Goal: Transaction & Acquisition: Obtain resource

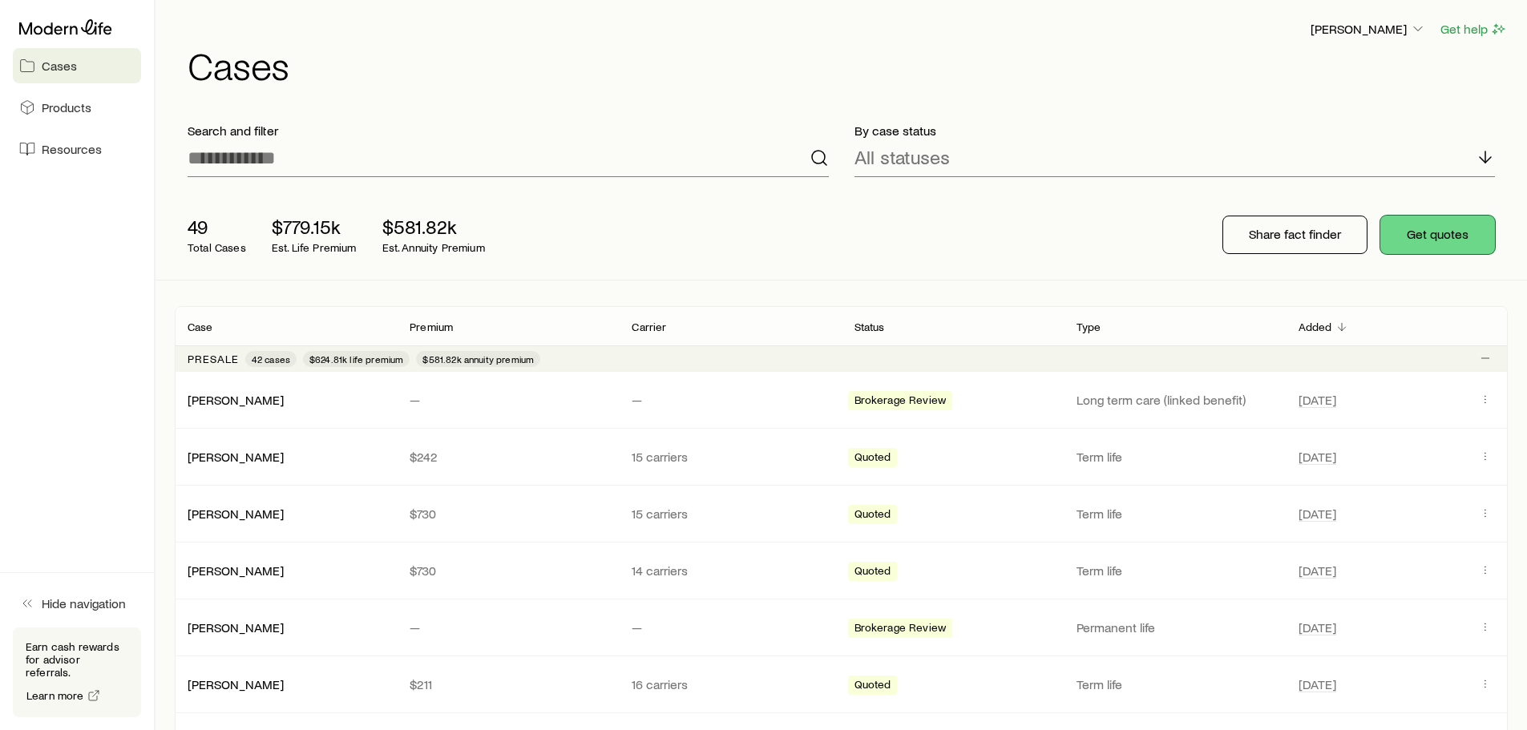
click at [1433, 243] on button "Get quotes" at bounding box center [1437, 235] width 115 height 38
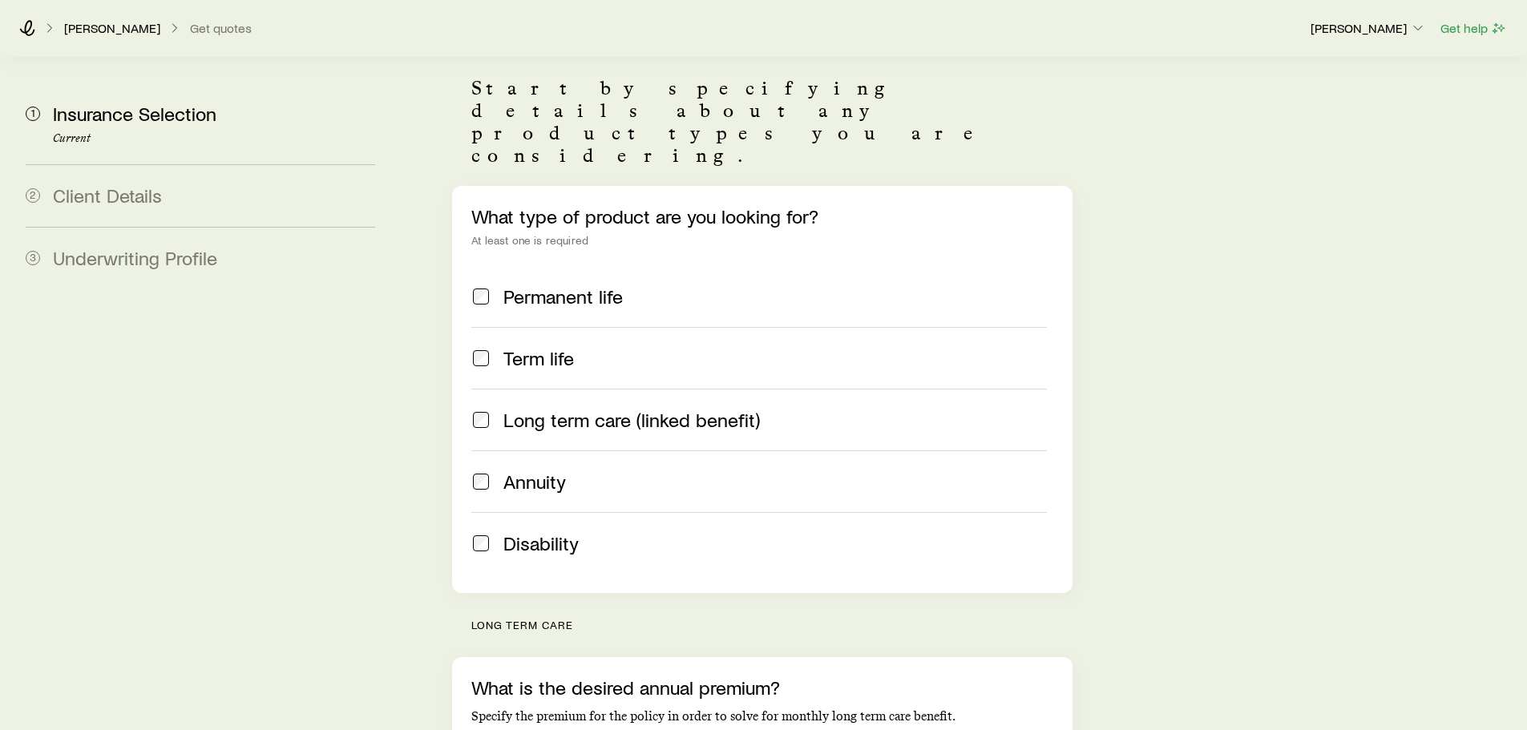
scroll to position [401, 0]
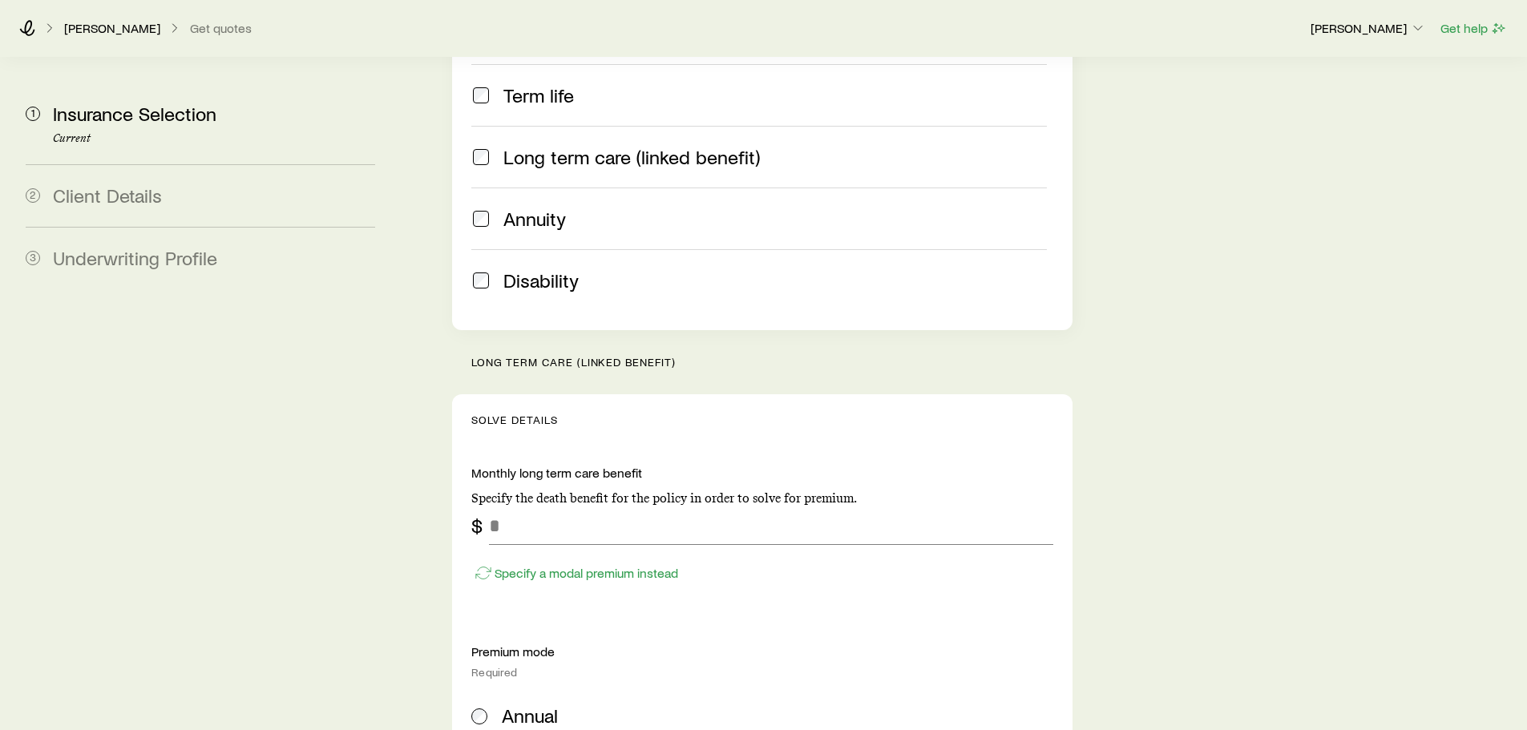
scroll to position [401, 0]
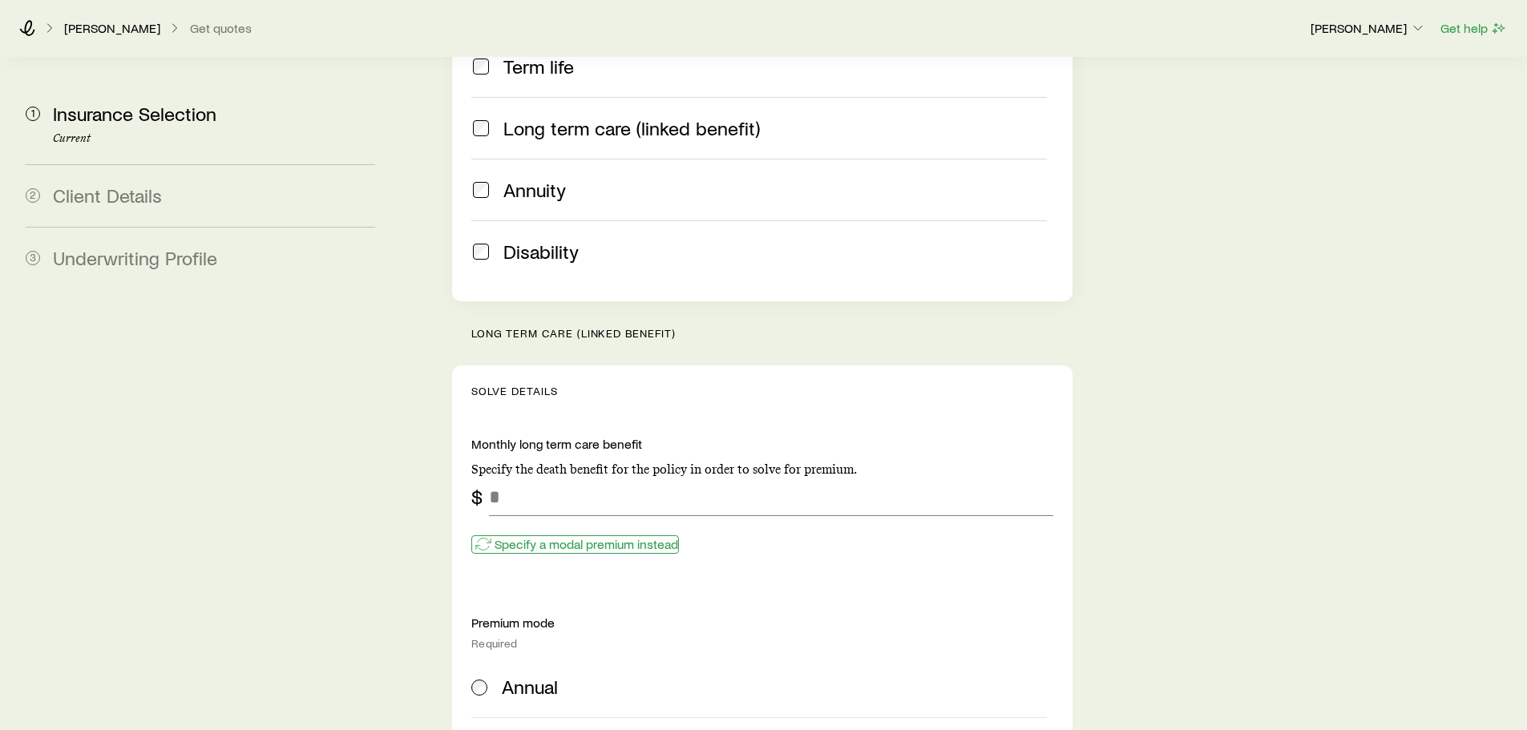
click at [592, 536] on p "Specify a modal premium instead" at bounding box center [587, 544] width 184 height 16
click at [592, 536] on p "Specify a monthly long term care instead" at bounding box center [608, 544] width 227 height 16
click at [552, 478] on input "tel" at bounding box center [771, 497] width 564 height 38
click at [511, 478] on input "tel" at bounding box center [771, 497] width 564 height 38
type input "*****"
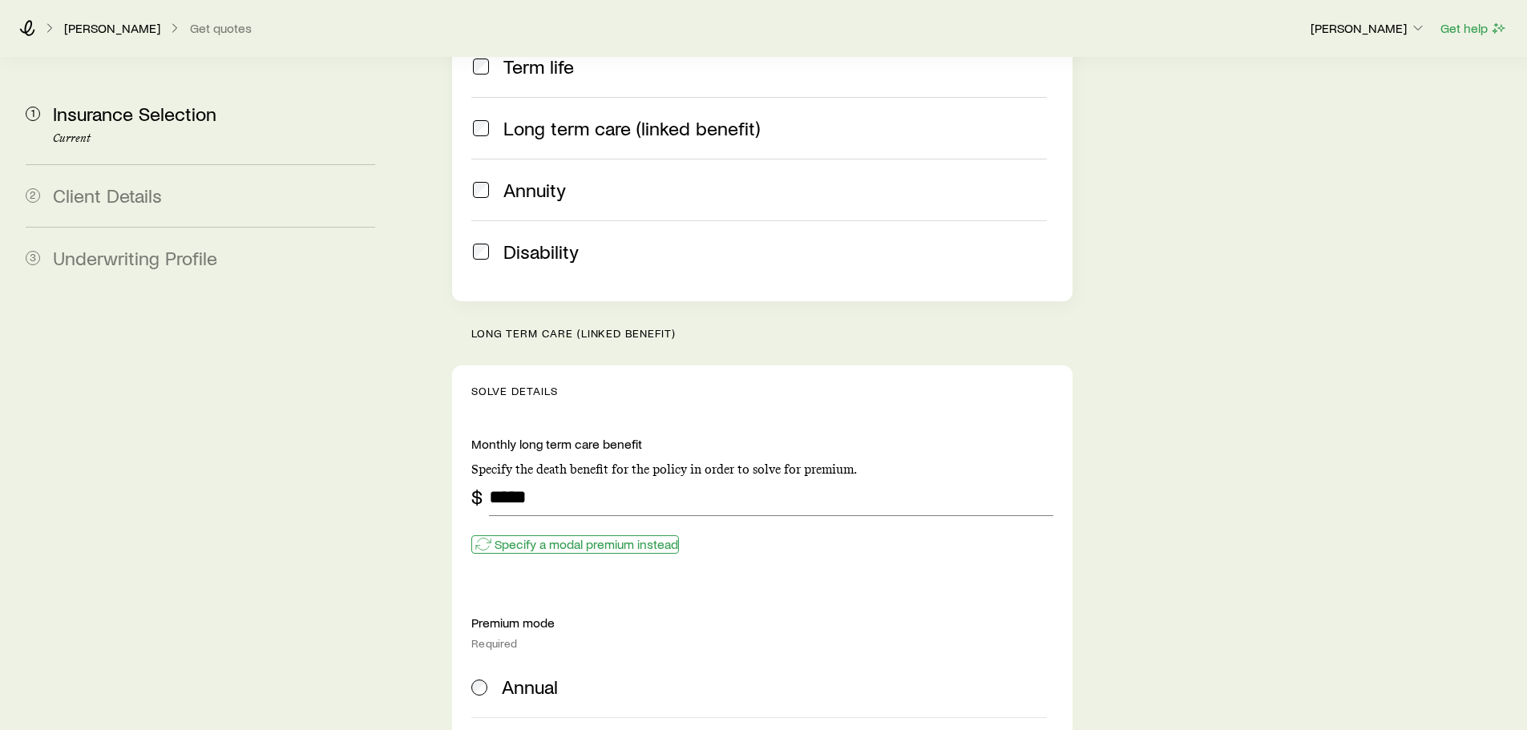
click at [559, 536] on p "Specify a modal premium instead" at bounding box center [587, 544] width 184 height 16
click at [559, 536] on p "Specify a monthly long term care instead" at bounding box center [608, 544] width 227 height 16
click at [518, 478] on input "tel" at bounding box center [771, 497] width 564 height 38
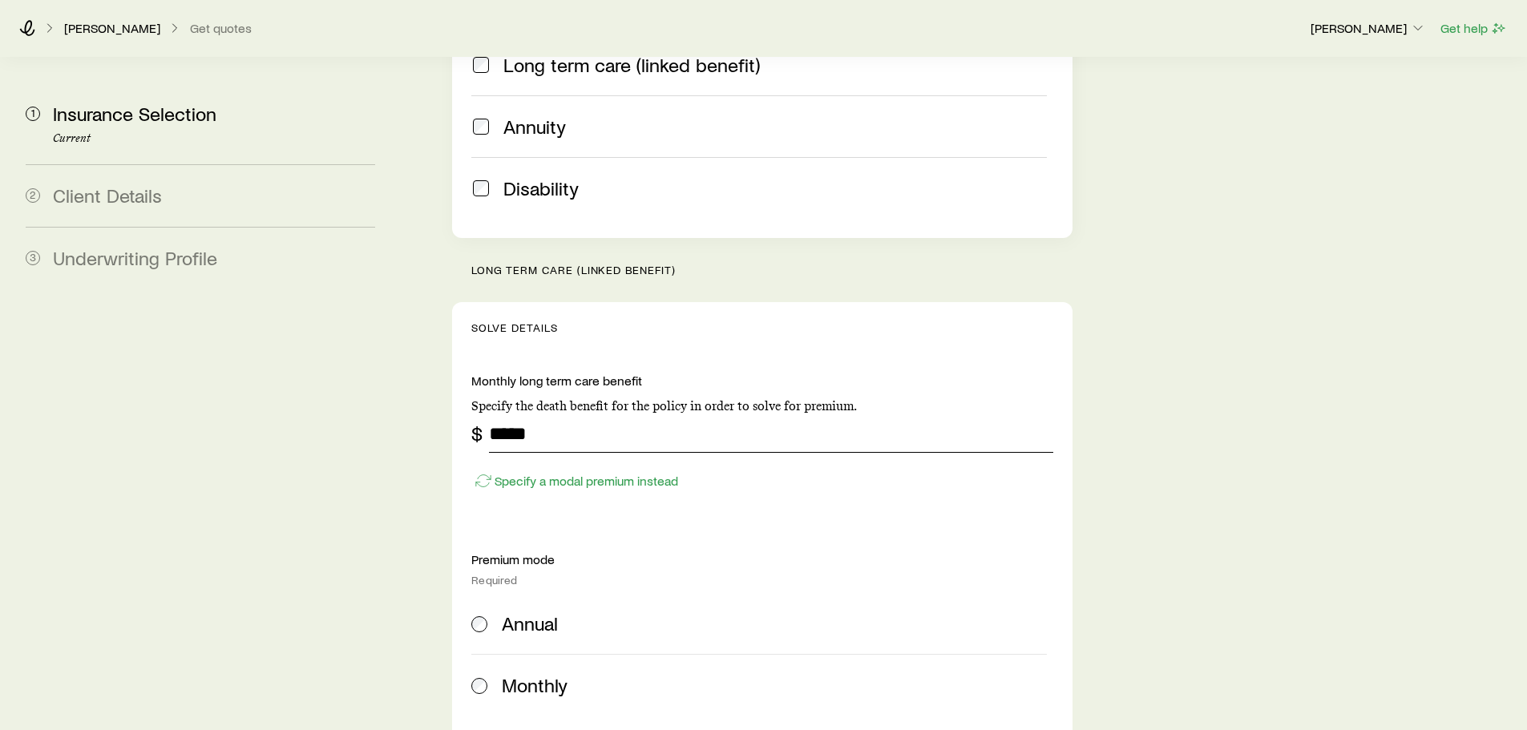
scroll to position [561, 0]
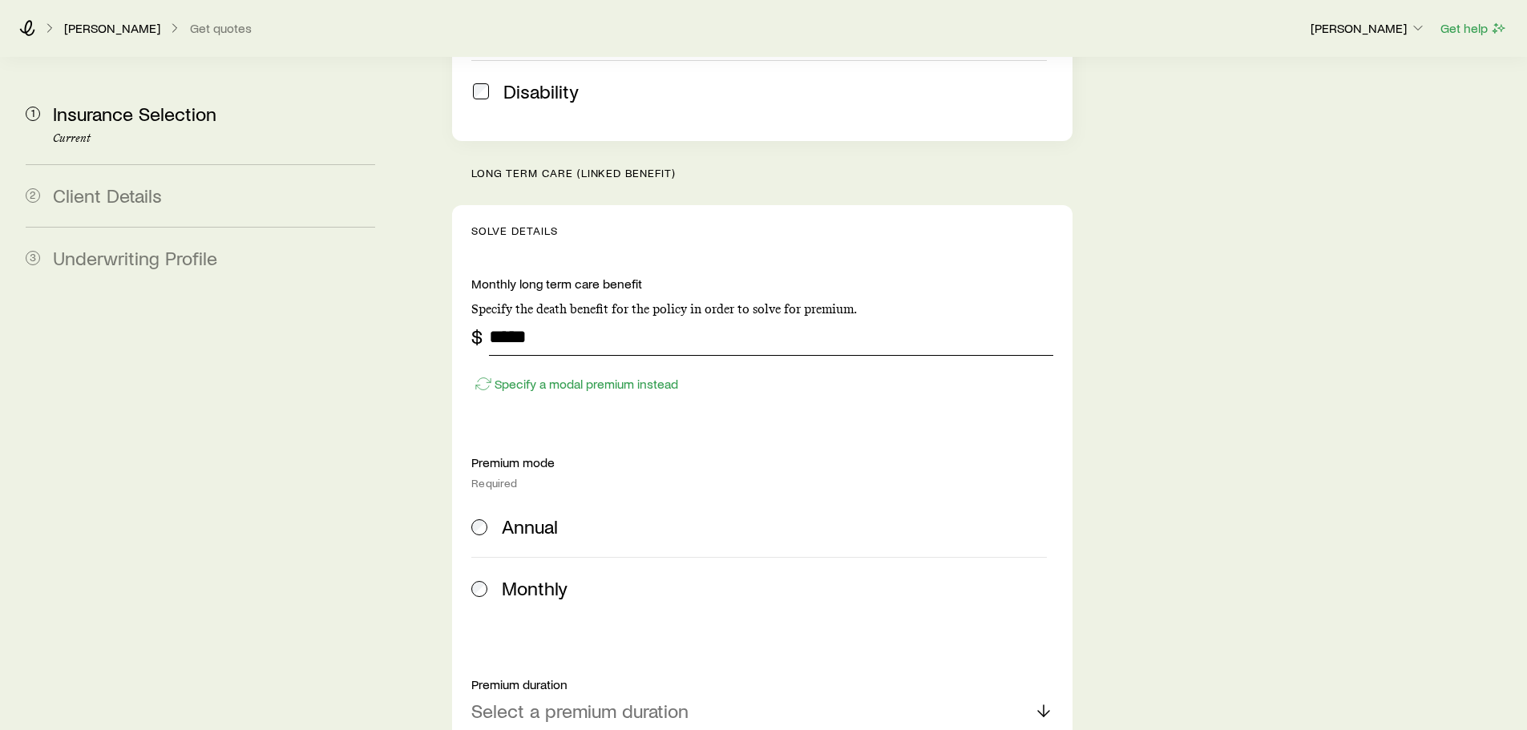
type input "*****"
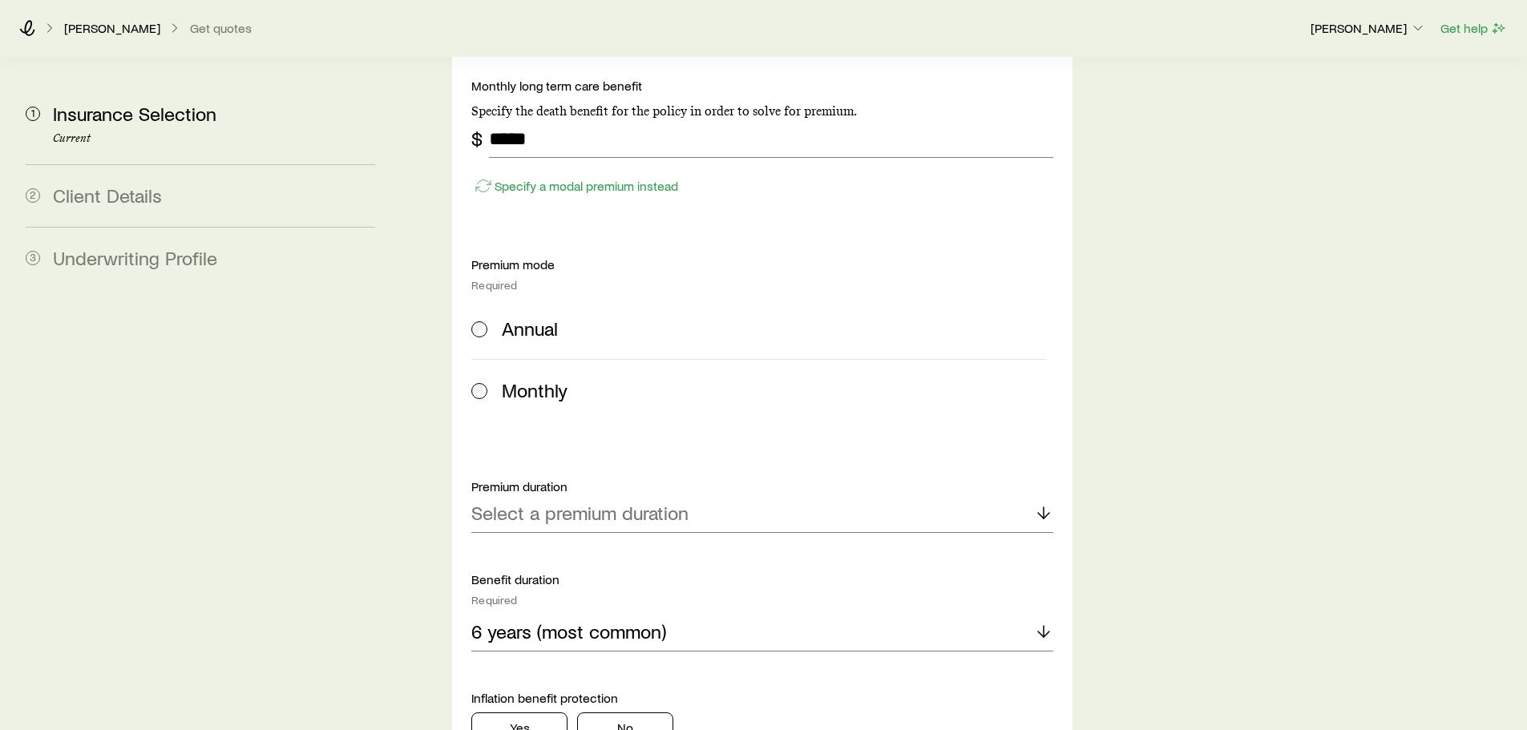
scroll to position [802, 0]
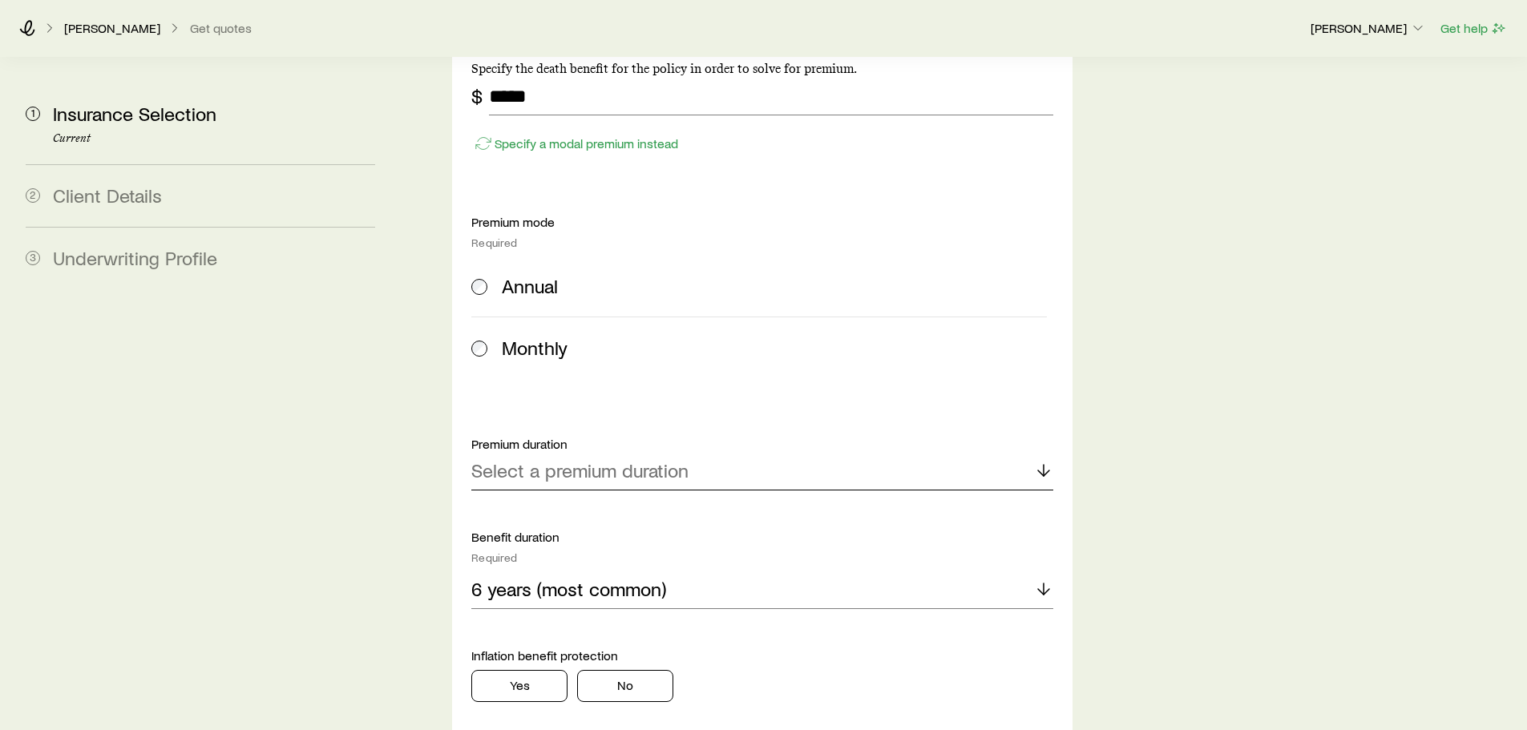
click at [595, 459] on p "Select a premium duration" at bounding box center [579, 470] width 217 height 22
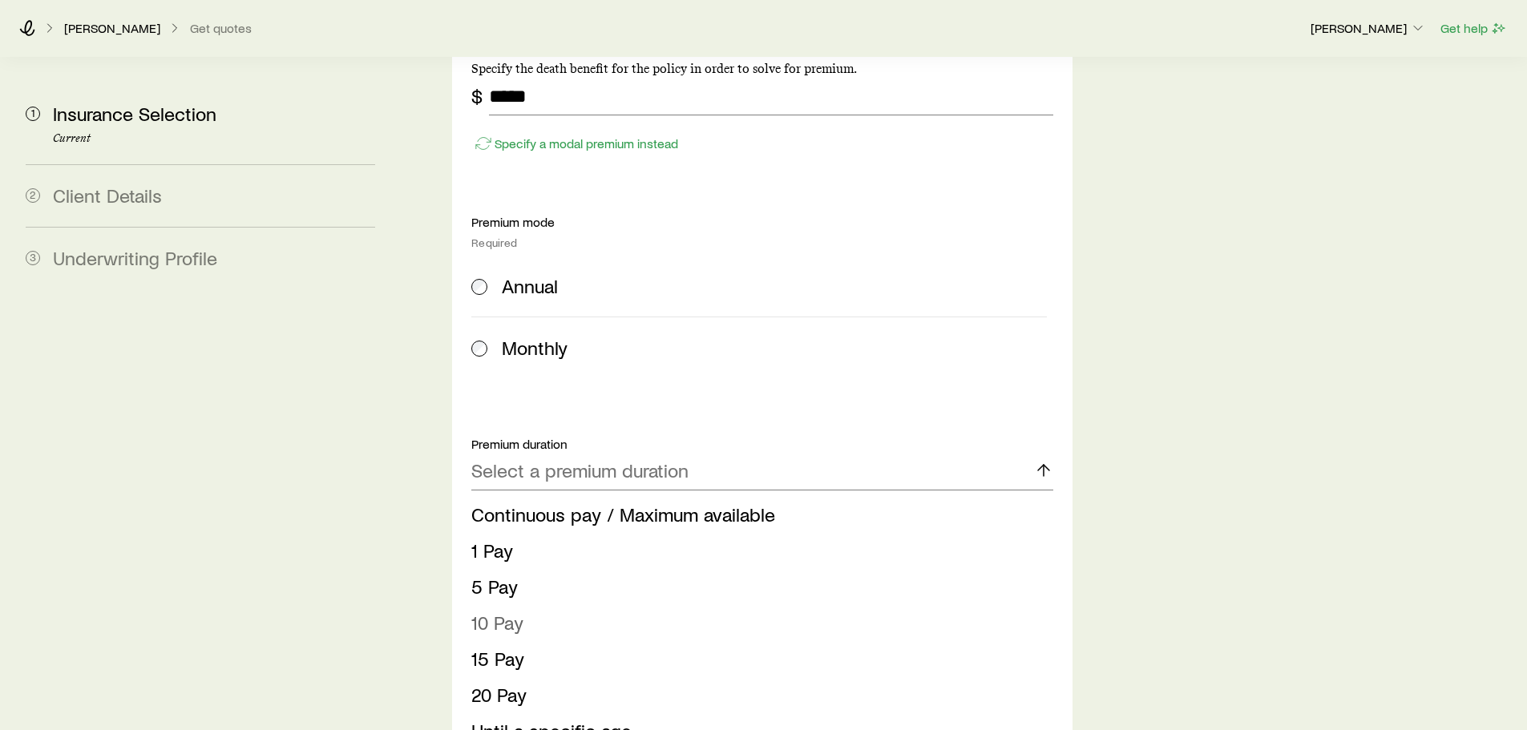
click at [530, 605] on li "10 Pay" at bounding box center [757, 623] width 572 height 36
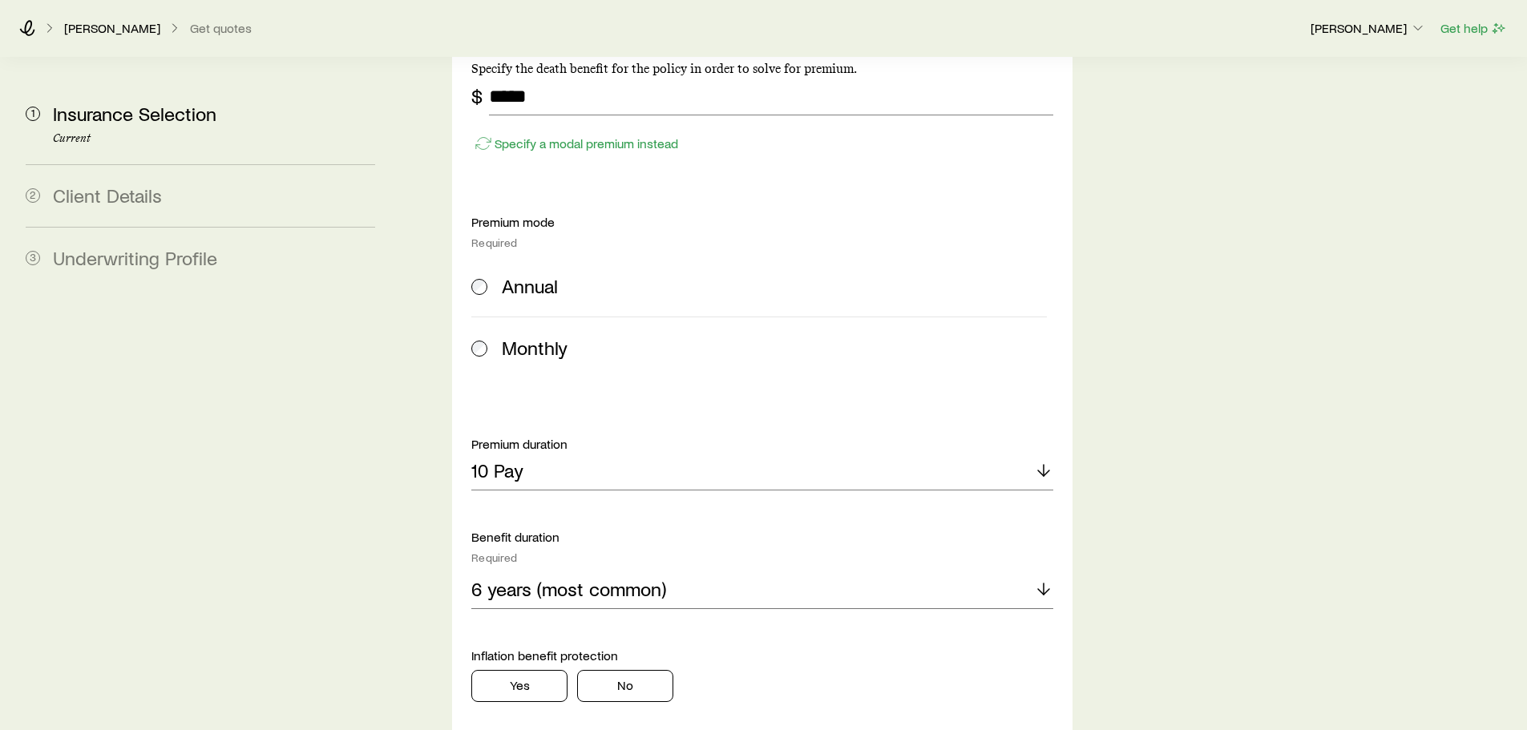
scroll to position [962, 0]
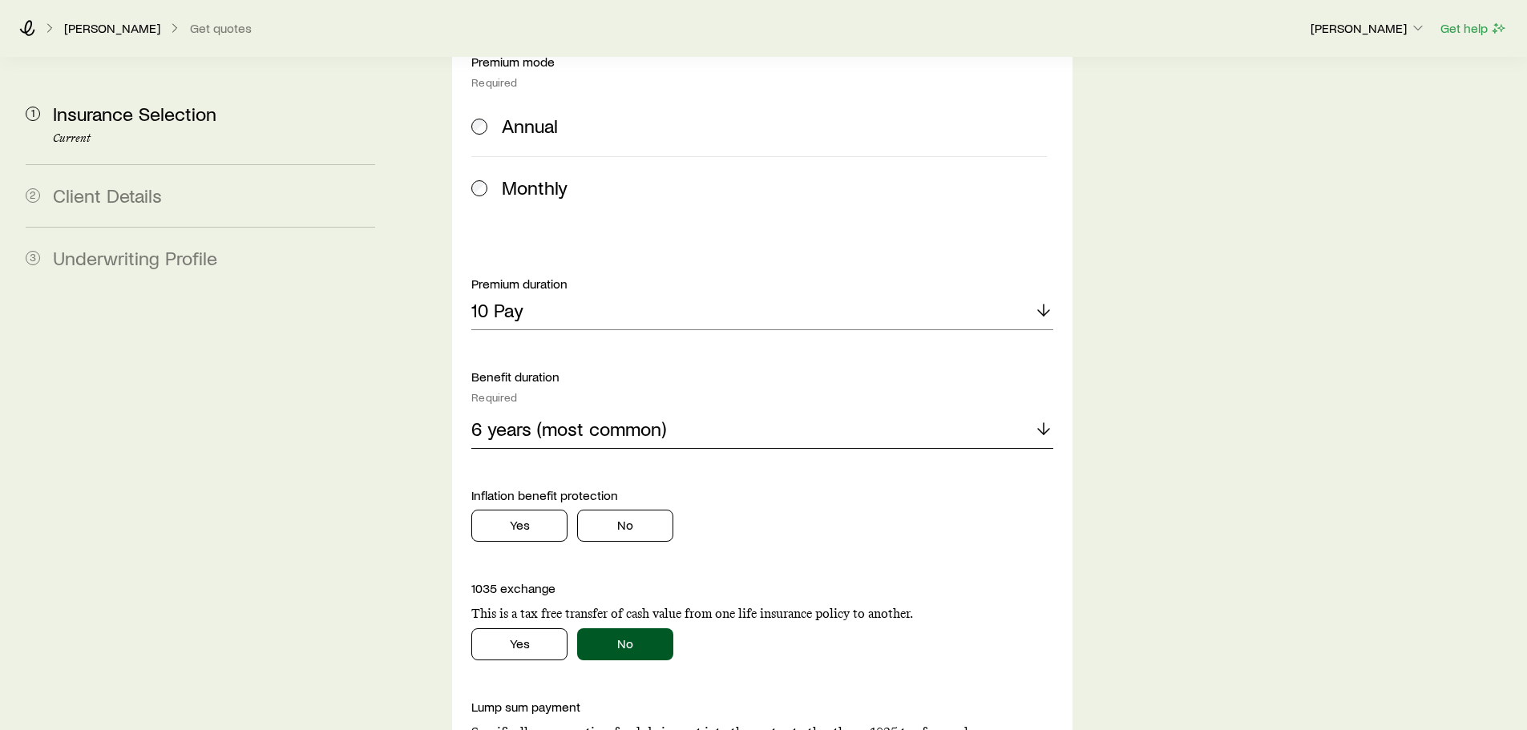
click at [533, 418] on p "6 years (most common)" at bounding box center [568, 429] width 195 height 22
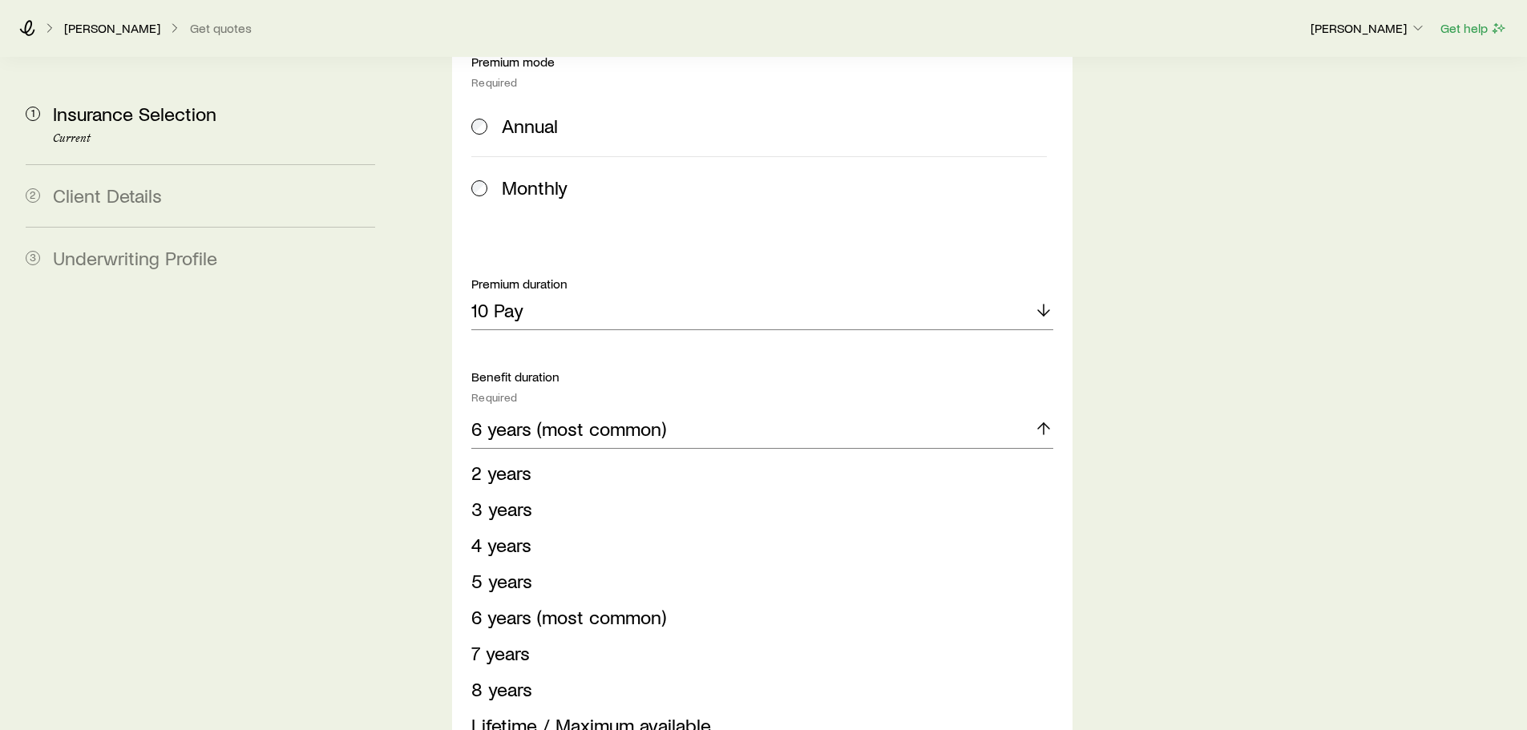
click at [1209, 372] on div "Insurance Selection Start by specifying details about any product types you are…" at bounding box center [960, 251] width 1107 height 2310
click at [627, 418] on p "6 years (most common)" at bounding box center [568, 429] width 195 height 22
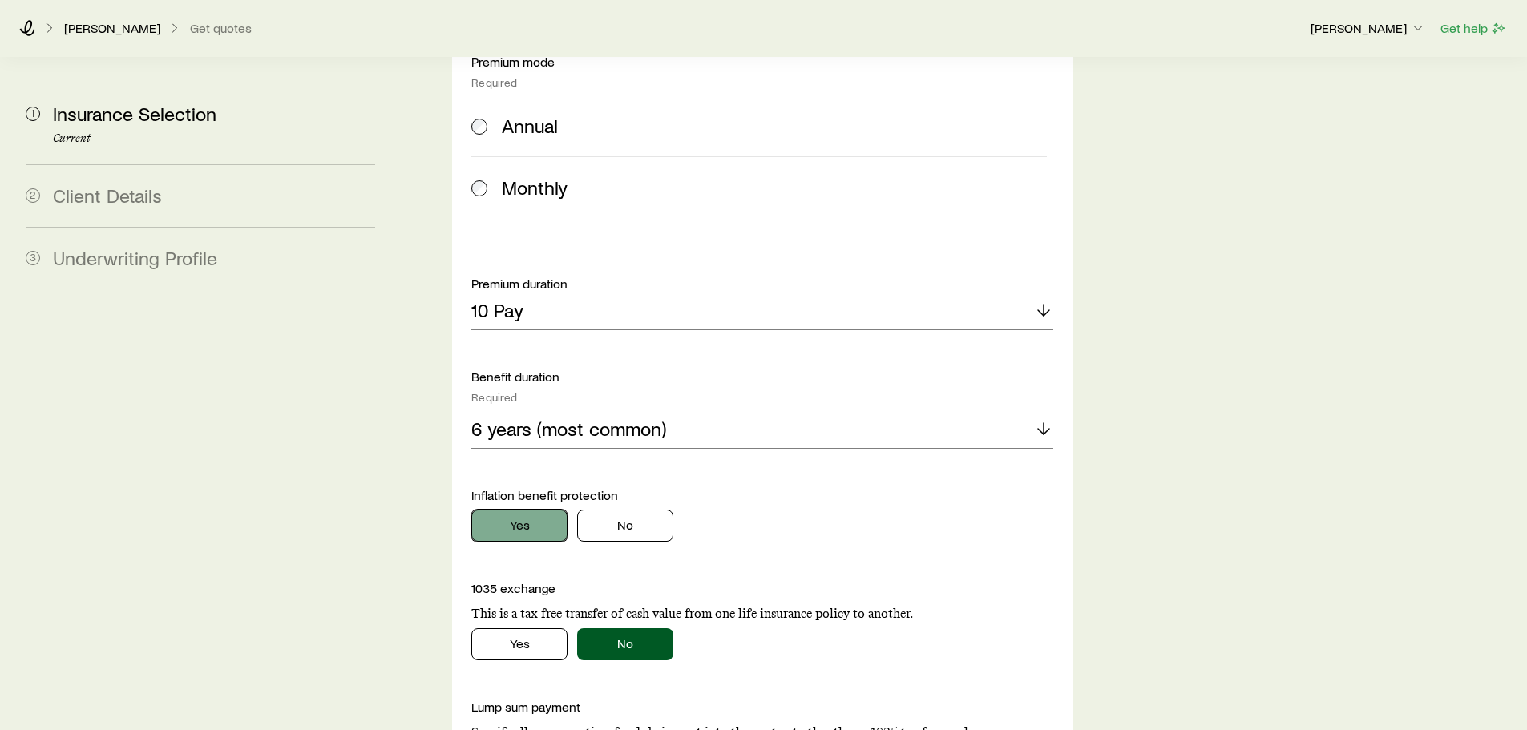
click at [537, 510] on button "Yes" at bounding box center [519, 526] width 96 height 32
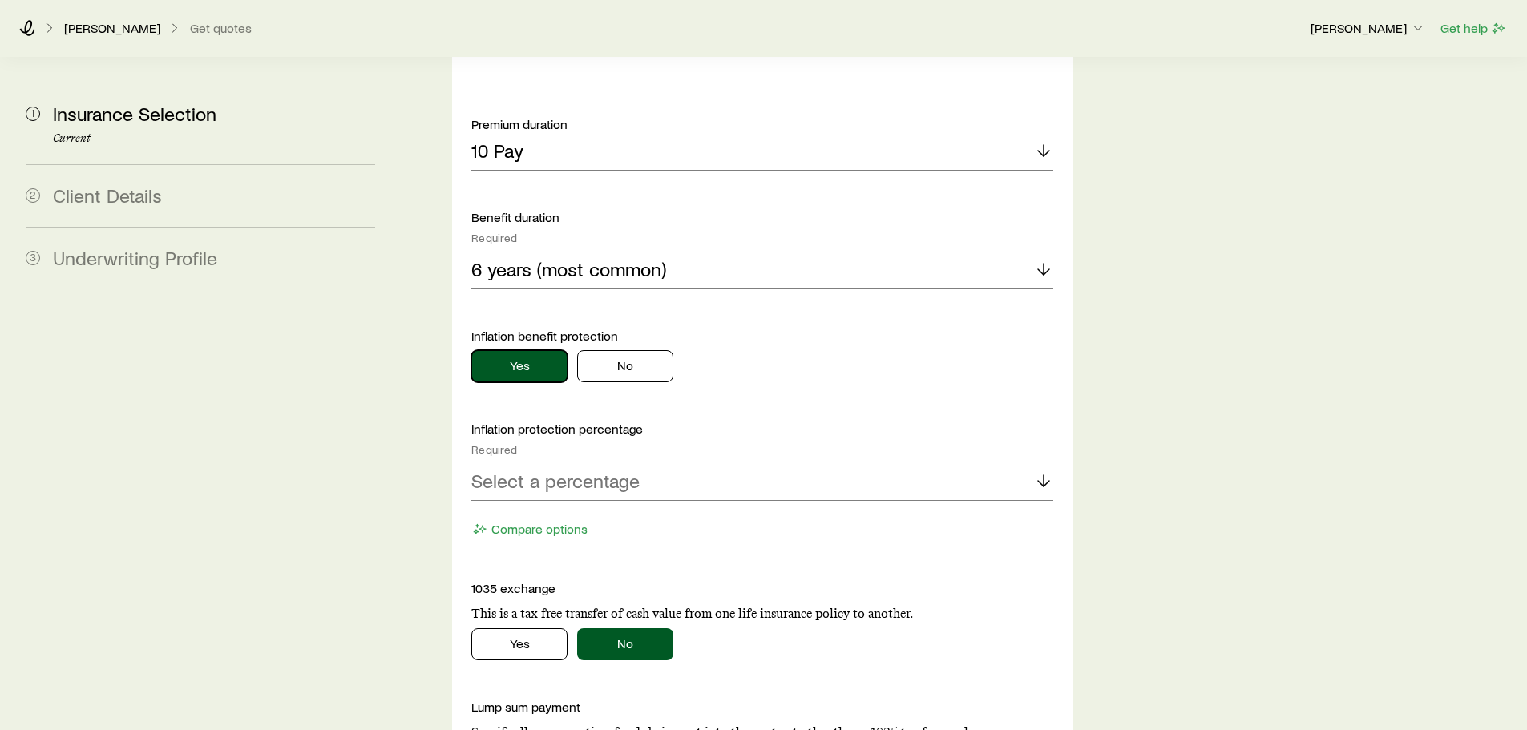
scroll to position [1122, 0]
click at [554, 469] on p "Select a percentage" at bounding box center [555, 480] width 168 height 22
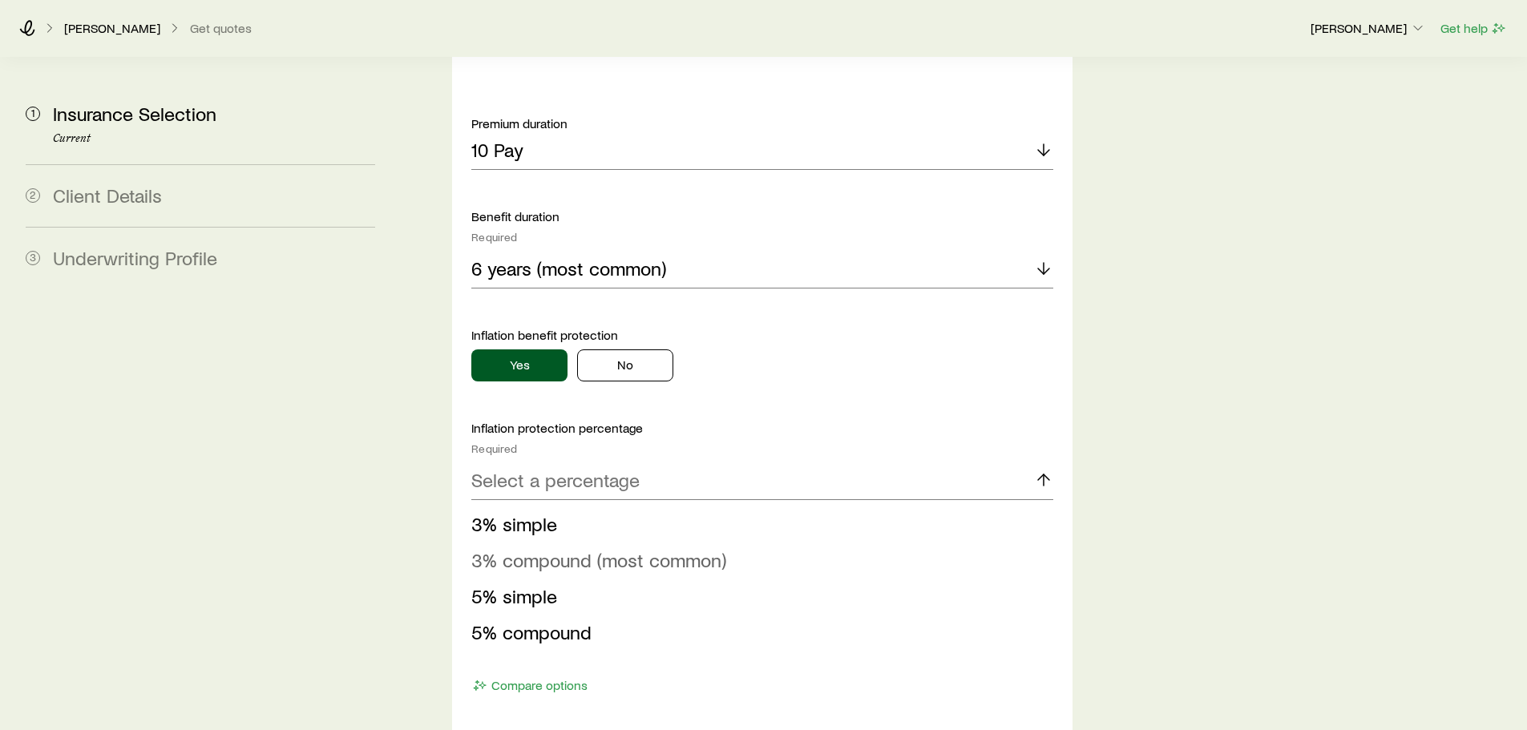
click at [548, 548] on span "3% compound (most common)" at bounding box center [598, 559] width 255 height 23
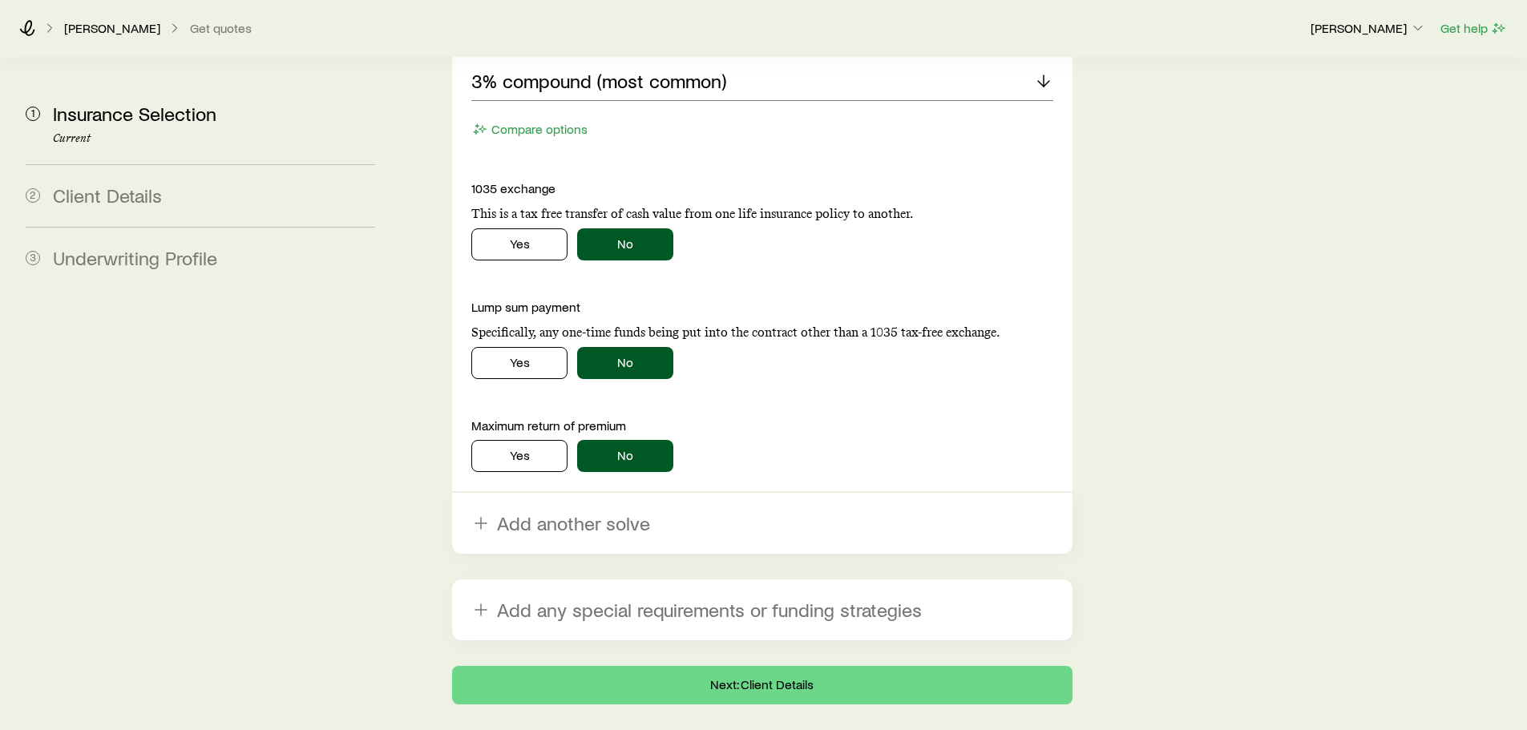
scroll to position [1523, 0]
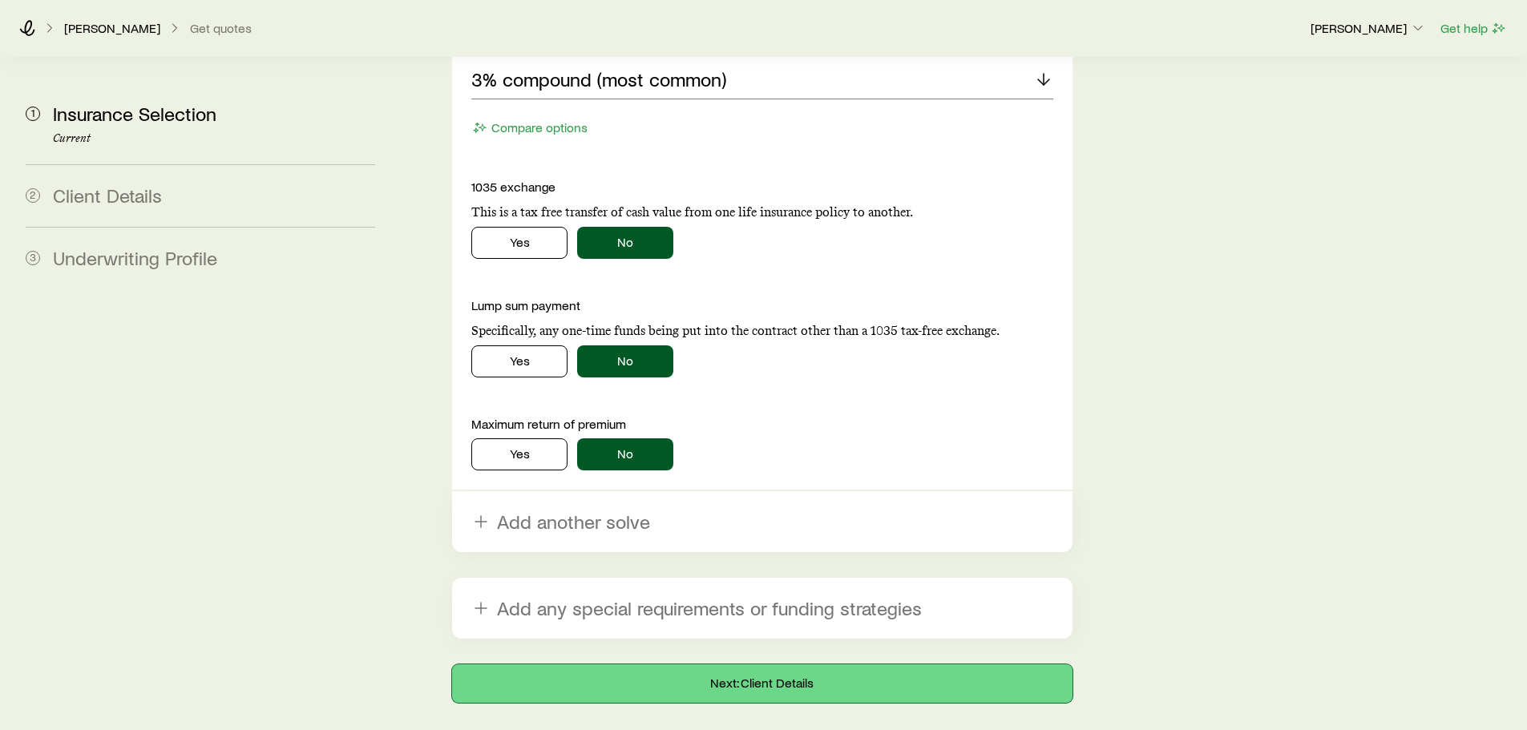
click at [836, 665] on button "Next: Client Details" at bounding box center [762, 684] width 620 height 38
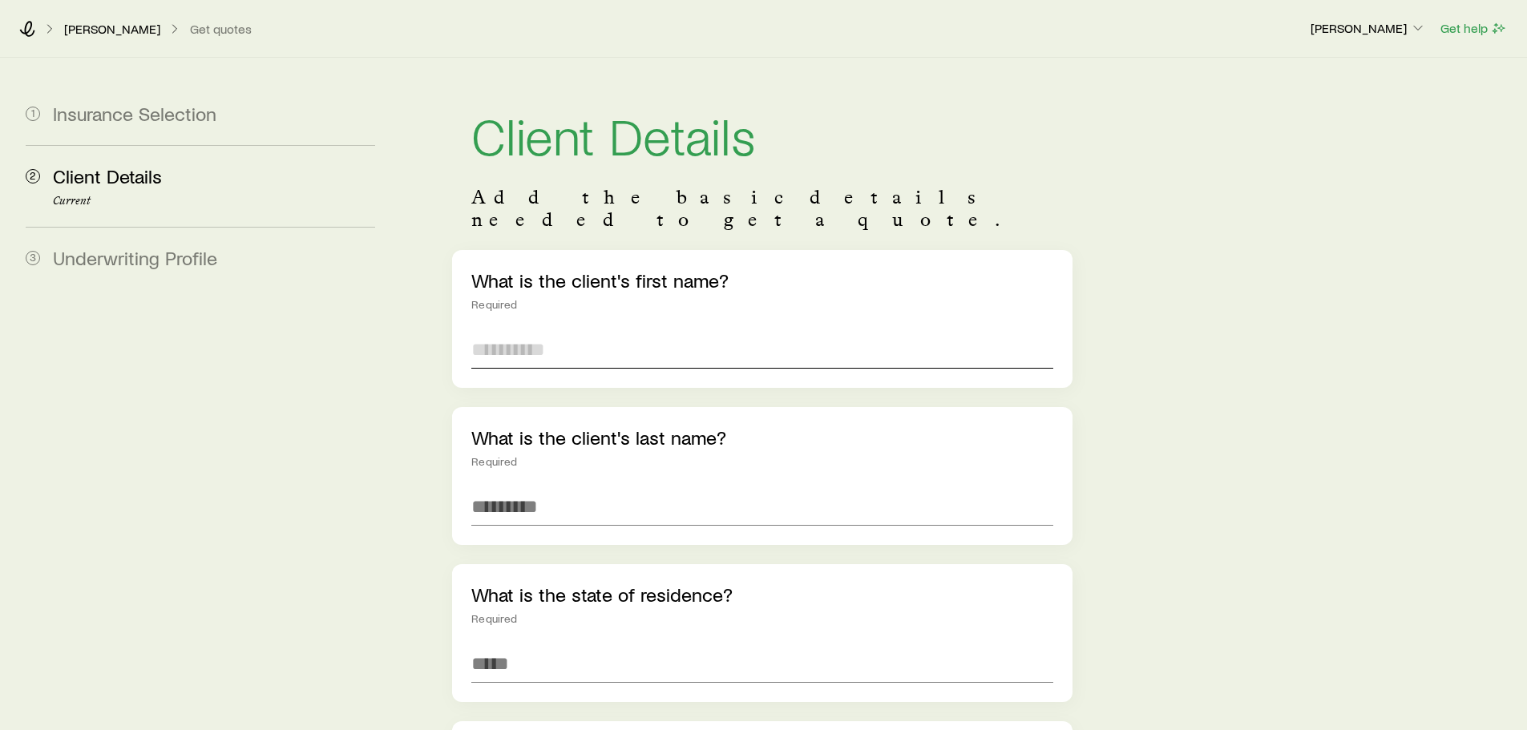
click at [602, 345] on input "text" at bounding box center [761, 349] width 581 height 38
type input "******"
type input "********"
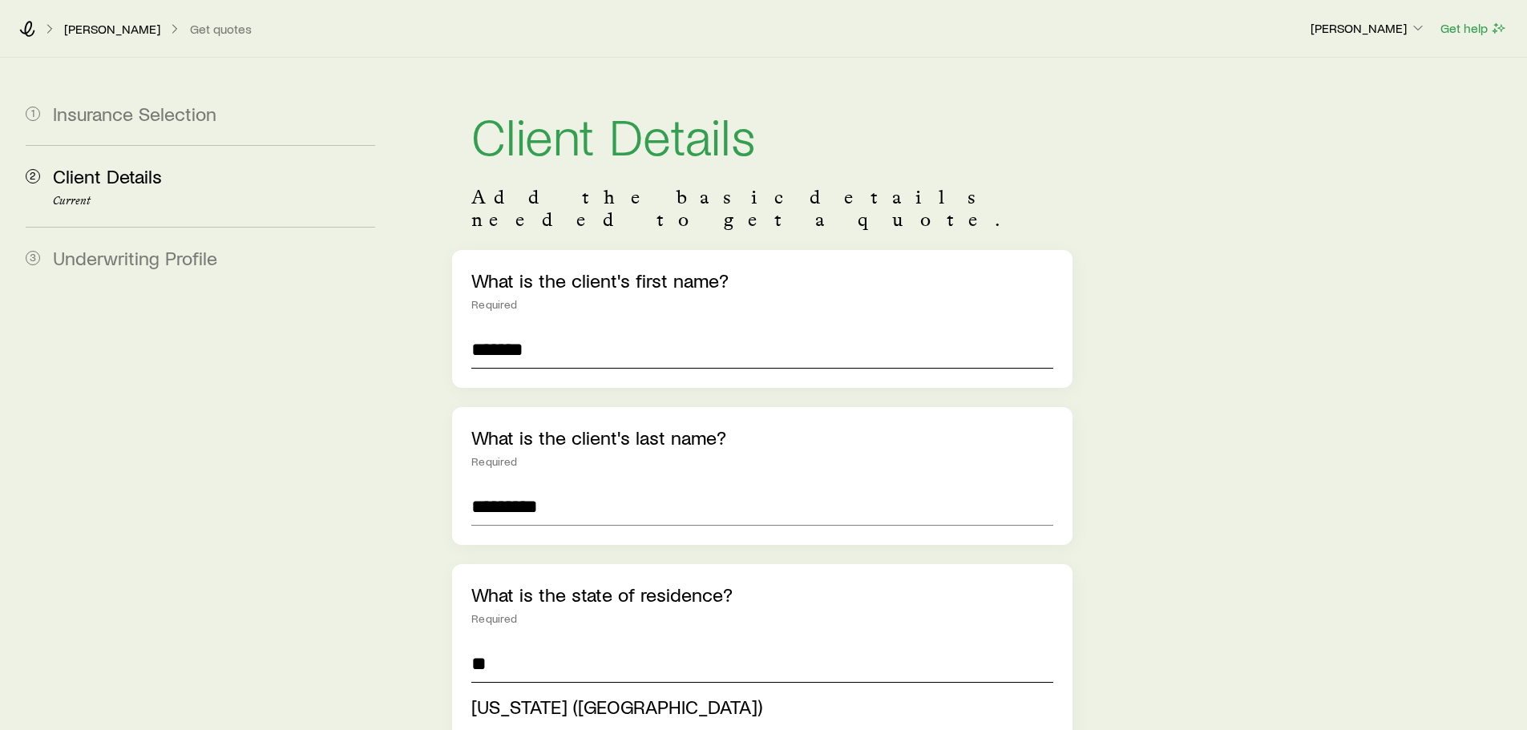
type input "**"
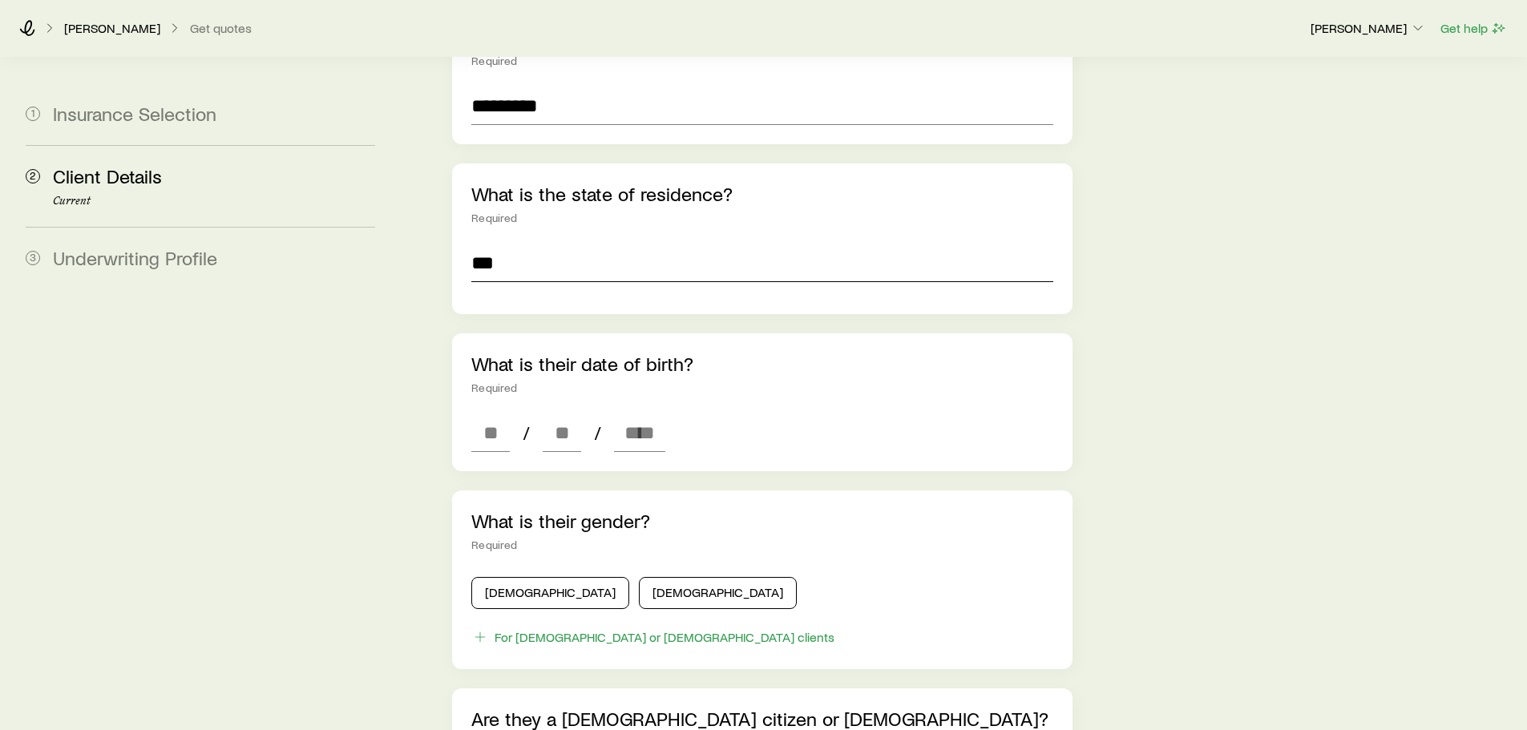
scroll to position [481, 0]
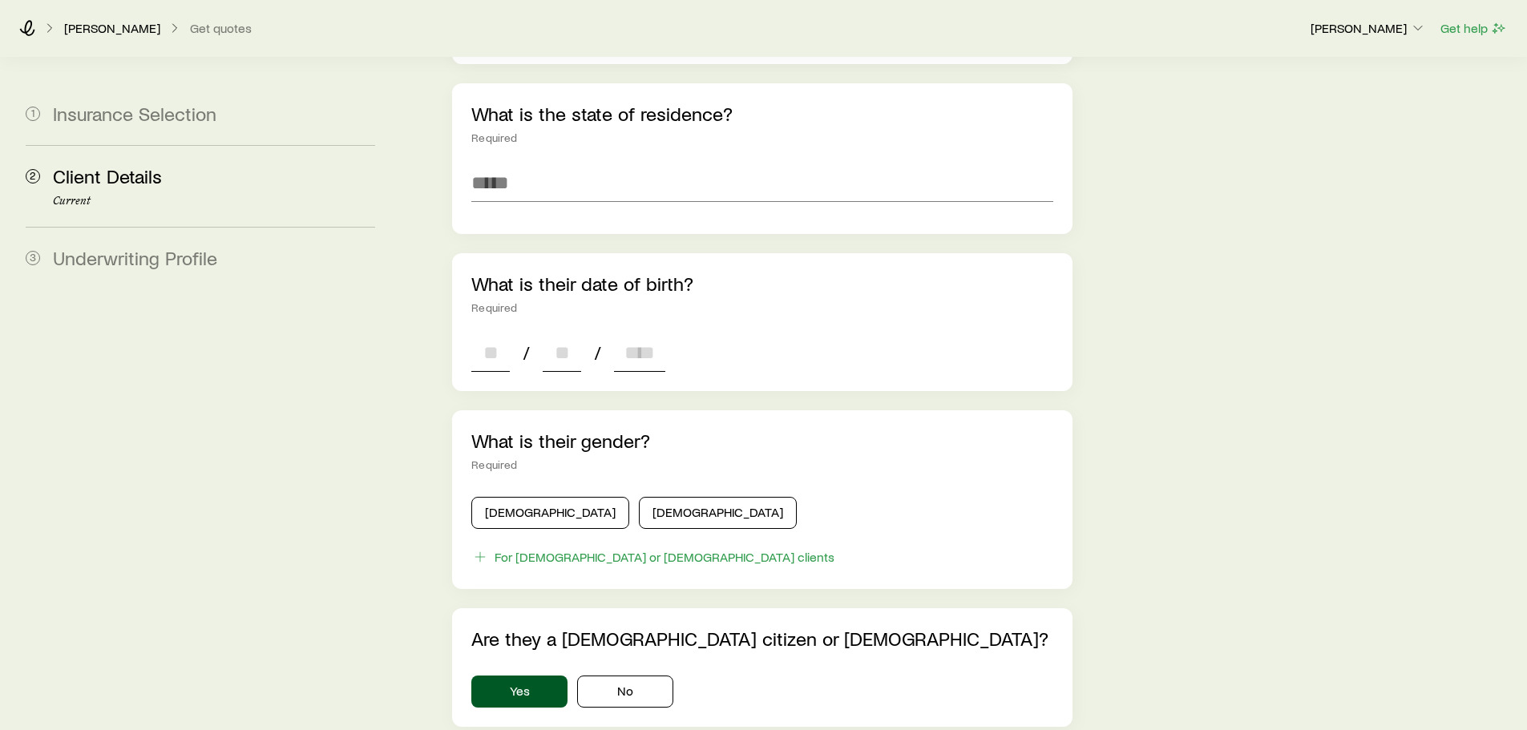
click at [506, 336] on input at bounding box center [490, 352] width 38 height 38
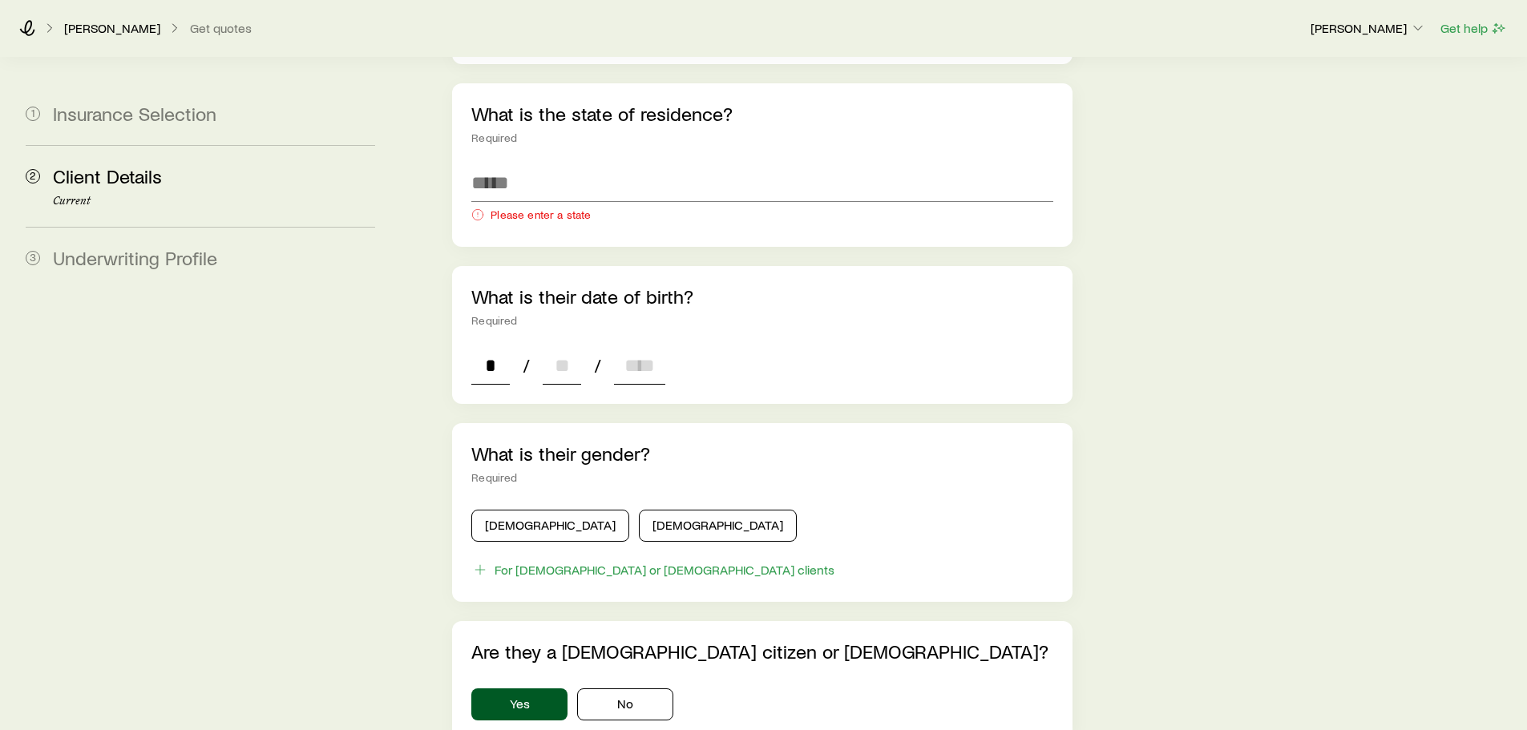
type input "**"
type input "****"
type input "*"
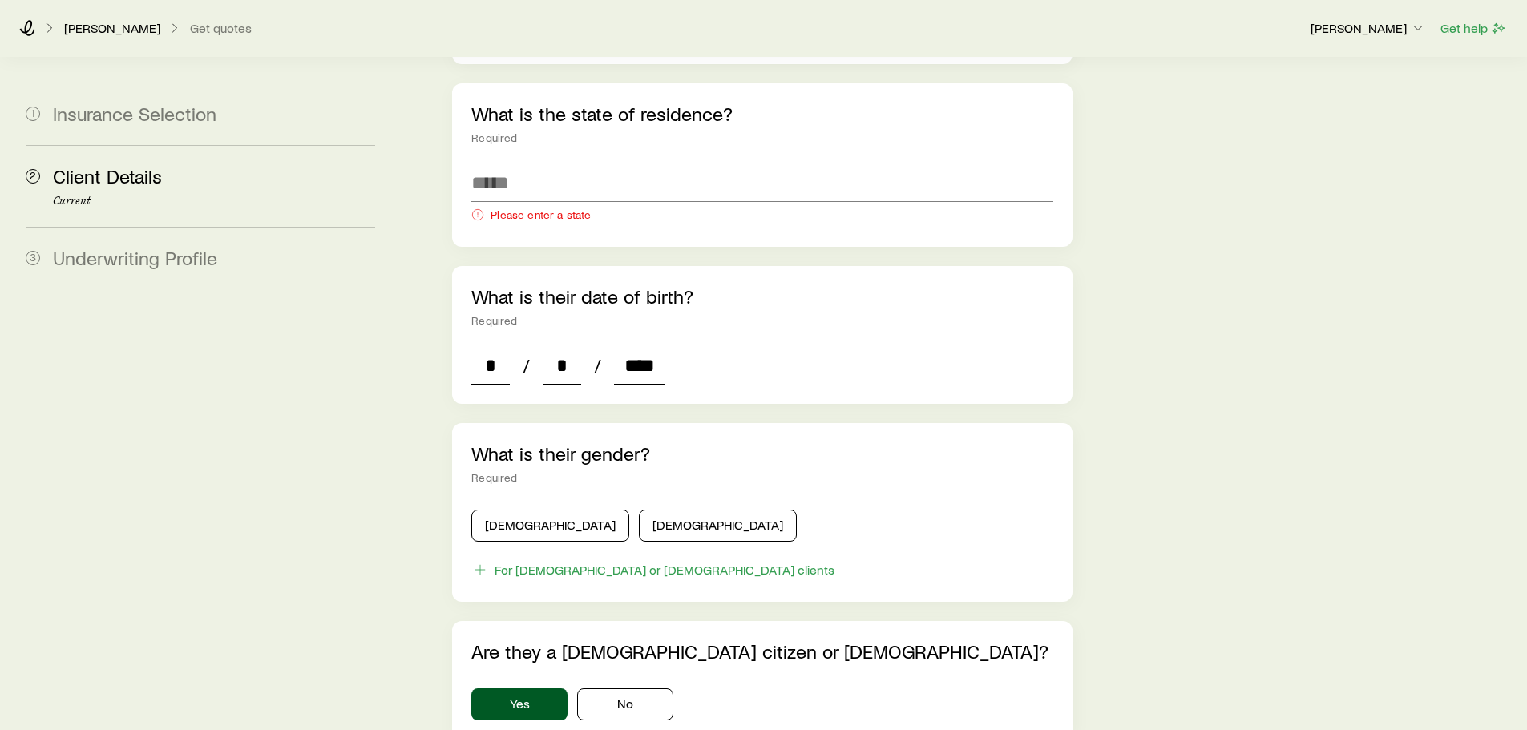
click at [661, 346] on input "****" at bounding box center [639, 365] width 51 height 38
type input "****"
click at [503, 515] on button "Male" at bounding box center [550, 526] width 158 height 32
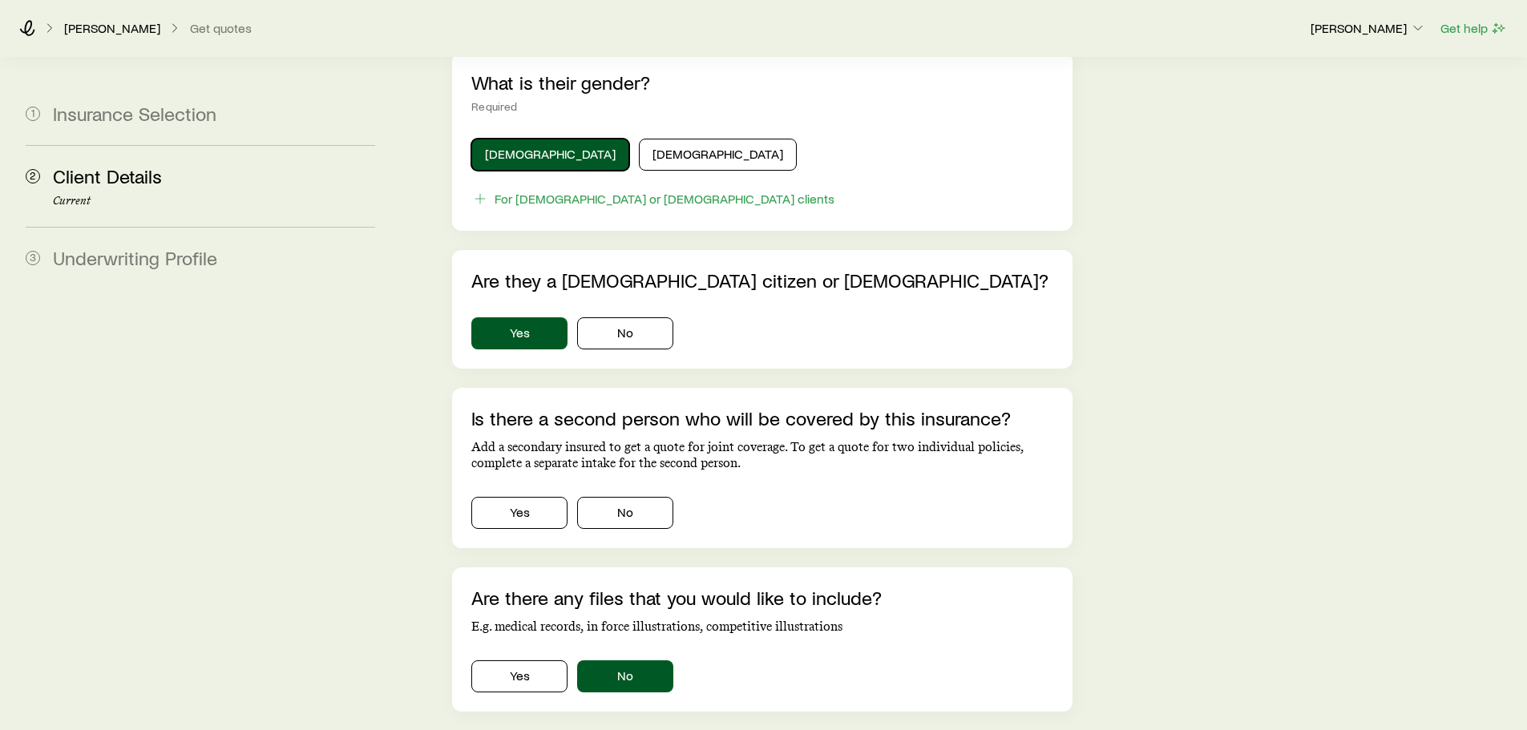
scroll to position [882, 0]
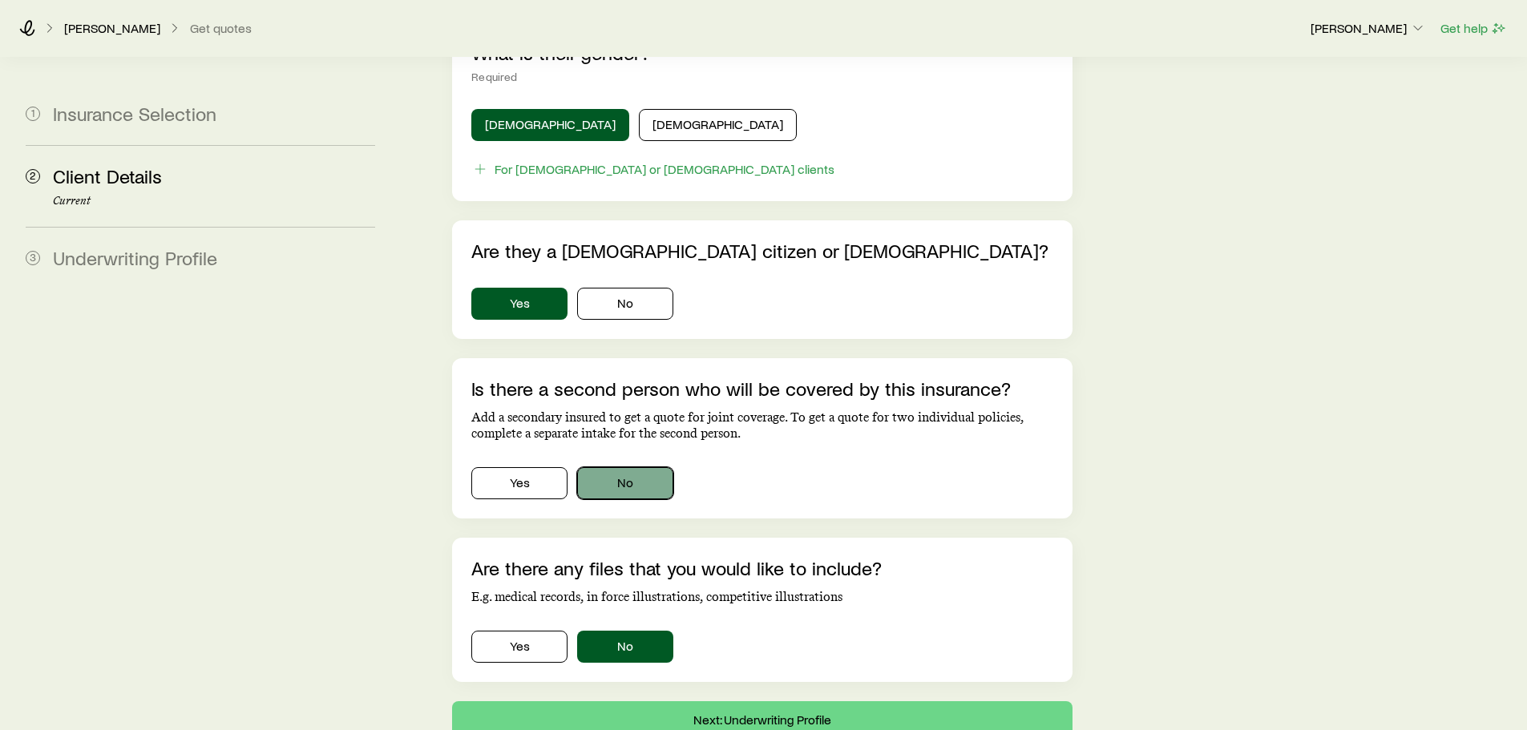
click at [635, 467] on button "No" at bounding box center [625, 483] width 96 height 32
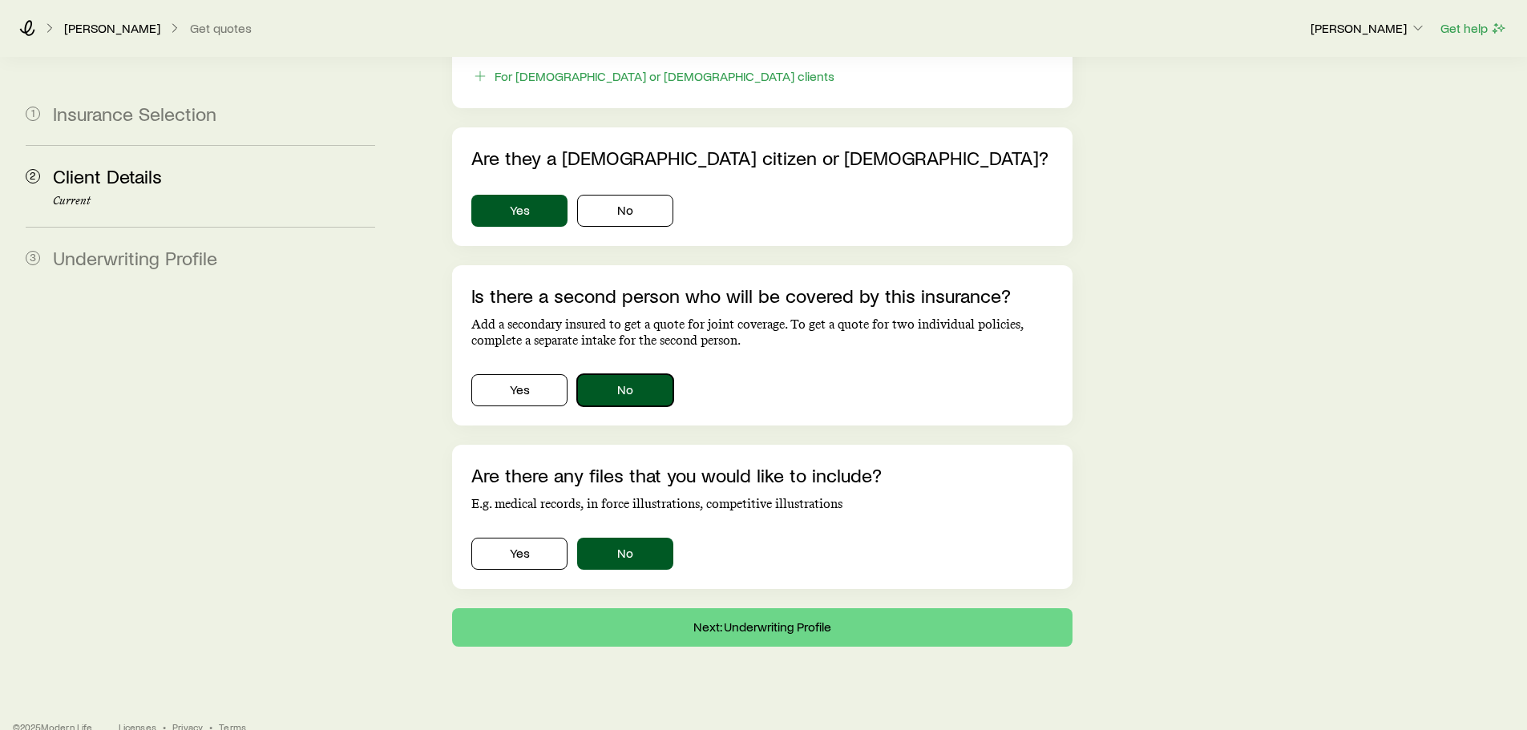
scroll to position [978, 0]
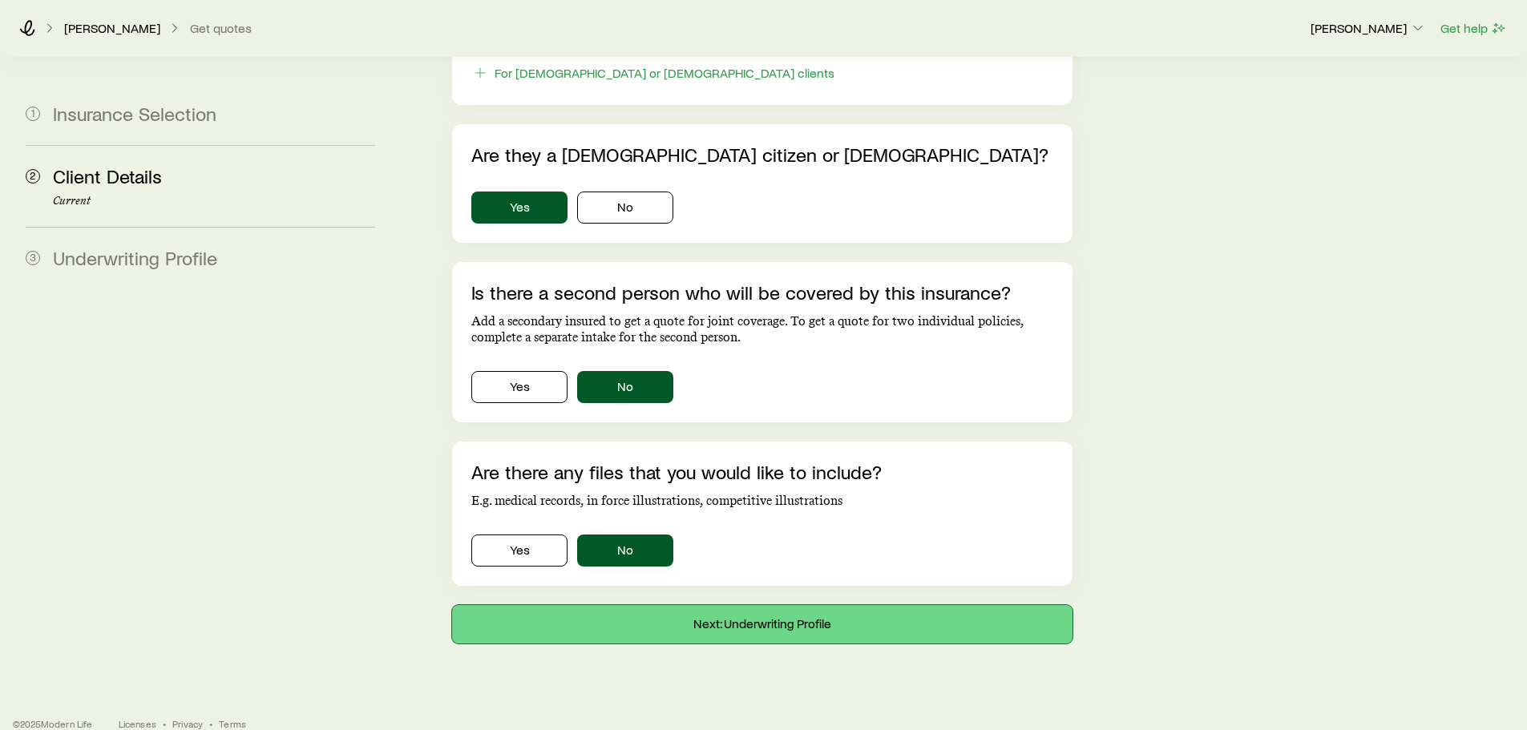
click at [669, 607] on button "Next: Underwriting Profile" at bounding box center [762, 624] width 620 height 38
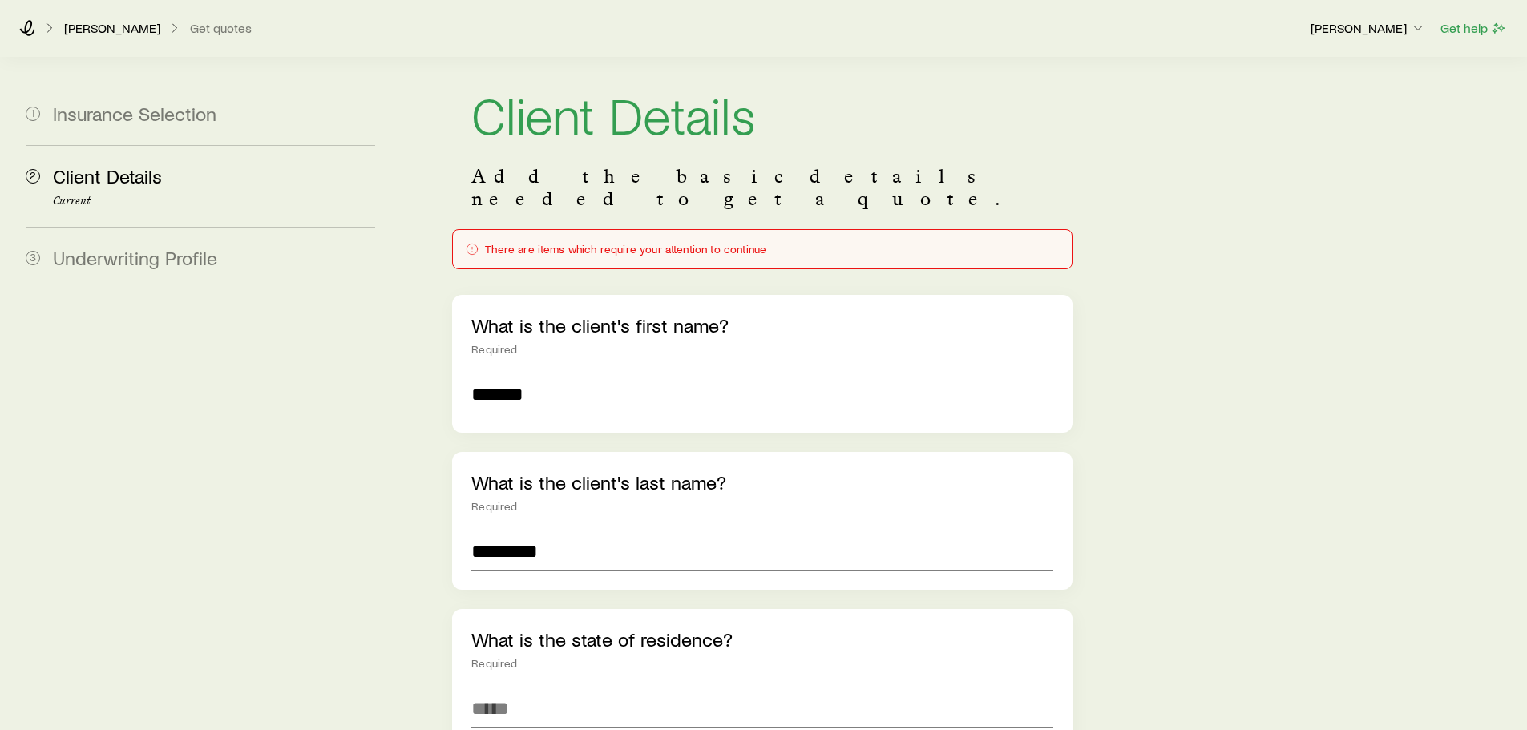
scroll to position [241, 0]
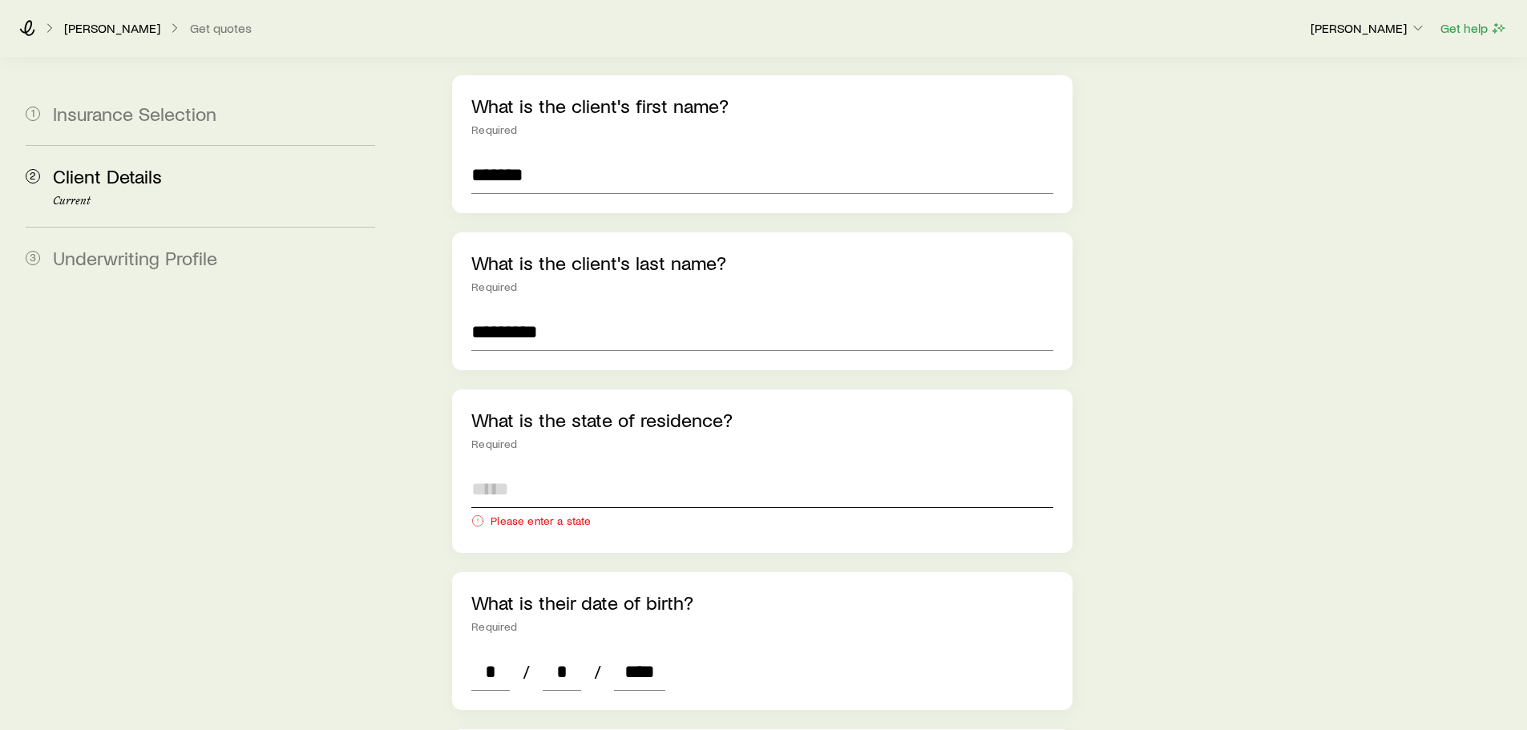
click at [548, 470] on input at bounding box center [761, 489] width 581 height 38
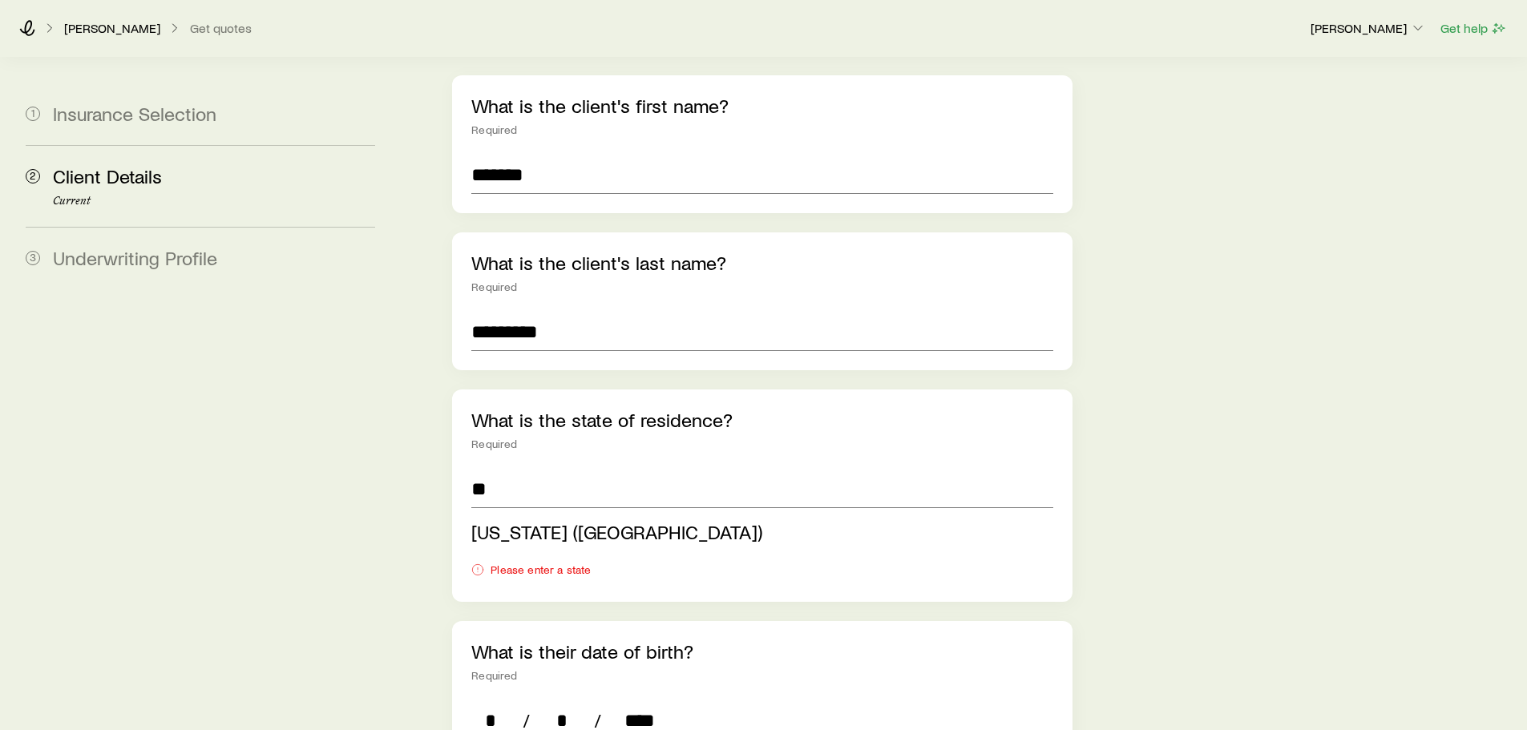
click at [525, 520] on span "Florida (FL)" at bounding box center [616, 531] width 291 height 23
type input "**********"
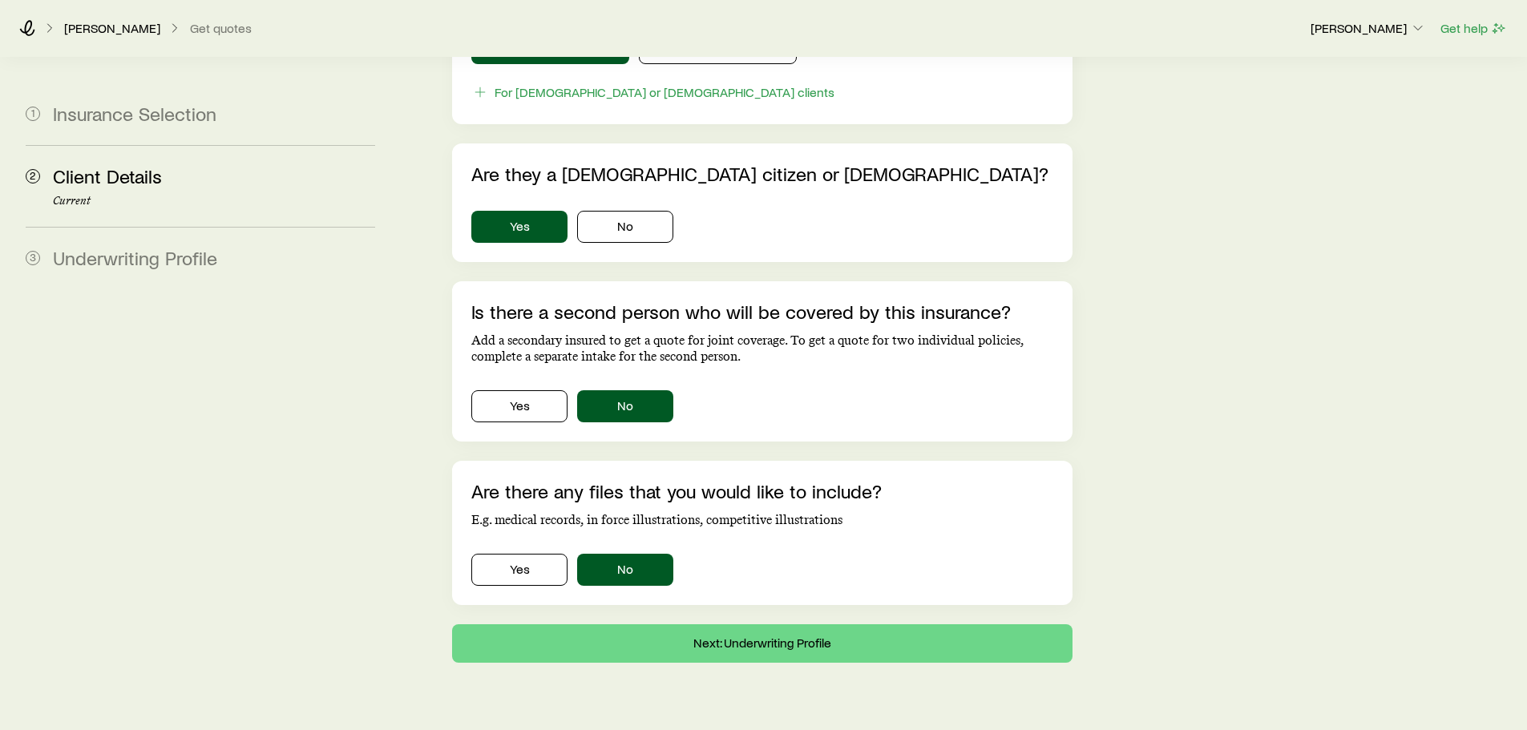
scroll to position [1018, 0]
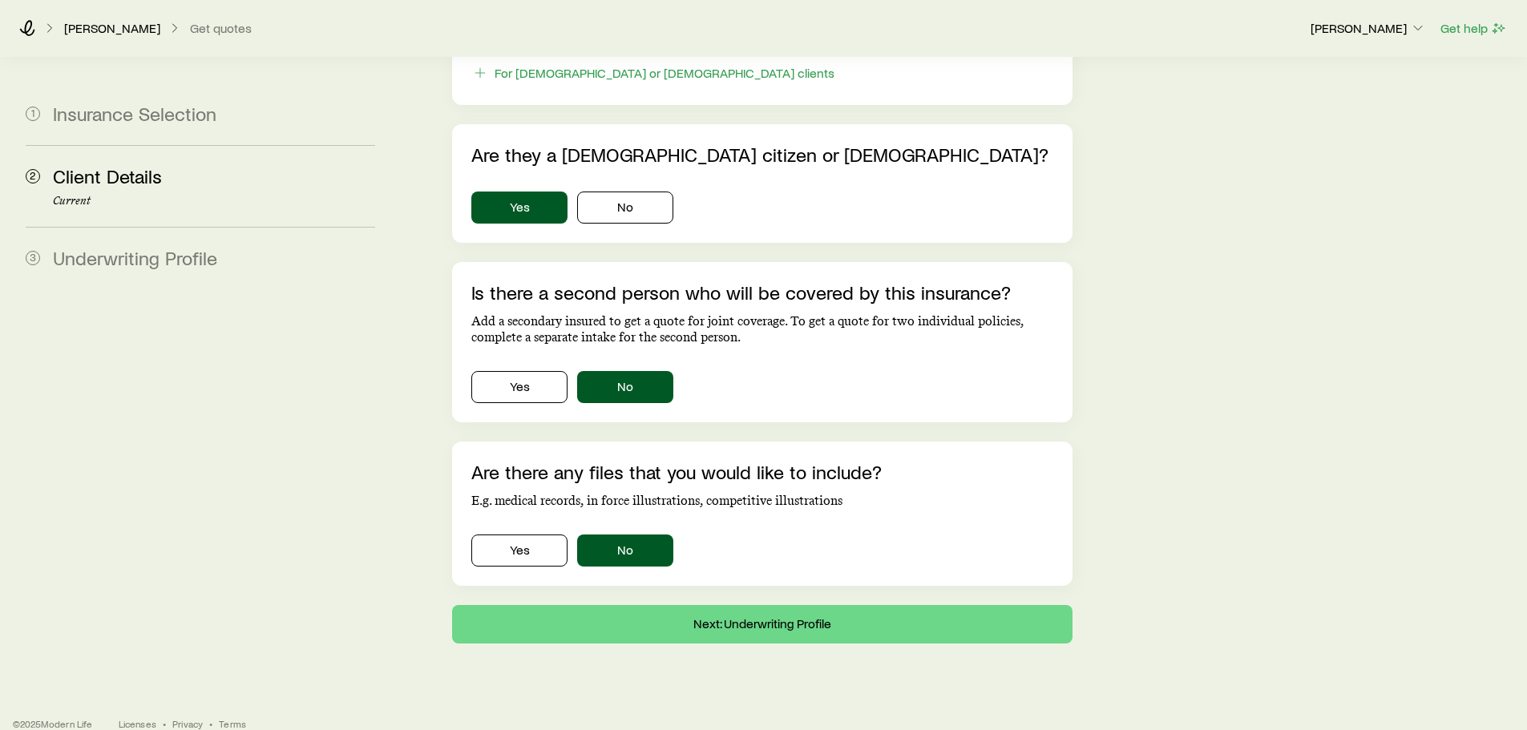
click at [711, 605] on button "Next: Underwriting Profile" at bounding box center [762, 624] width 620 height 38
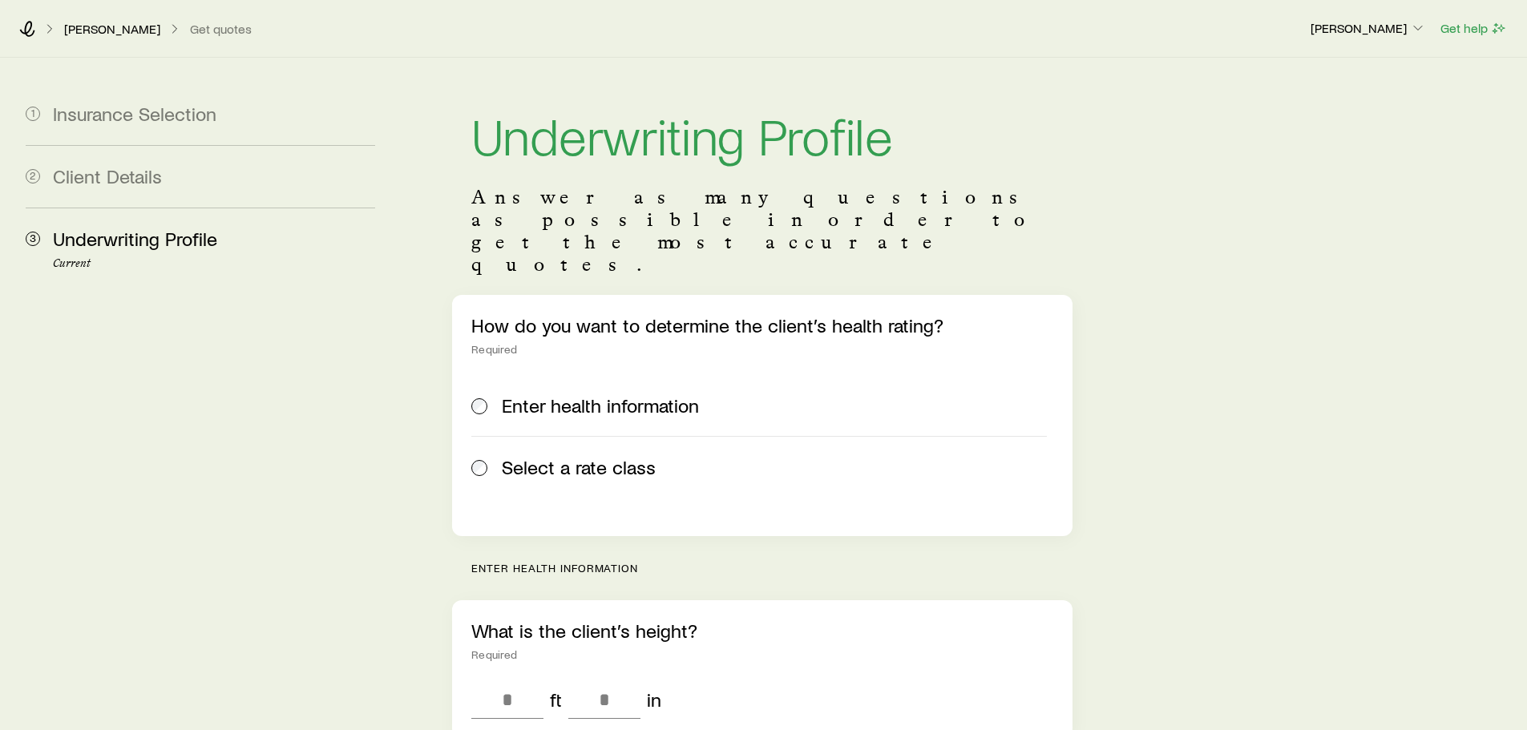
click at [553, 456] on span "Select a rate class" at bounding box center [579, 467] width 154 height 22
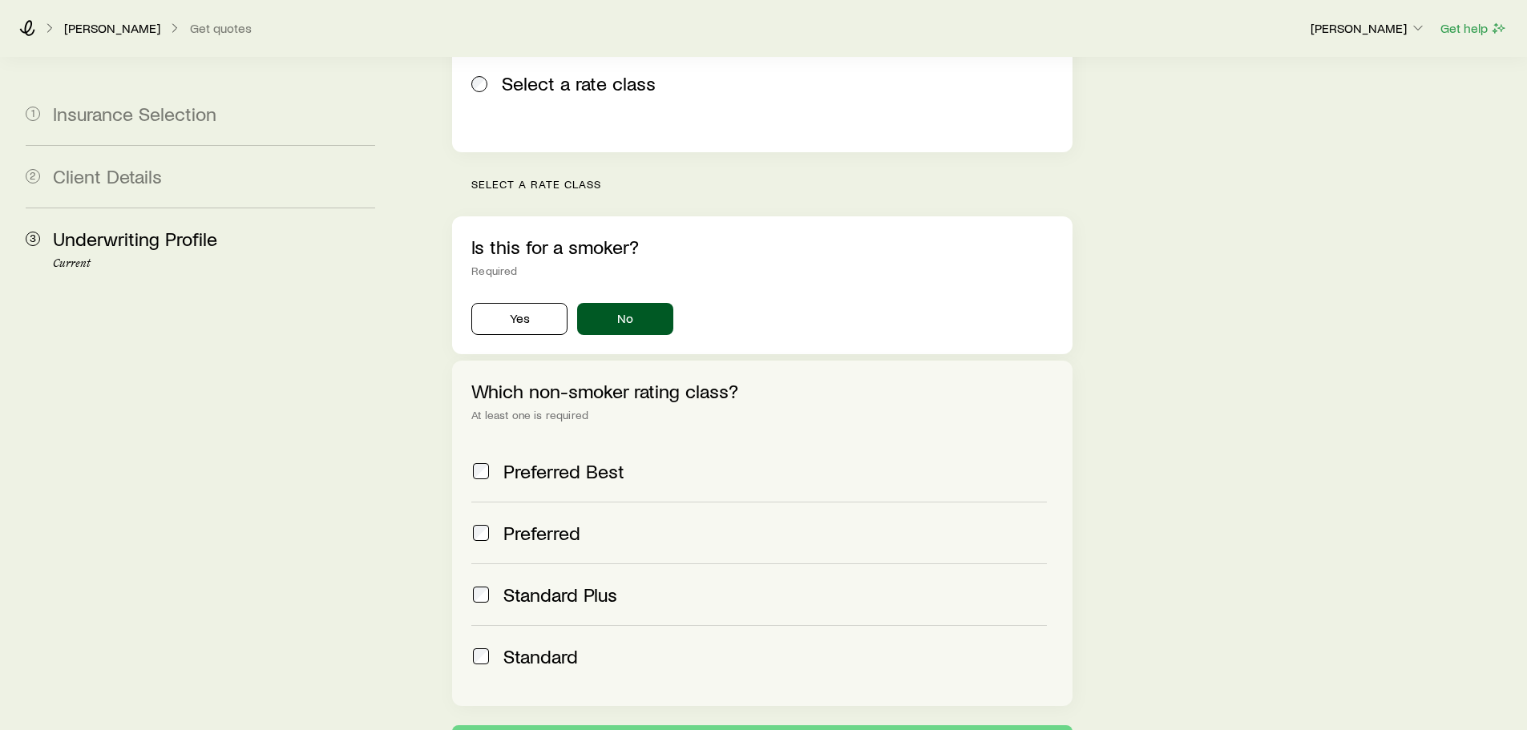
scroll to position [401, 0]
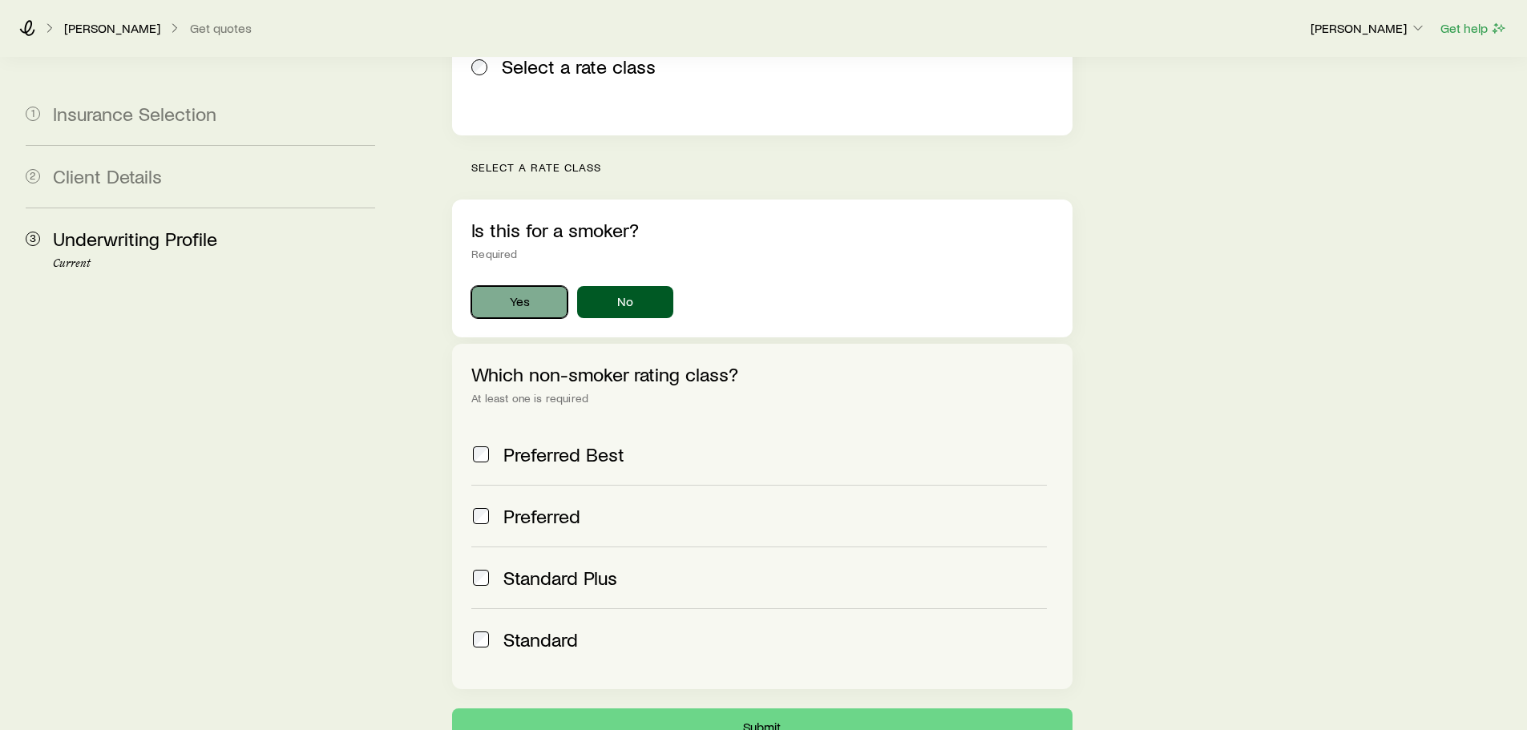
click at [508, 286] on button "Yes" at bounding box center [519, 302] width 96 height 32
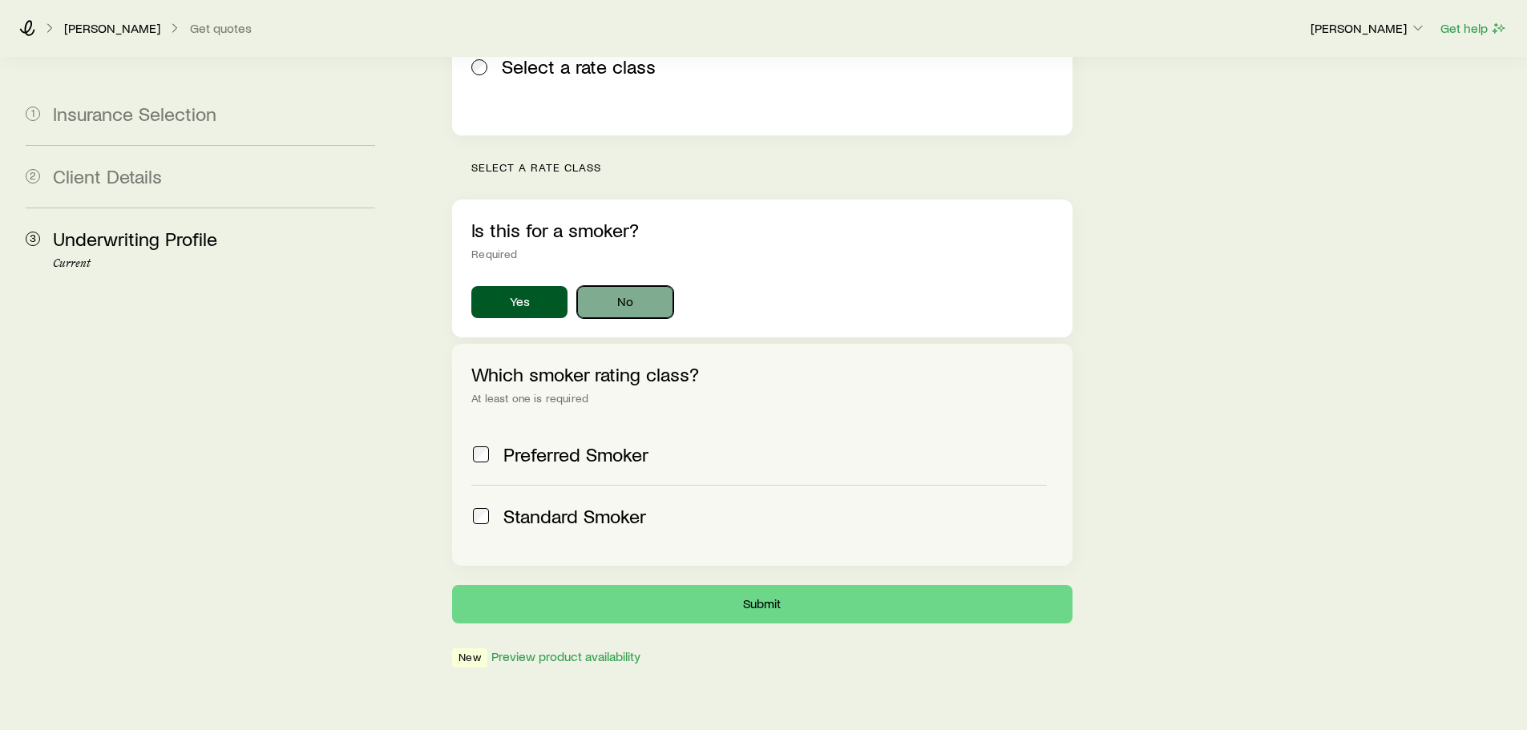
click at [619, 286] on button "No" at bounding box center [625, 302] width 96 height 32
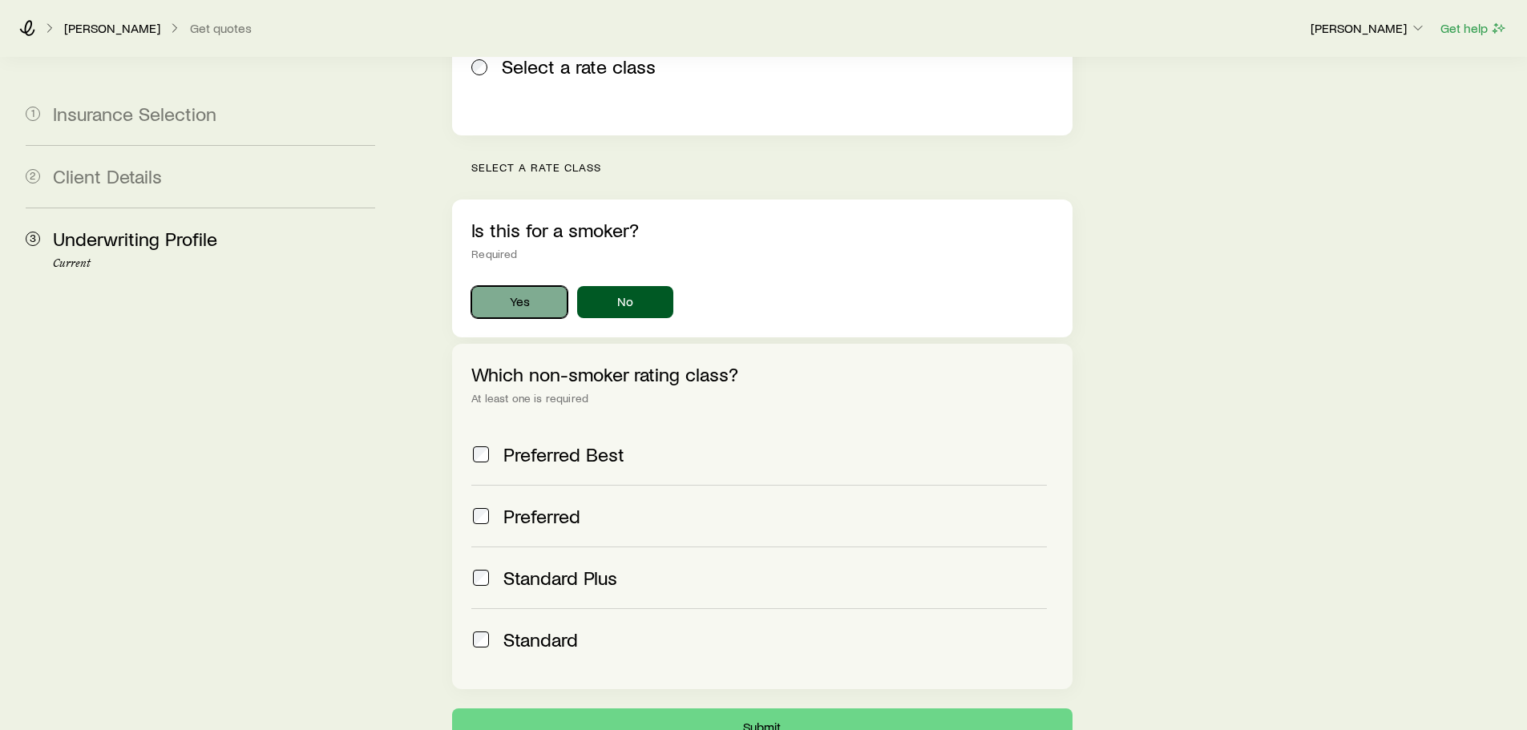
click at [528, 286] on button "Yes" at bounding box center [519, 302] width 96 height 32
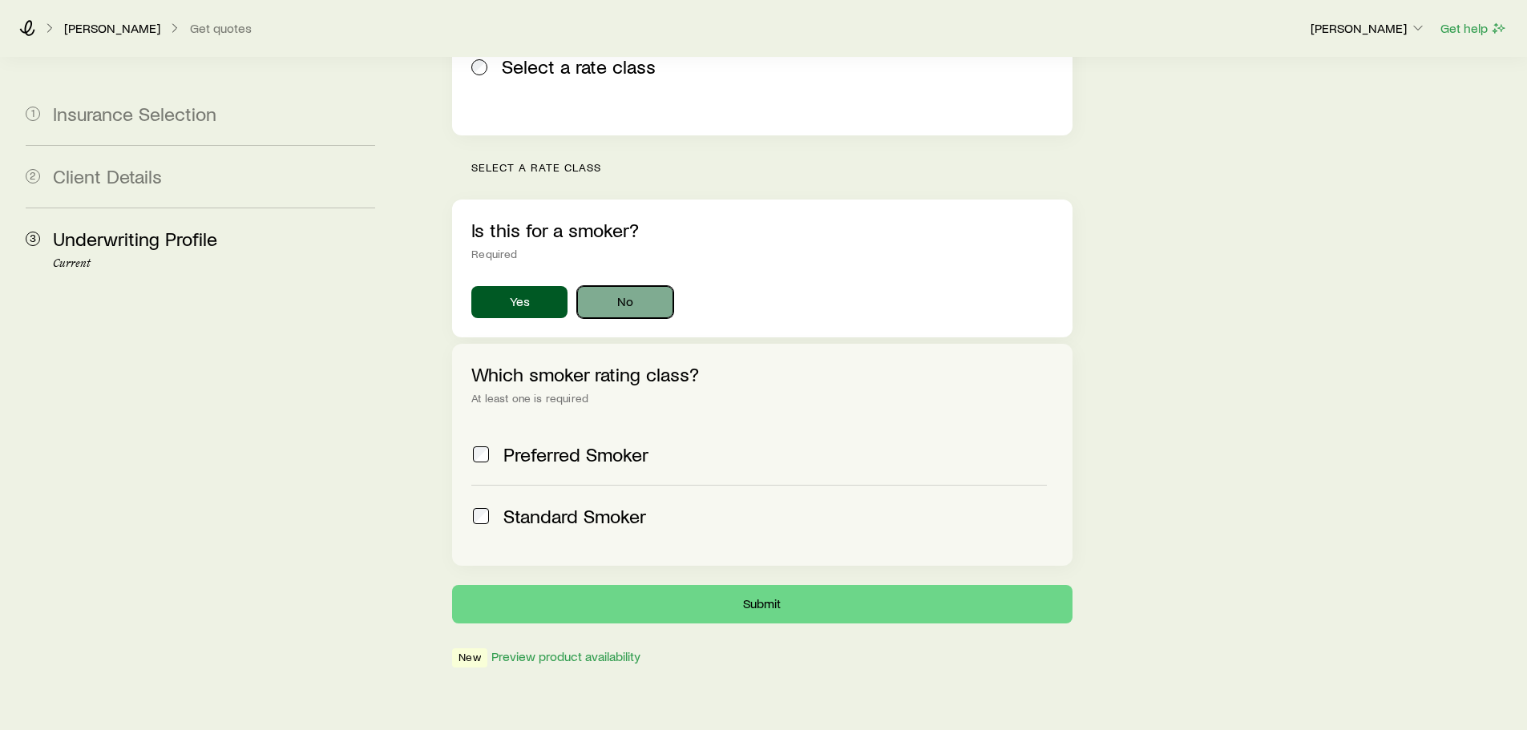
click at [609, 286] on button "No" at bounding box center [625, 302] width 96 height 32
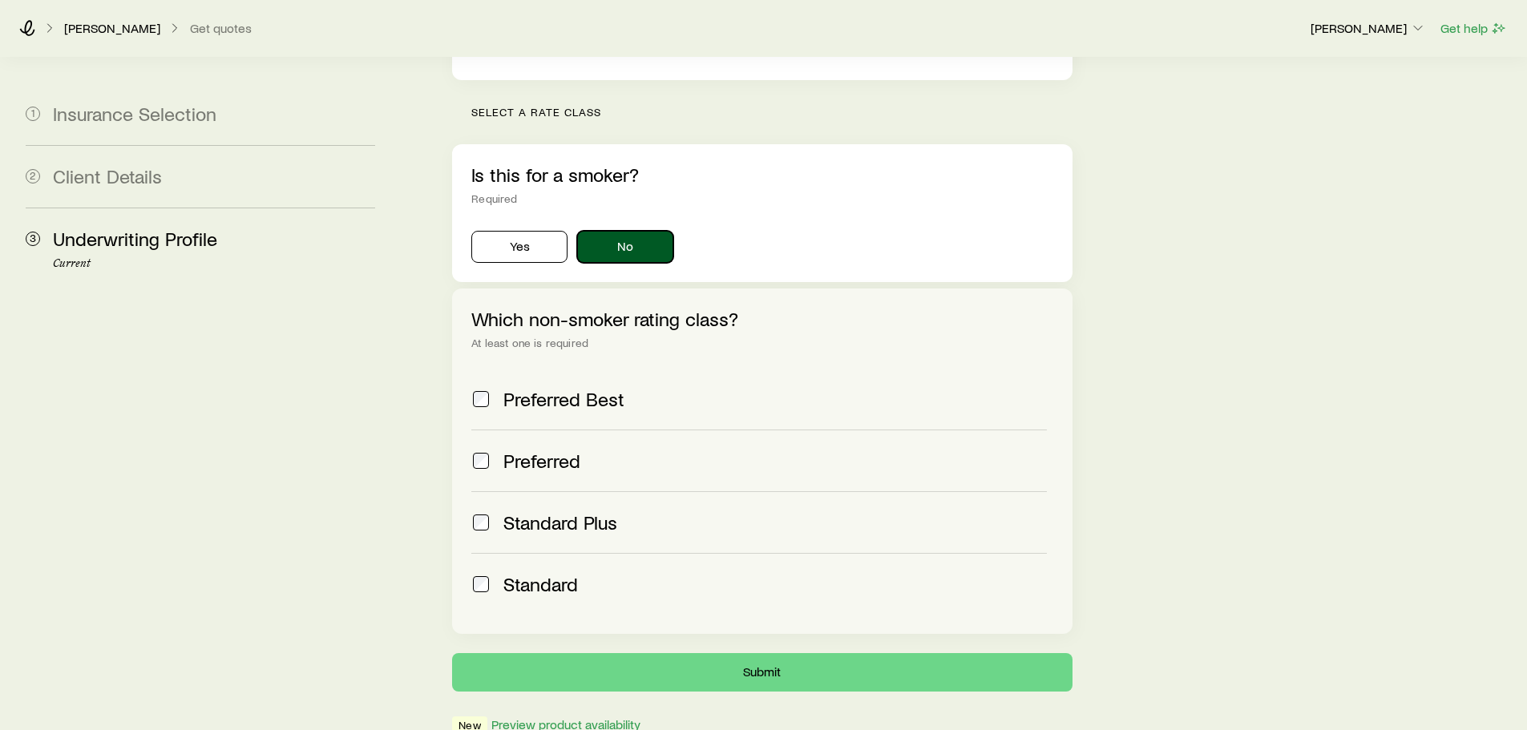
scroll to position [526, 0]
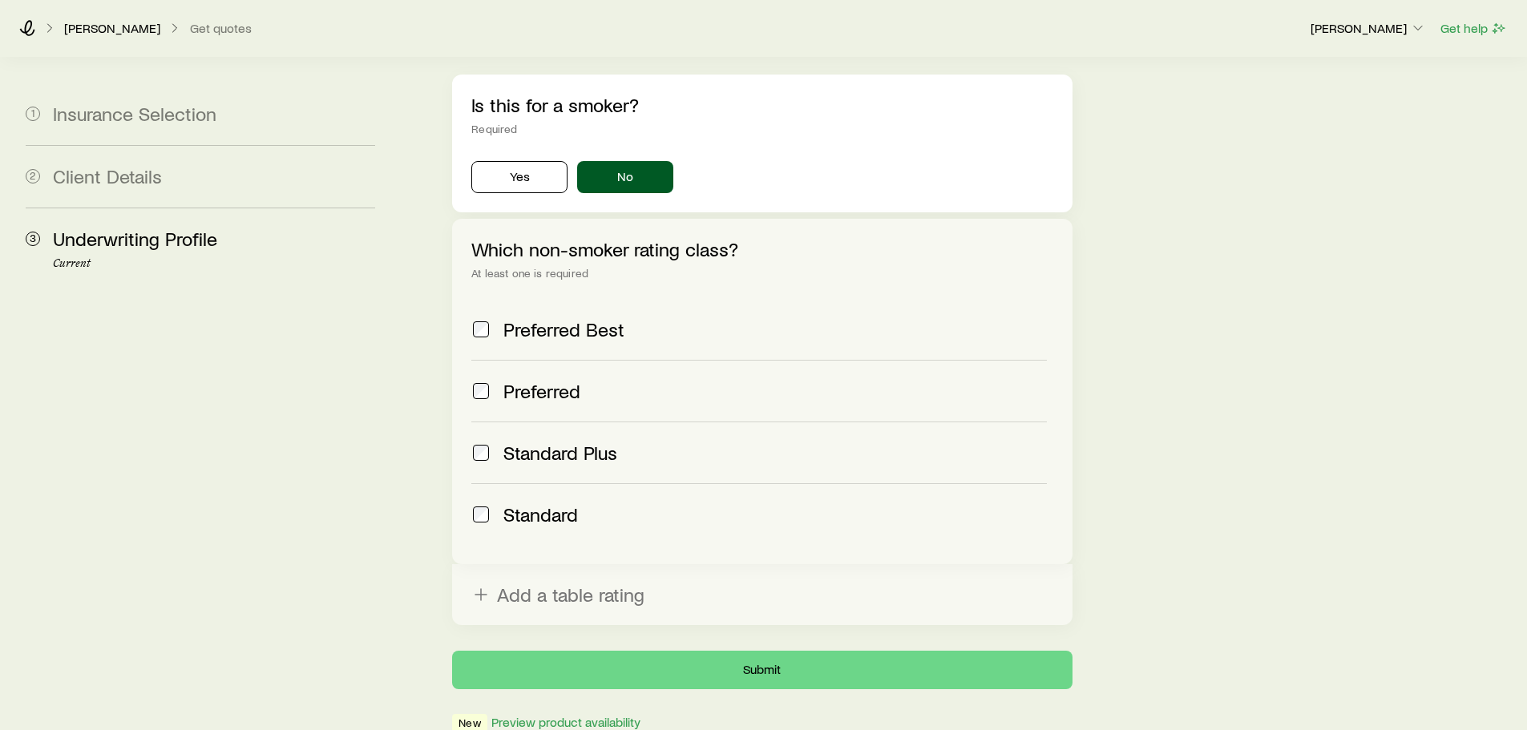
click at [483, 380] on span at bounding box center [480, 391] width 19 height 22
click at [741, 651] on button "Submit" at bounding box center [762, 670] width 620 height 38
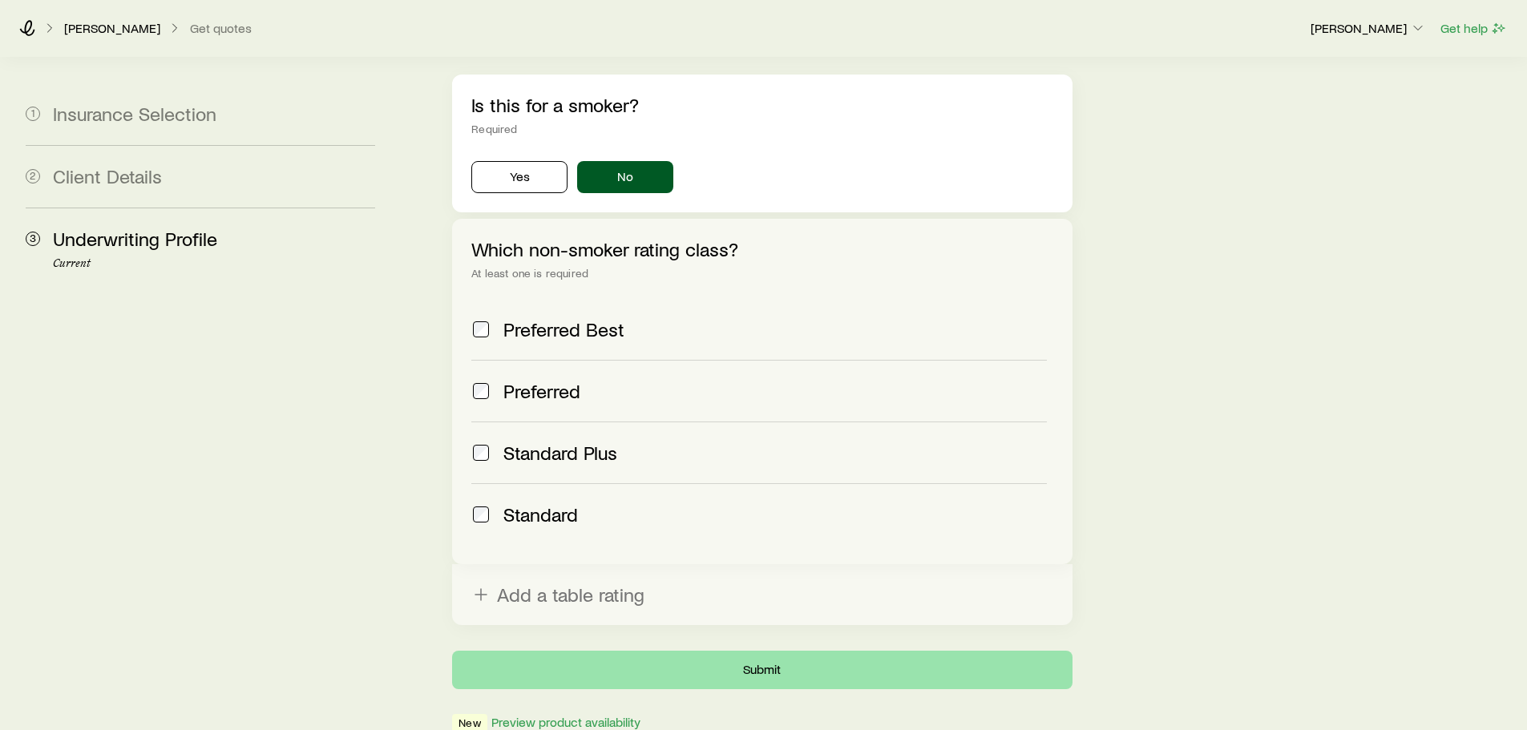
scroll to position [0, 0]
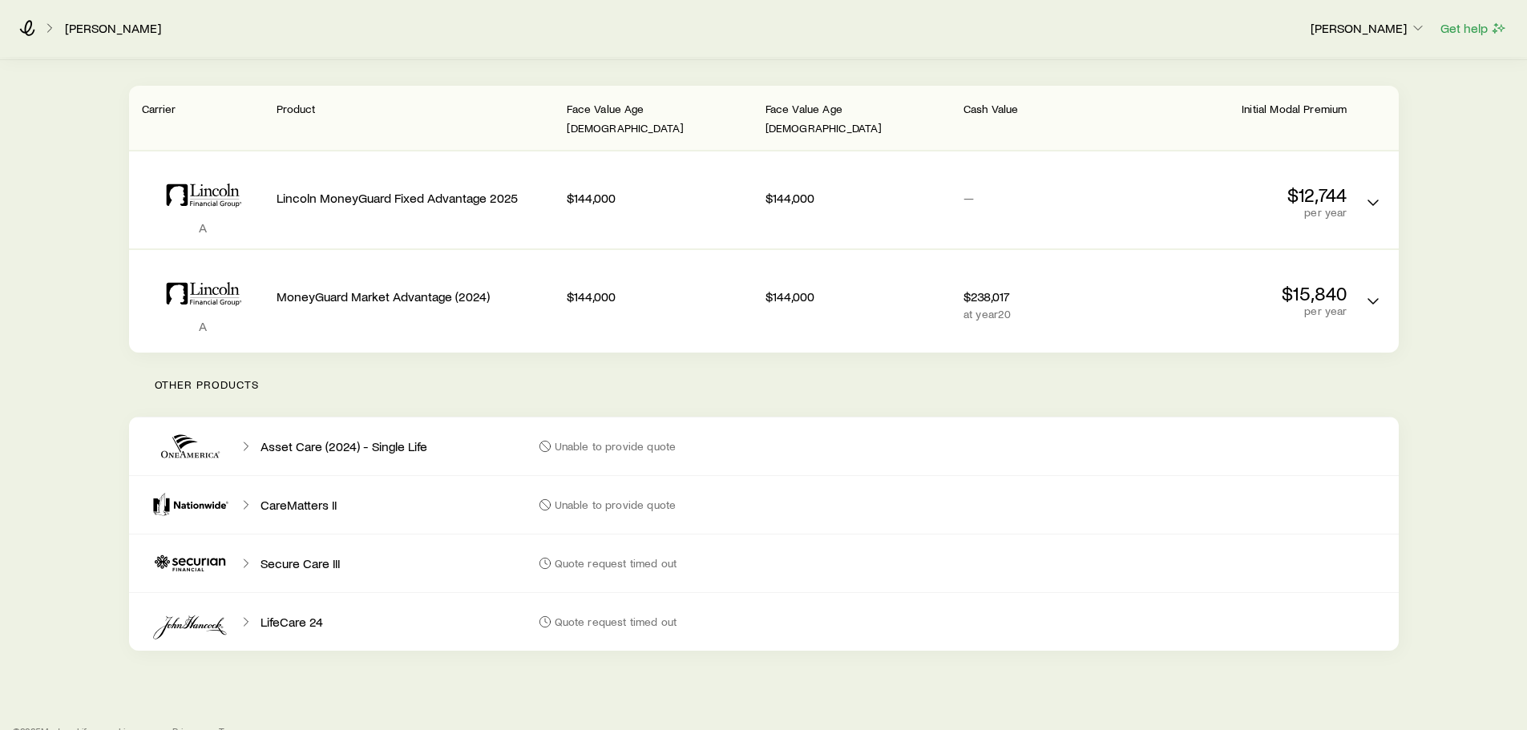
scroll to position [218, 0]
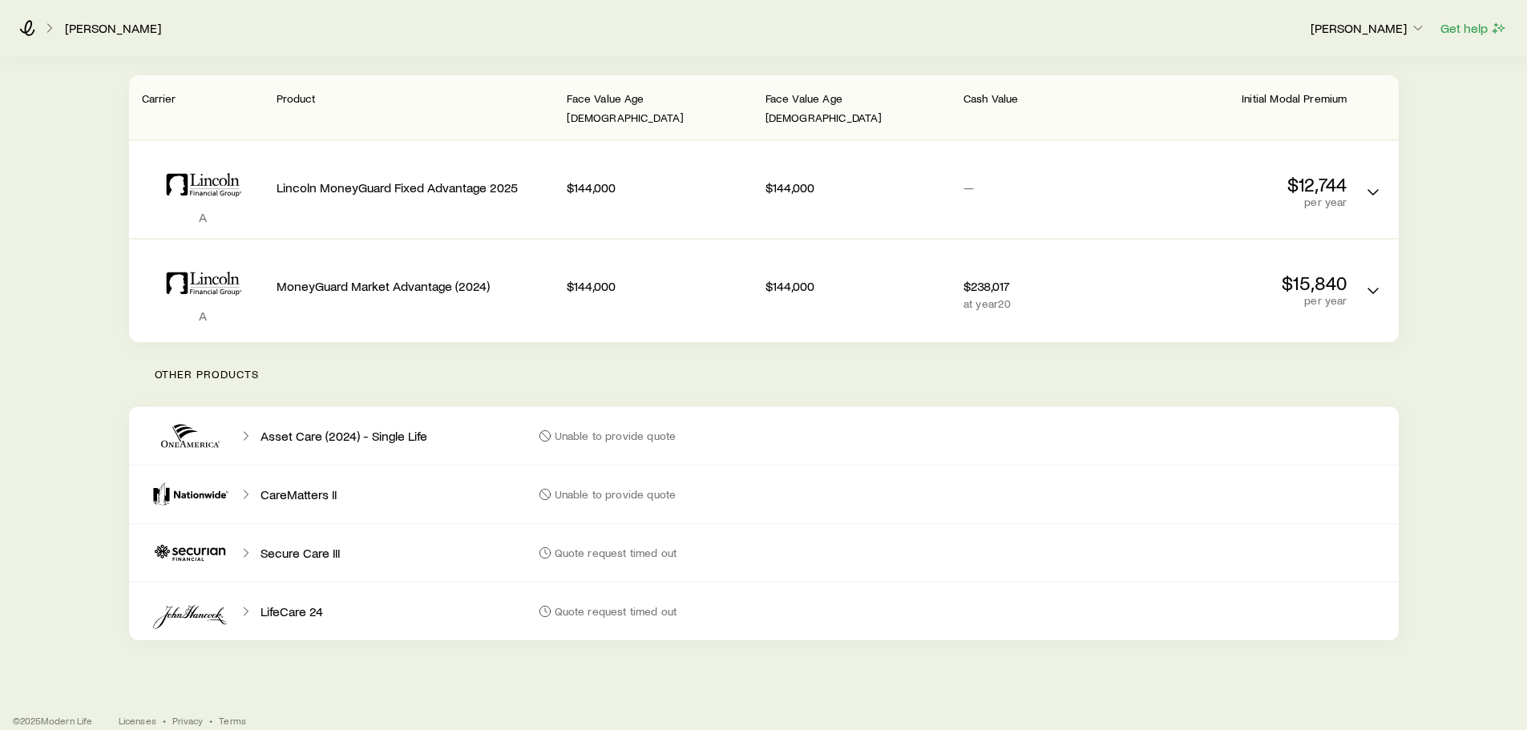
click at [626, 430] on p "Unable to provide quote" at bounding box center [616, 436] width 122 height 13
drag, startPoint x: 564, startPoint y: 471, endPoint x: 576, endPoint y: 472, distance: 12.1
click at [565, 488] on p "Unable to provide quote" at bounding box center [616, 494] width 122 height 13
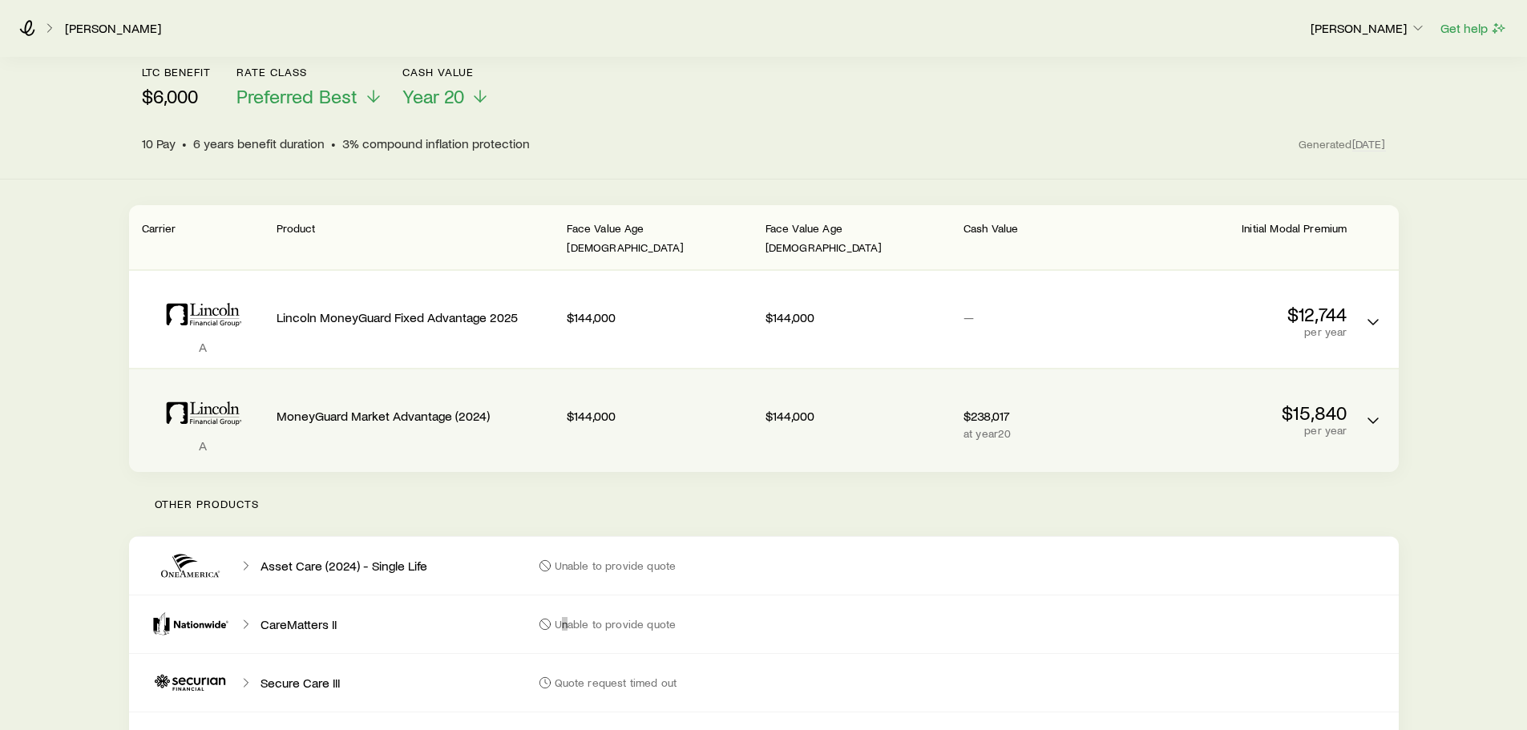
scroll to position [0, 0]
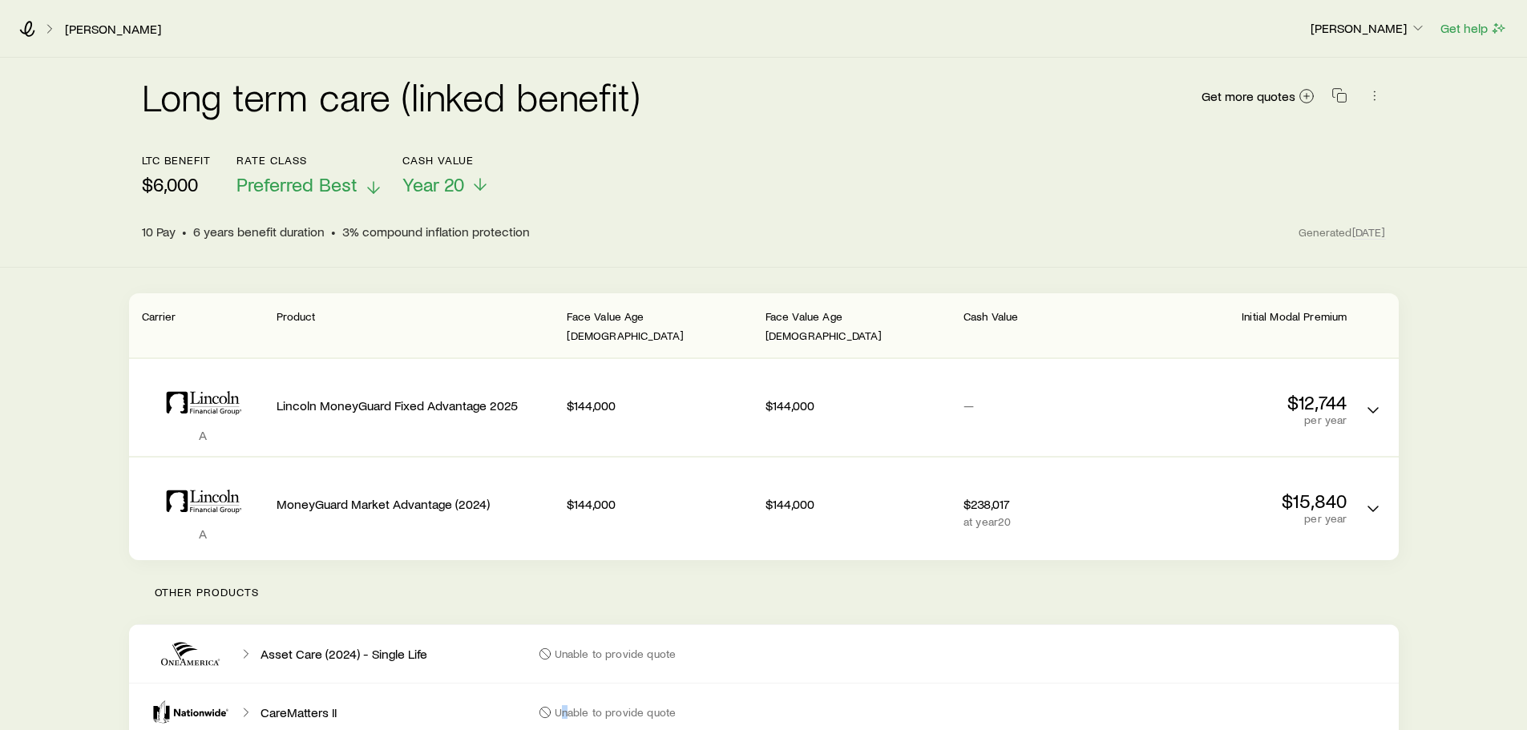
click at [306, 180] on span "Preferred Best" at bounding box center [296, 184] width 121 height 22
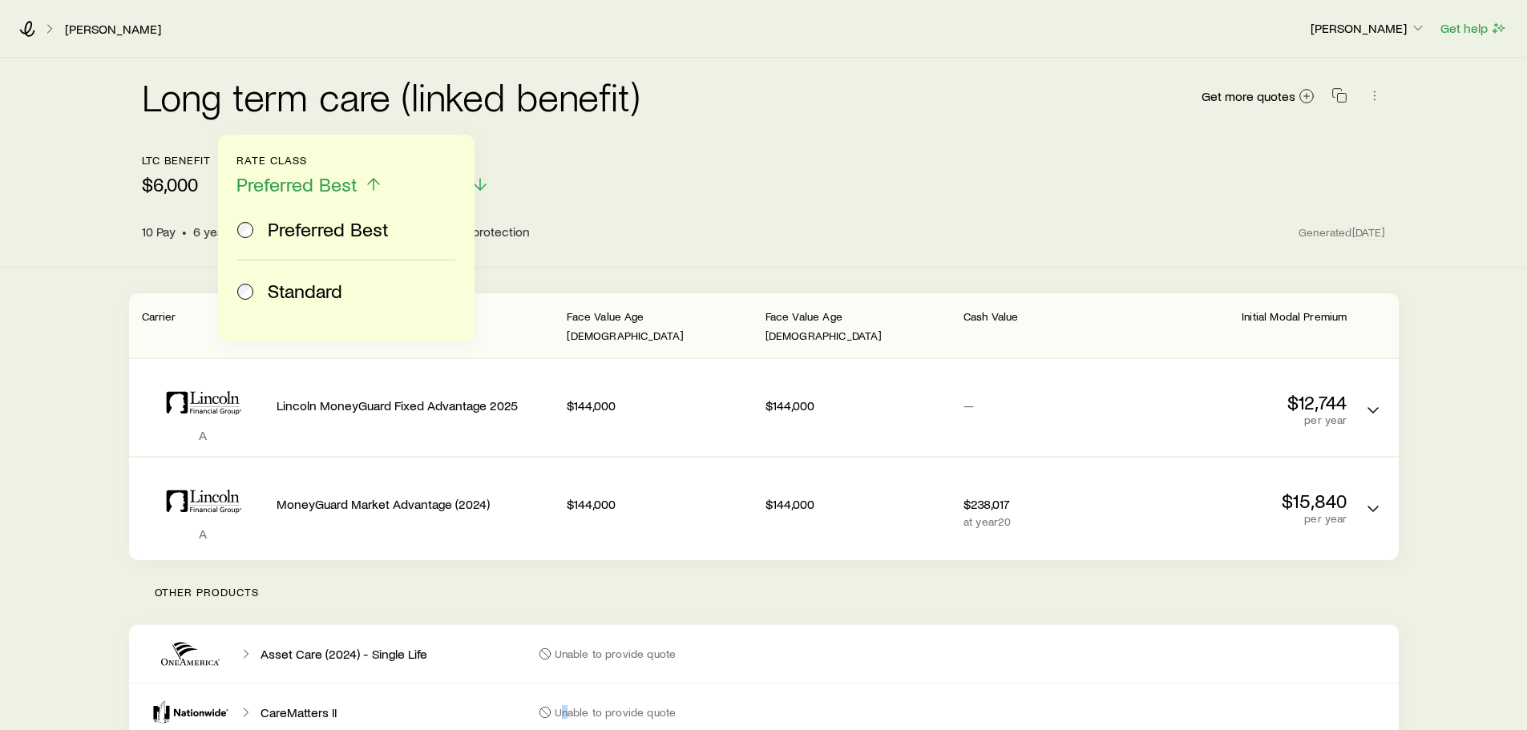
click at [286, 284] on span "Standard" at bounding box center [305, 291] width 75 height 22
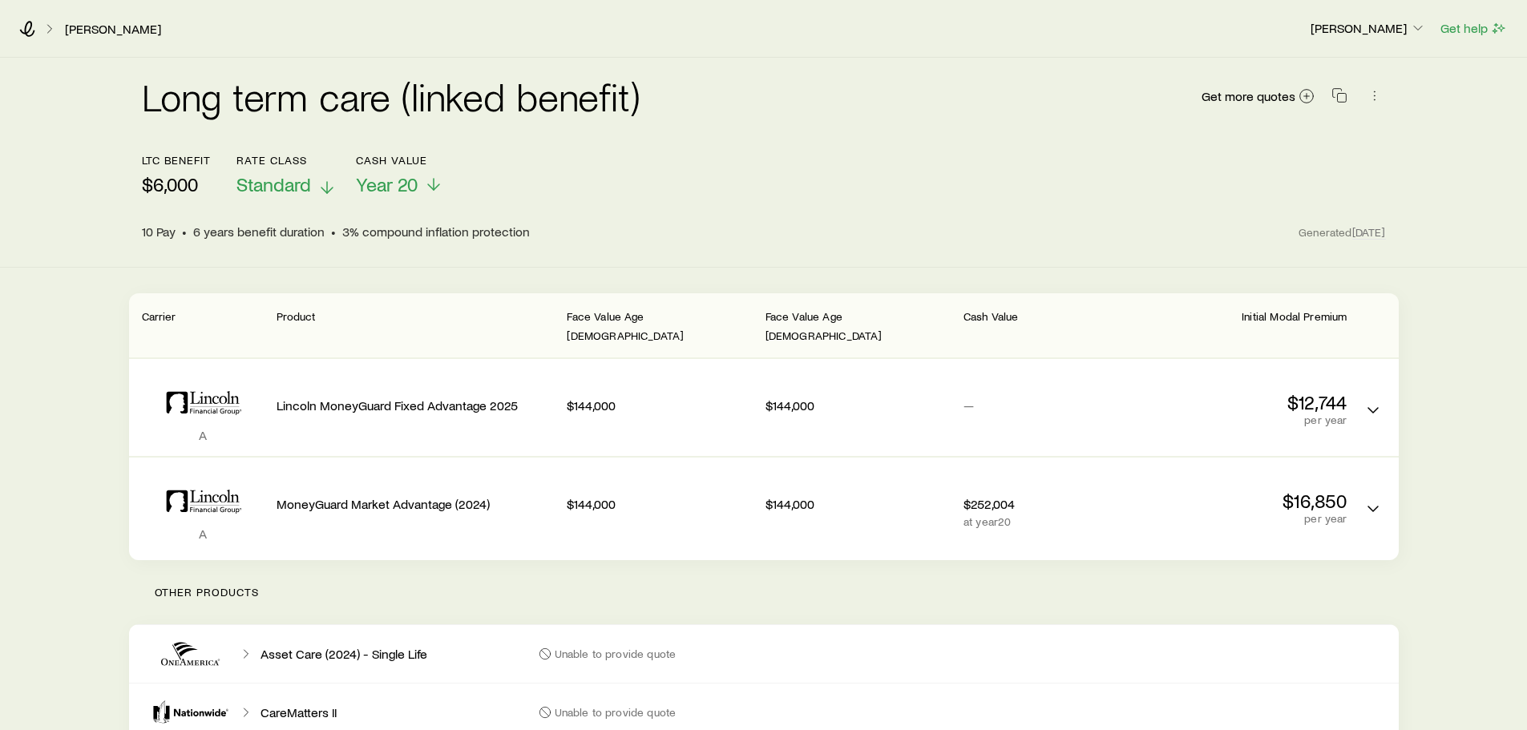
click at [301, 192] on span "Standard" at bounding box center [273, 184] width 75 height 22
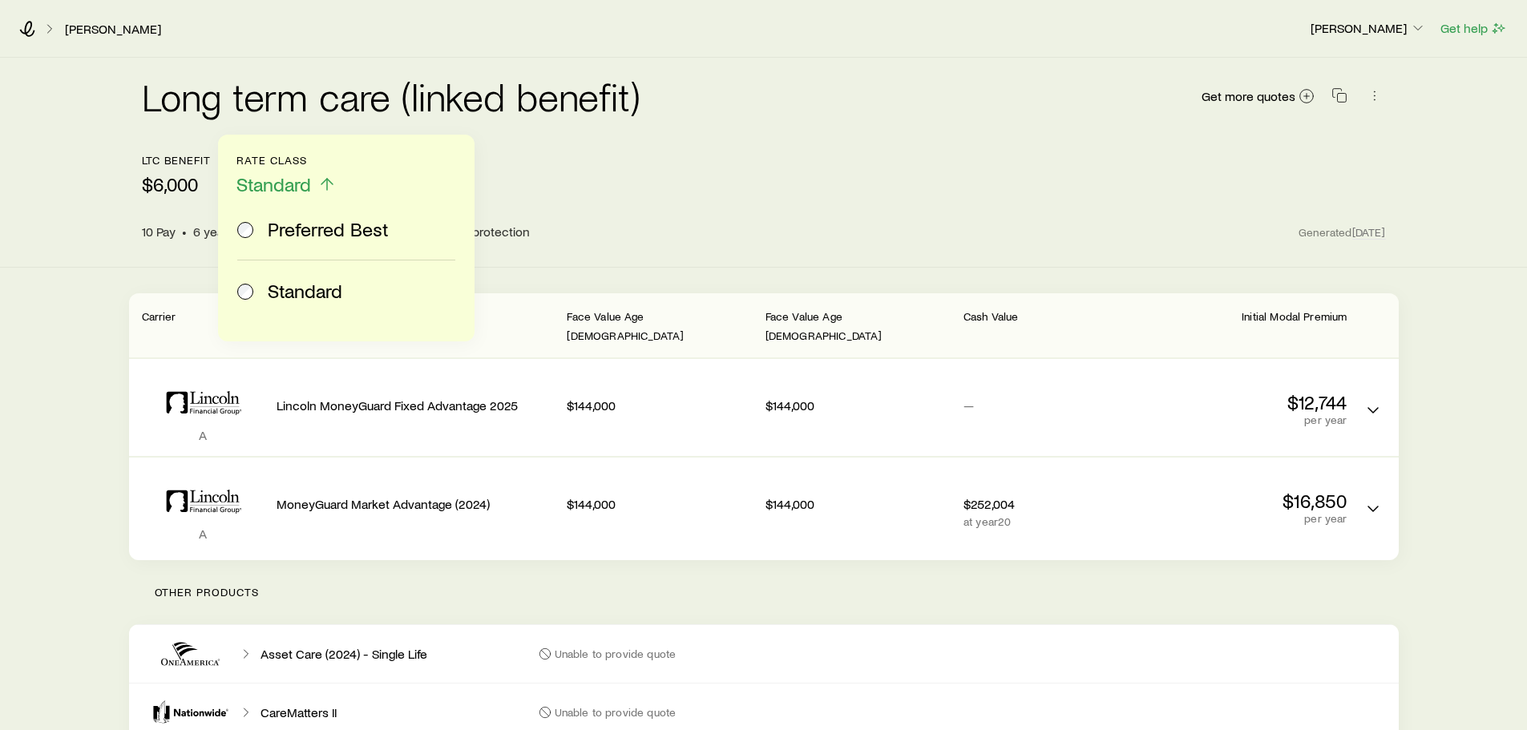
click at [290, 229] on span "Preferred Best" at bounding box center [328, 229] width 121 height 22
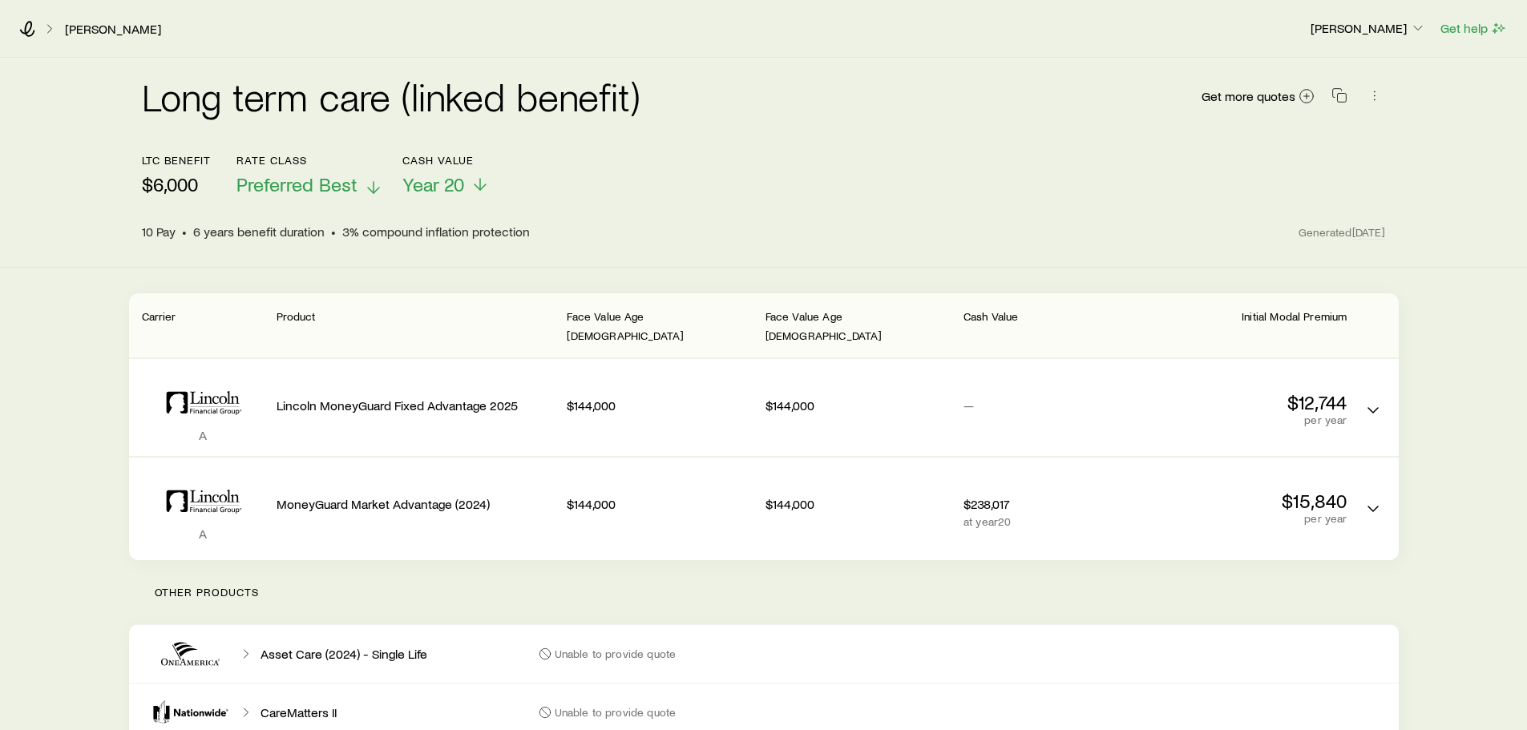
click at [274, 176] on span "Preferred Best" at bounding box center [296, 184] width 121 height 22
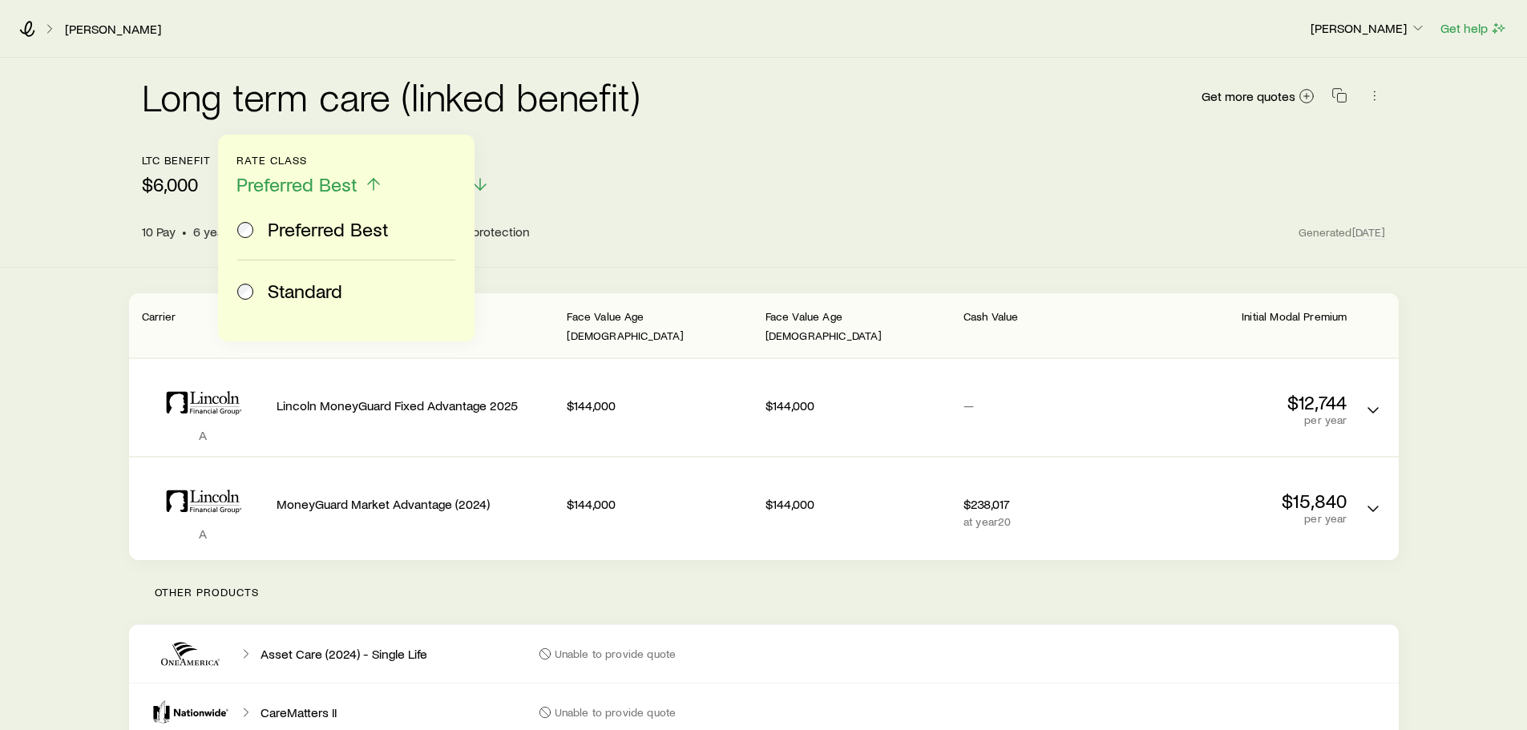
click at [289, 275] on label "Standard" at bounding box center [343, 291] width 212 height 61
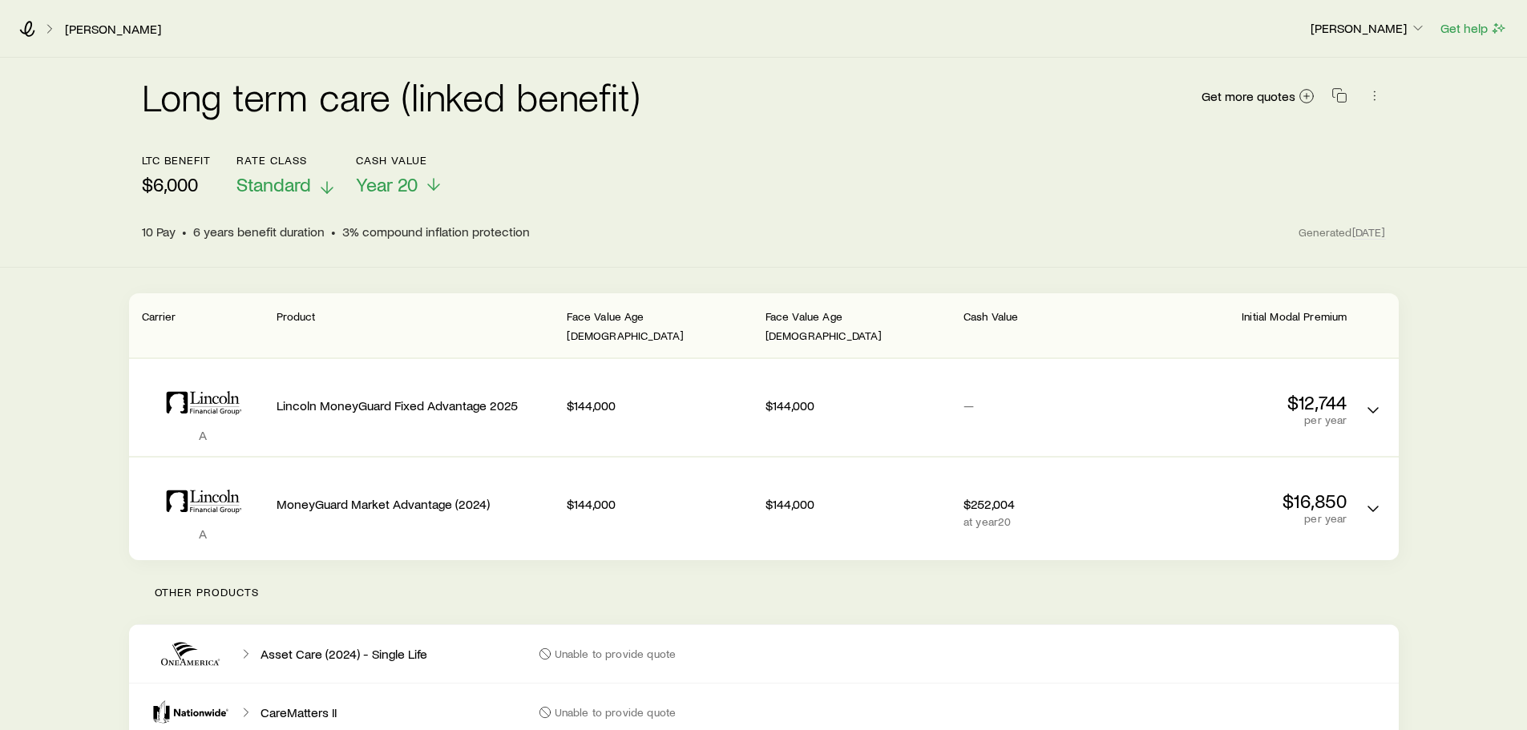
click at [301, 192] on span "Standard" at bounding box center [273, 184] width 75 height 22
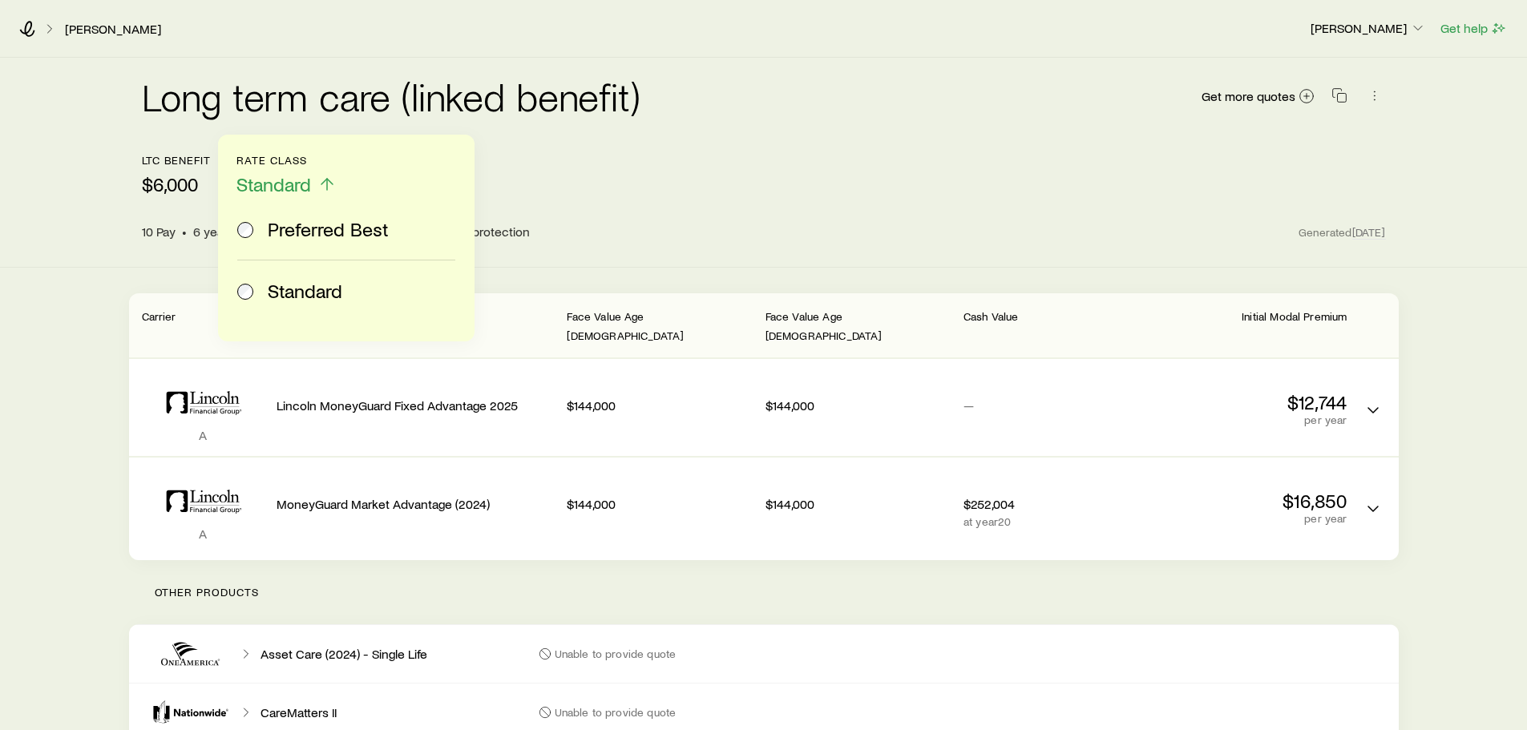
click at [309, 235] on span "Preferred Best" at bounding box center [328, 229] width 121 height 22
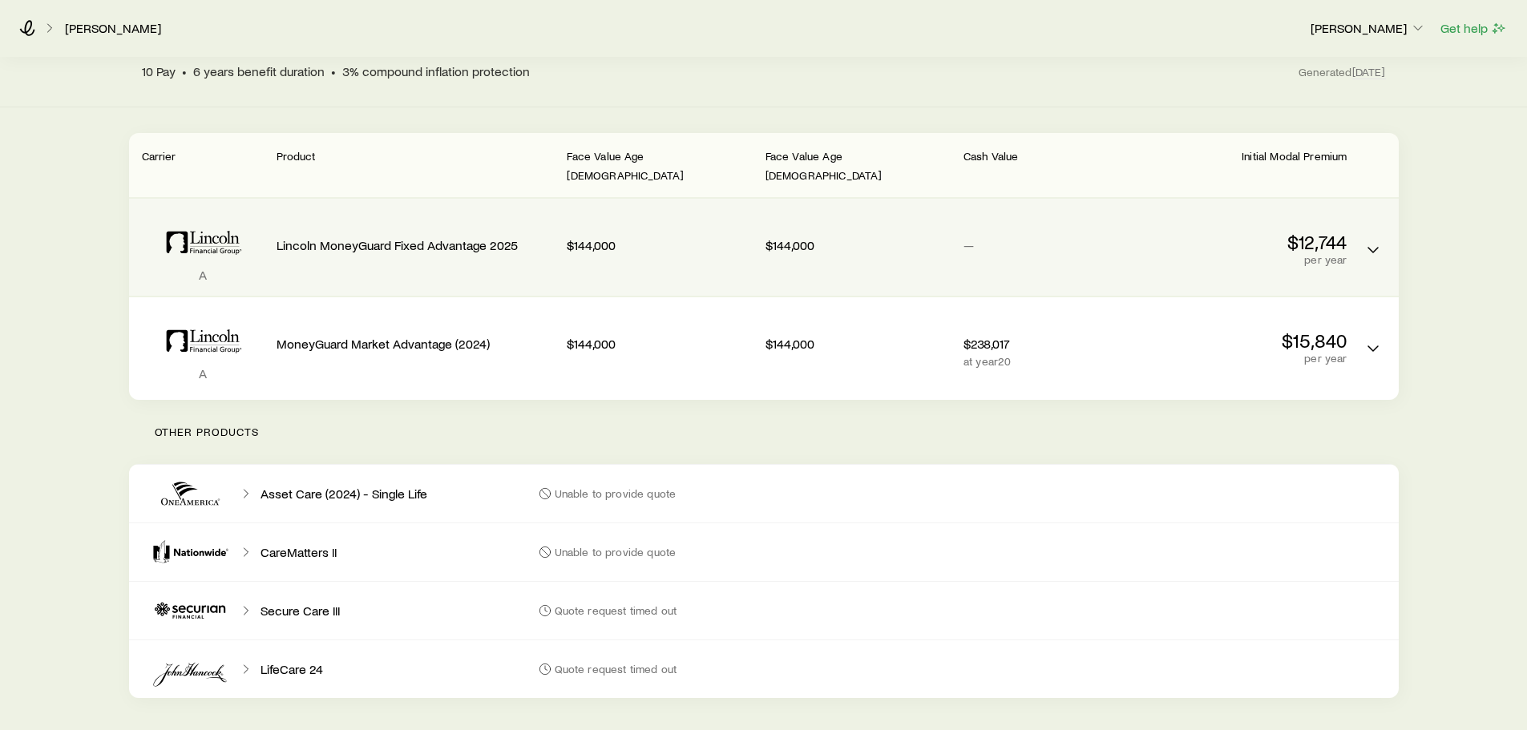
scroll to position [80, 0]
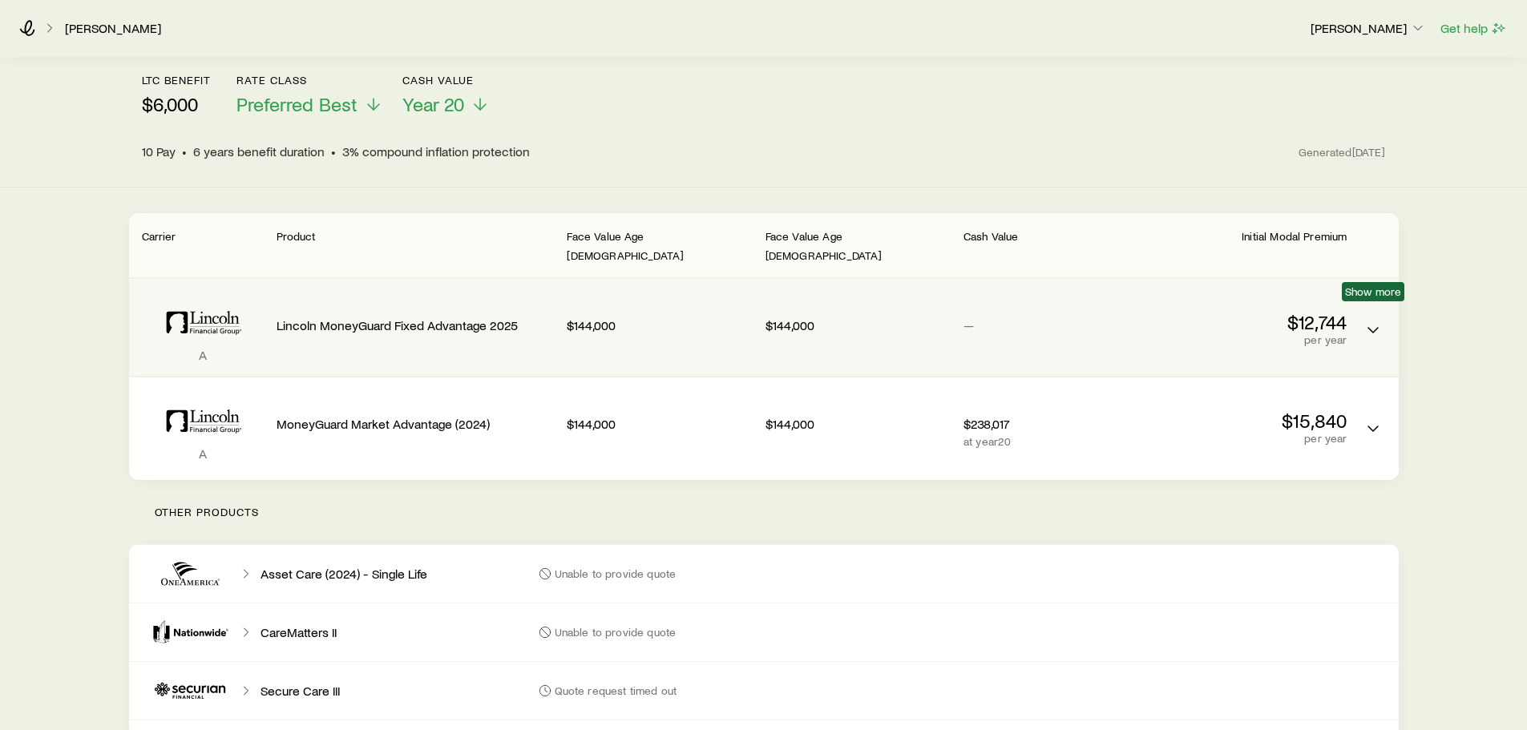
click at [1378, 301] on span "Show more" at bounding box center [1373, 291] width 63 height 19
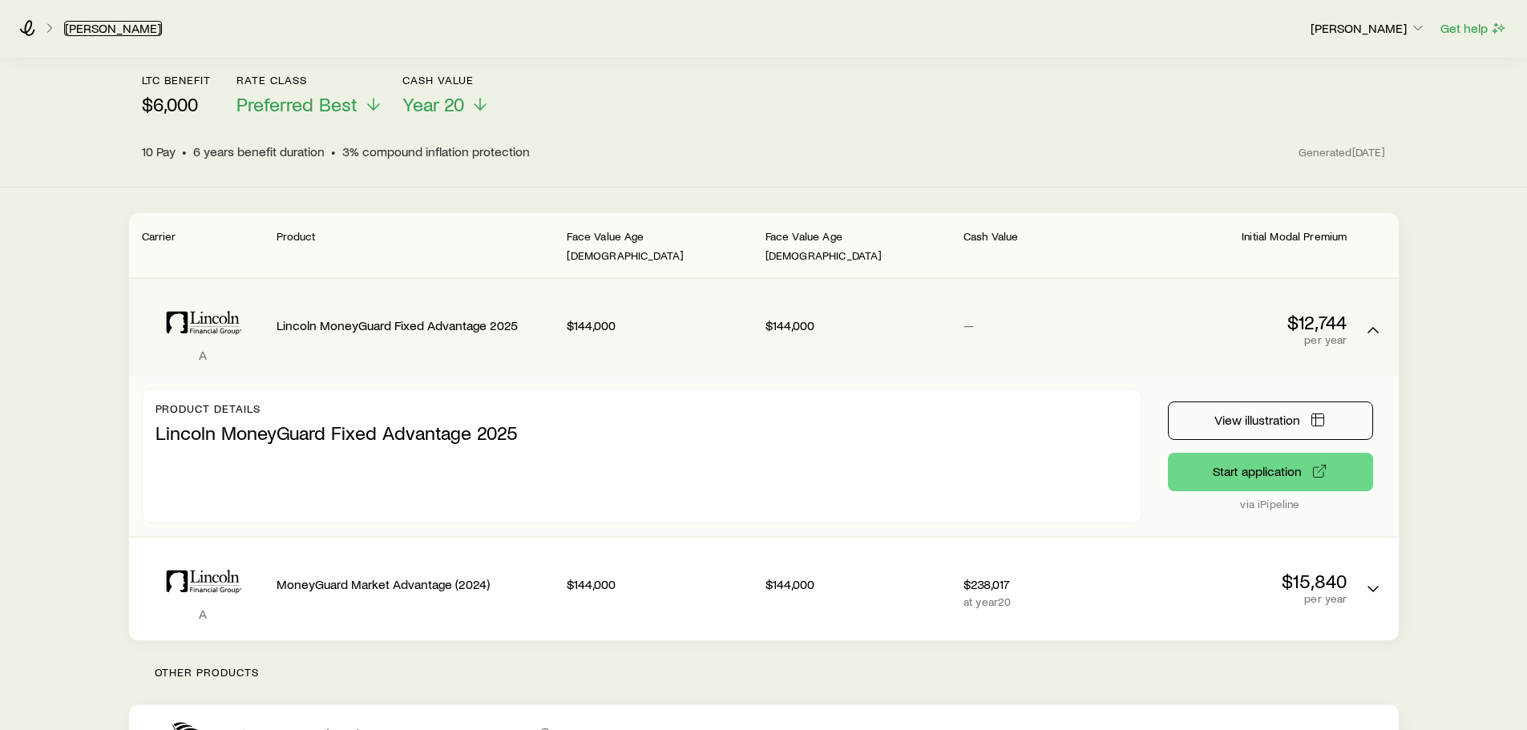
click at [138, 26] on link "[PERSON_NAME]" at bounding box center [113, 28] width 98 height 15
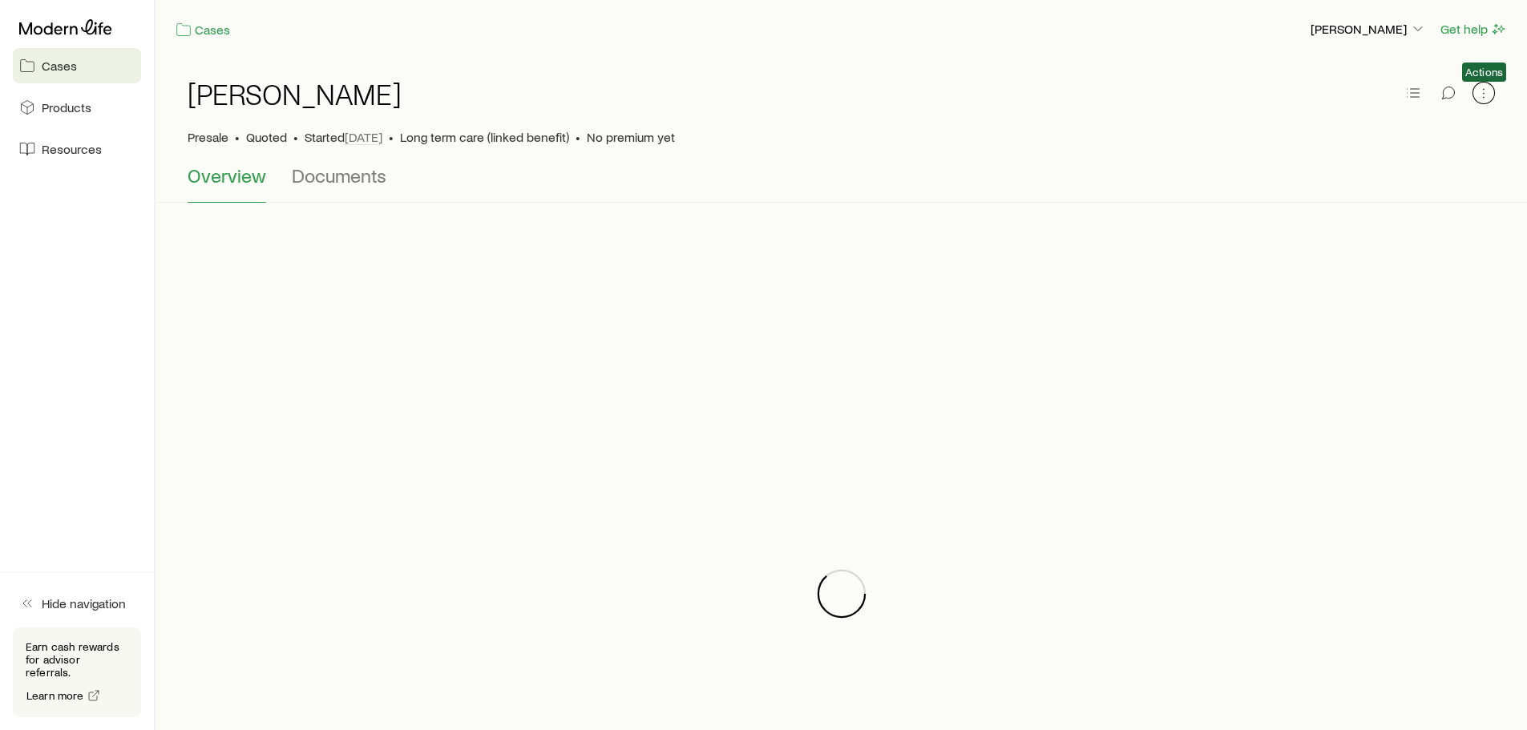
click at [1484, 97] on icon "button" at bounding box center [1483, 97] width 1 height 1
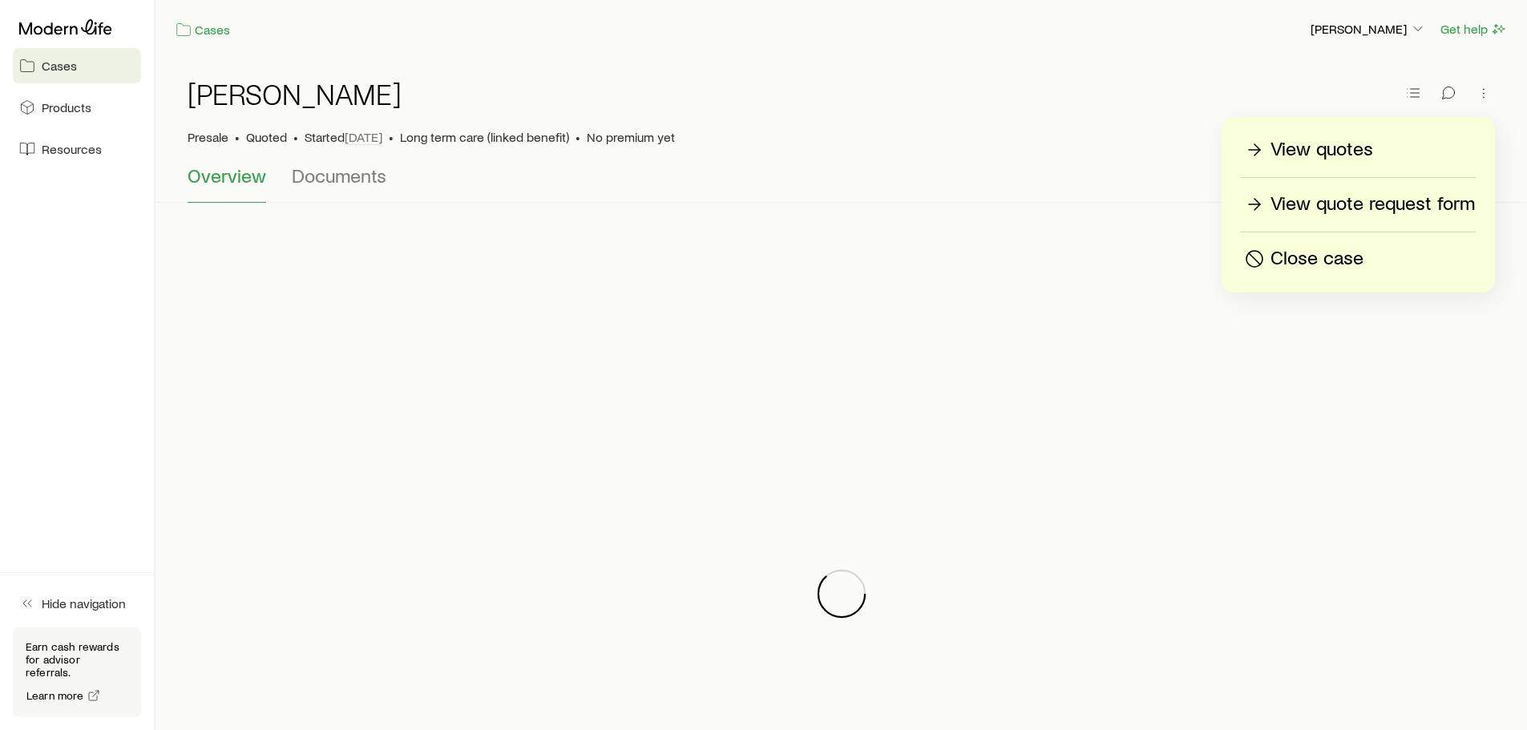
click at [1364, 204] on p "View quote request form" at bounding box center [1373, 205] width 204 height 26
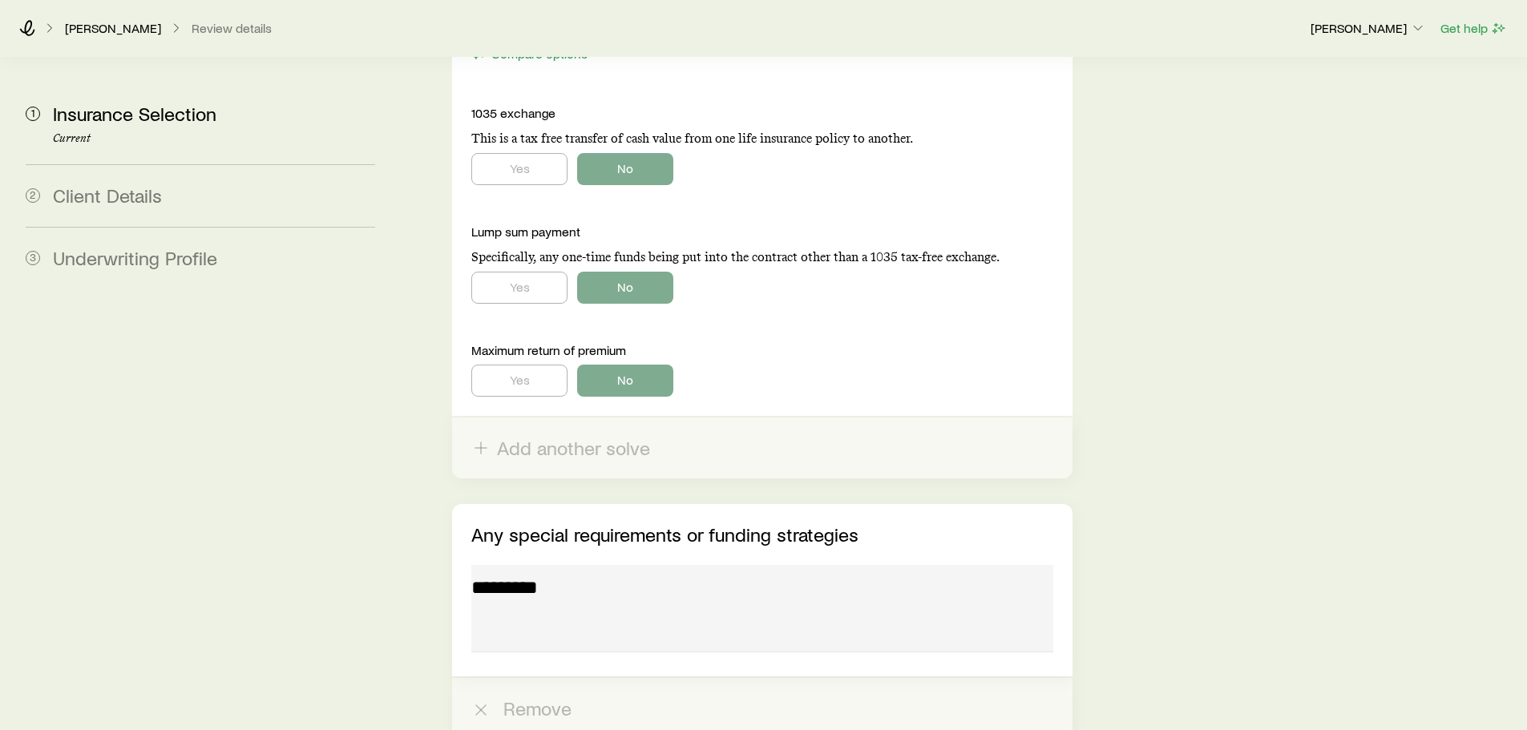
scroll to position [1574, 0]
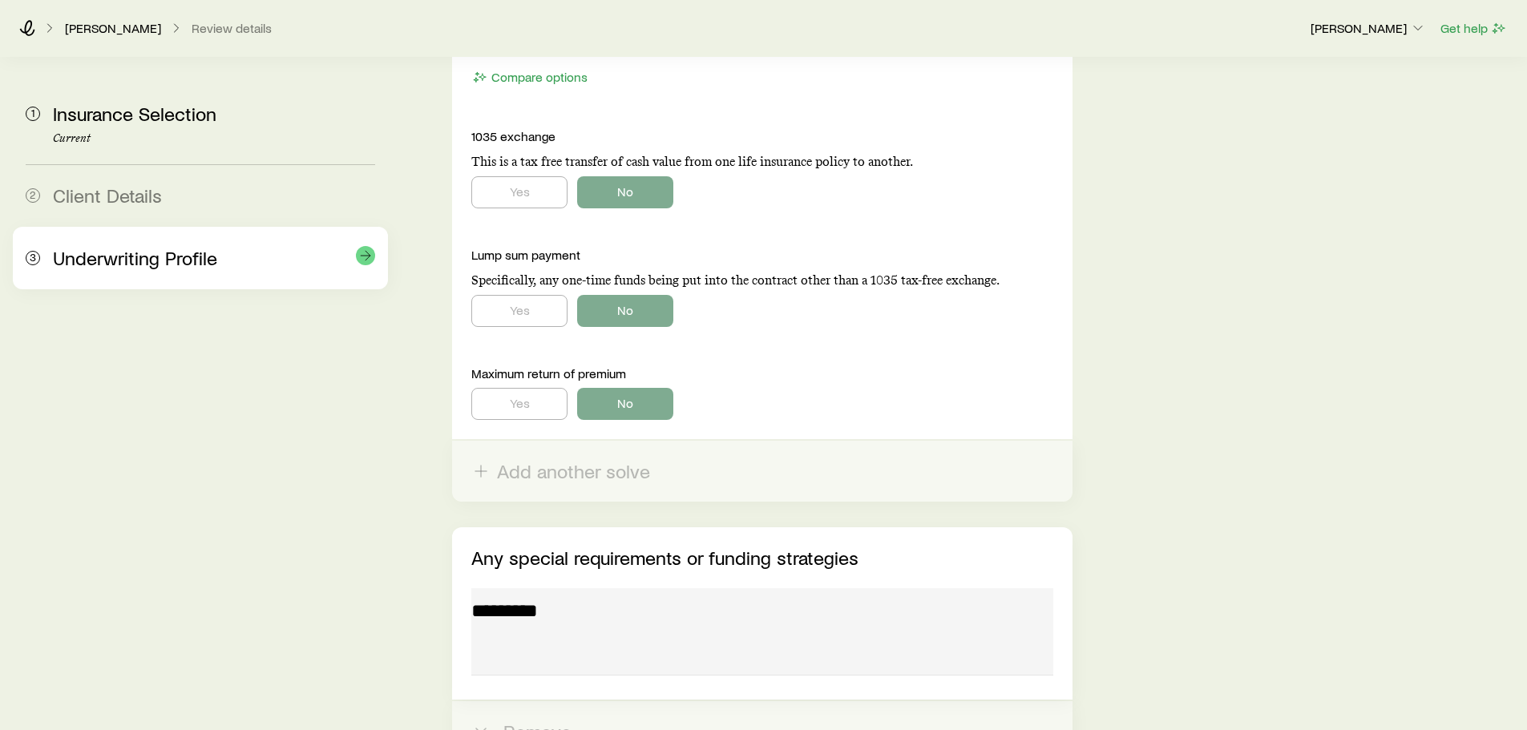
click at [166, 253] on span "Underwriting Profile" at bounding box center [135, 257] width 164 height 23
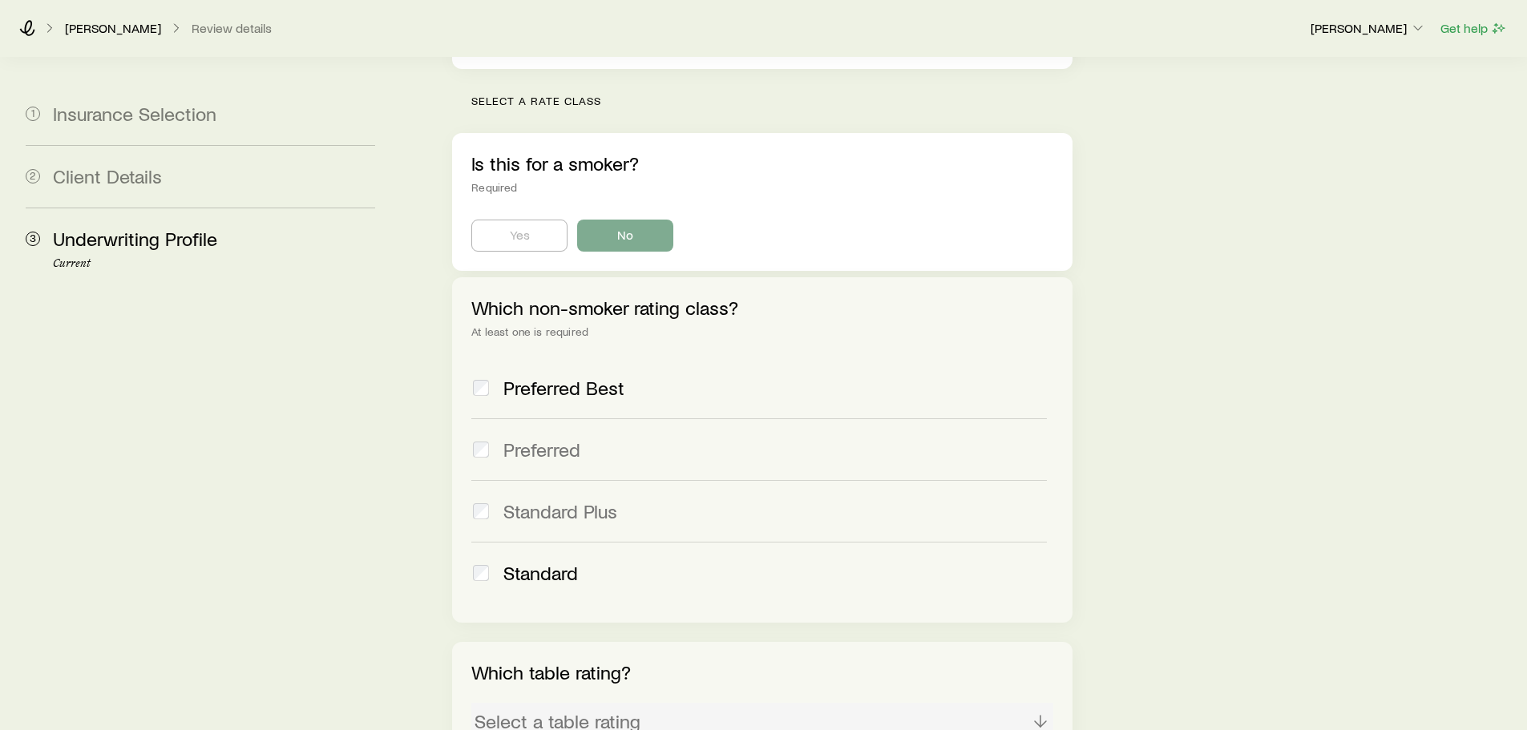
scroll to position [481, 0]
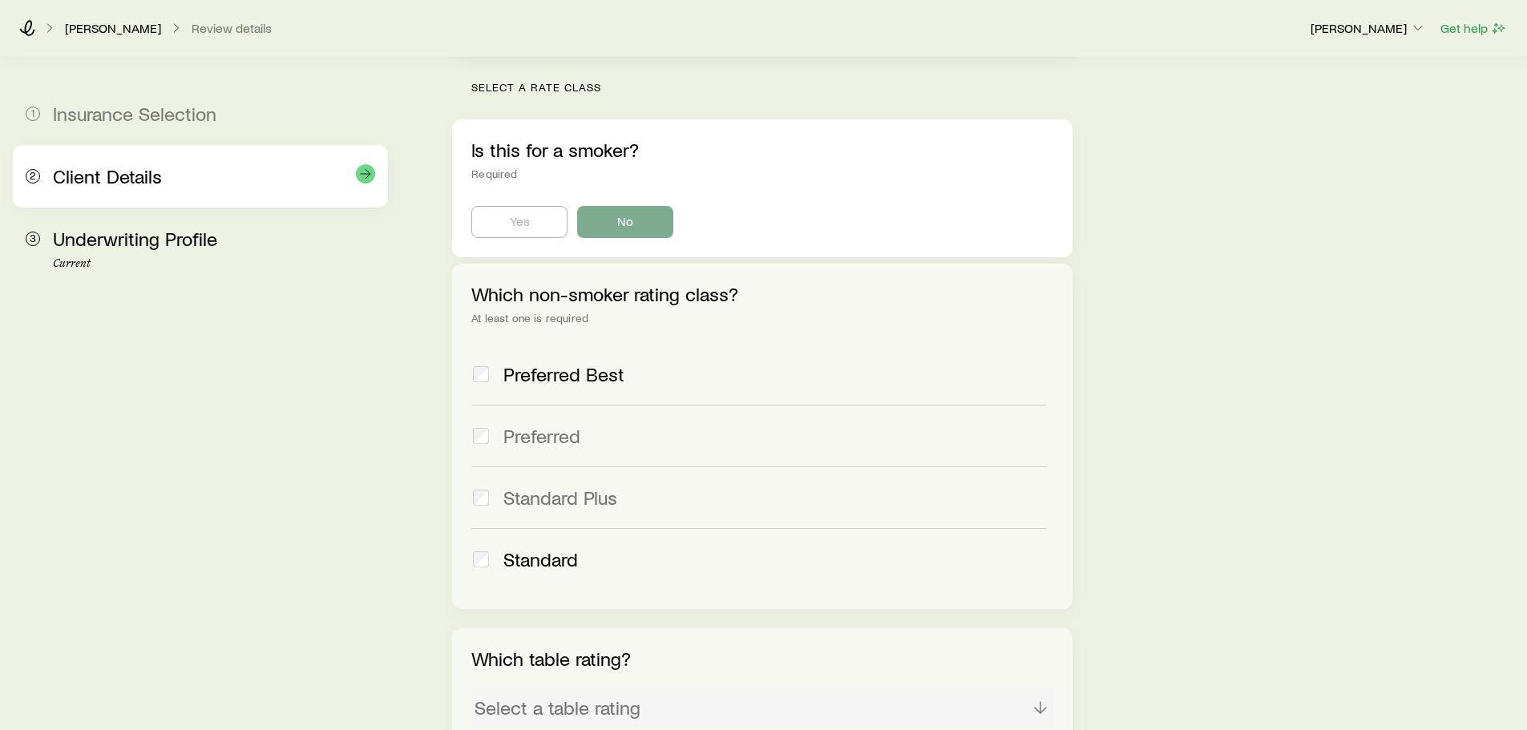
click at [198, 183] on div "Client Details" at bounding box center [214, 176] width 322 height 23
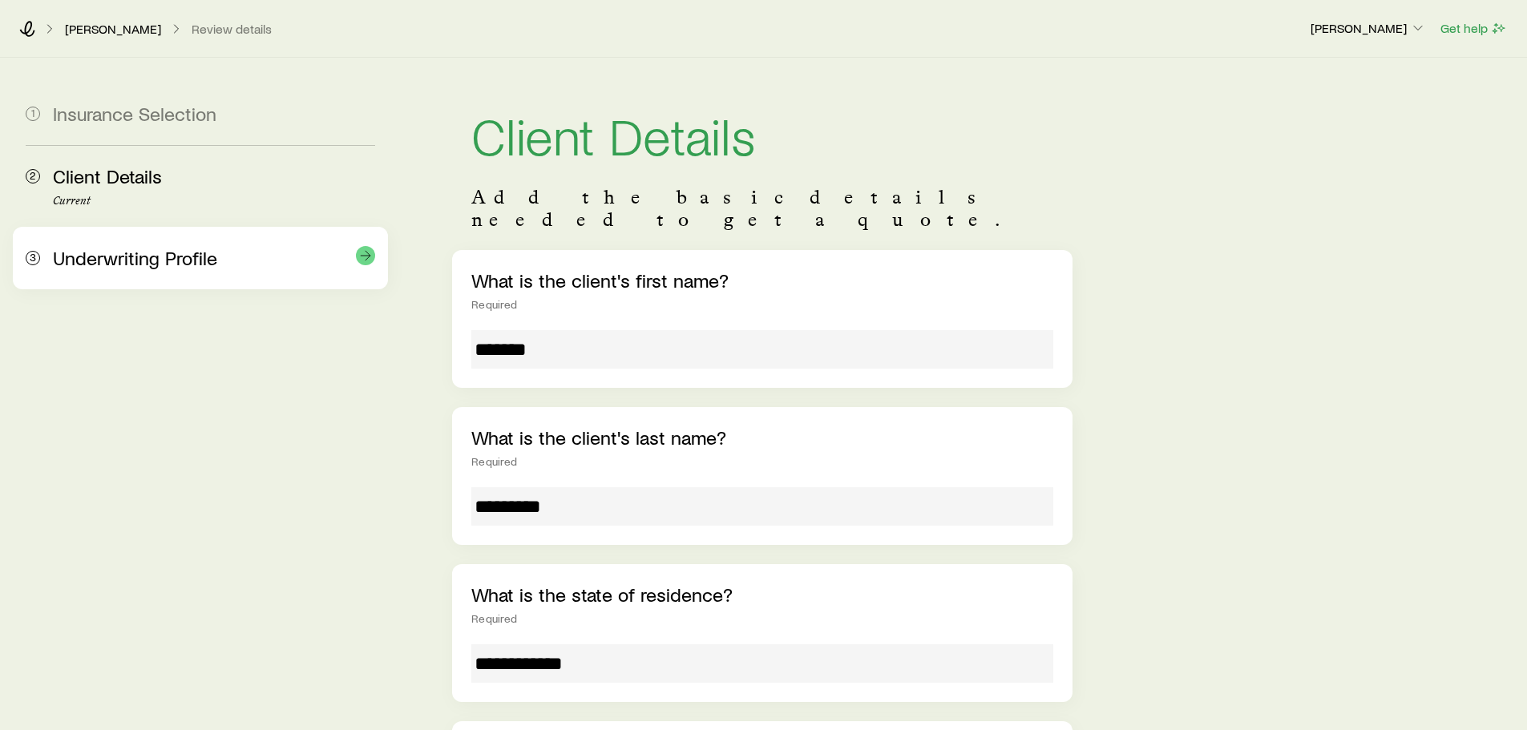
click at [218, 273] on div "3 Underwriting Profile" at bounding box center [201, 258] width 350 height 63
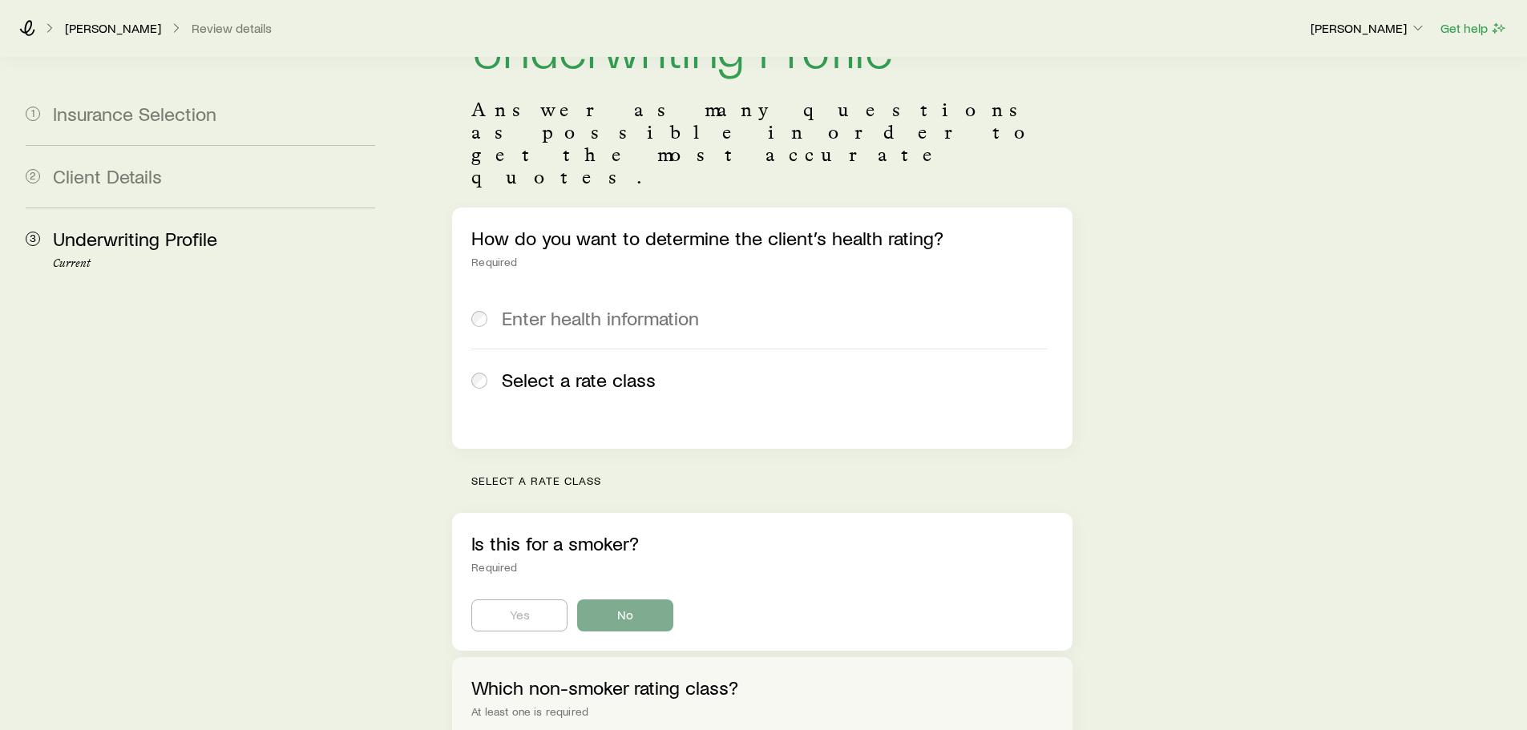
scroll to position [80, 0]
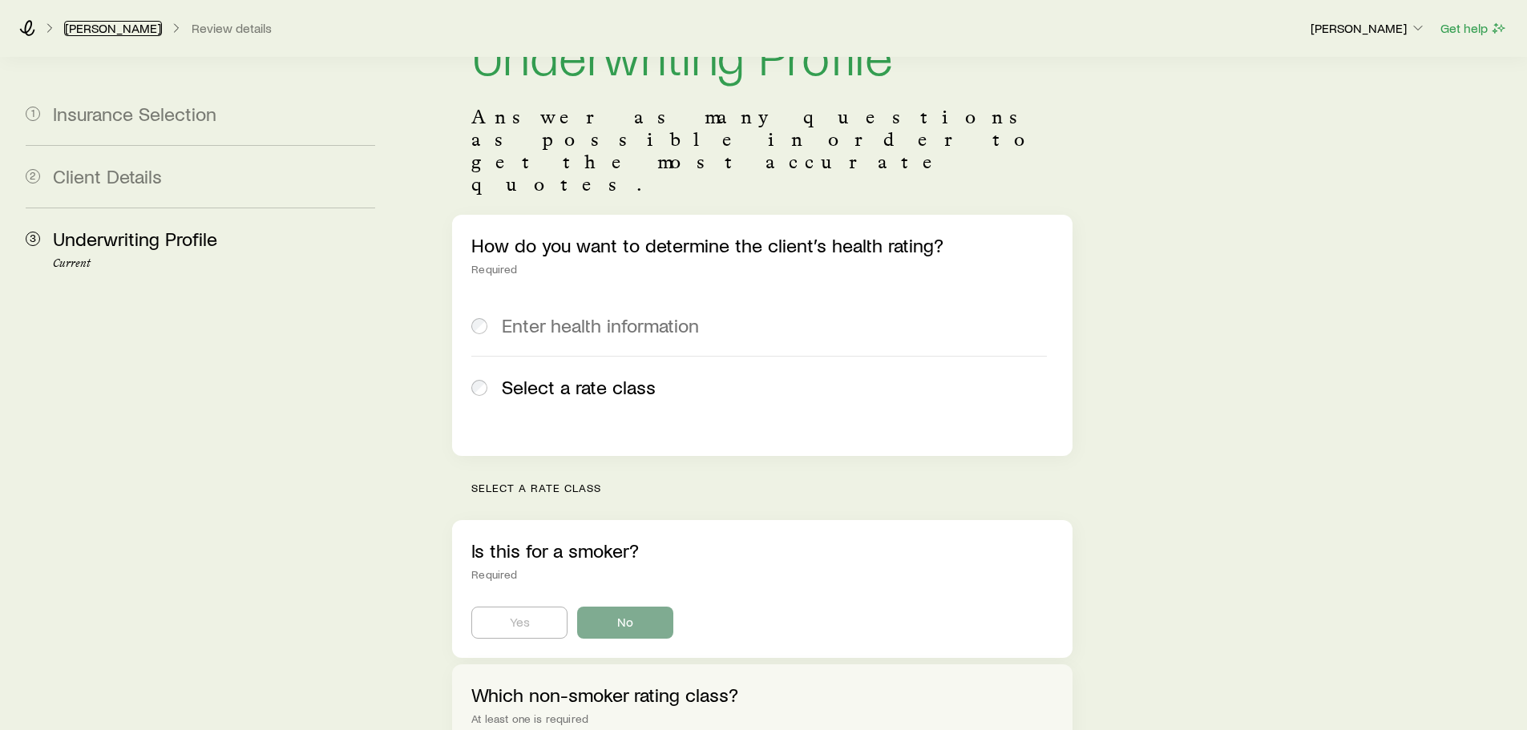
click at [109, 23] on link "[PERSON_NAME]" at bounding box center [113, 28] width 98 height 15
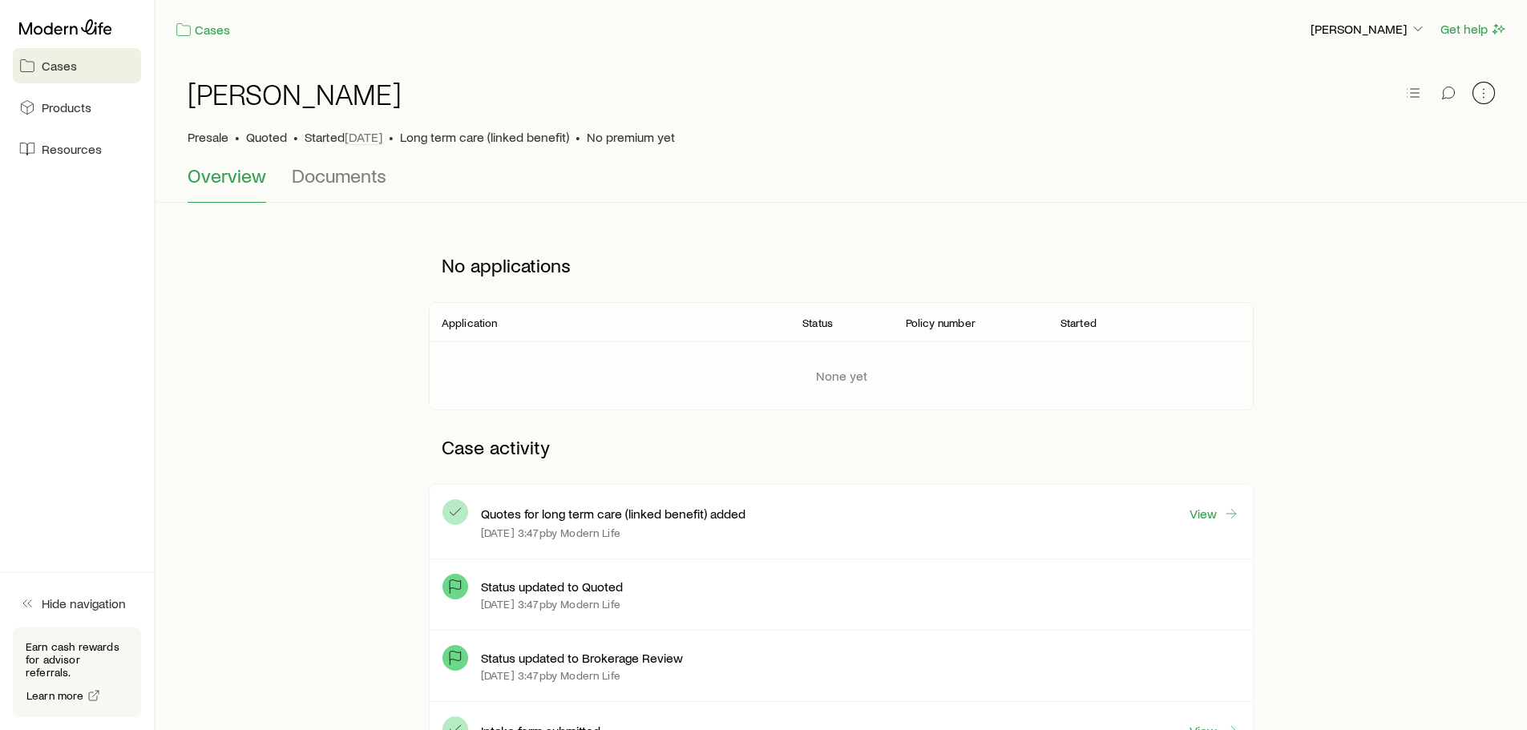
click at [1490, 95] on icon "button" at bounding box center [1484, 93] width 16 height 16
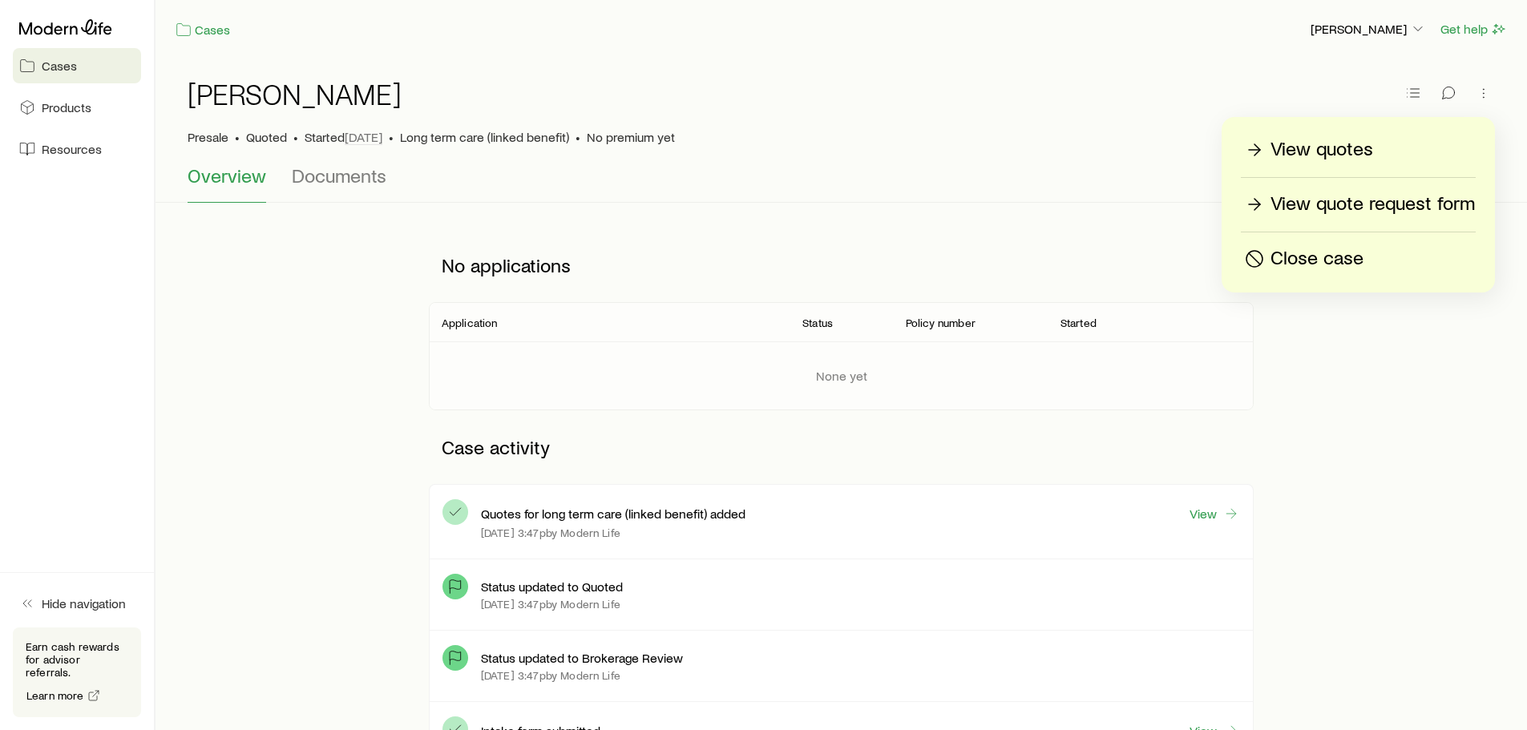
click at [1316, 154] on p "View quotes" at bounding box center [1322, 150] width 103 height 26
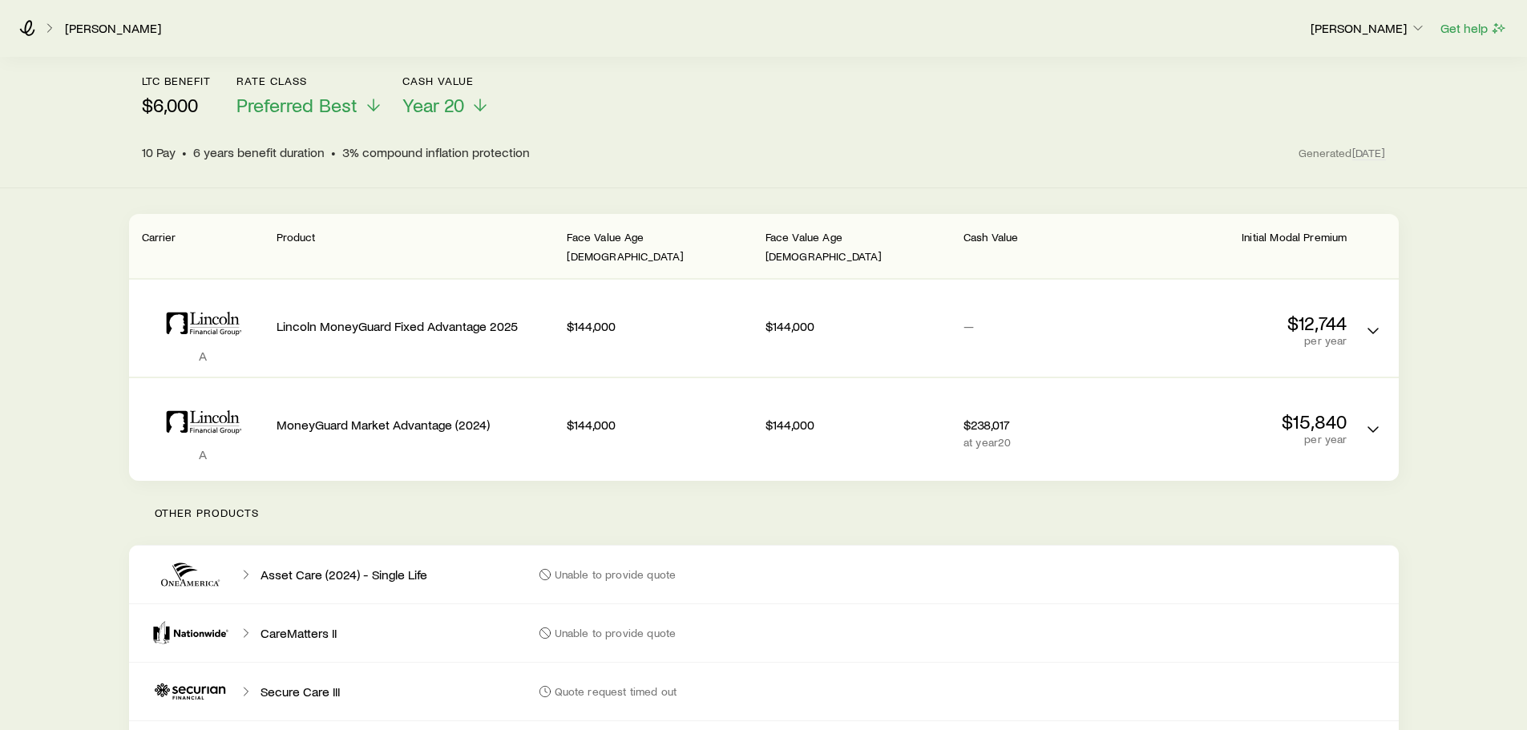
scroll to position [80, 0]
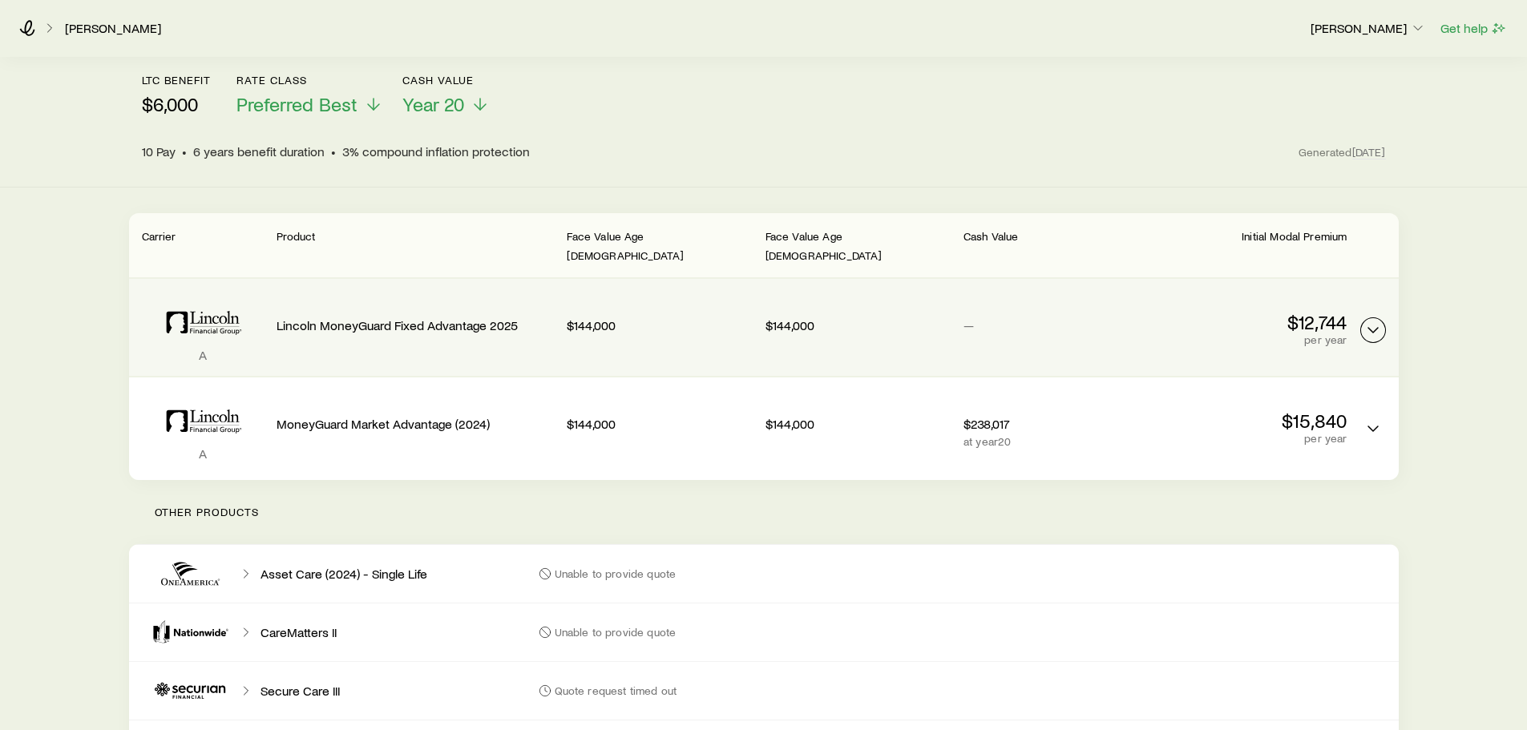
click at [1377, 321] on icon "LTC linked benefit quotes" at bounding box center [1373, 330] width 19 height 19
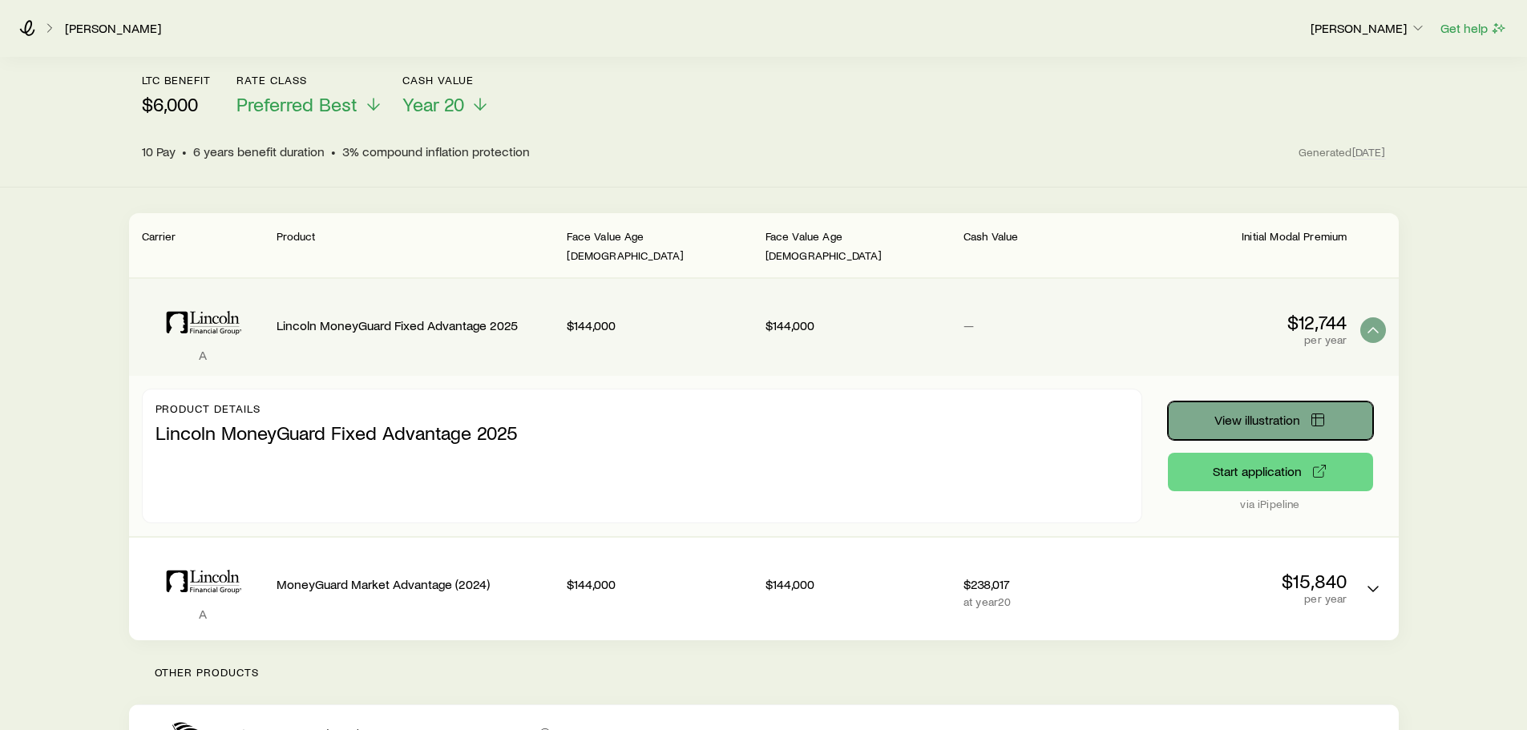
click at [1273, 402] on button "View illustration" at bounding box center [1270, 421] width 205 height 38
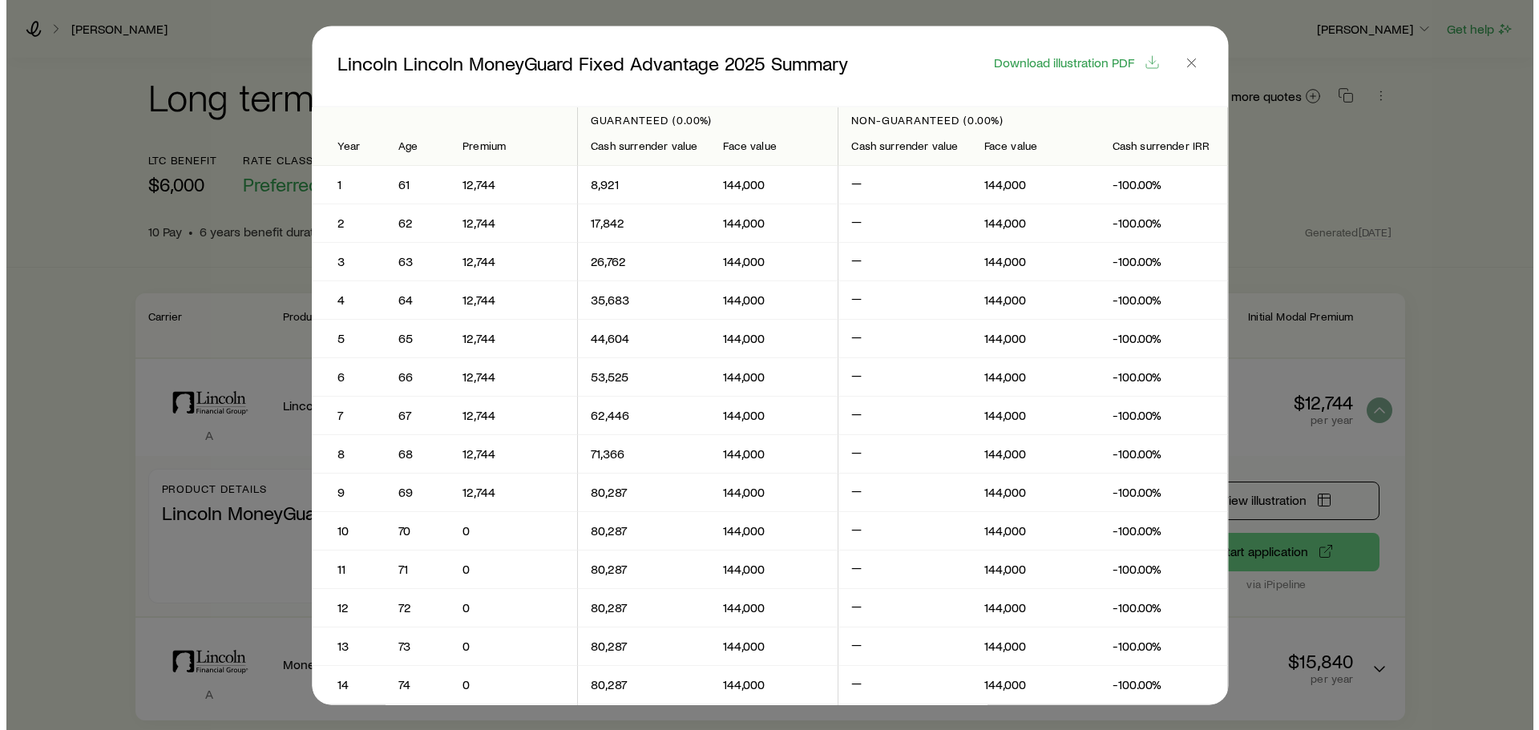
scroll to position [0, 0]
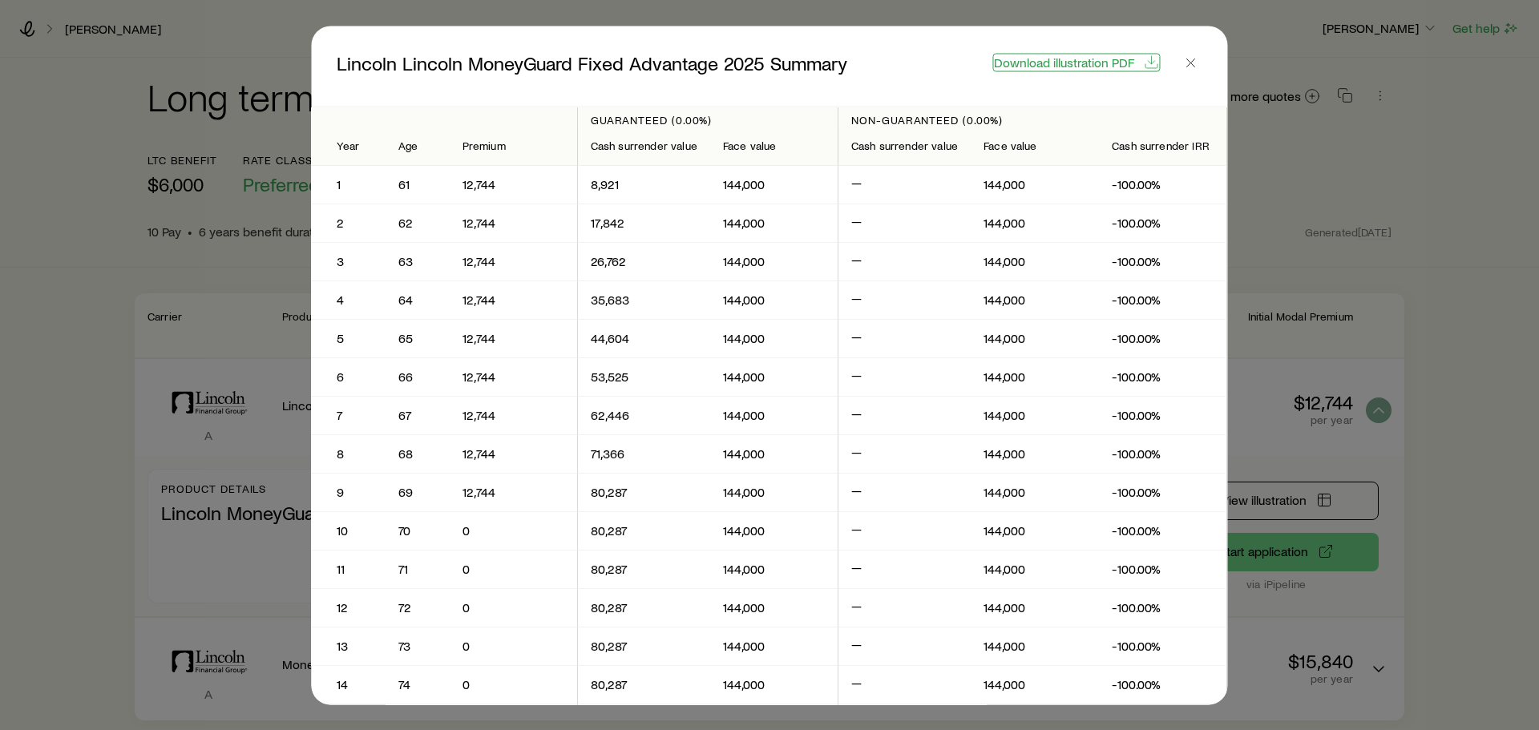
click at [1102, 58] on span "Download illustration PDF" at bounding box center [1064, 61] width 140 height 13
click at [1194, 61] on icon "button" at bounding box center [1191, 63] width 16 height 16
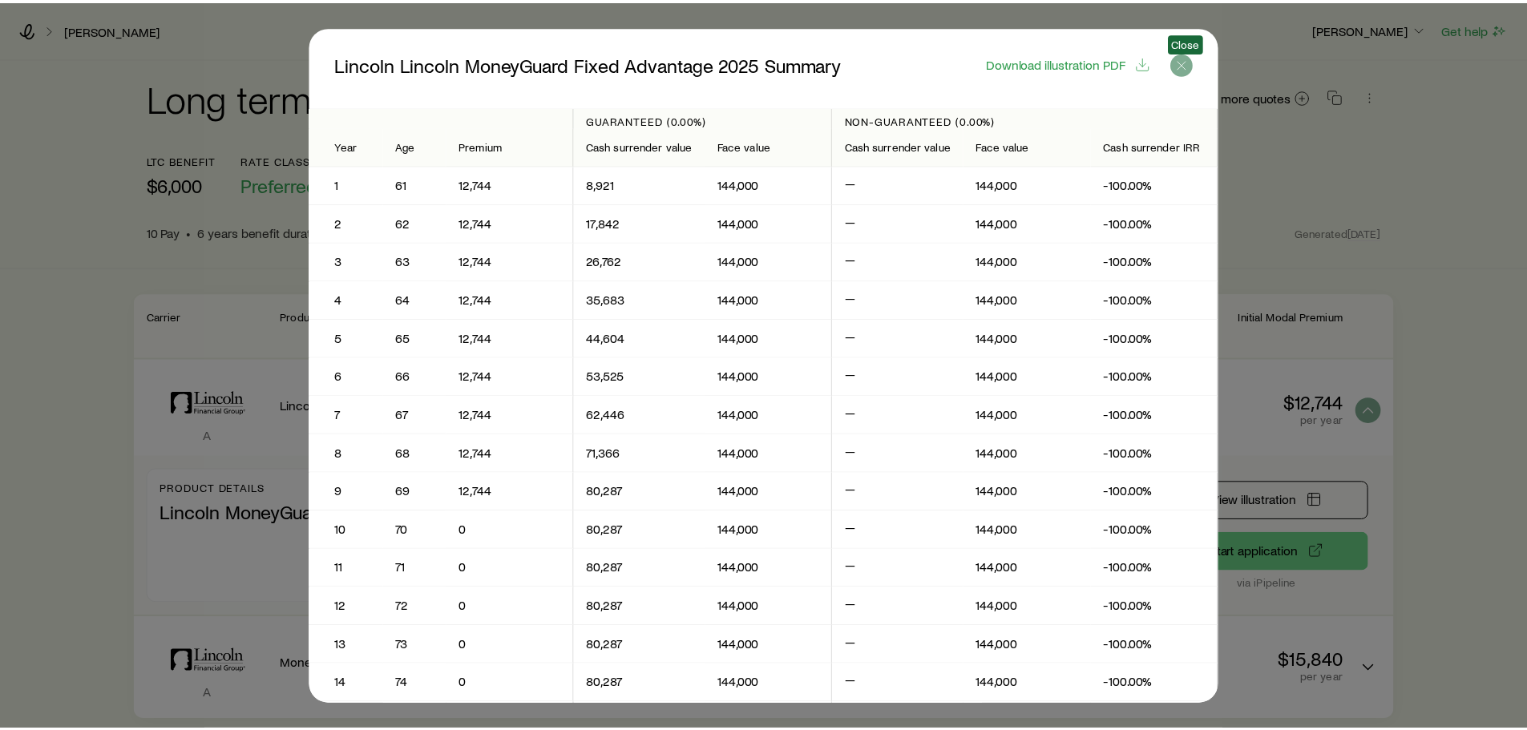
scroll to position [80, 0]
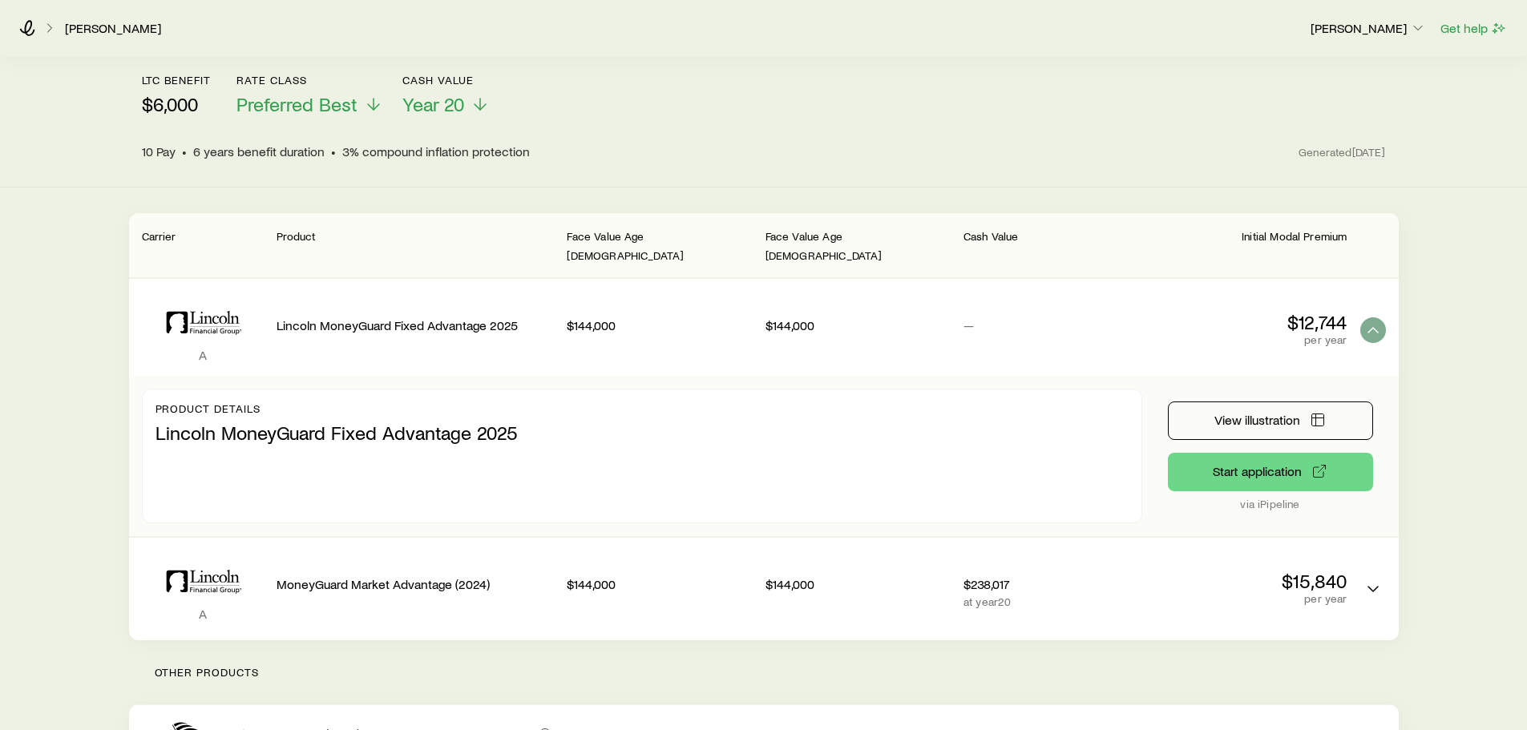
click at [941, 117] on header "ltc benefit $6,000 Rate Class Preferred Best Cash Value Year 20 10 Pay • 6 year…" at bounding box center [764, 117] width 1244 height 87
click at [1362, 317] on button "LTC linked benefit quotes" at bounding box center [1373, 330] width 26 height 26
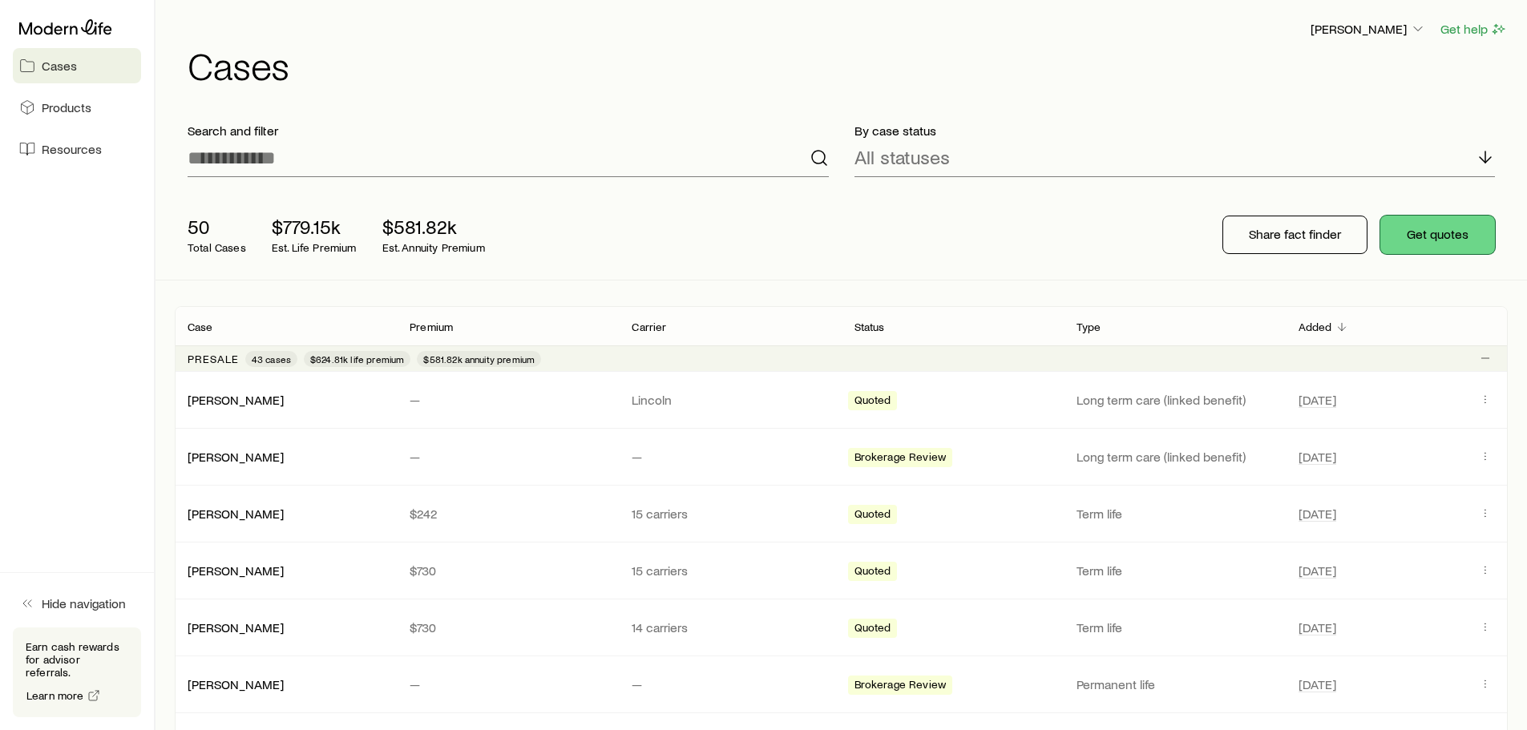
click at [1449, 230] on button "Get quotes" at bounding box center [1437, 235] width 115 height 38
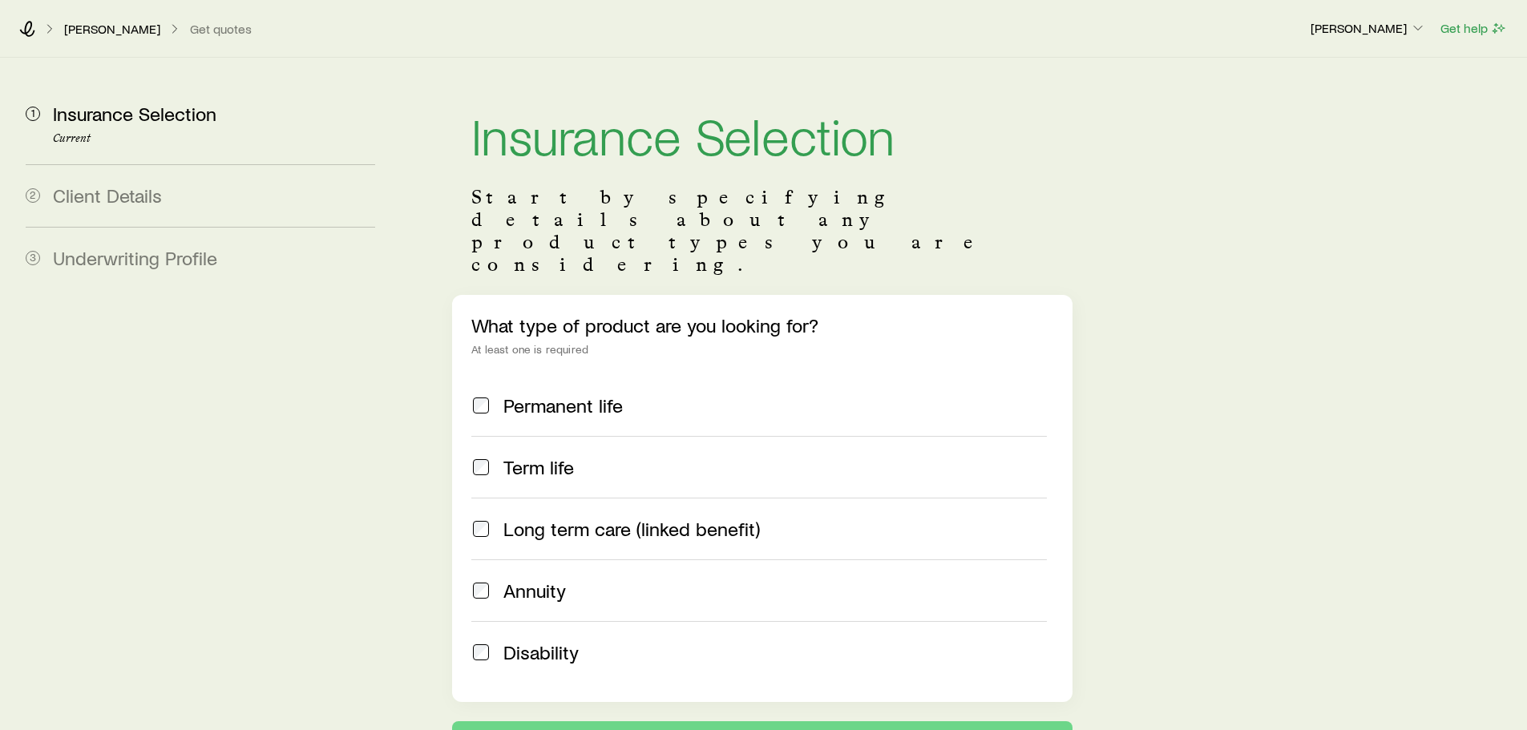
click at [478, 518] on span at bounding box center [480, 529] width 19 height 22
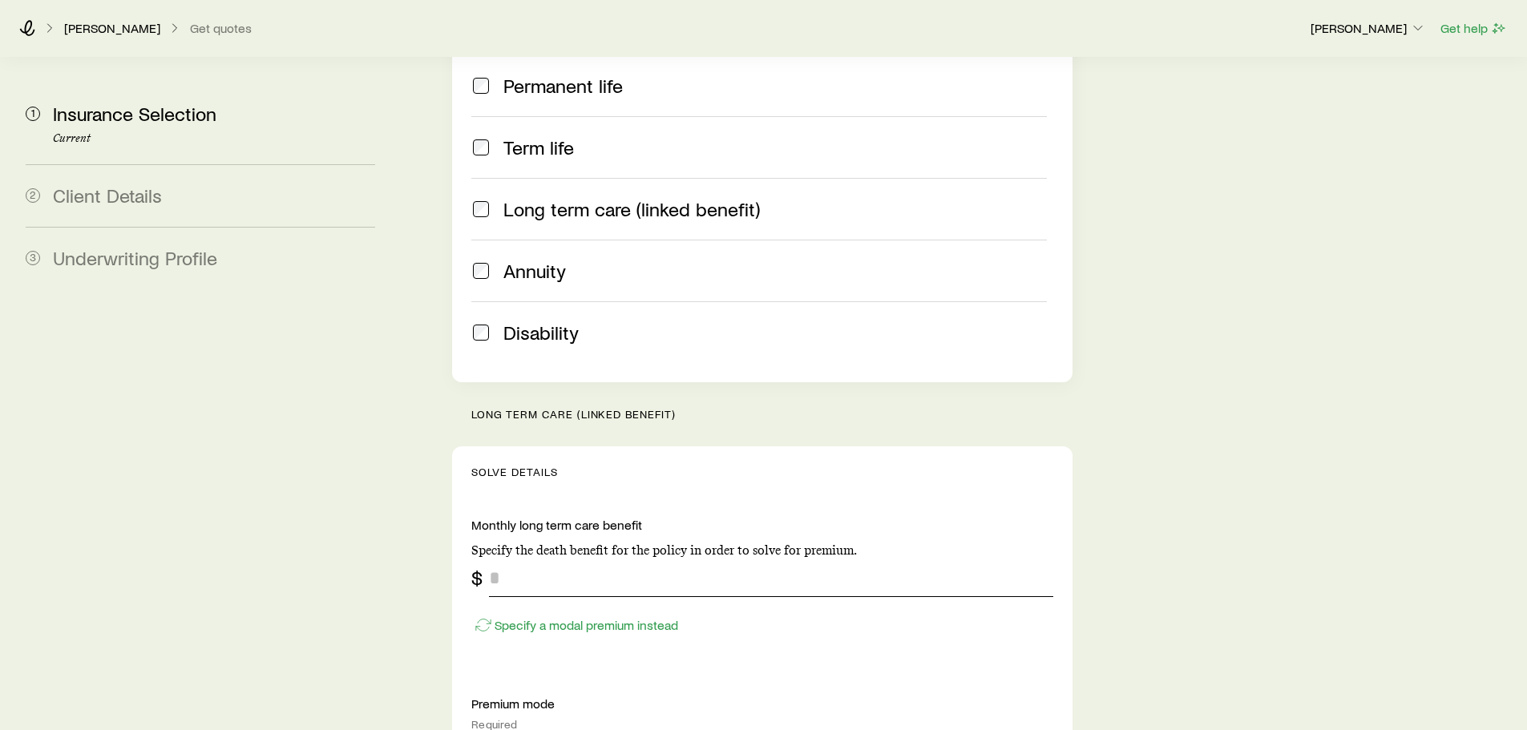
scroll to position [321, 0]
click at [533, 558] on input "tel" at bounding box center [771, 577] width 564 height 38
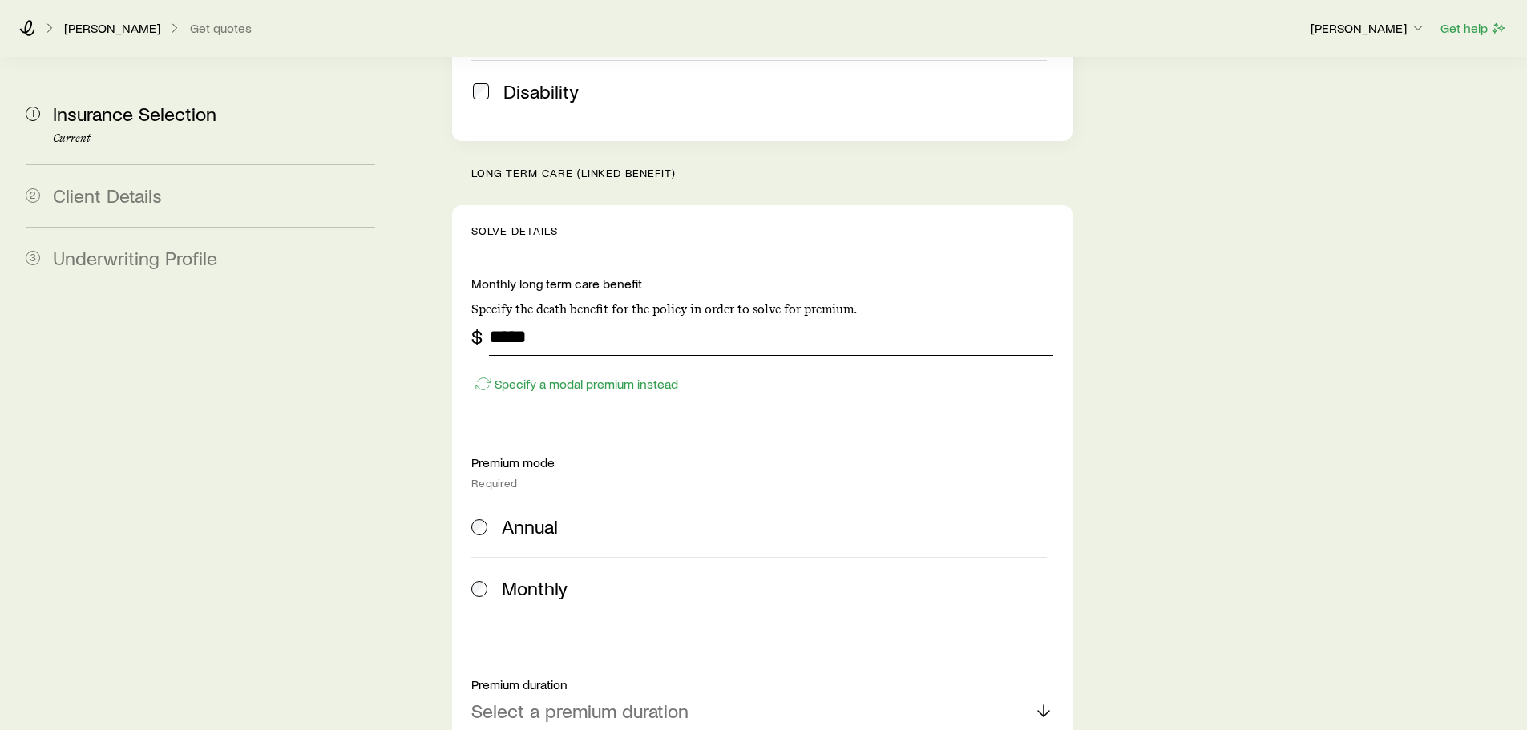
type input "*****"
click at [471, 515] on span at bounding box center [480, 526] width 18 height 22
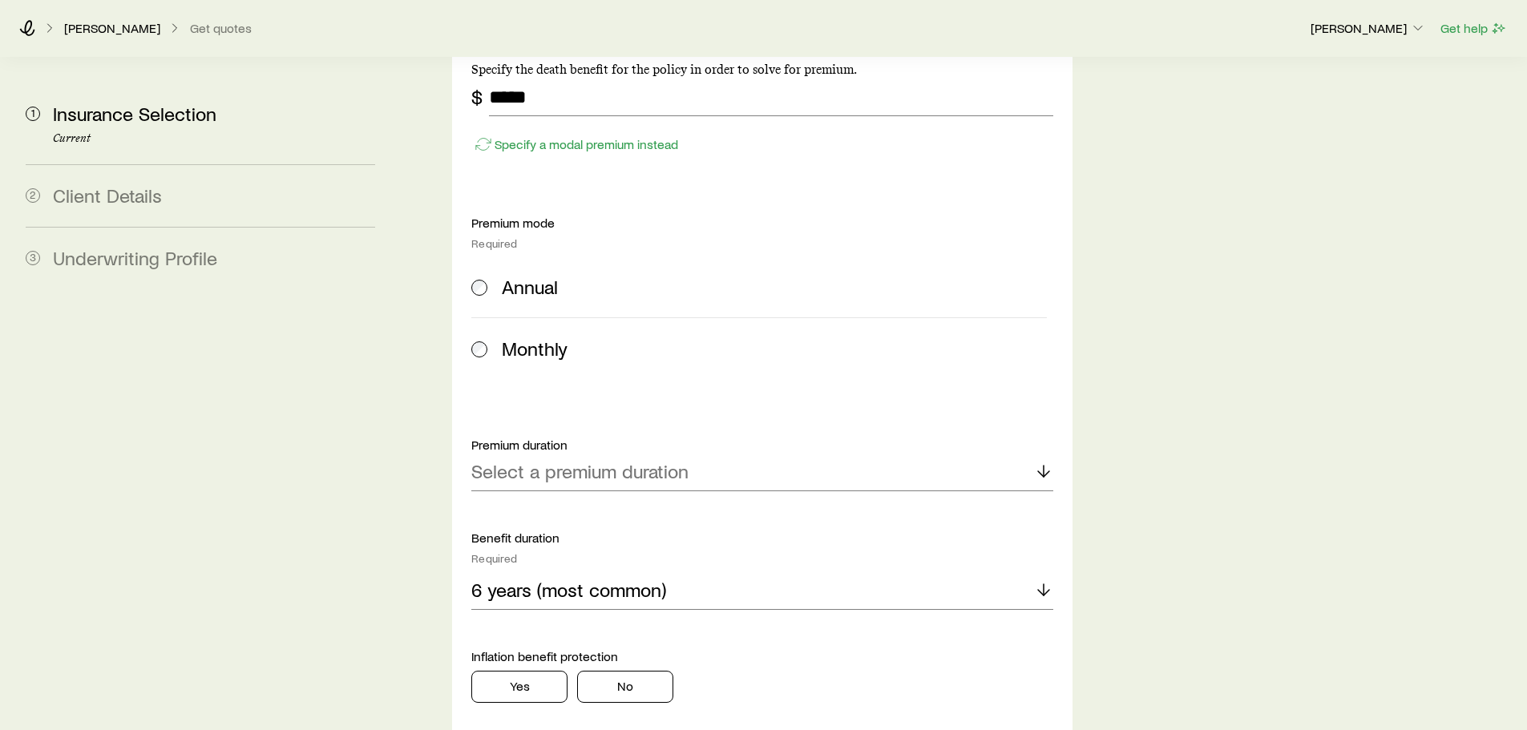
scroll to position [802, 0]
click at [499, 459] on p "Select a premium duration" at bounding box center [579, 470] width 217 height 22
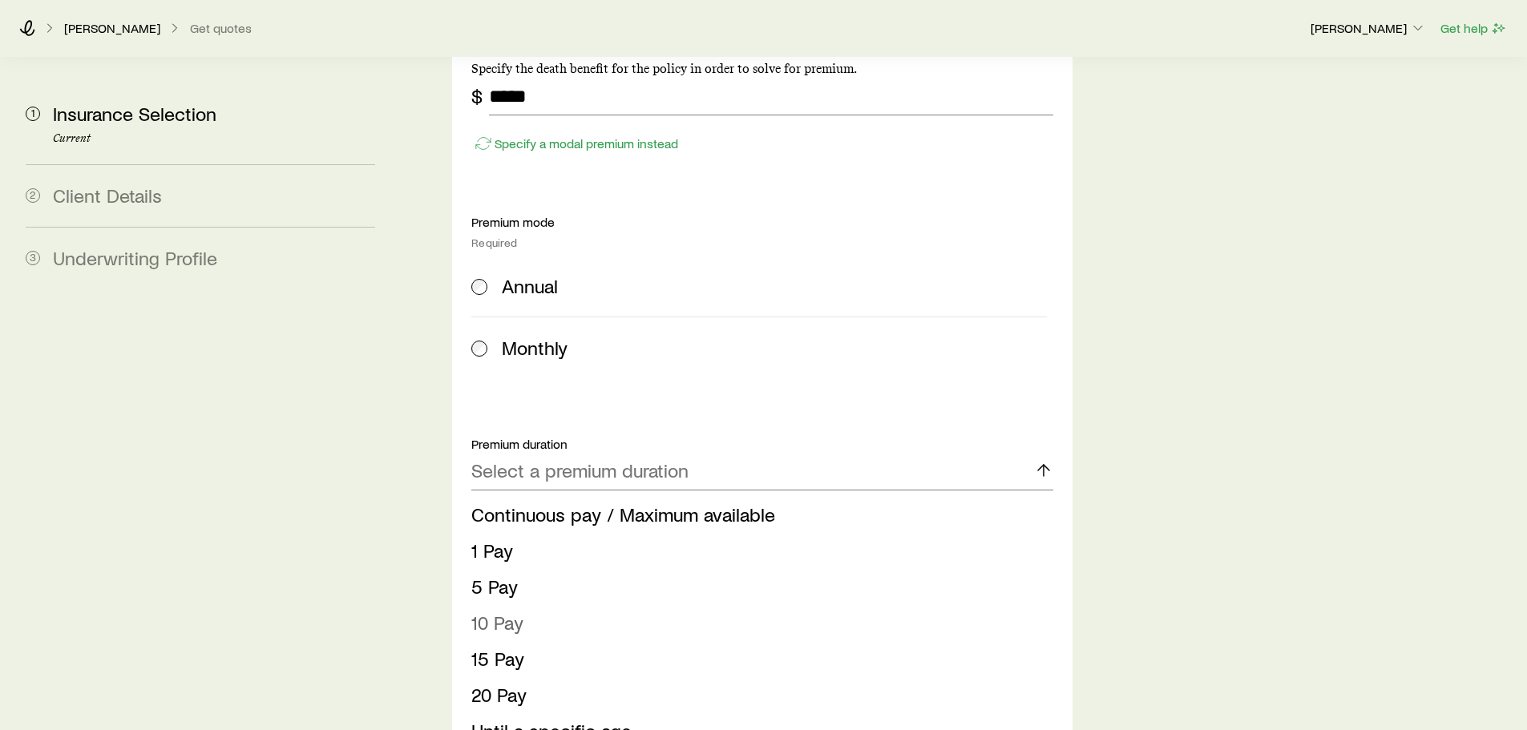
click at [501, 611] on span "10 Pay" at bounding box center [497, 622] width 52 height 23
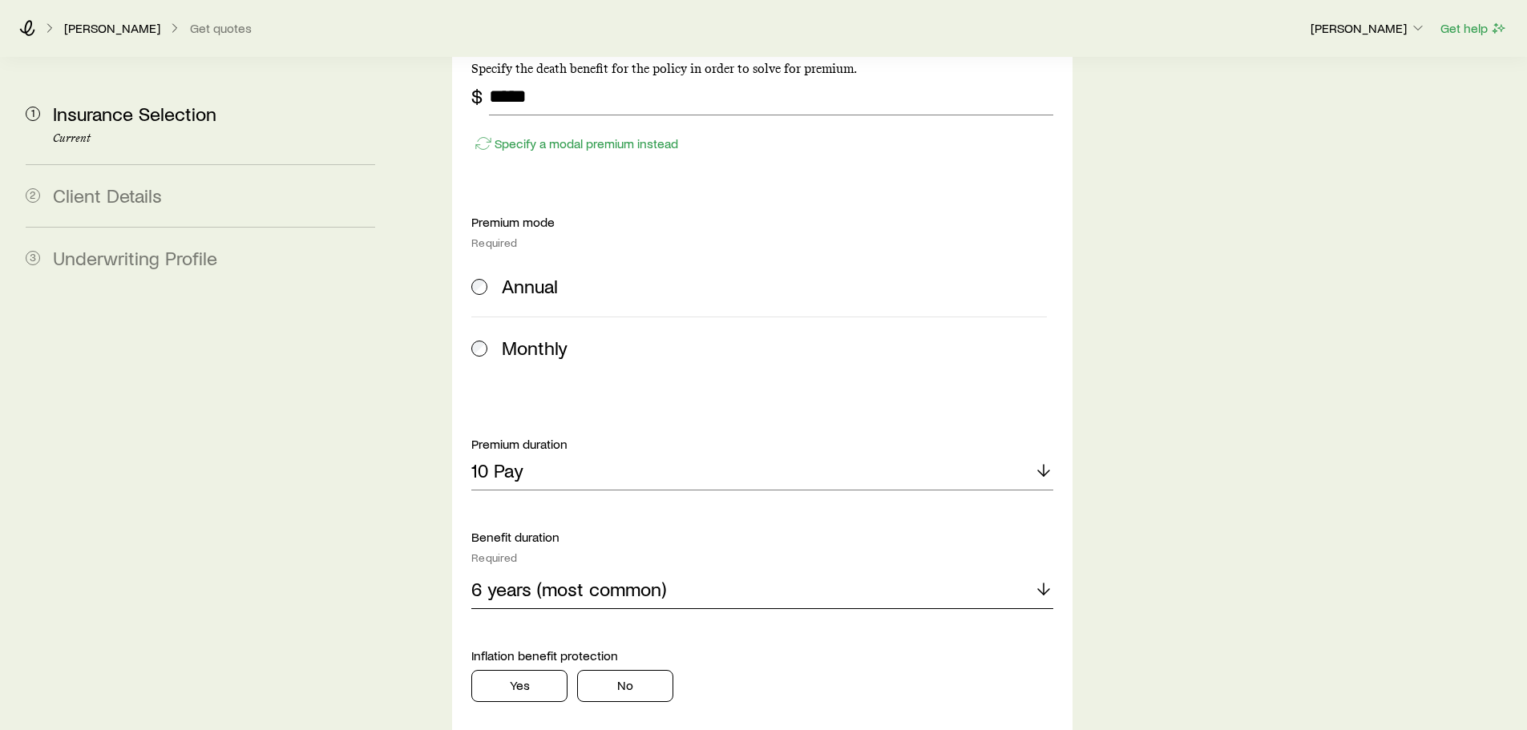
click at [531, 578] on p "6 years (most common)" at bounding box center [568, 589] width 195 height 22
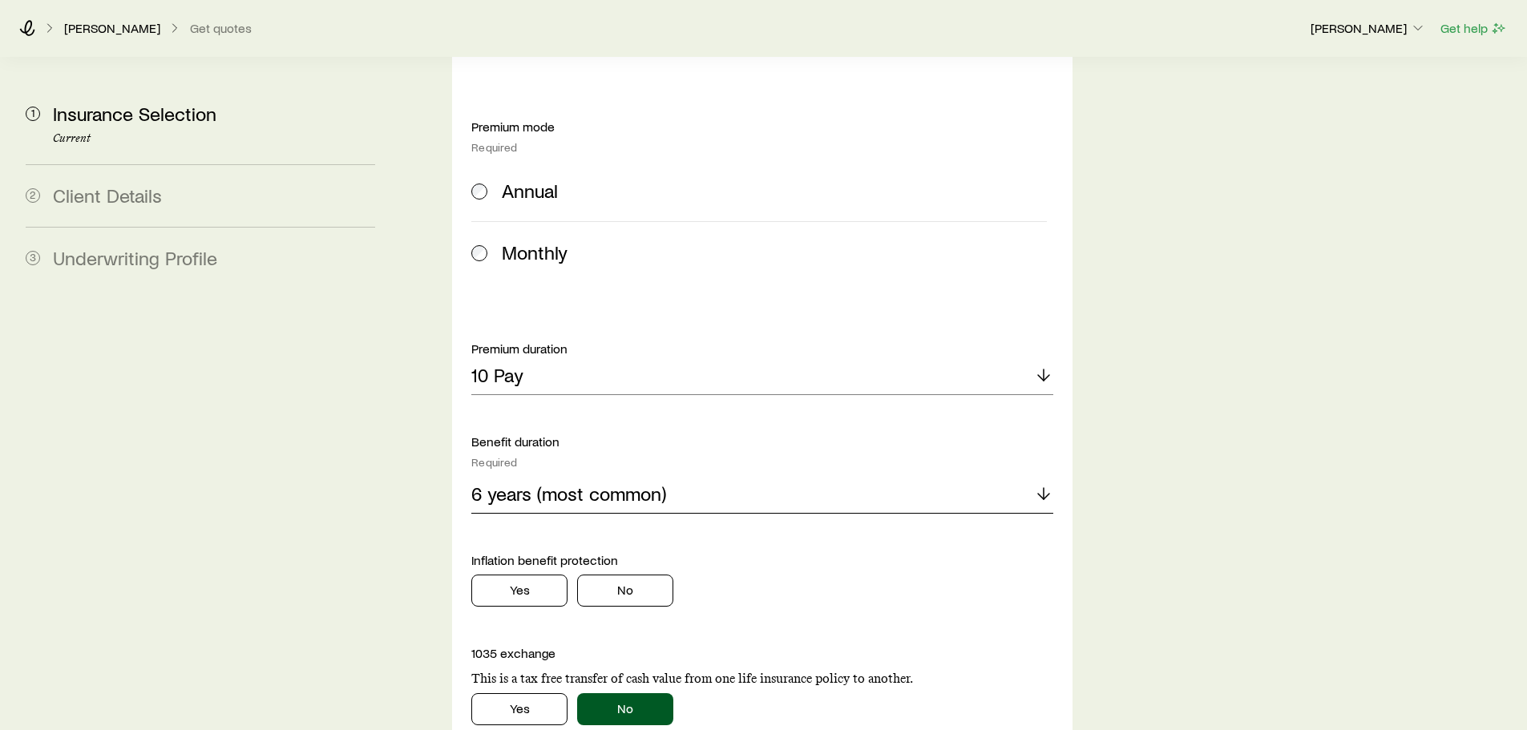
scroll to position [1042, 0]
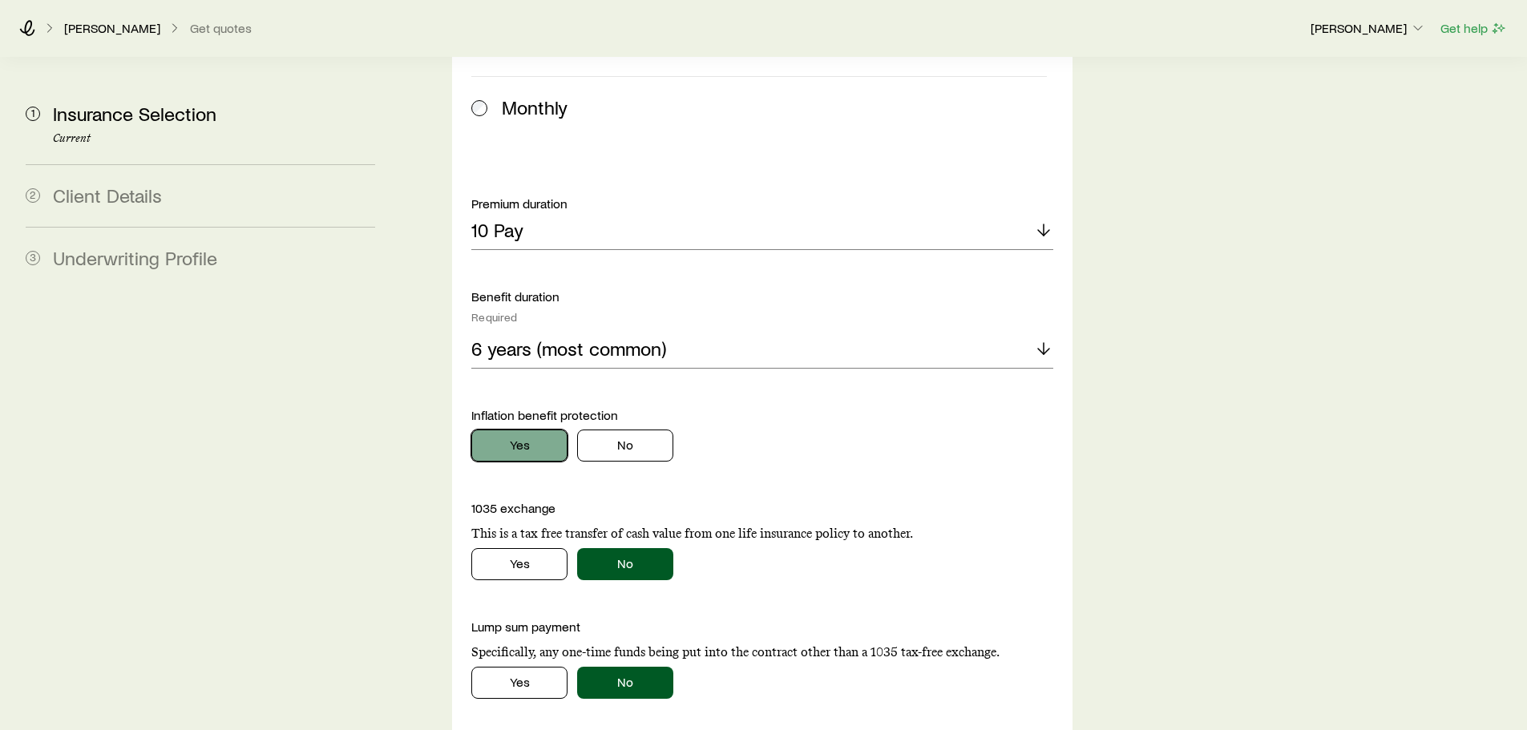
click at [511, 430] on button "Yes" at bounding box center [519, 446] width 96 height 32
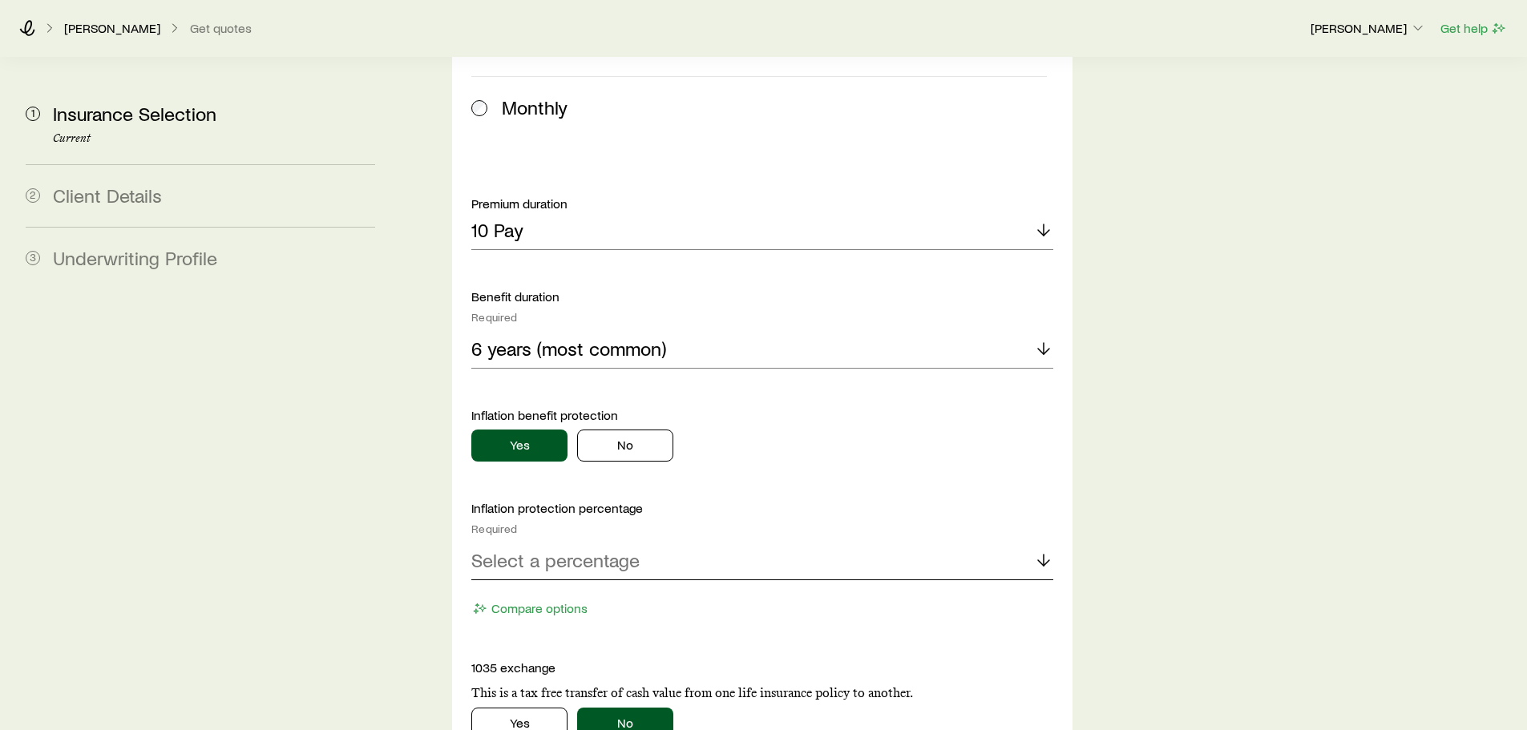
click at [569, 549] on p "Select a percentage" at bounding box center [555, 560] width 168 height 22
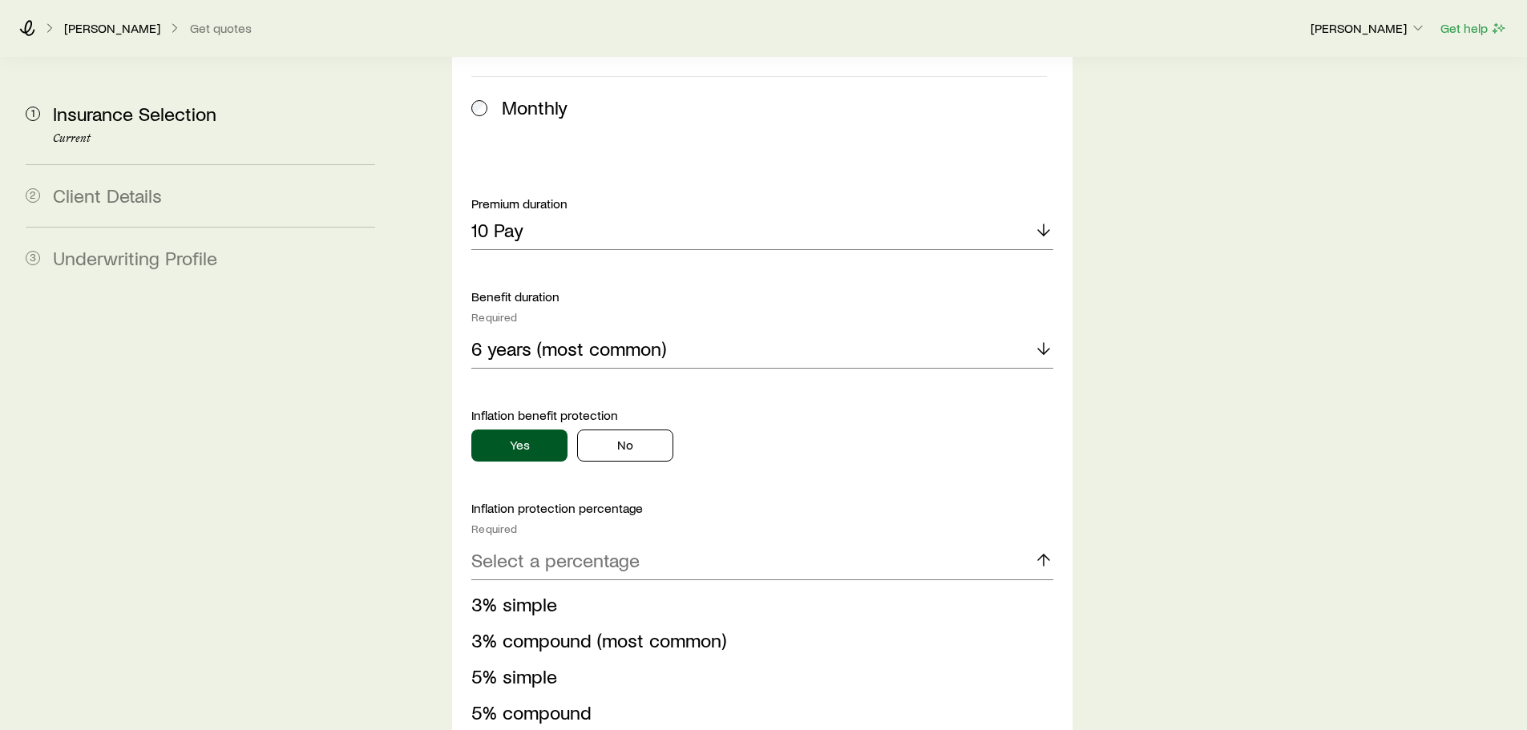
click at [523, 629] on span "3% compound (most common)" at bounding box center [598, 640] width 255 height 23
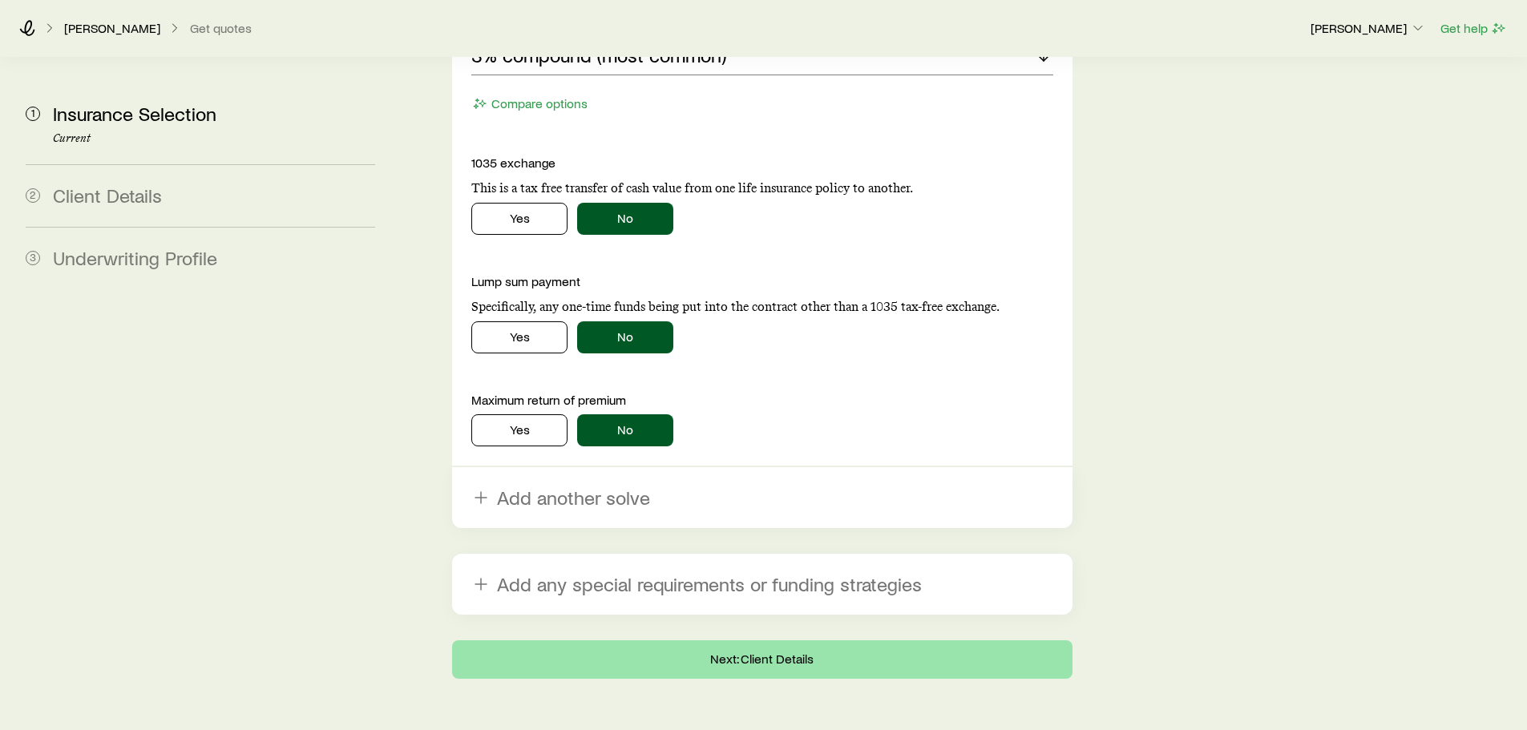
scroll to position [1560, 0]
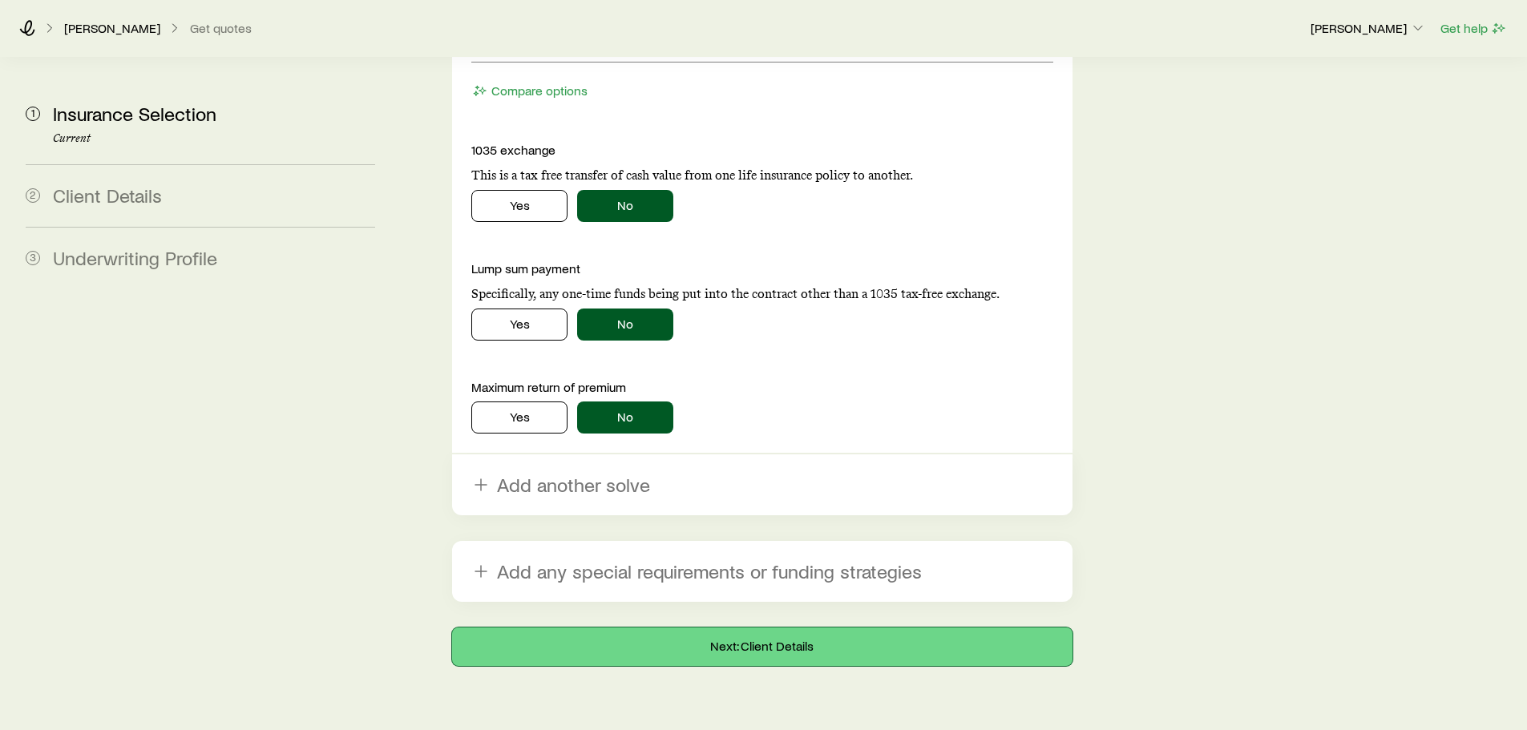
click at [661, 628] on button "Next: Client Details" at bounding box center [762, 647] width 620 height 38
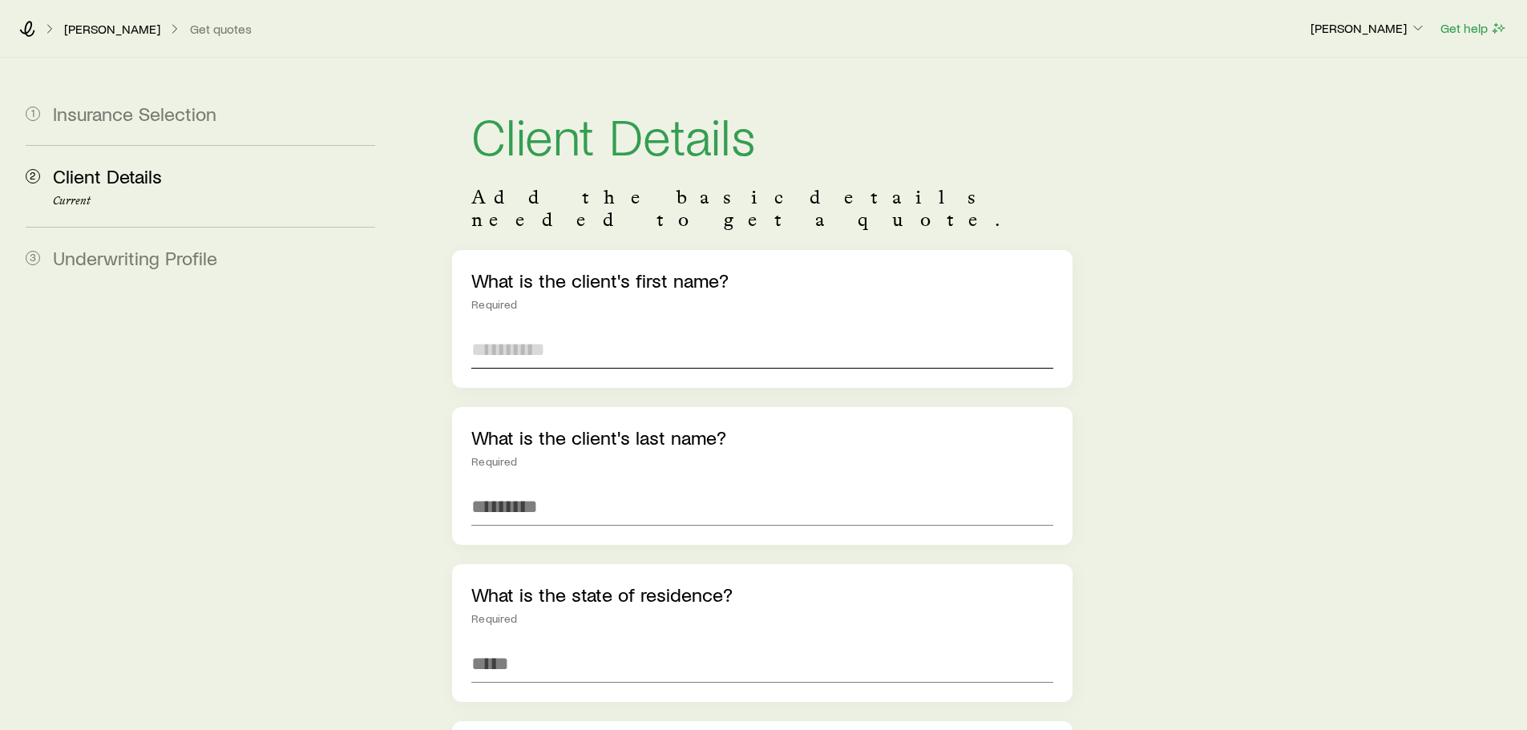
click at [510, 333] on input "text" at bounding box center [761, 349] width 581 height 38
type input "******"
type input "****"
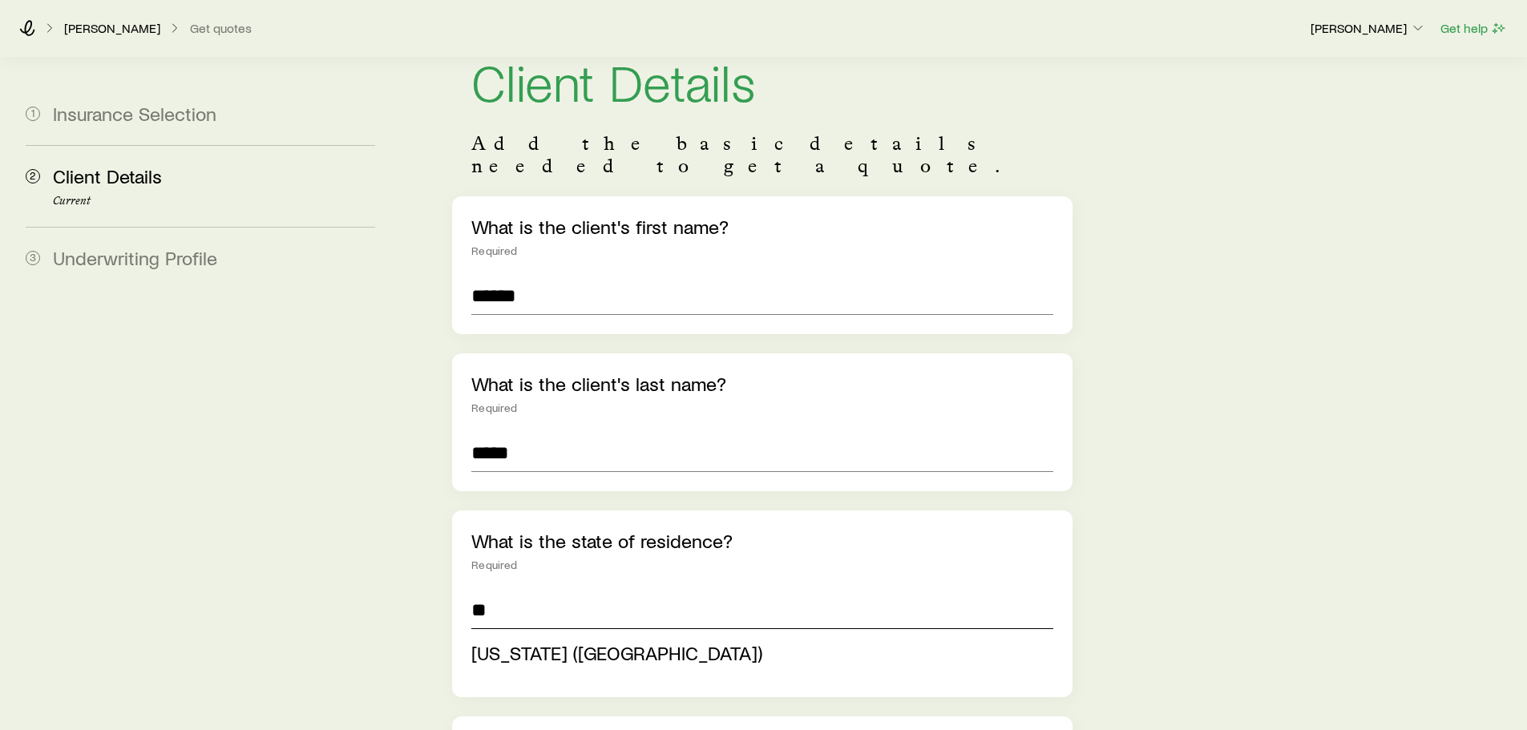
scroll to position [80, 0]
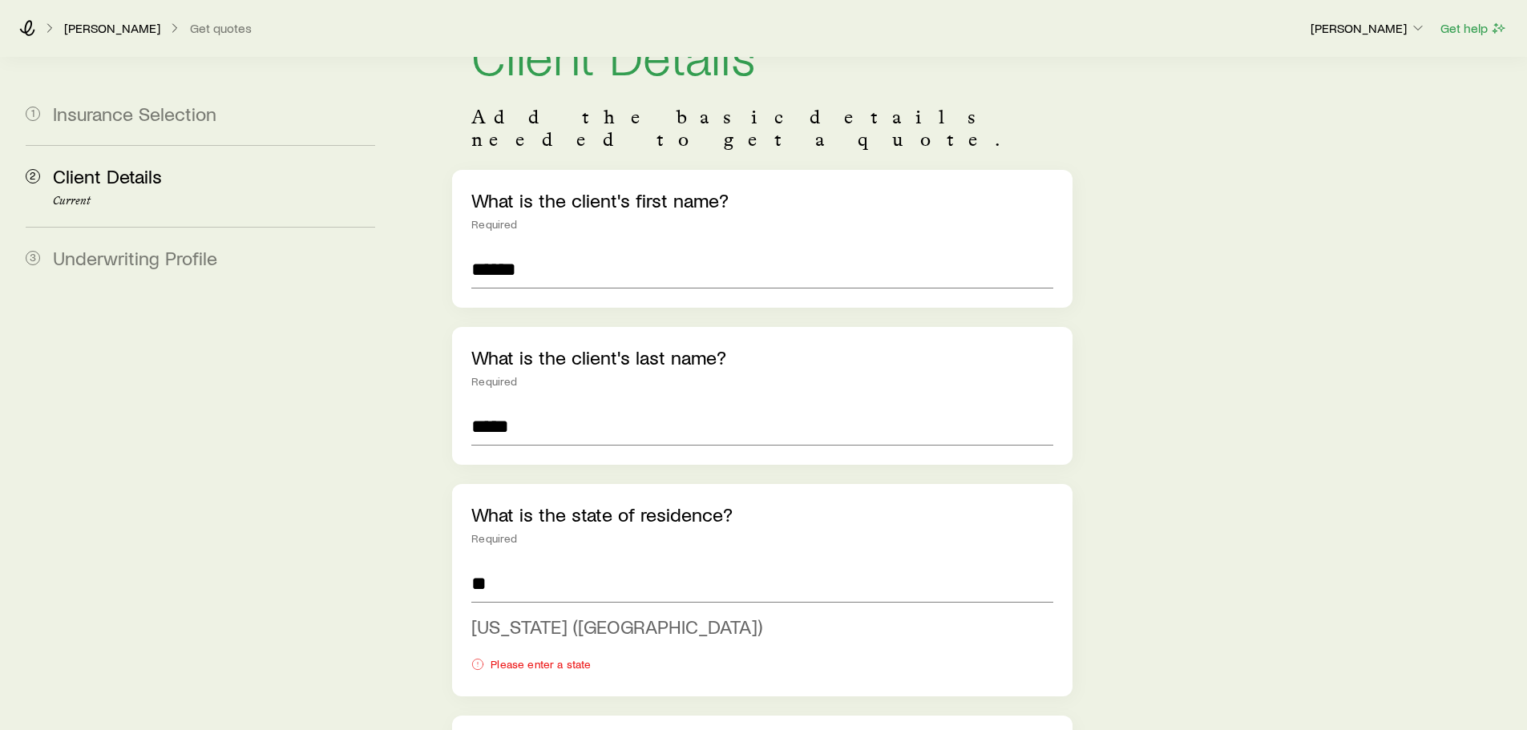
click at [532, 615] on span "Florida (FL)" at bounding box center [616, 626] width 291 height 23
type input "**********"
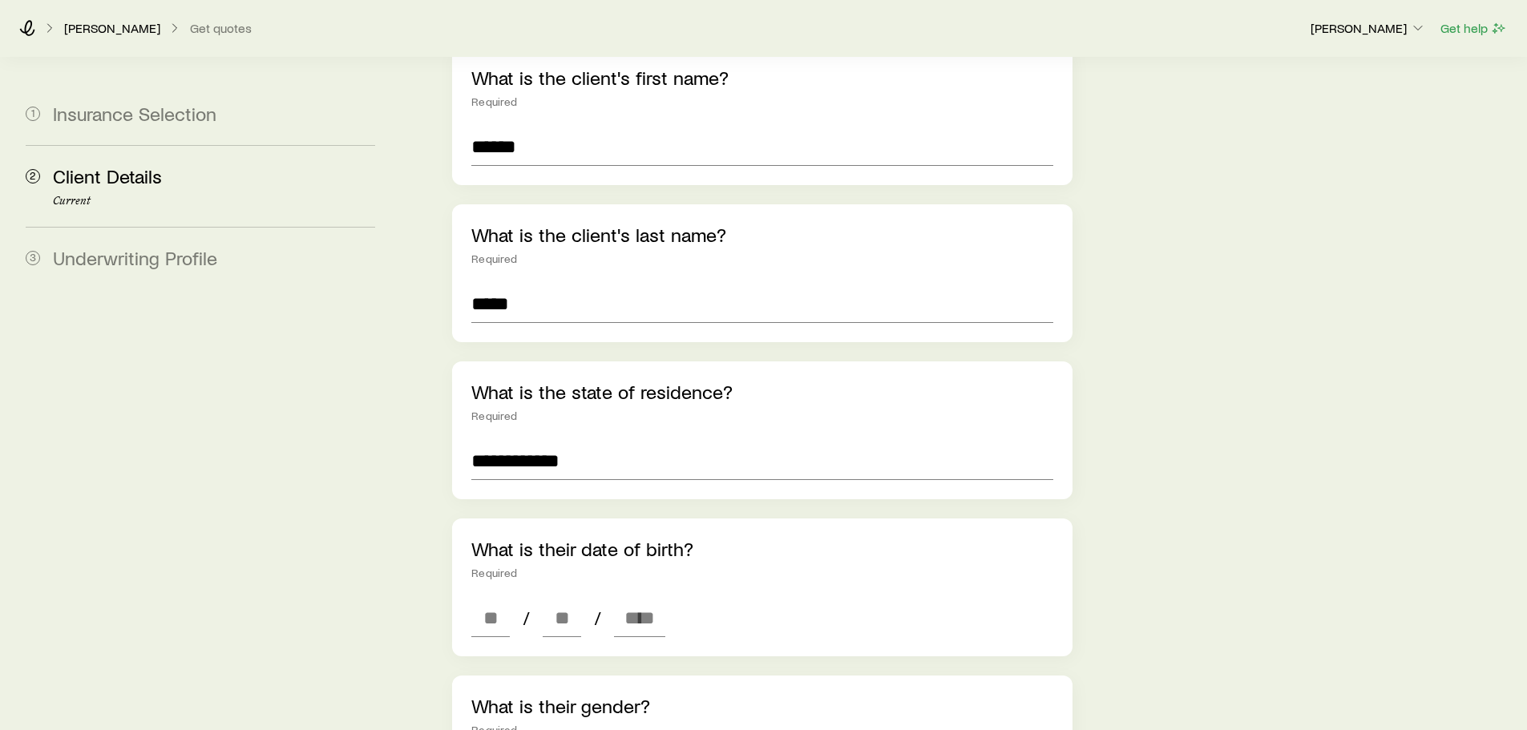
scroll to position [241, 0]
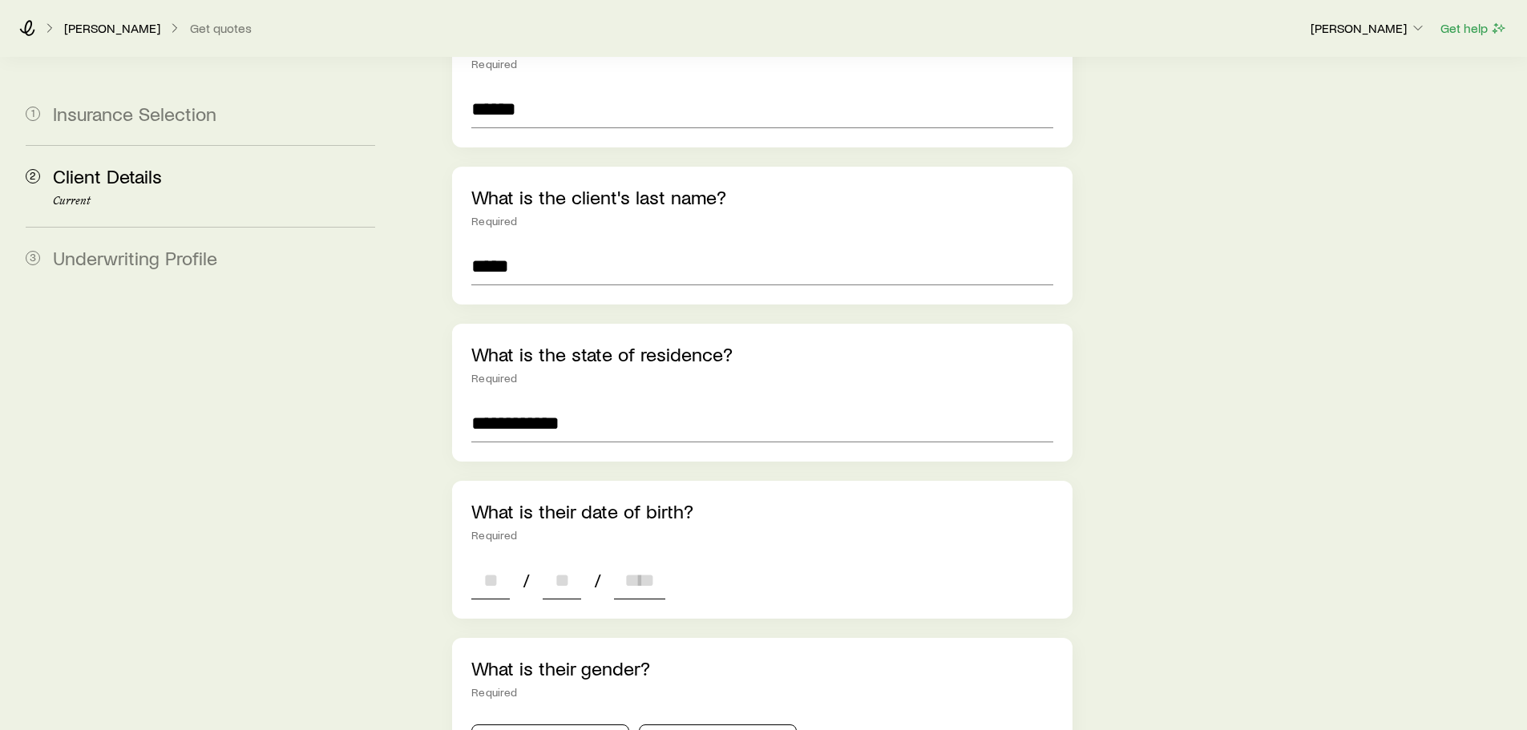
click at [503, 562] on input at bounding box center [490, 580] width 38 height 38
type input "**"
type input "****"
type input "*"
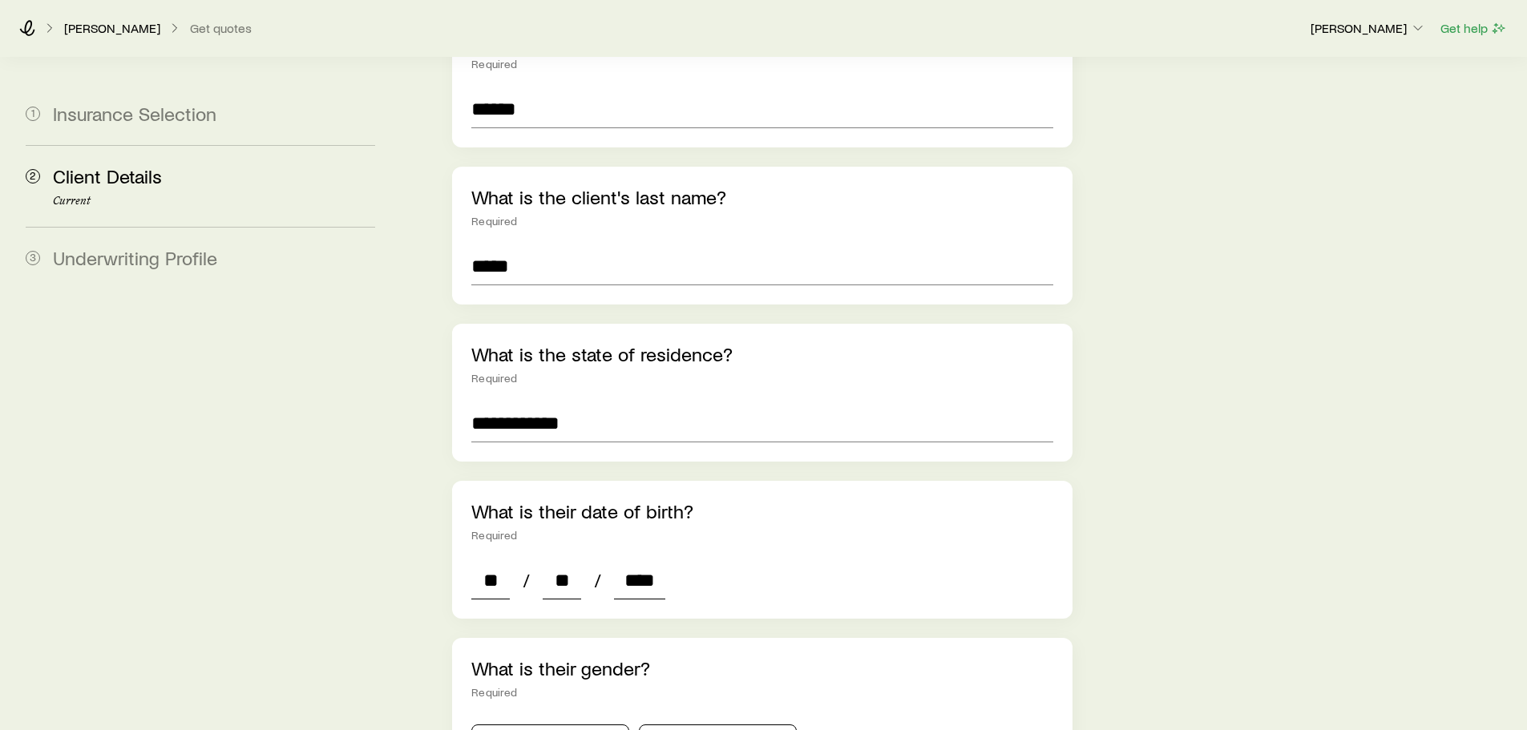
type input "*"
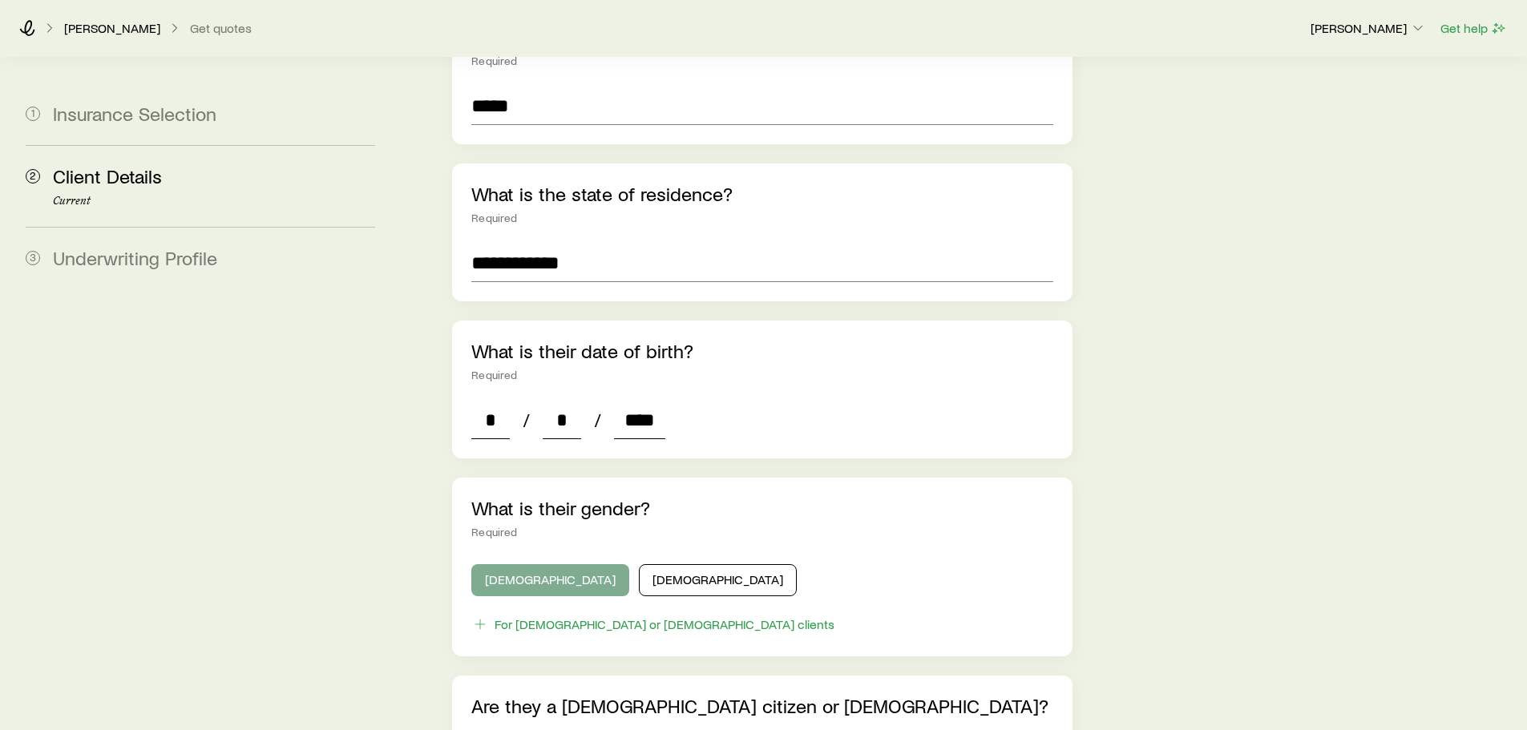
type input "****"
click at [519, 564] on button "Male" at bounding box center [550, 580] width 158 height 32
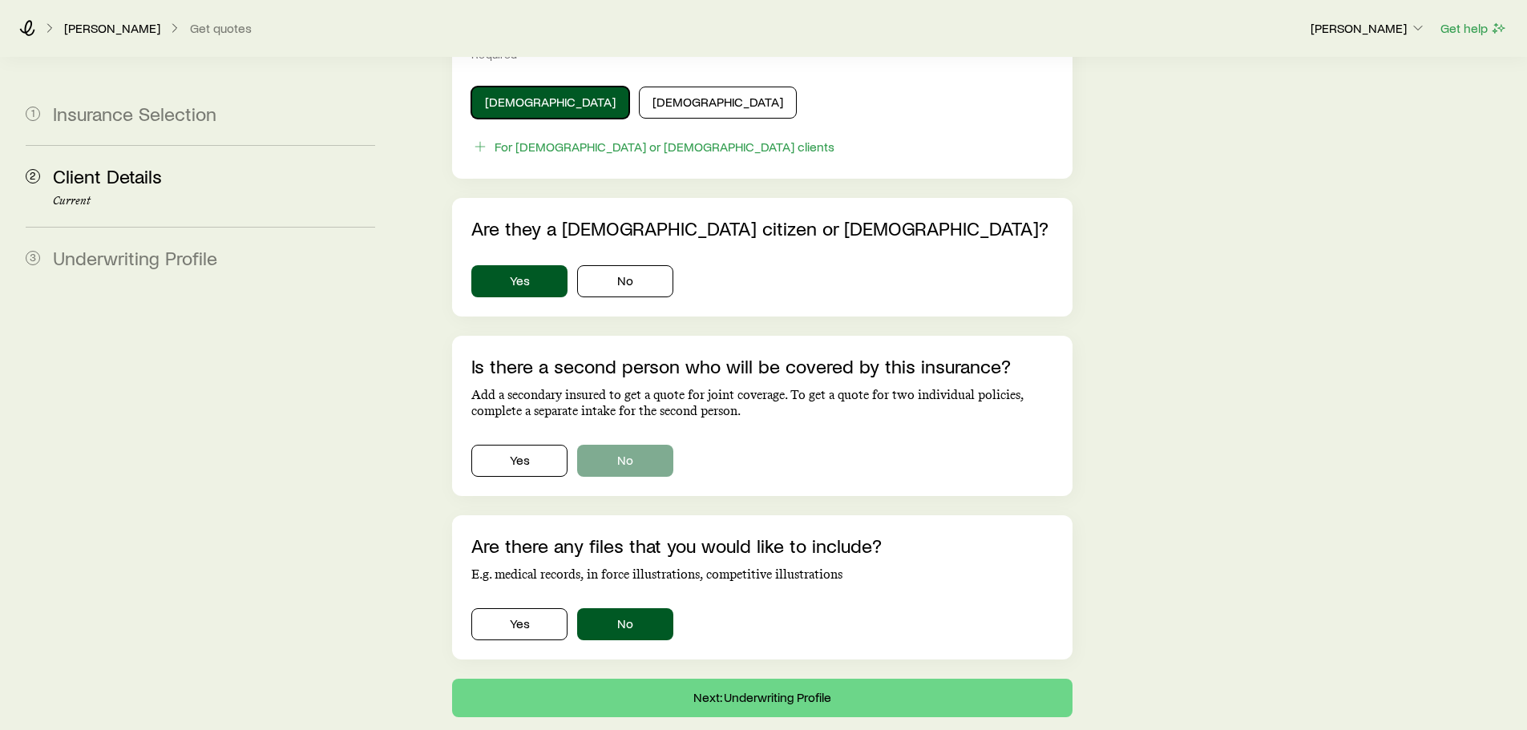
scroll to position [952, 0]
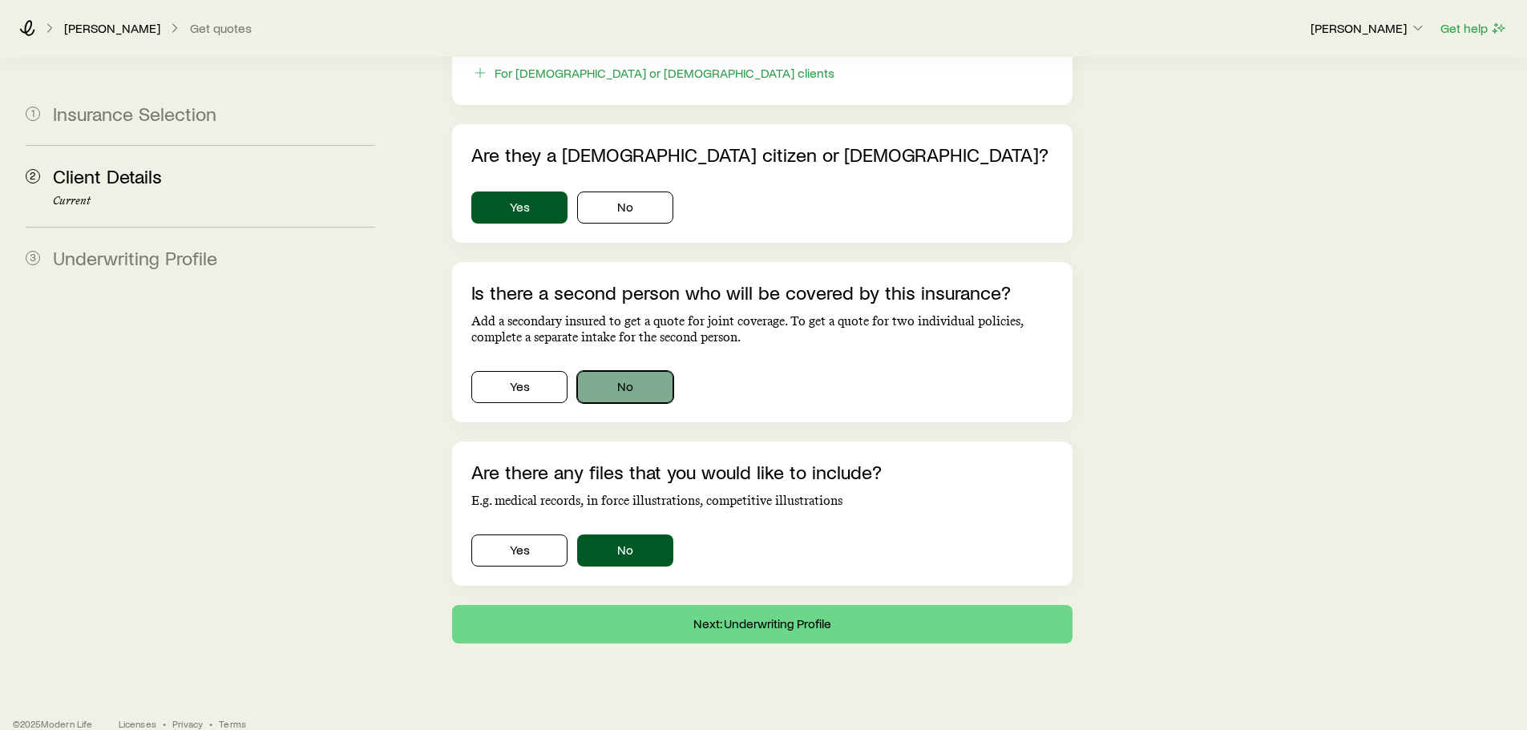
click at [633, 371] on button "No" at bounding box center [625, 387] width 96 height 32
click at [665, 605] on button "Next: Underwriting Profile" at bounding box center [762, 624] width 620 height 38
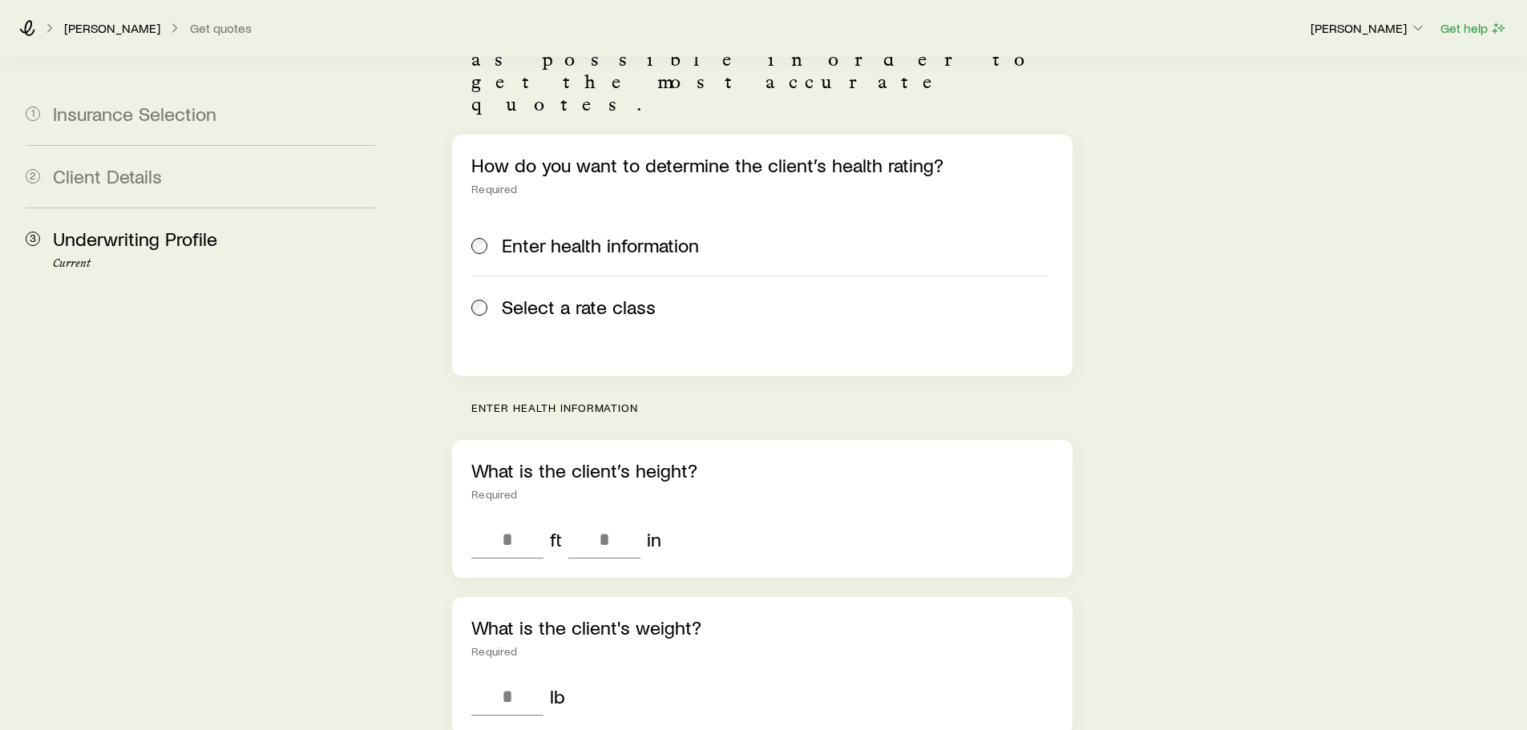
click at [533, 296] on span "Select a rate class" at bounding box center [579, 307] width 154 height 22
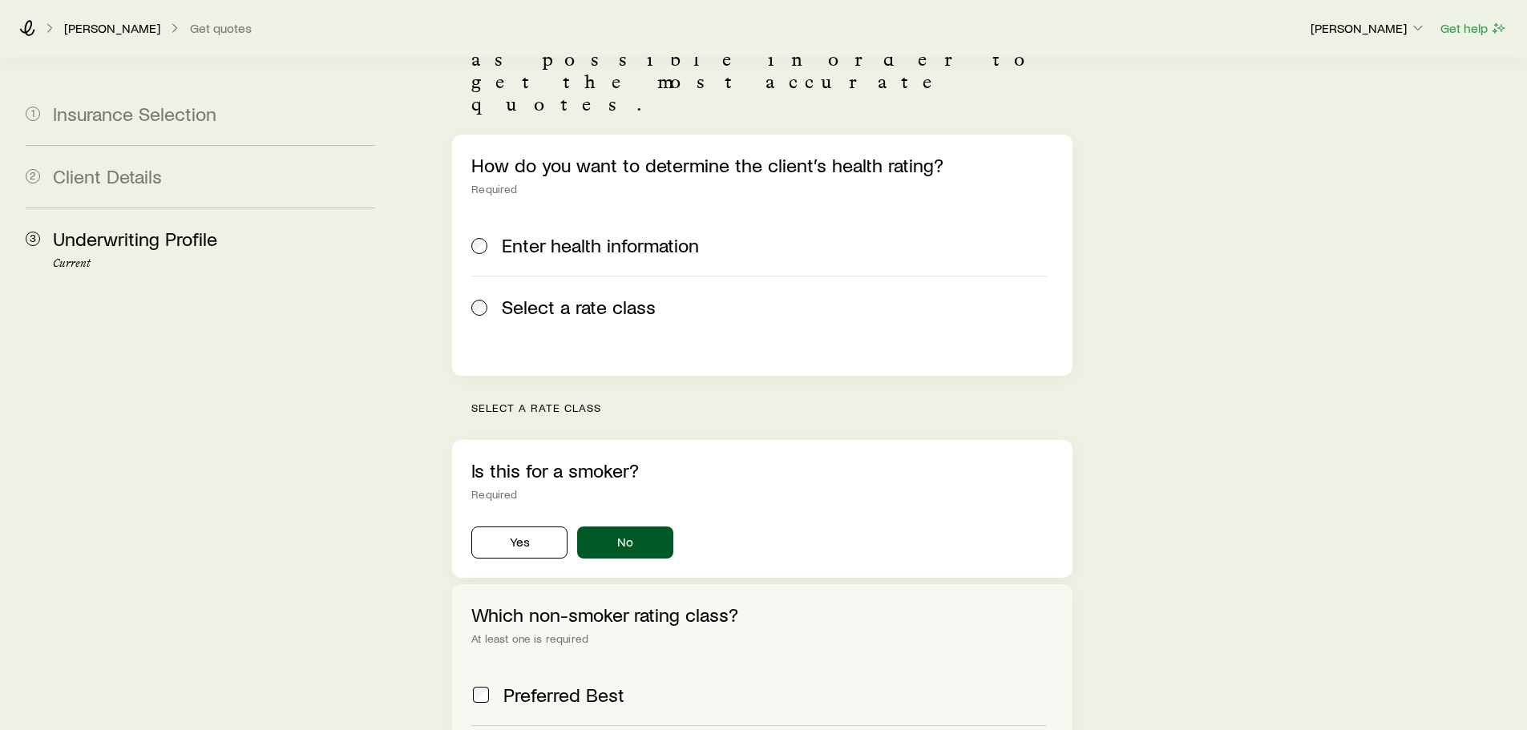
scroll to position [401, 0]
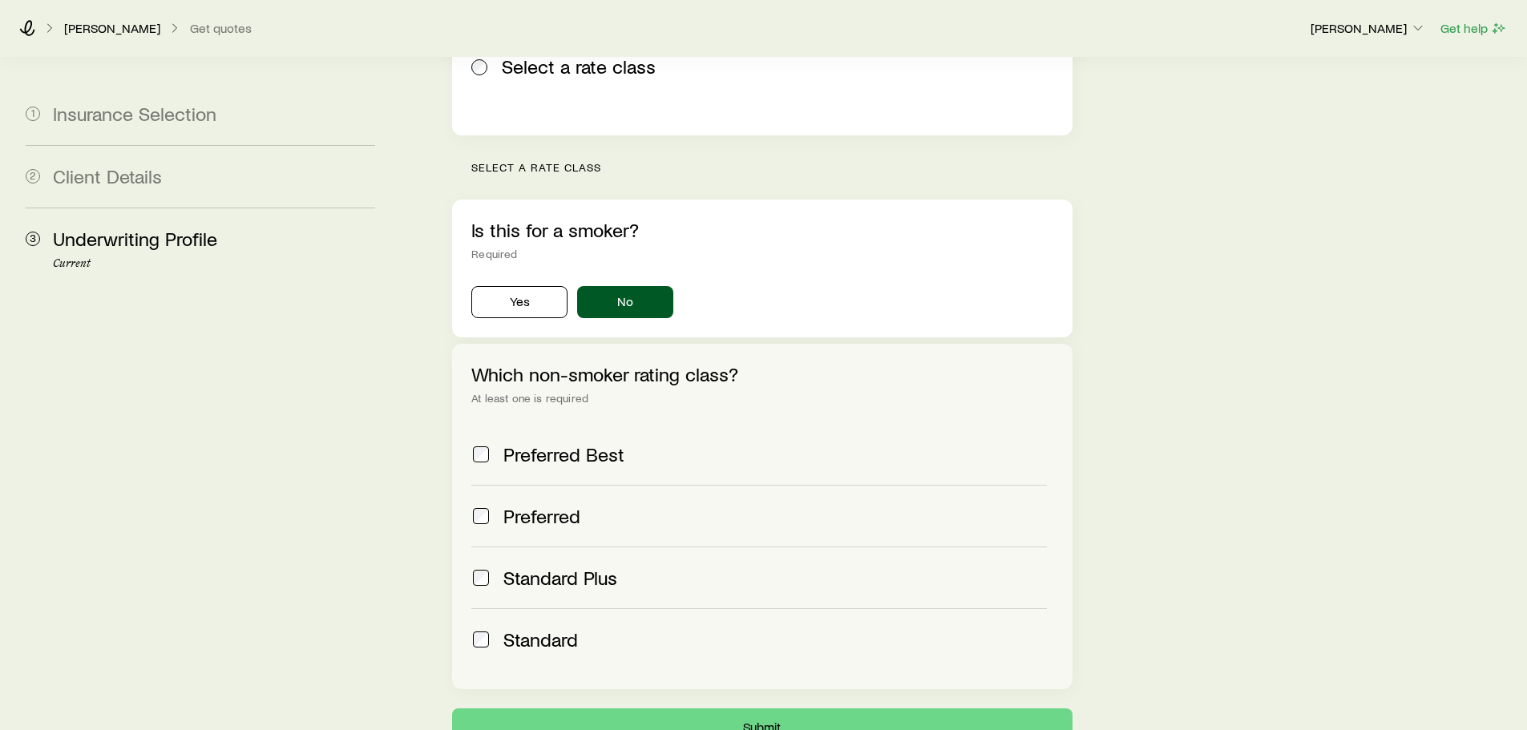
click at [536, 629] on span "Standard" at bounding box center [540, 640] width 75 height 22
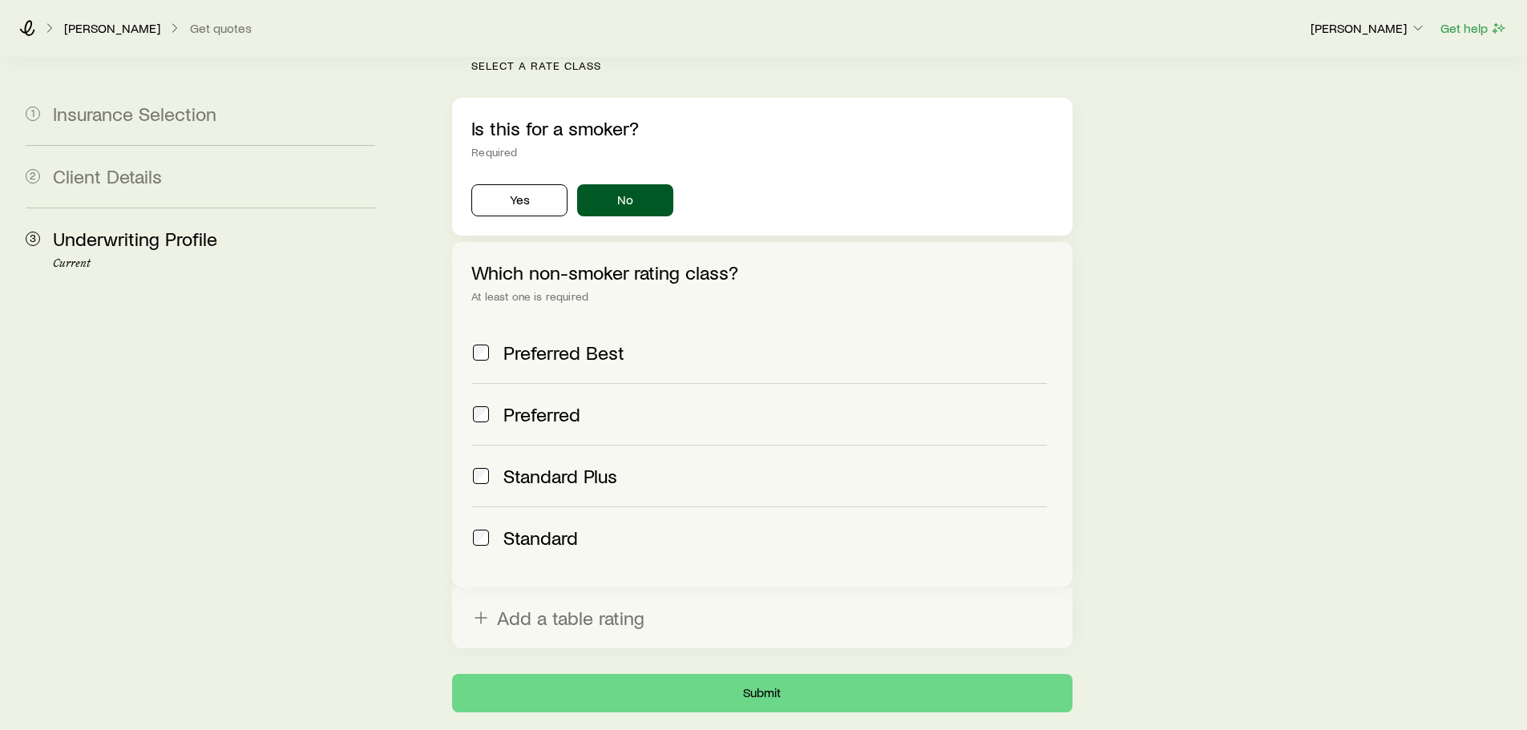
scroll to position [593, 0]
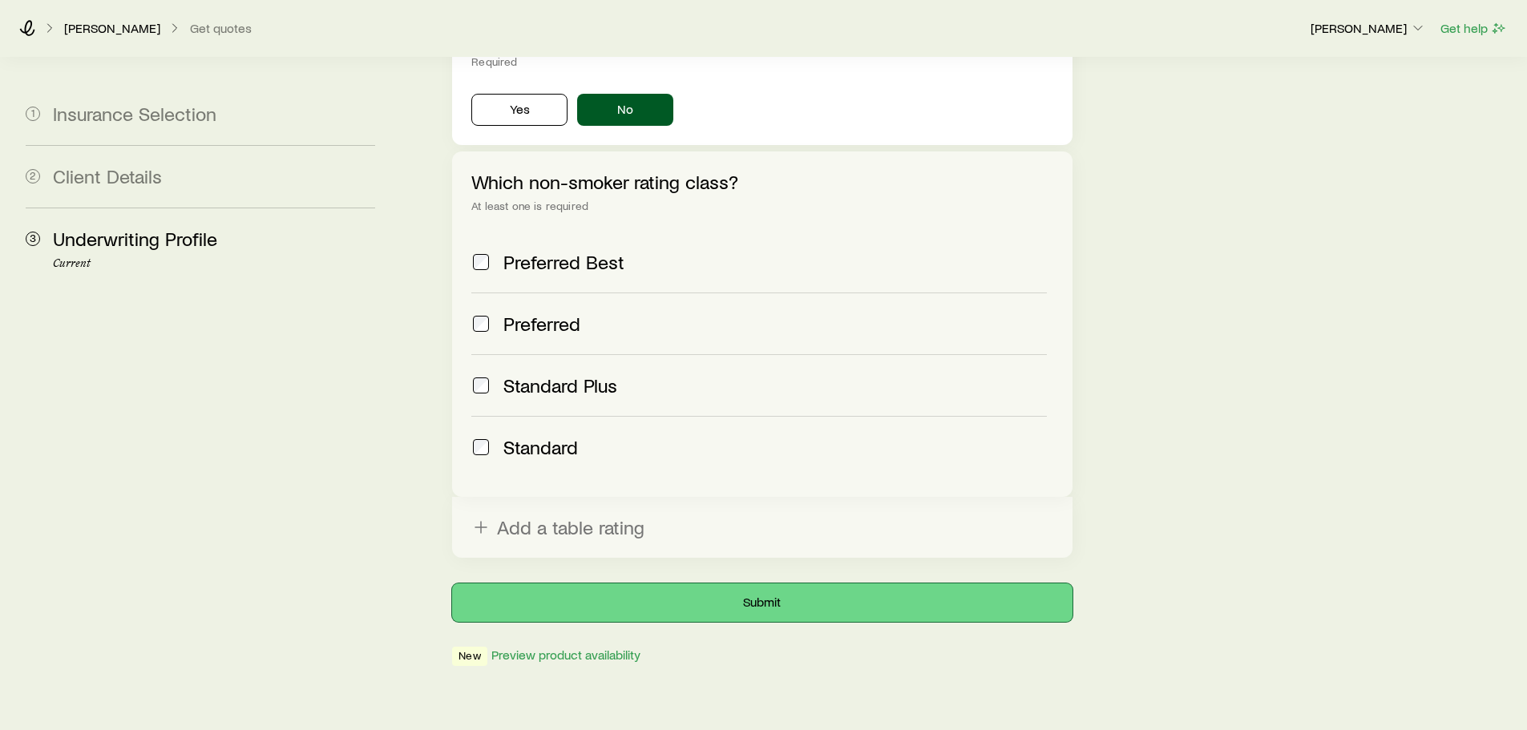
click at [877, 584] on button "Submit" at bounding box center [762, 603] width 620 height 38
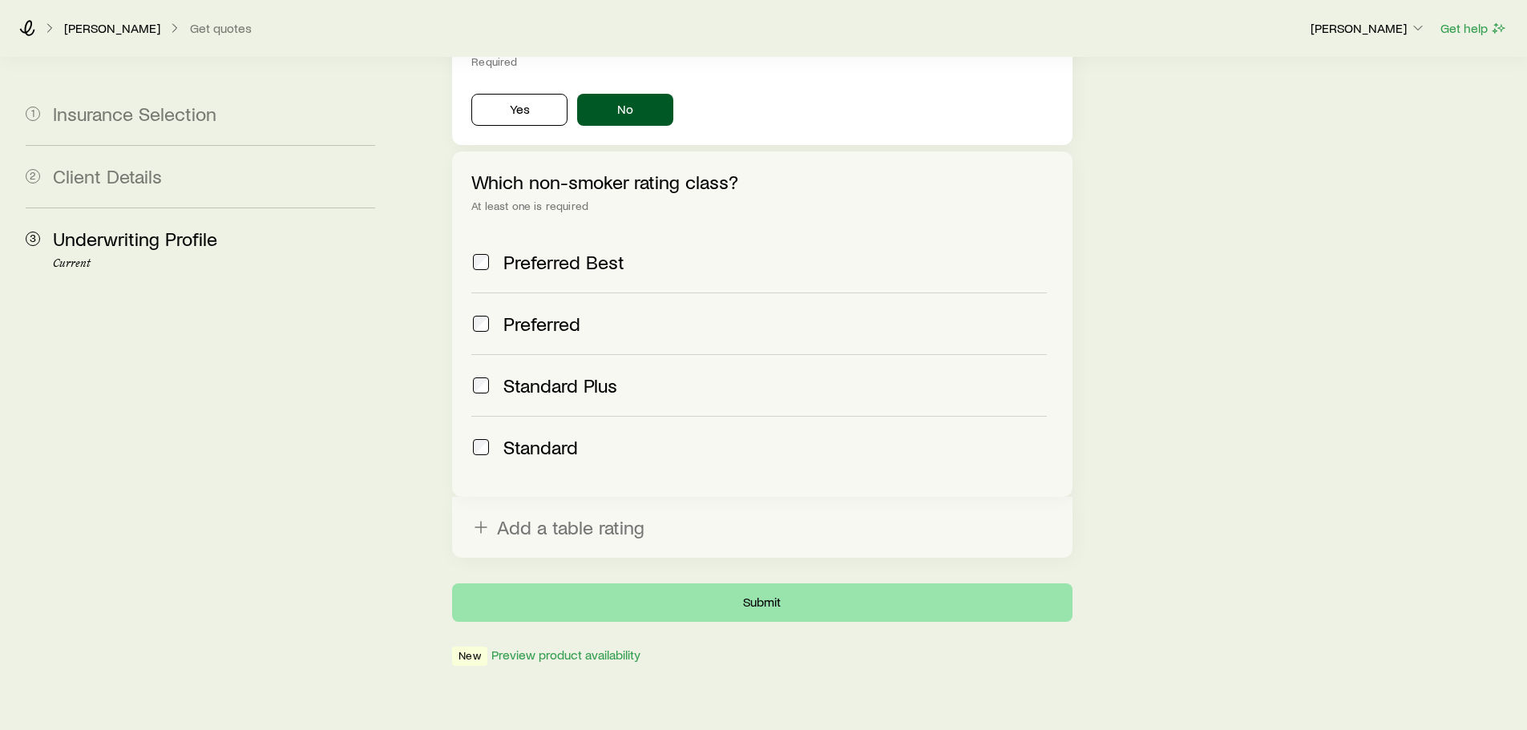
scroll to position [0, 0]
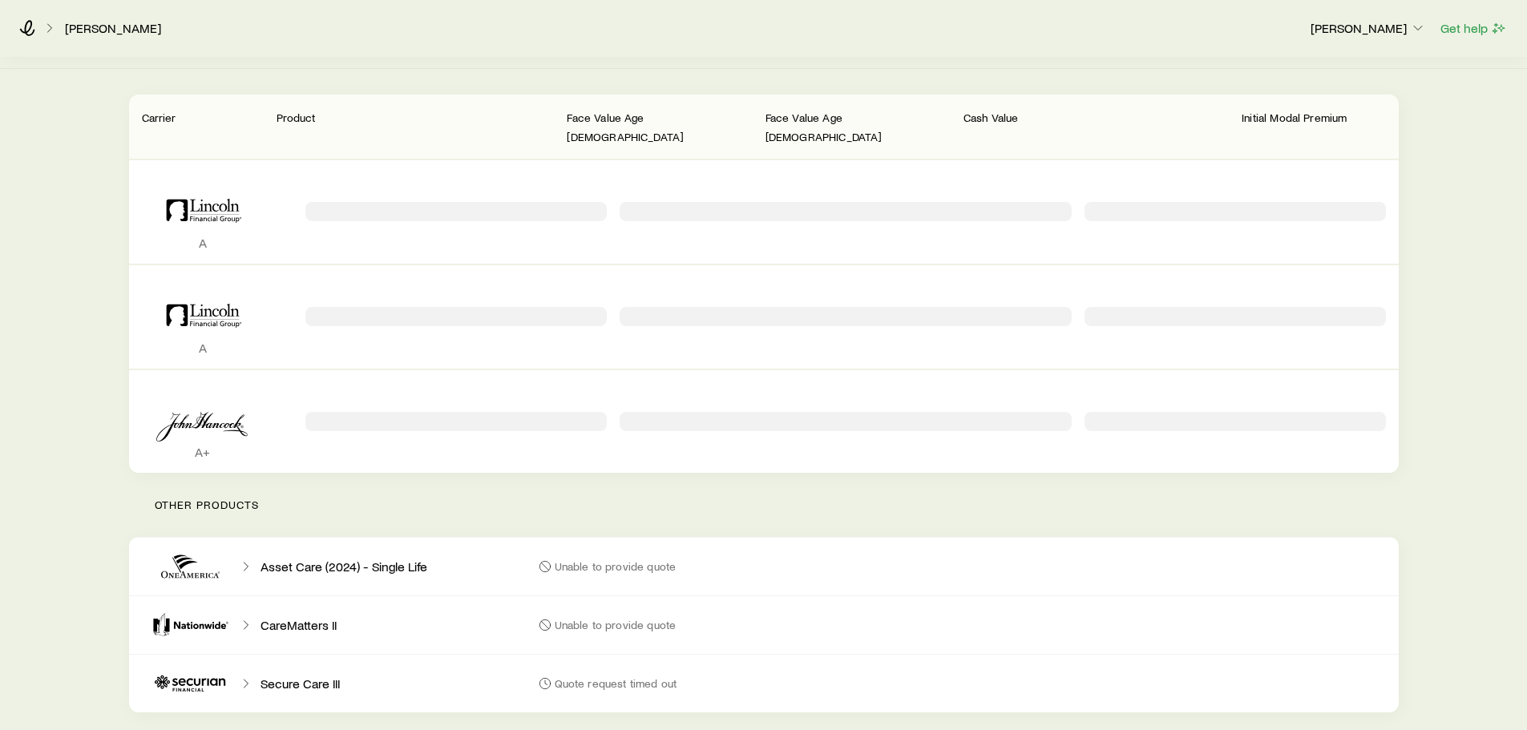
scroll to position [199, 0]
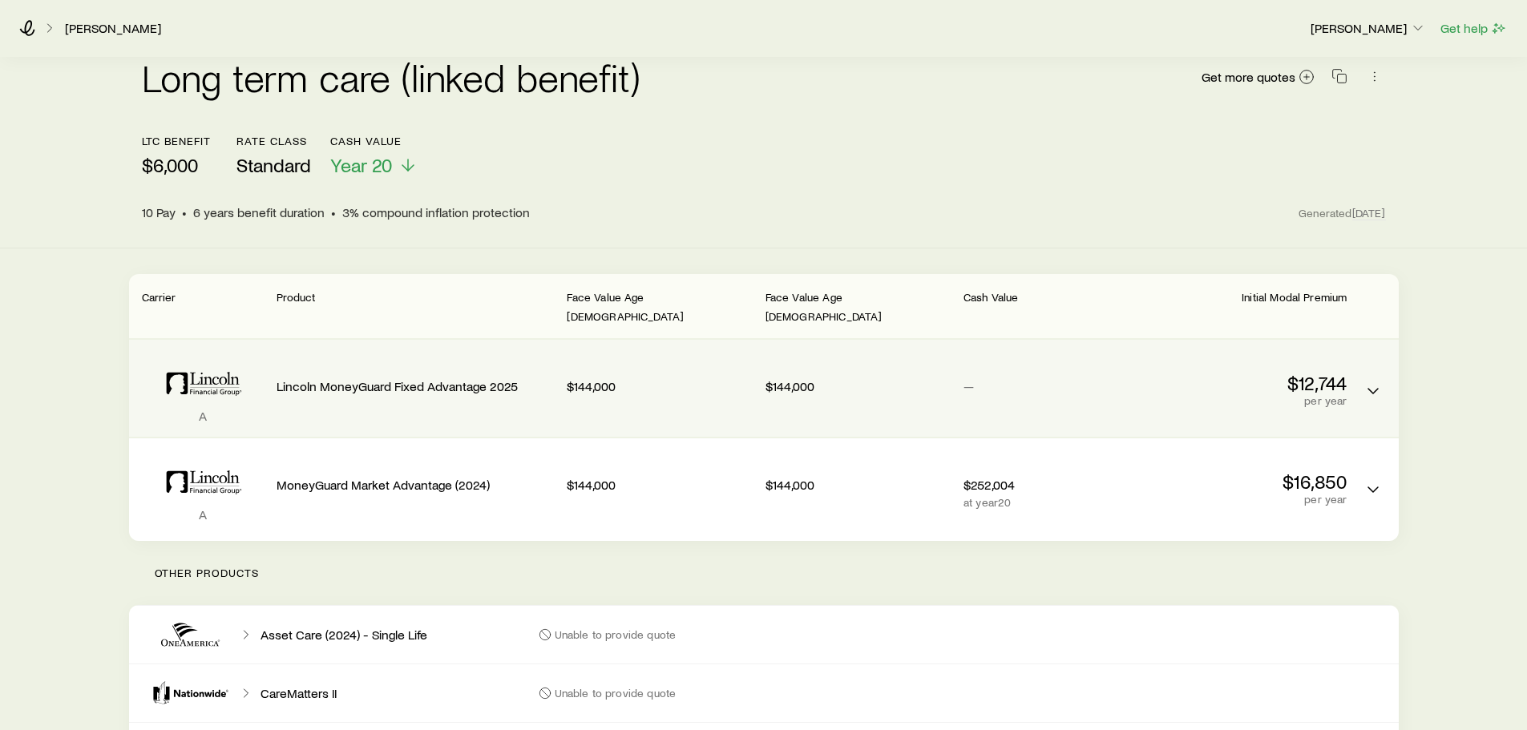
scroll to position [0, 0]
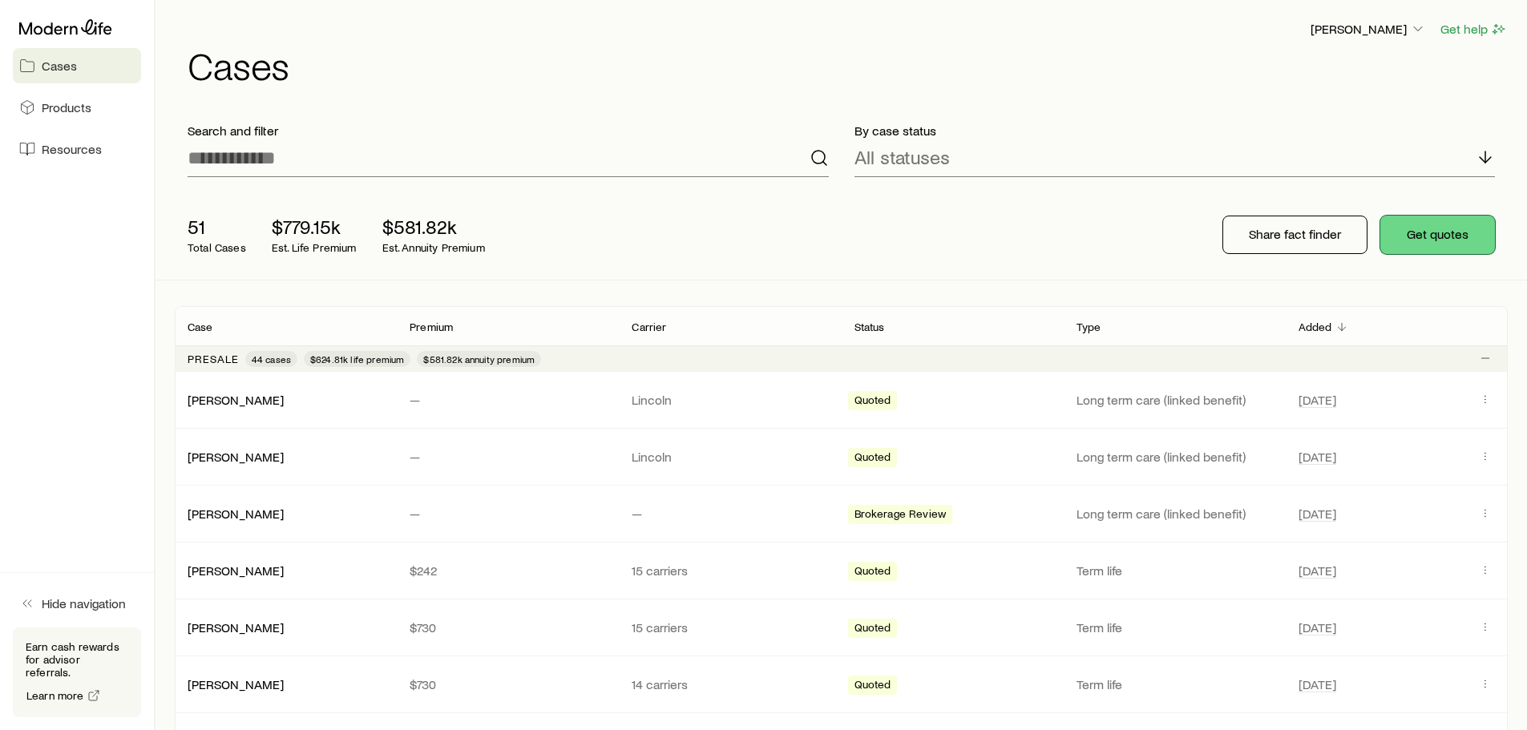
click at [1433, 234] on button "Get quotes" at bounding box center [1437, 235] width 115 height 38
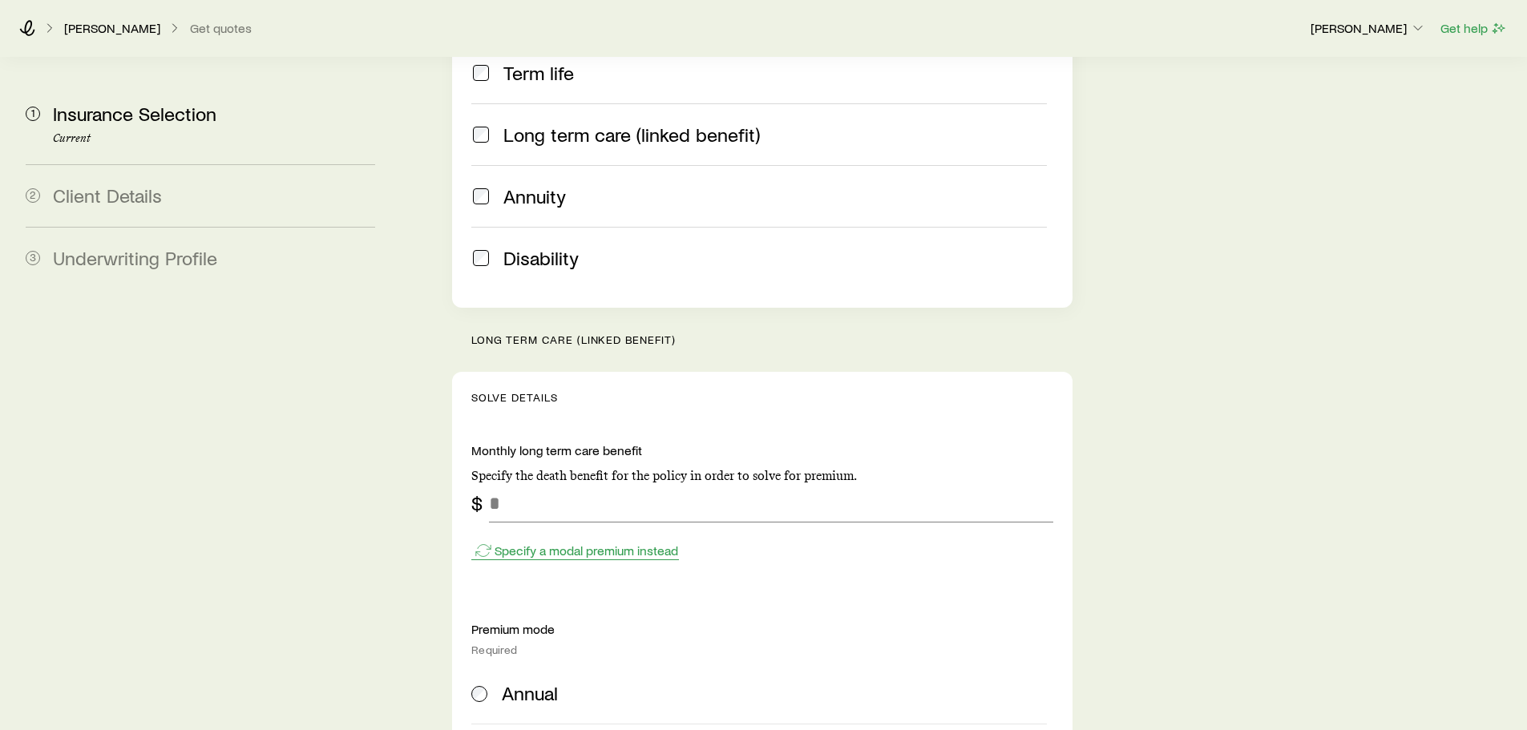
scroll to position [401, 0]
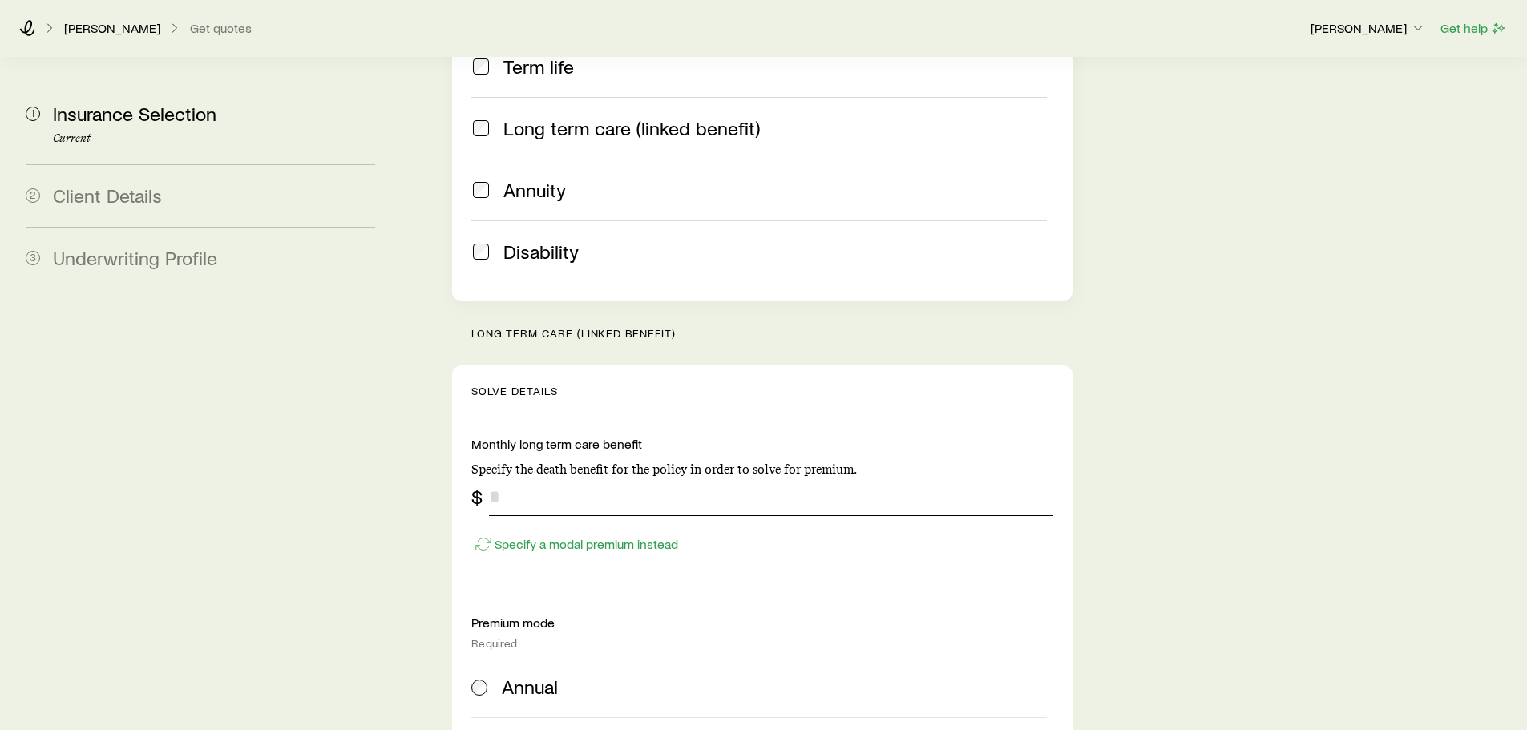
click at [515, 478] on input "tel" at bounding box center [771, 497] width 564 height 38
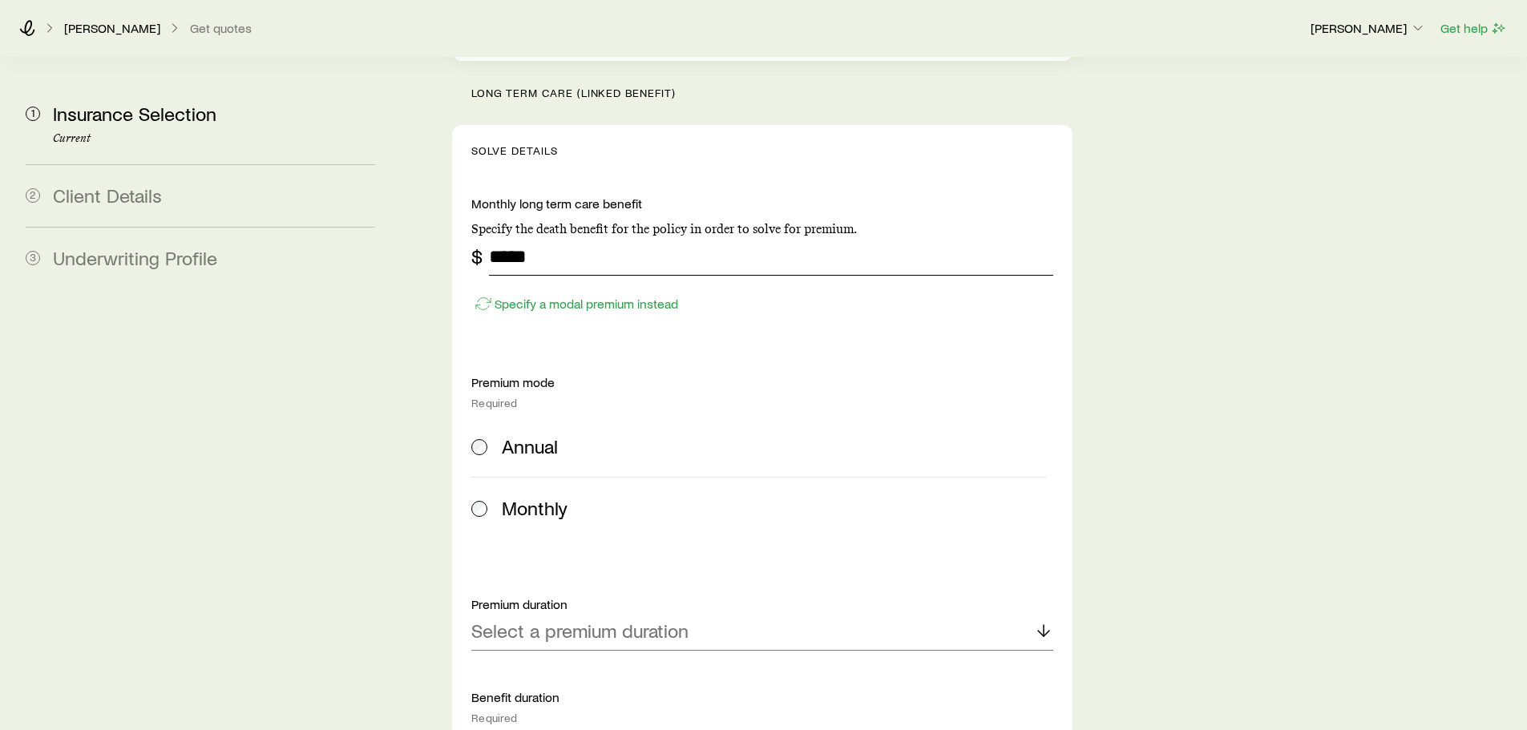
type input "*****"
click at [500, 435] on div "Annual" at bounding box center [758, 446] width 575 height 22
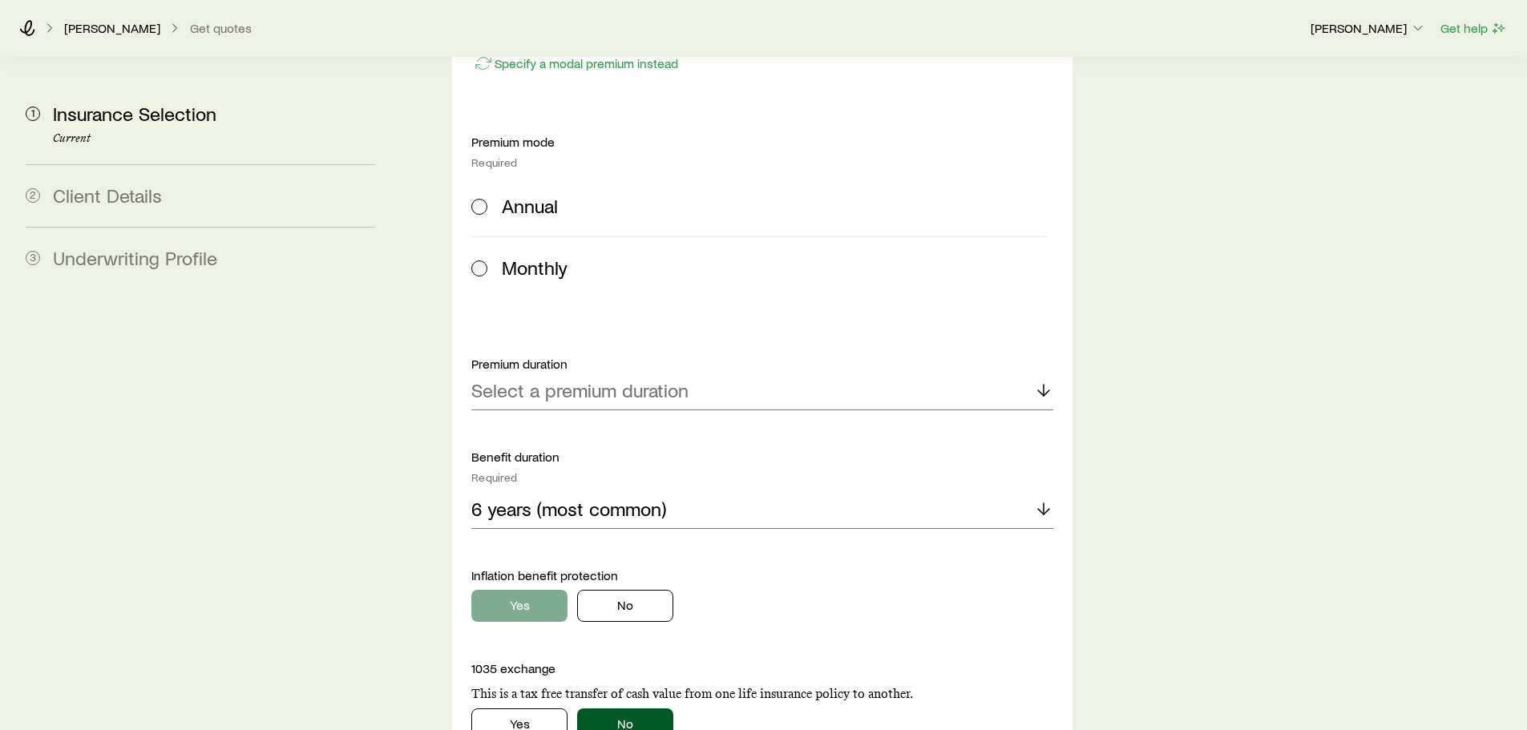
scroll to position [1042, 0]
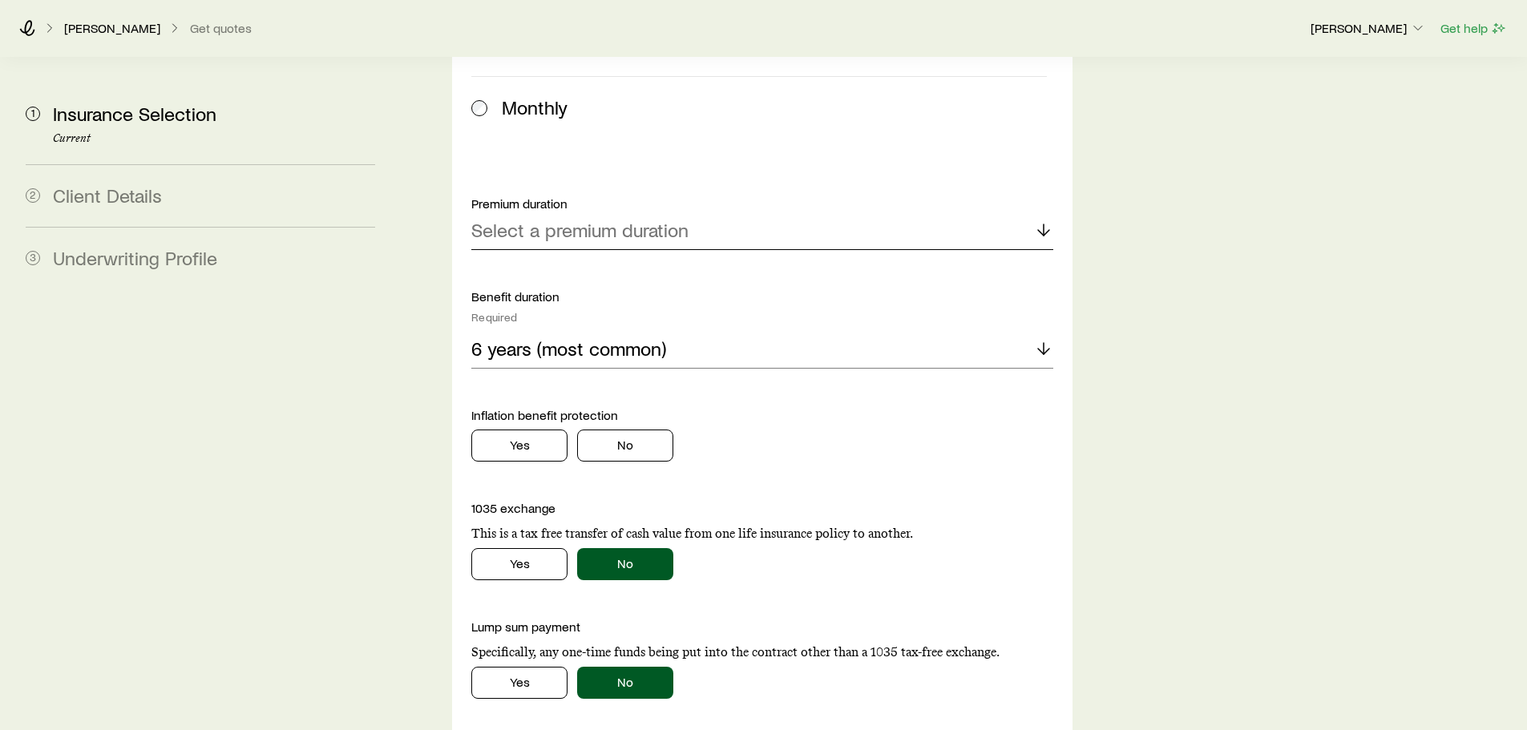
click at [509, 219] on p "Select a premium duration" at bounding box center [579, 230] width 217 height 22
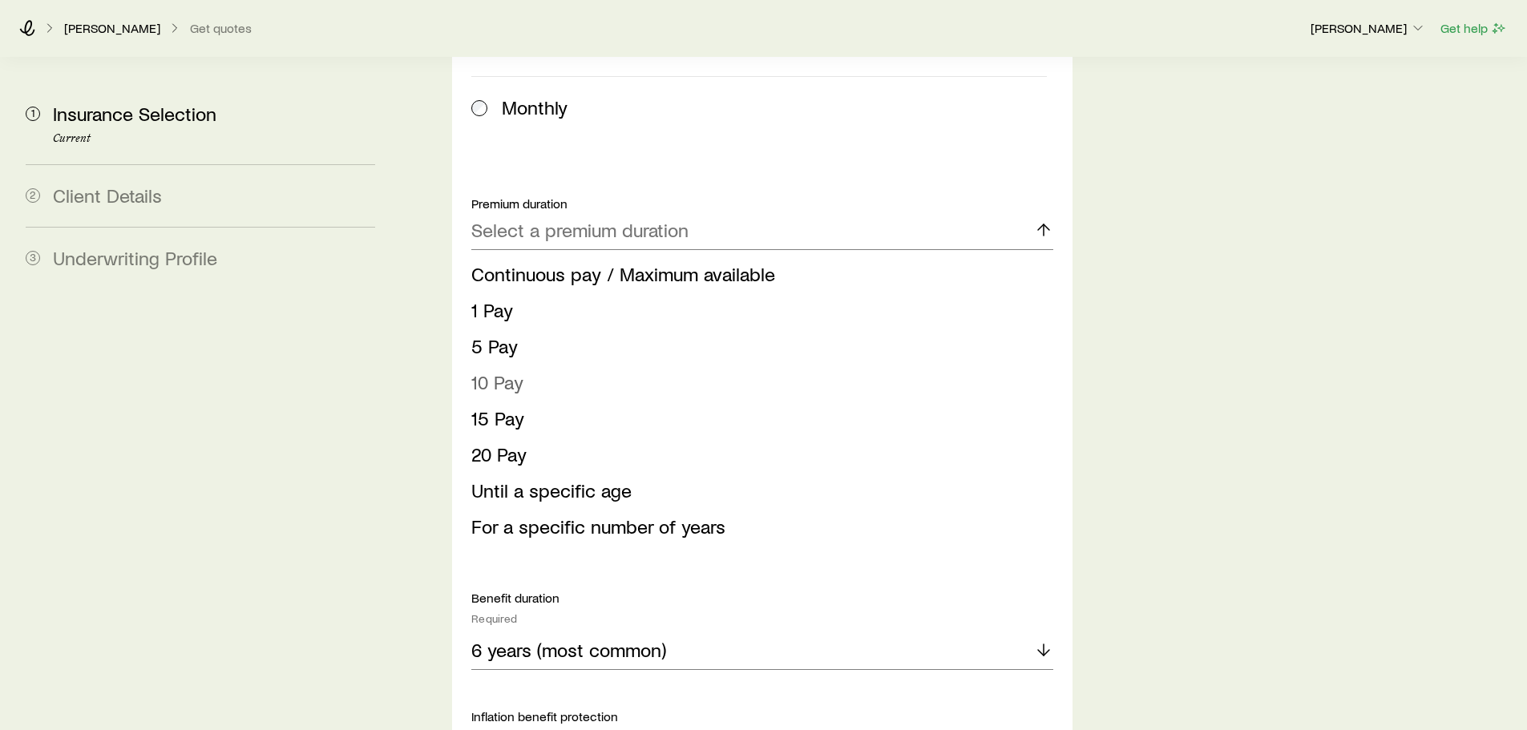
click at [505, 370] on span "10 Pay" at bounding box center [497, 381] width 52 height 23
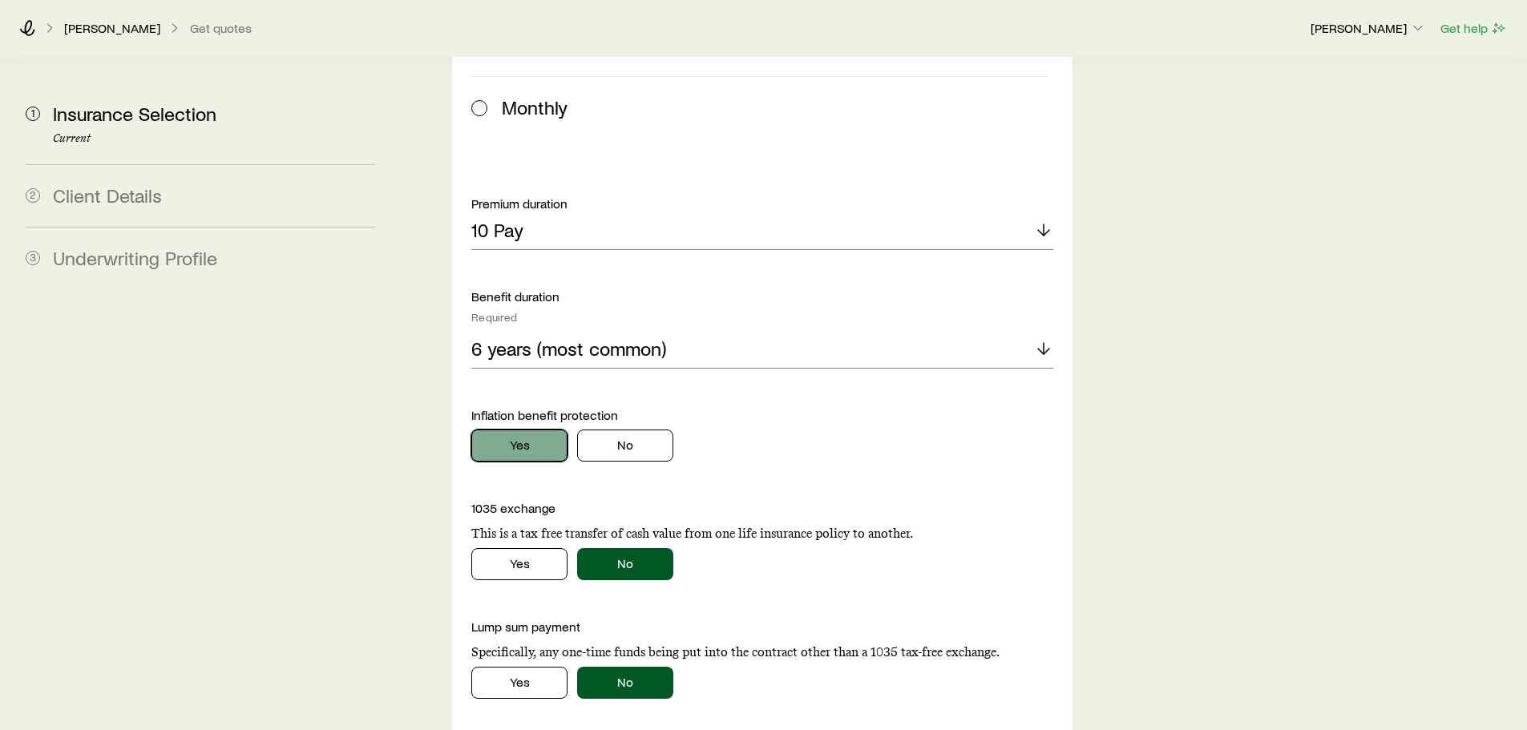
click at [529, 430] on button "Yes" at bounding box center [519, 446] width 96 height 32
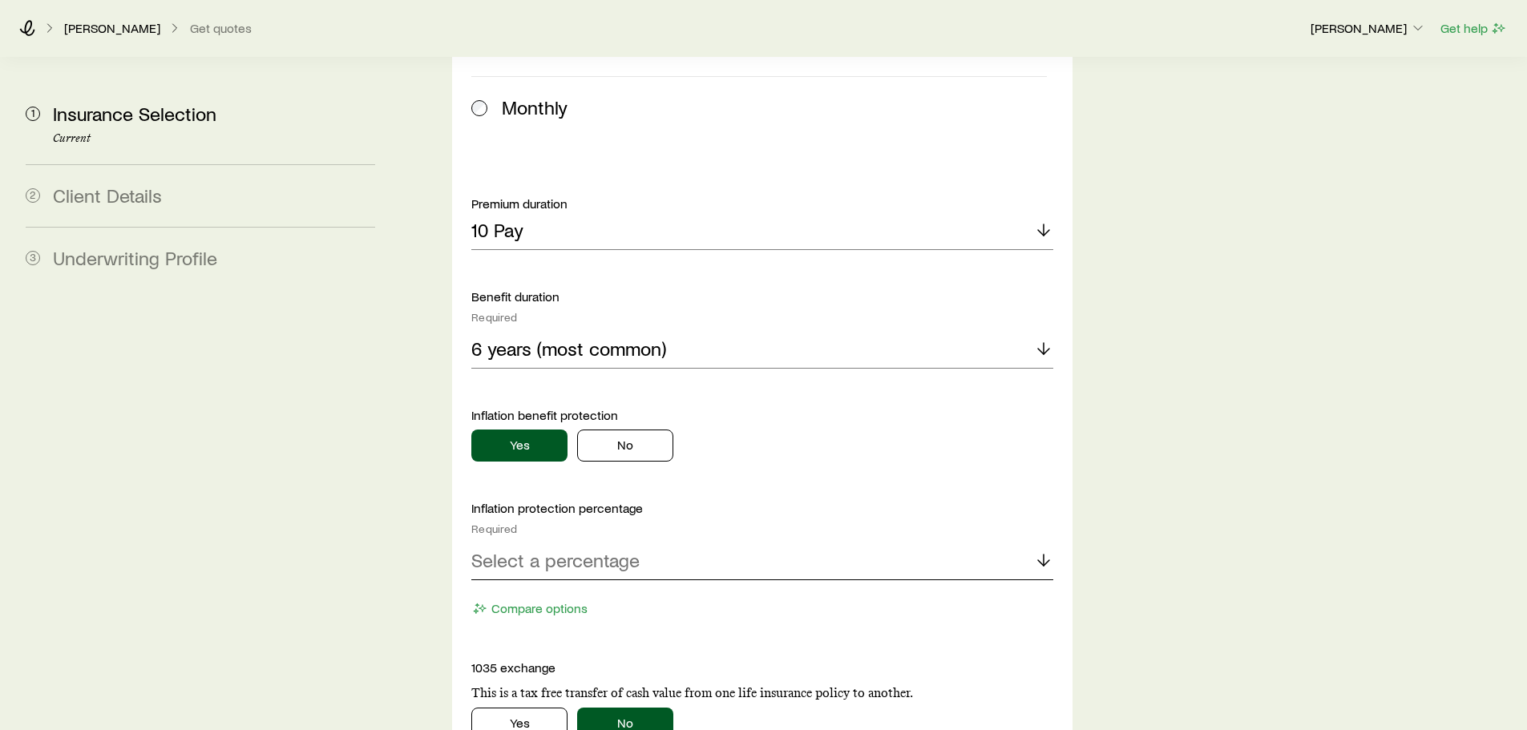
click at [533, 549] on p "Select a percentage" at bounding box center [555, 560] width 168 height 22
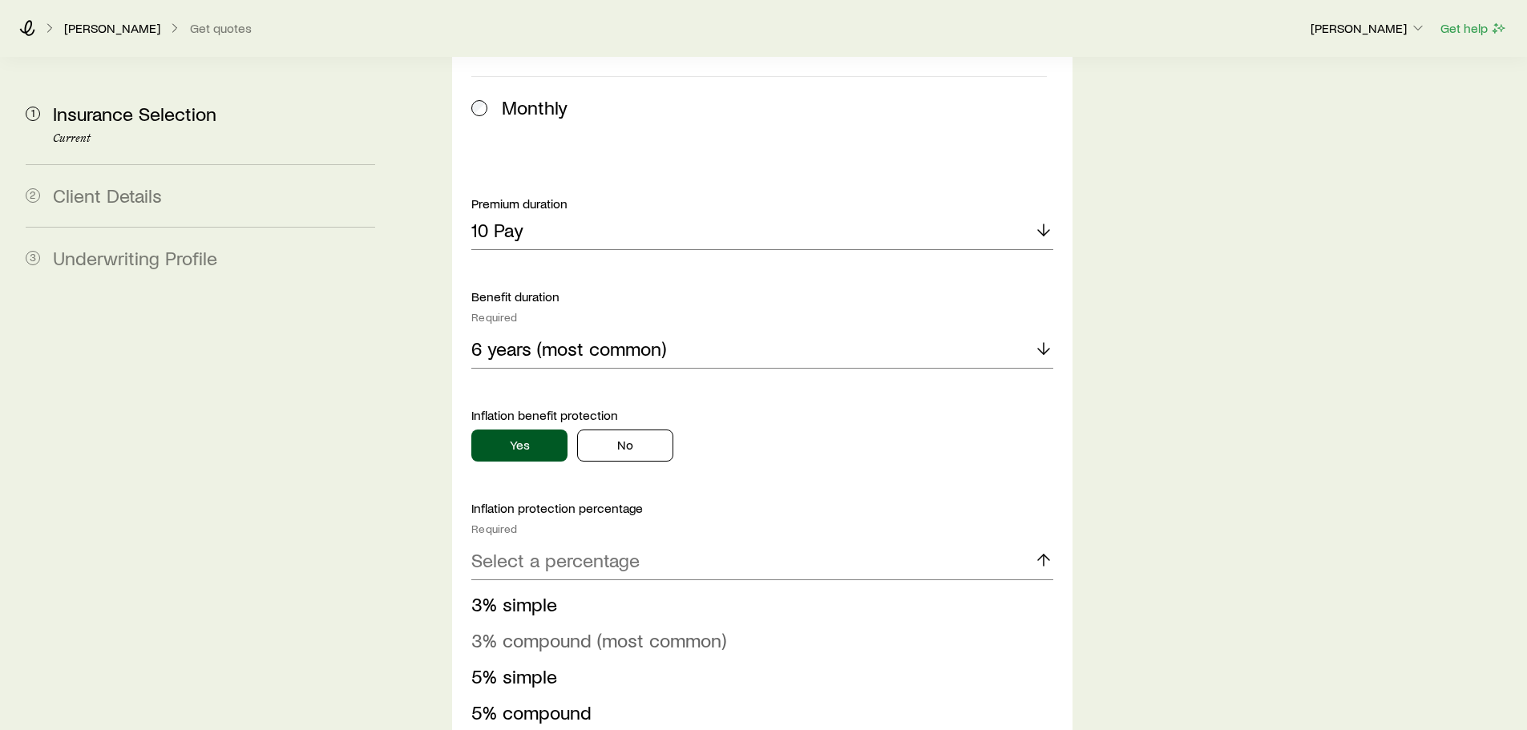
click at [526, 629] on span "3% compound (most common)" at bounding box center [598, 640] width 255 height 23
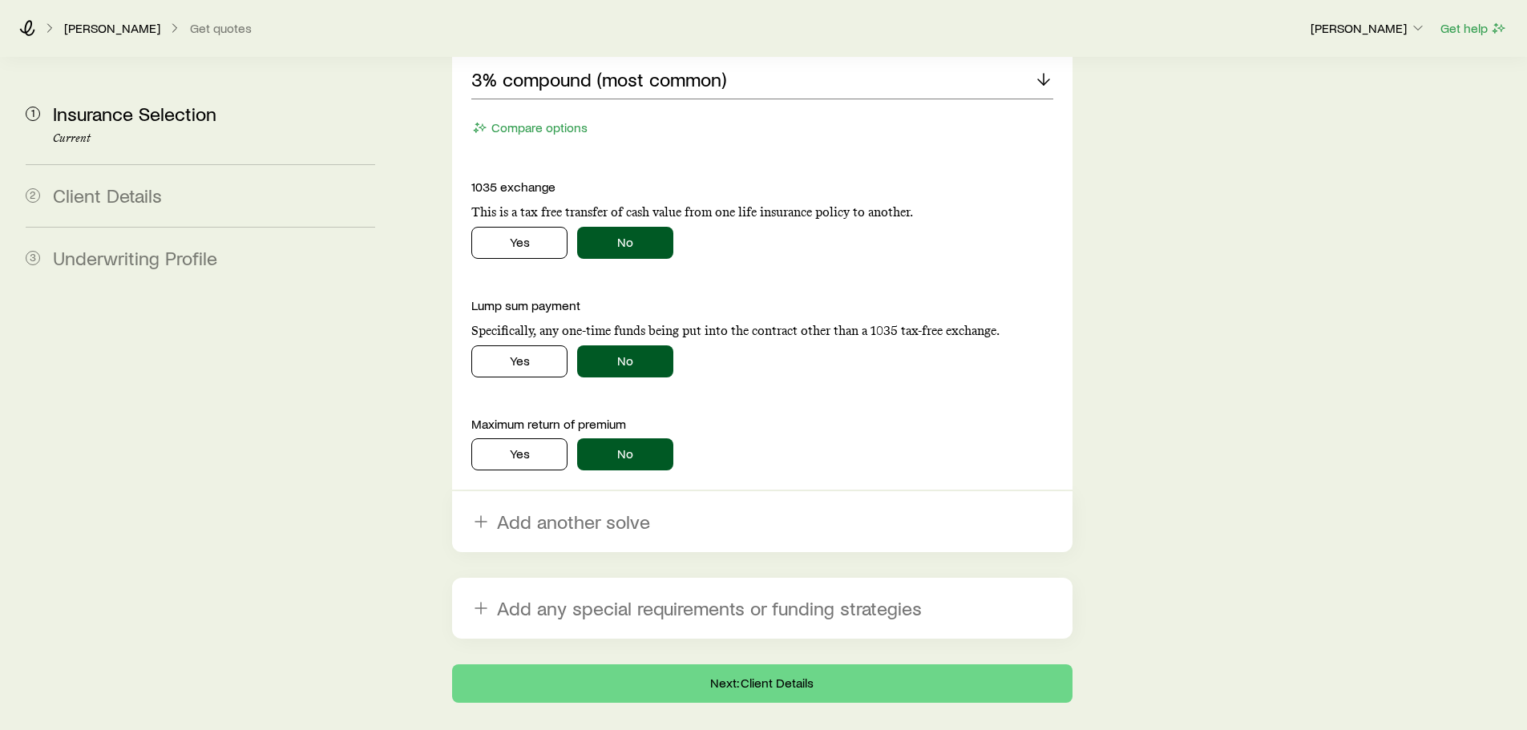
scroll to position [1560, 0]
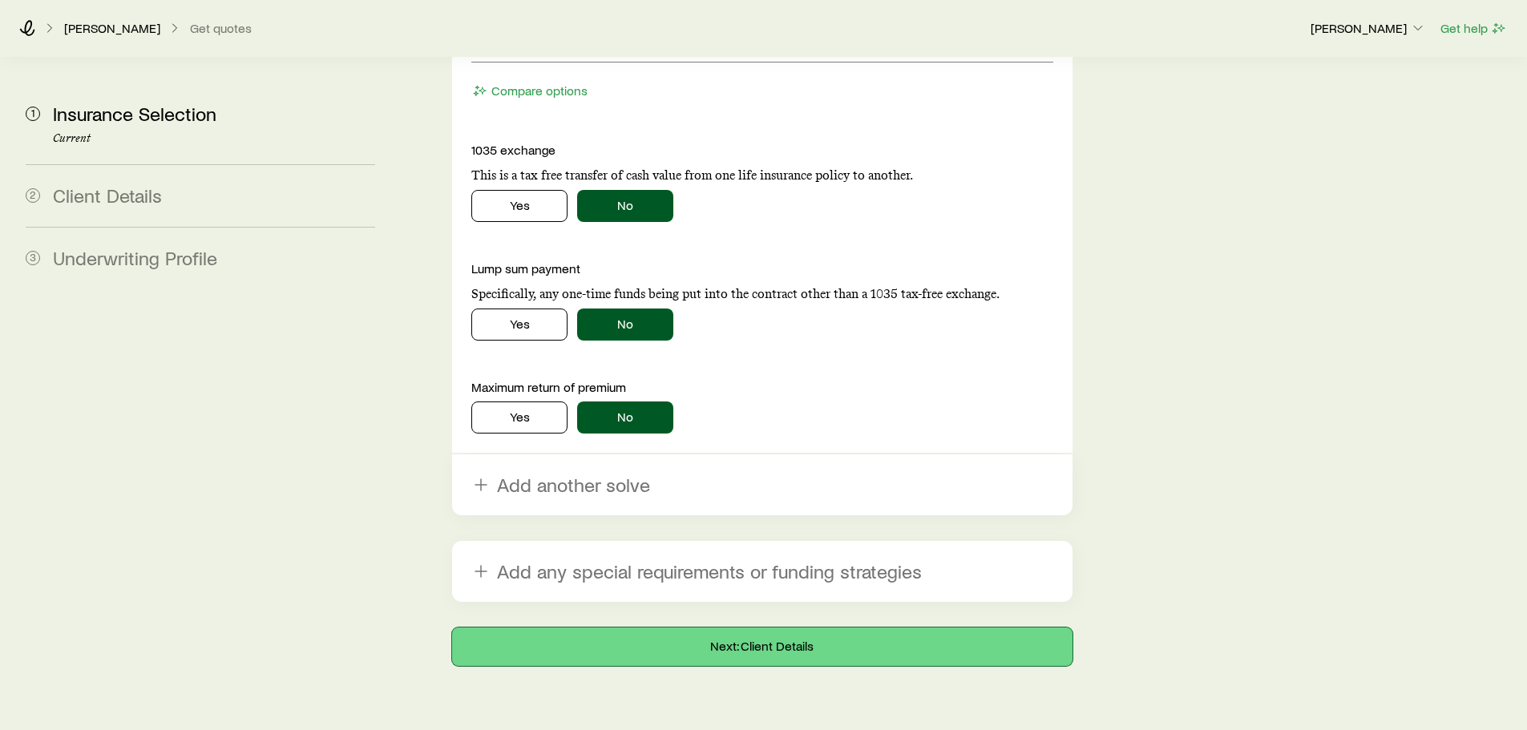
click at [666, 628] on button "Next: Client Details" at bounding box center [762, 647] width 620 height 38
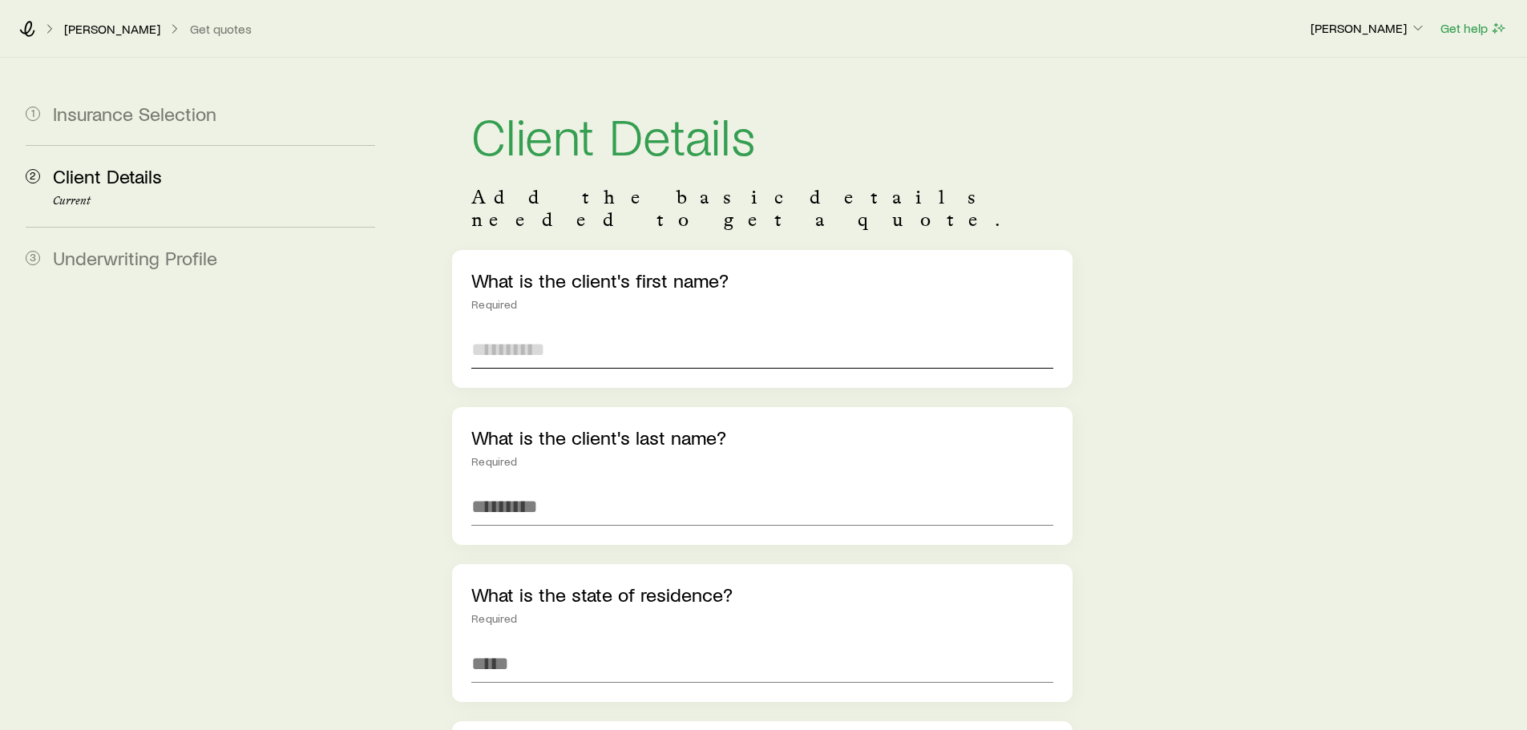
click at [544, 330] on input "text" at bounding box center [761, 349] width 581 height 38
type input "****"
type input "*****"
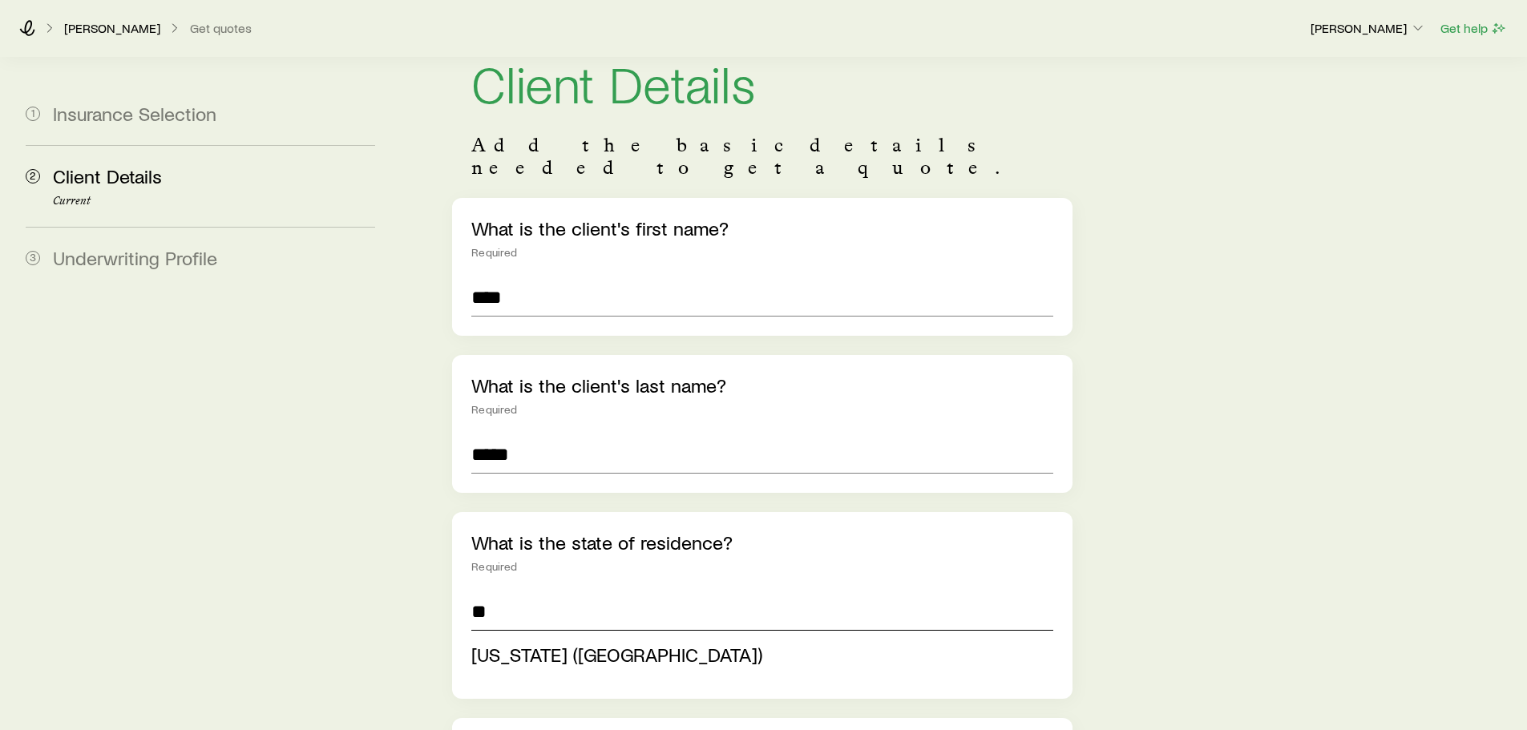
scroll to position [80, 0]
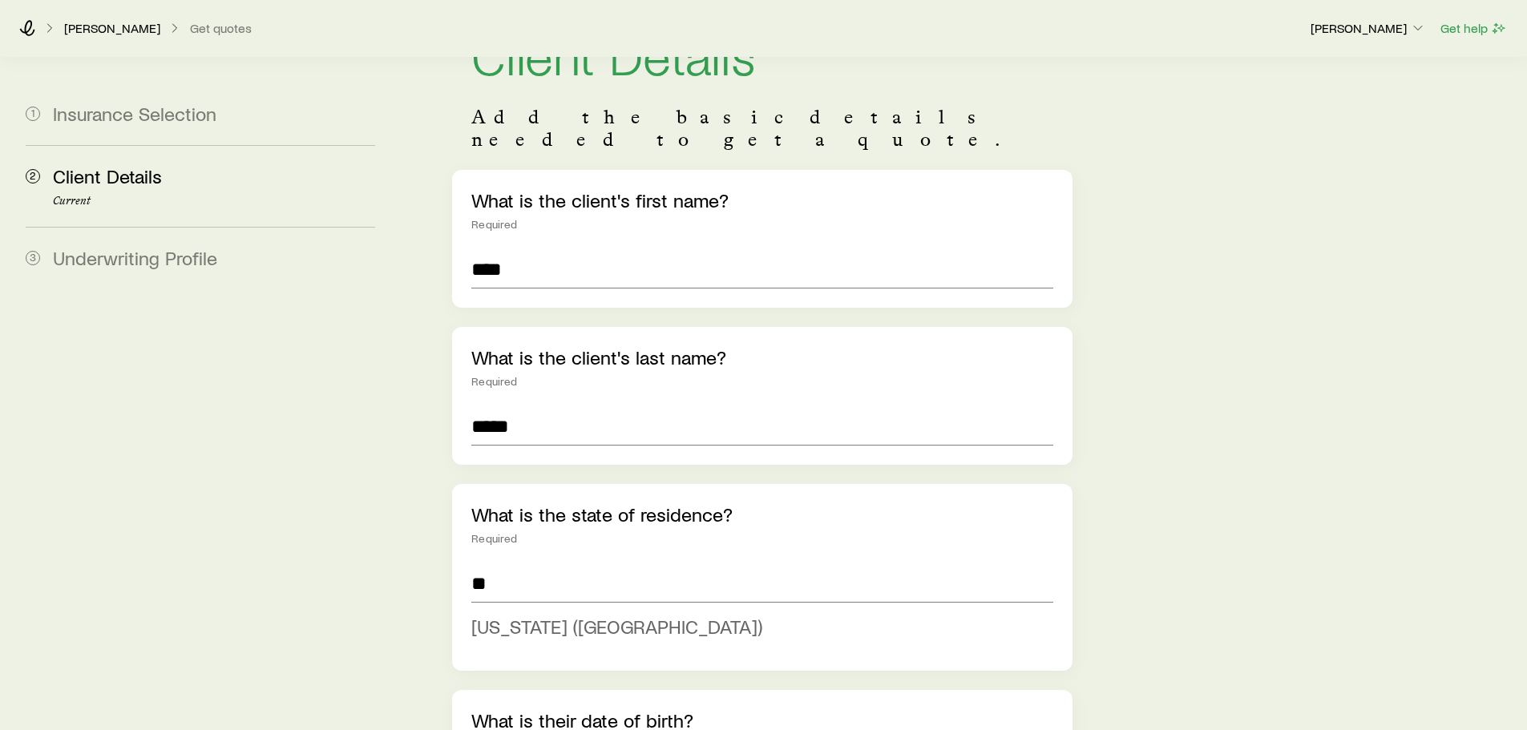
click at [532, 615] on span "Florida (FL)" at bounding box center [616, 626] width 291 height 23
type input "**********"
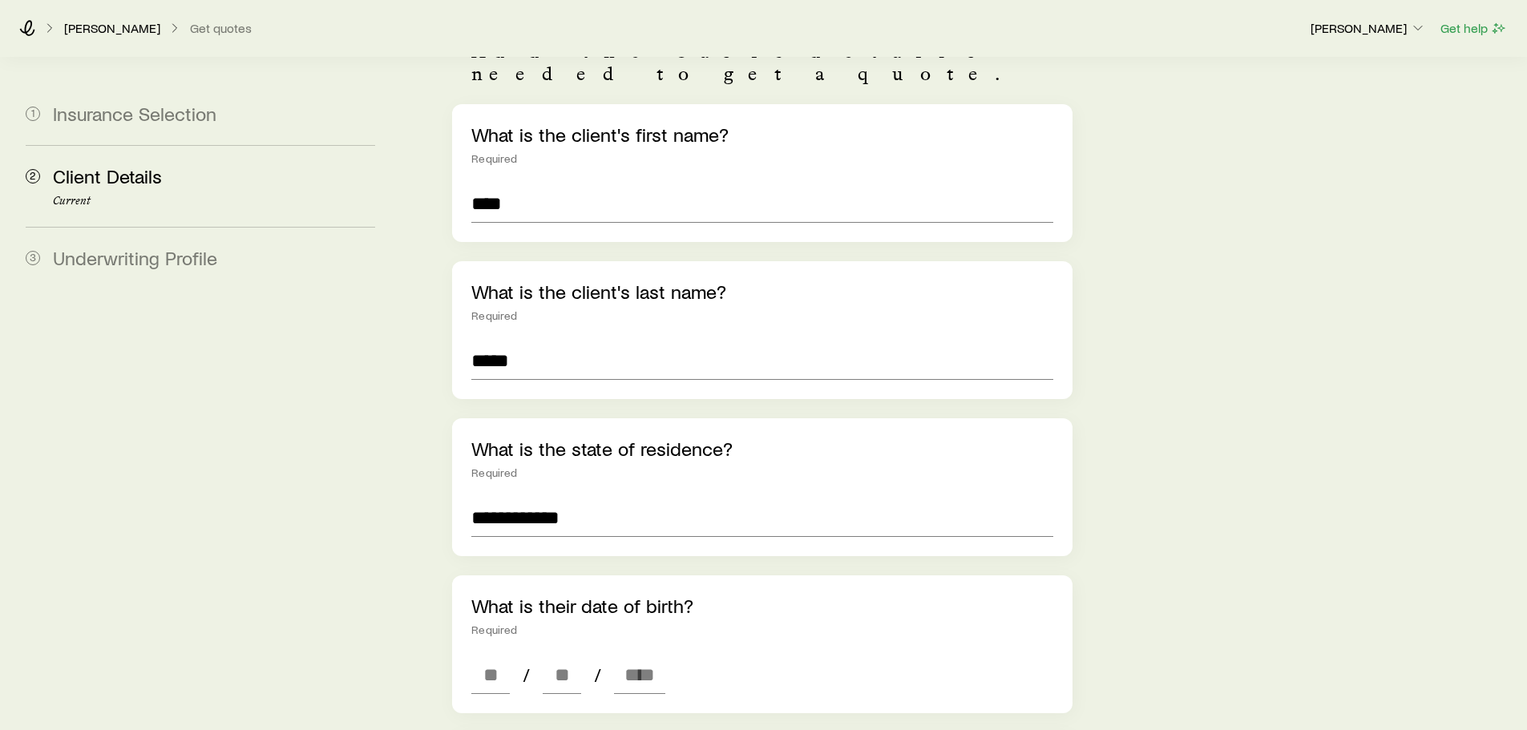
scroll to position [321, 0]
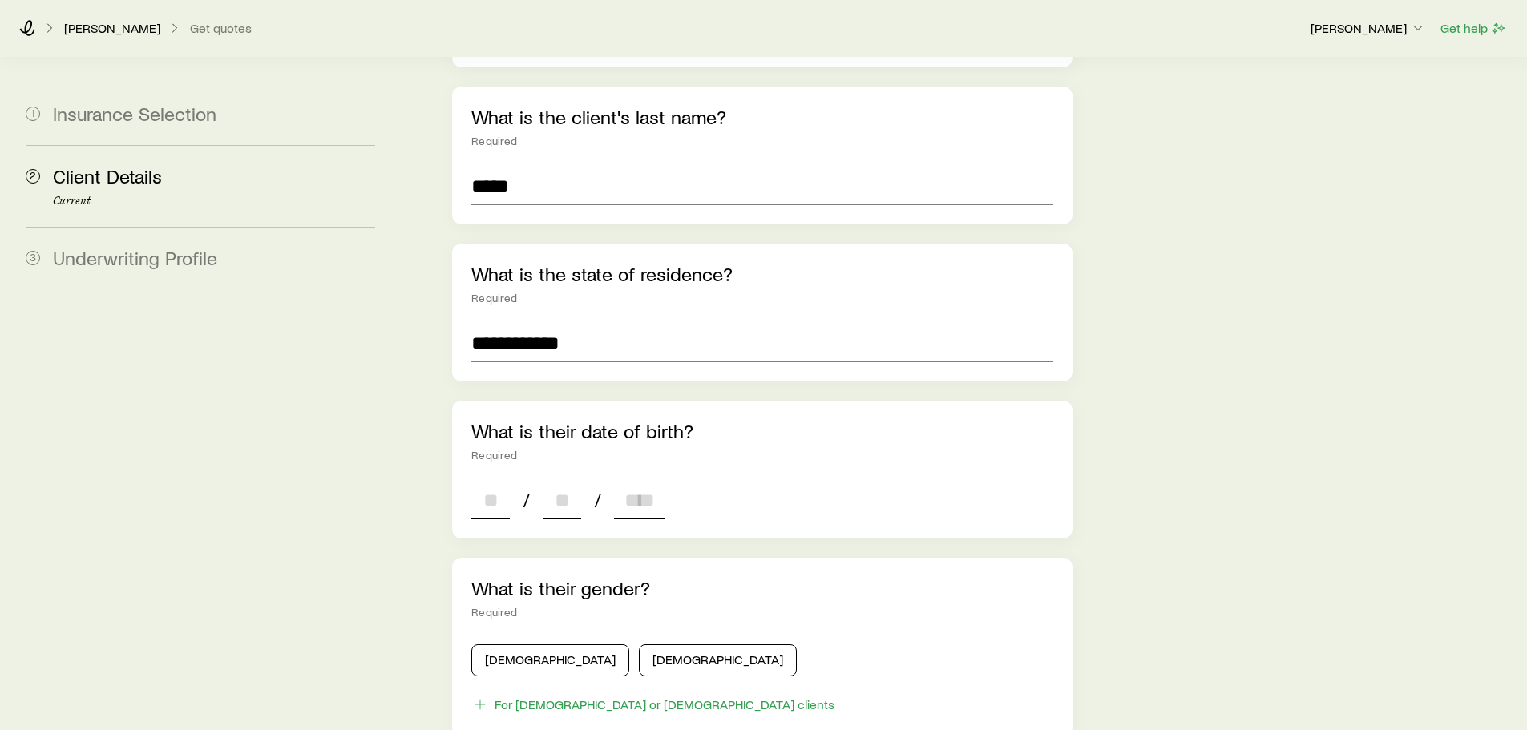
click at [479, 481] on input at bounding box center [490, 500] width 38 height 38
type input "**"
type input "****"
type input "*"
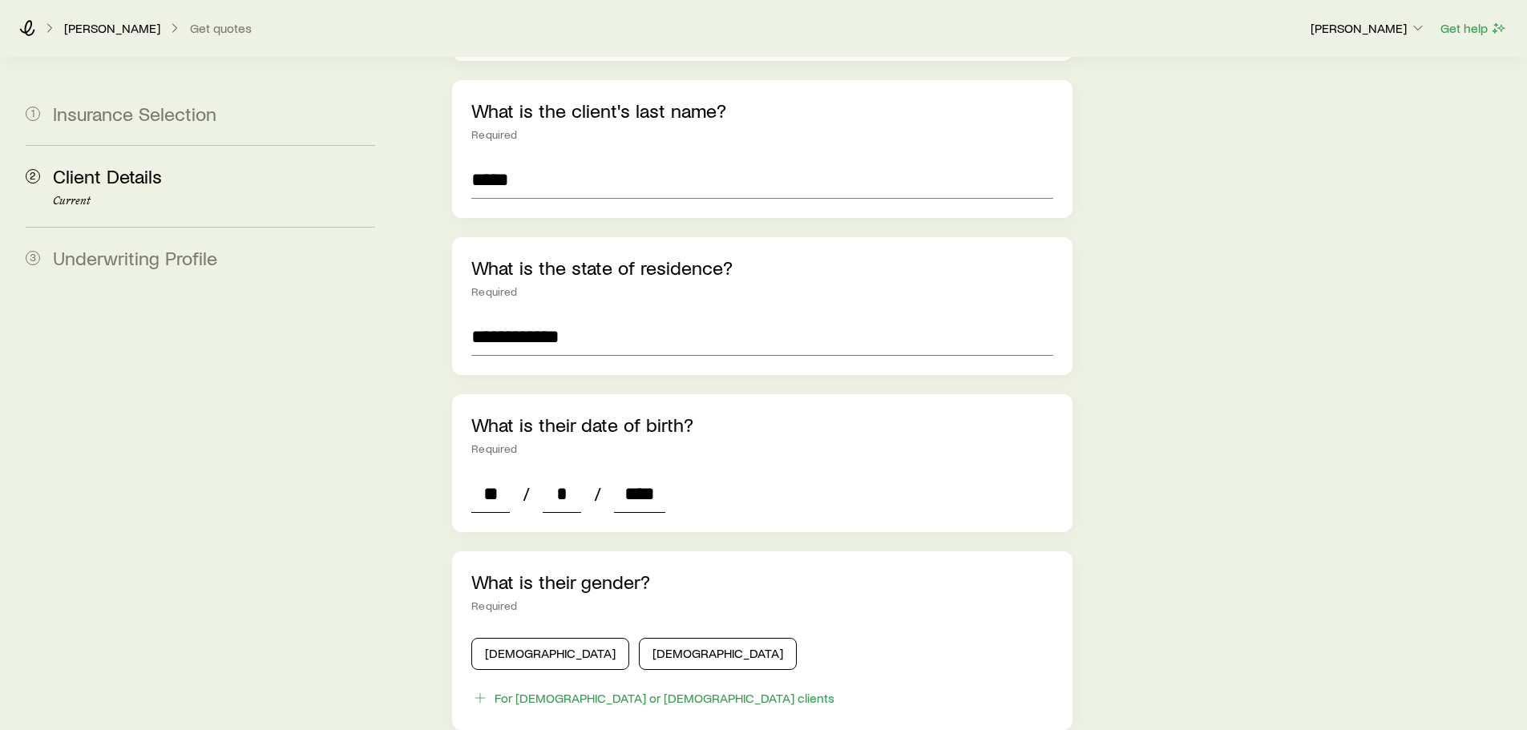
scroll to position [561, 0]
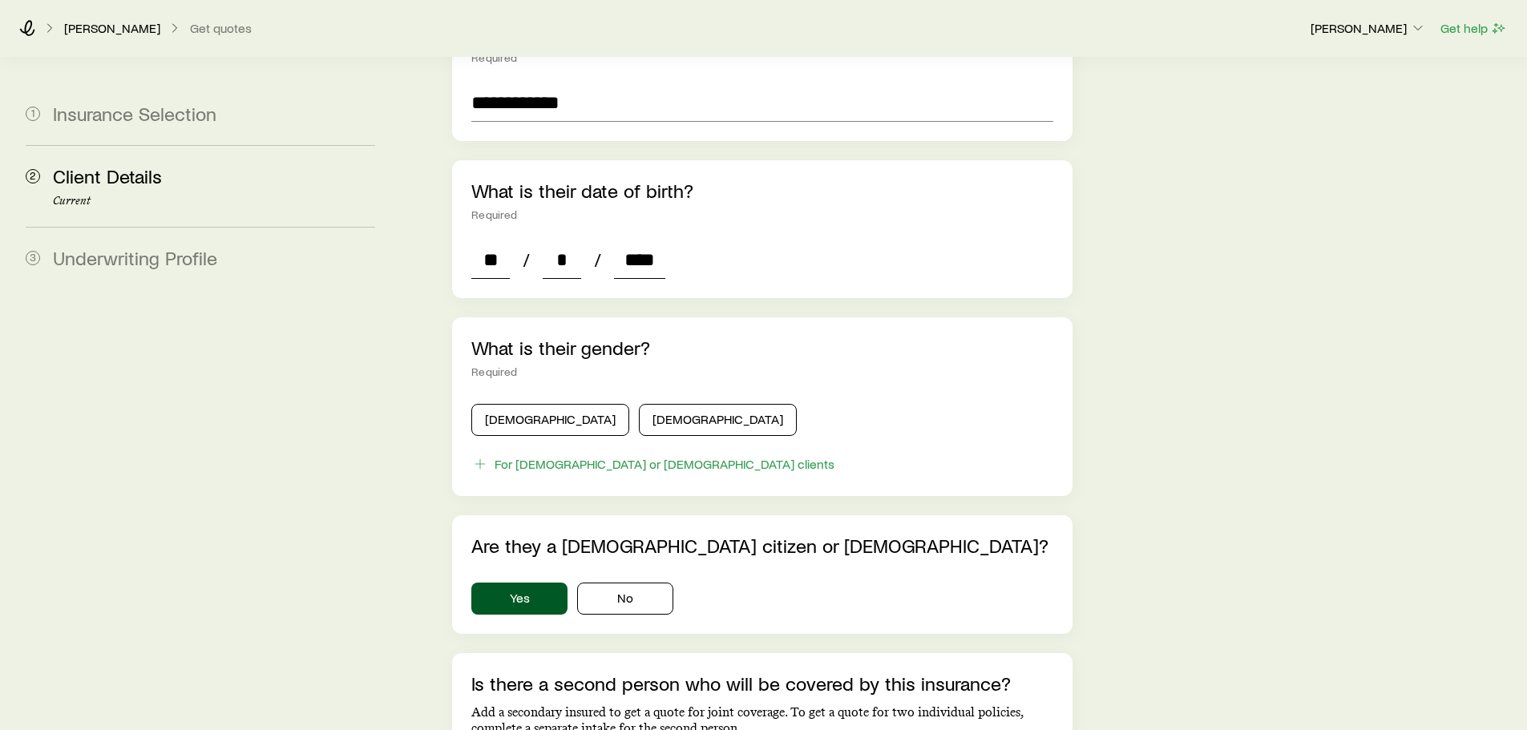
type input "****"
click at [503, 398] on div "Male Female" at bounding box center [761, 417] width 581 height 38
click at [508, 404] on button "Male" at bounding box center [550, 420] width 158 height 32
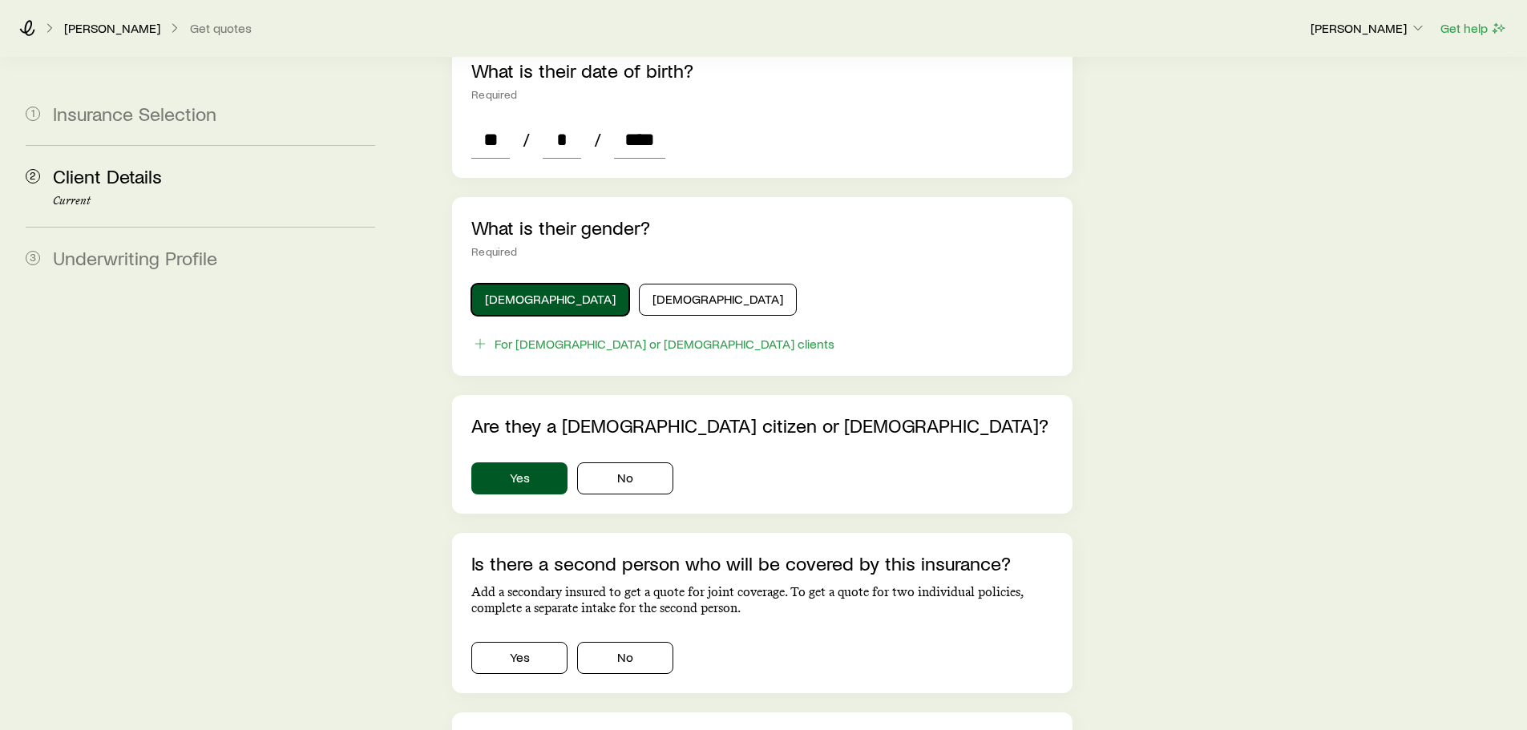
scroll to position [882, 0]
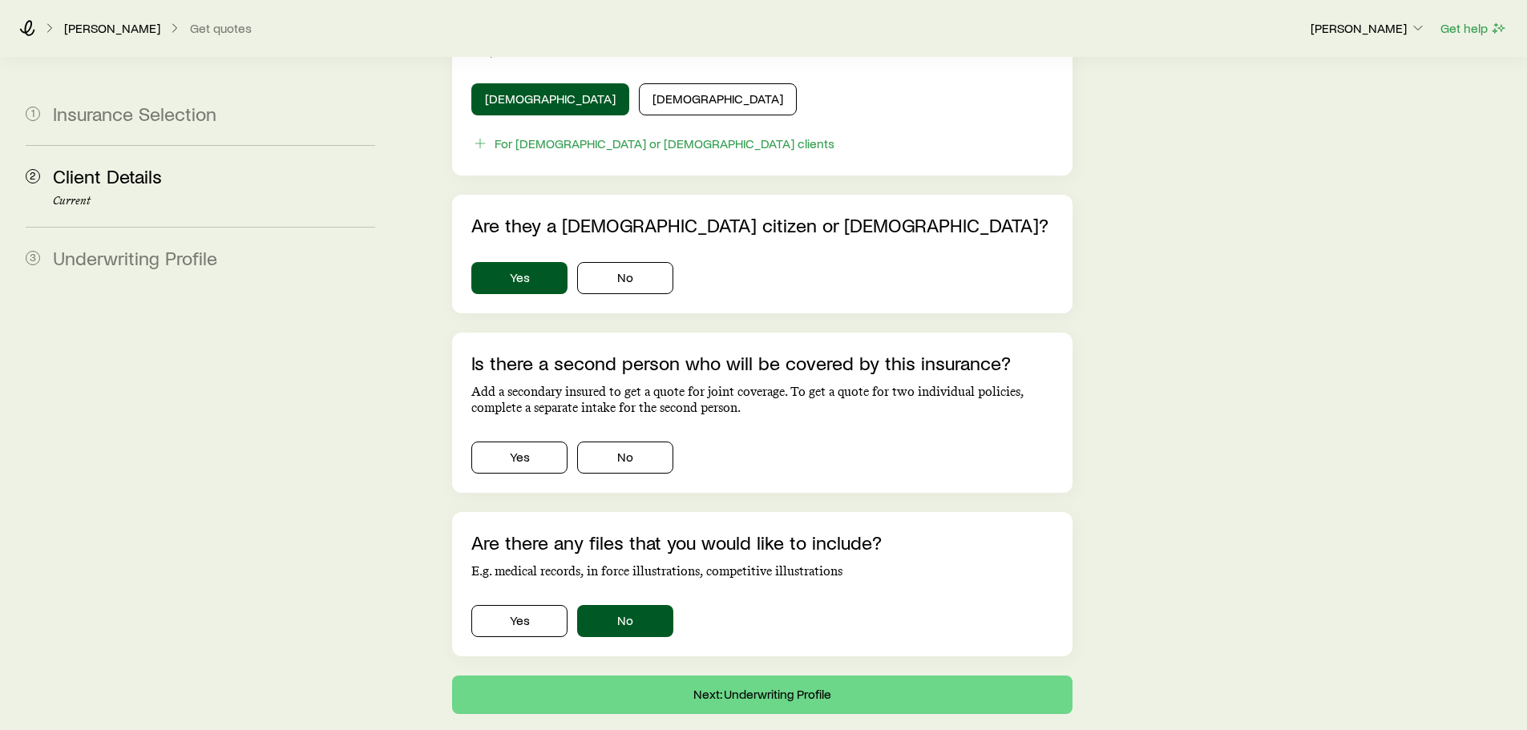
click at [629, 408] on div "Is there a second person who will be covered by this insurance? Add a secondary…" at bounding box center [762, 413] width 620 height 160
click at [645, 442] on button "No" at bounding box center [625, 458] width 96 height 32
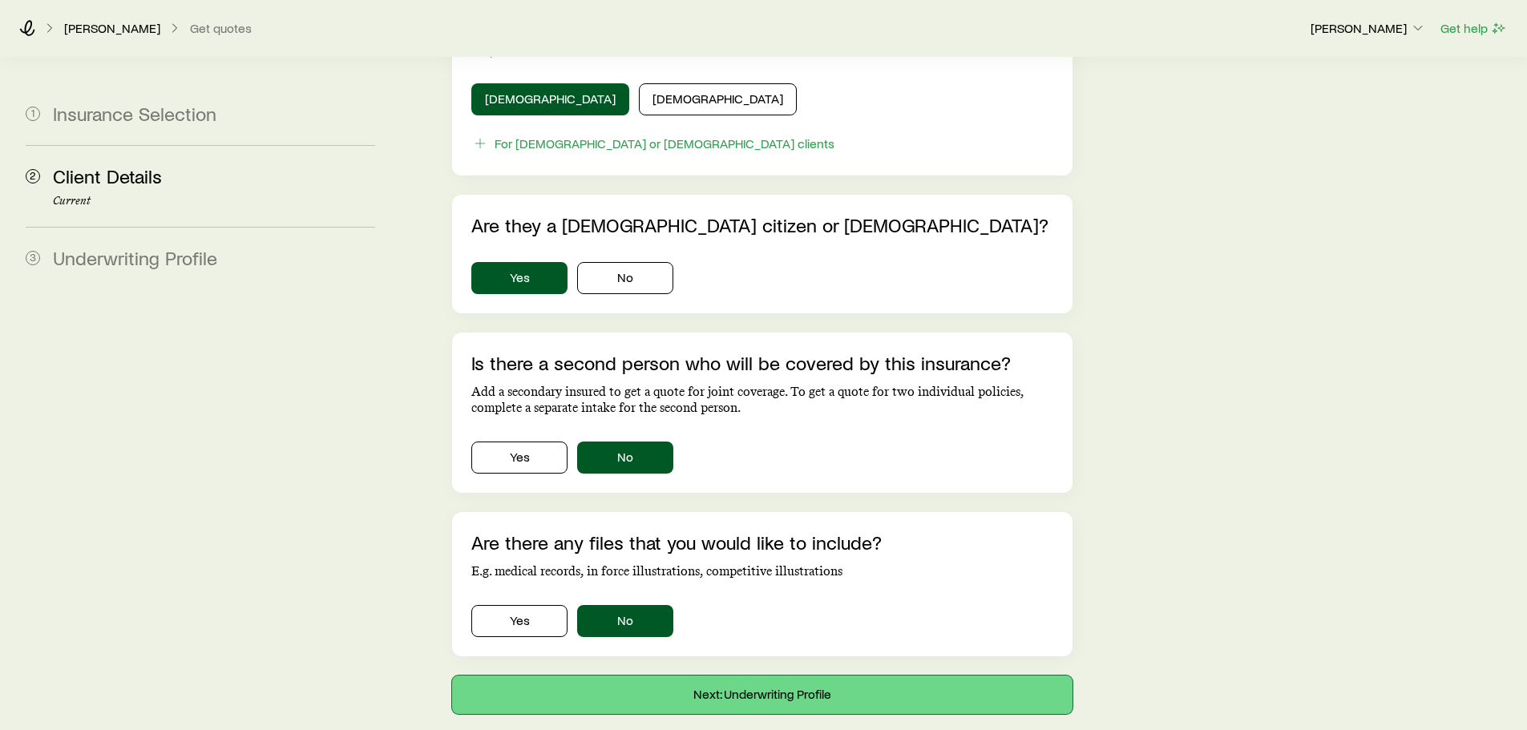
click at [689, 676] on button "Next: Underwriting Profile" at bounding box center [762, 695] width 620 height 38
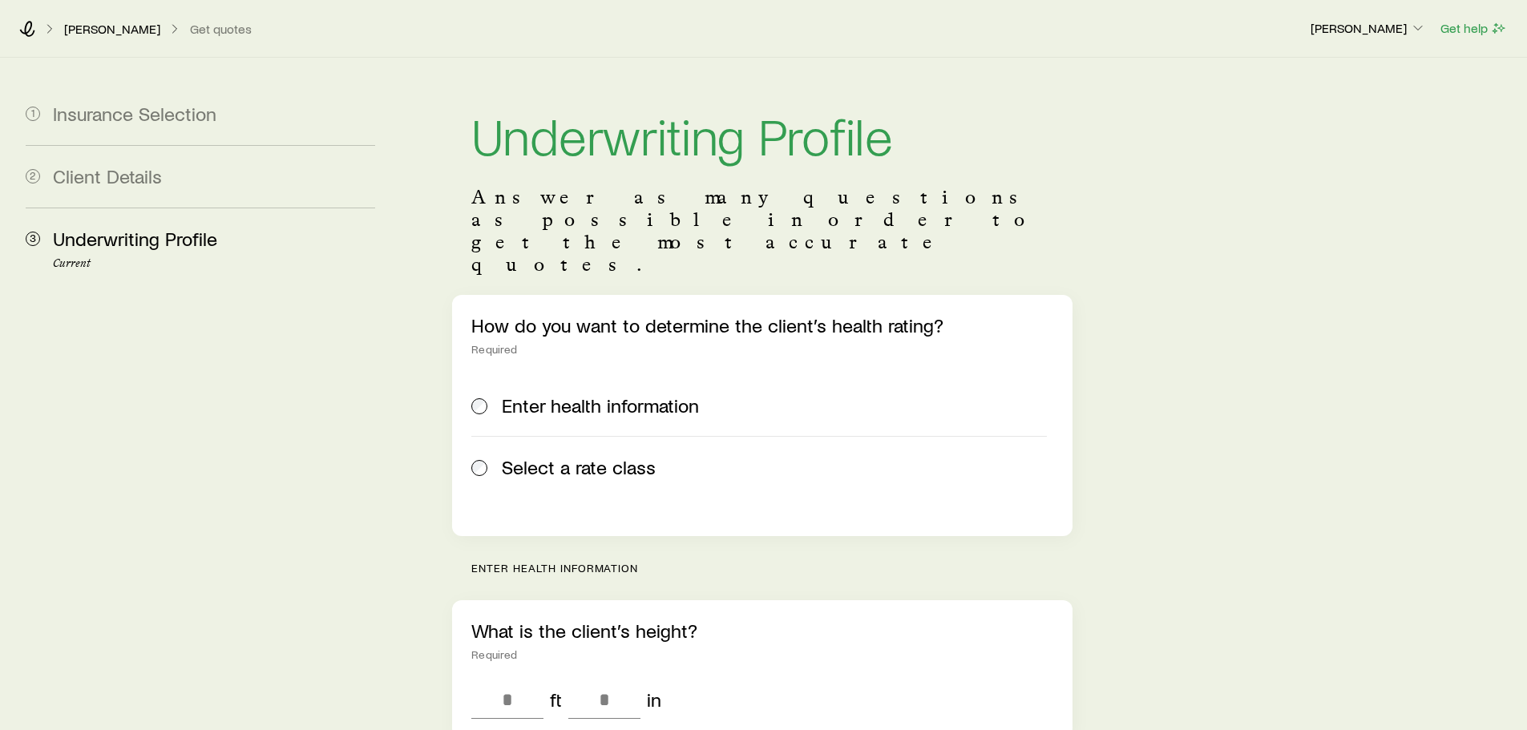
click at [521, 456] on span "Select a rate class" at bounding box center [579, 467] width 154 height 22
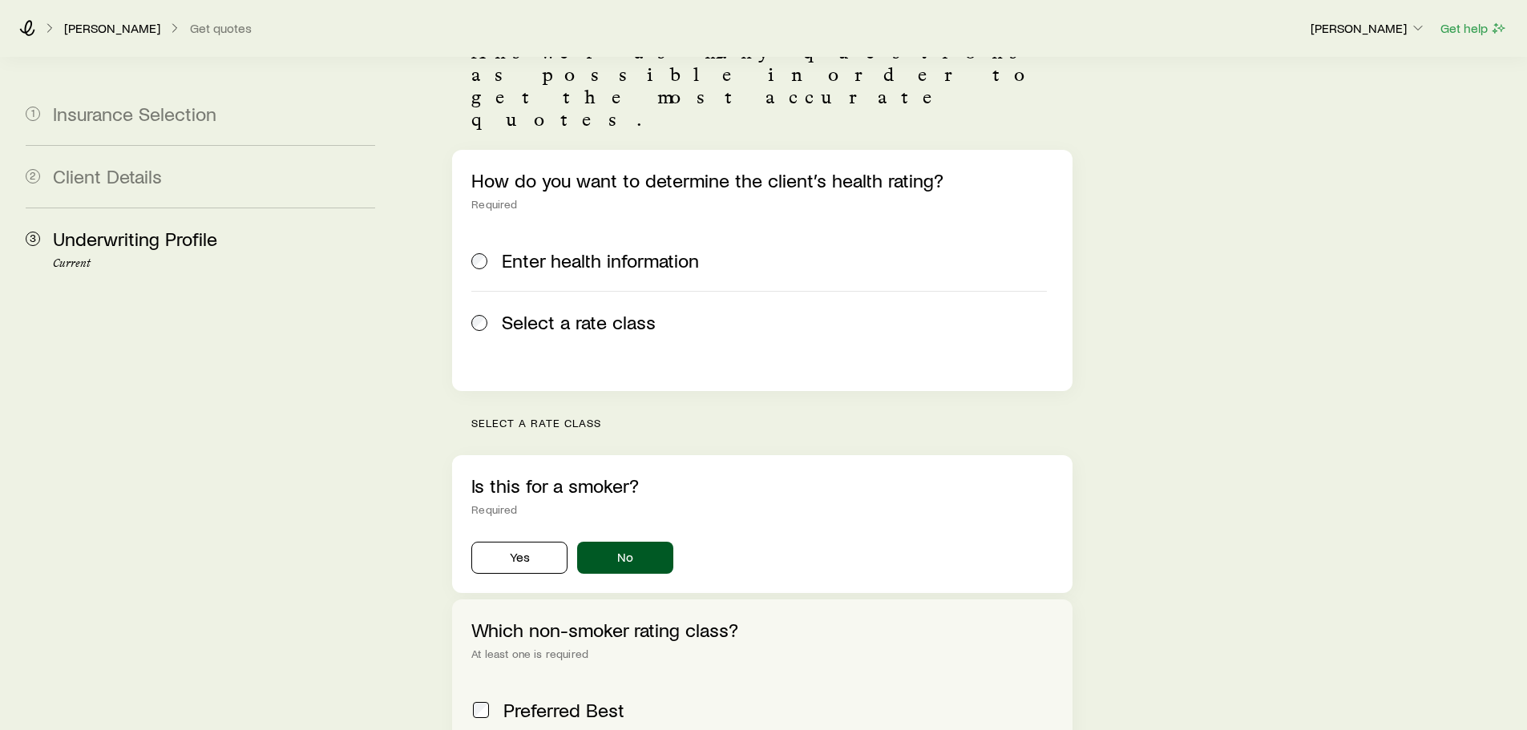
scroll to position [321, 0]
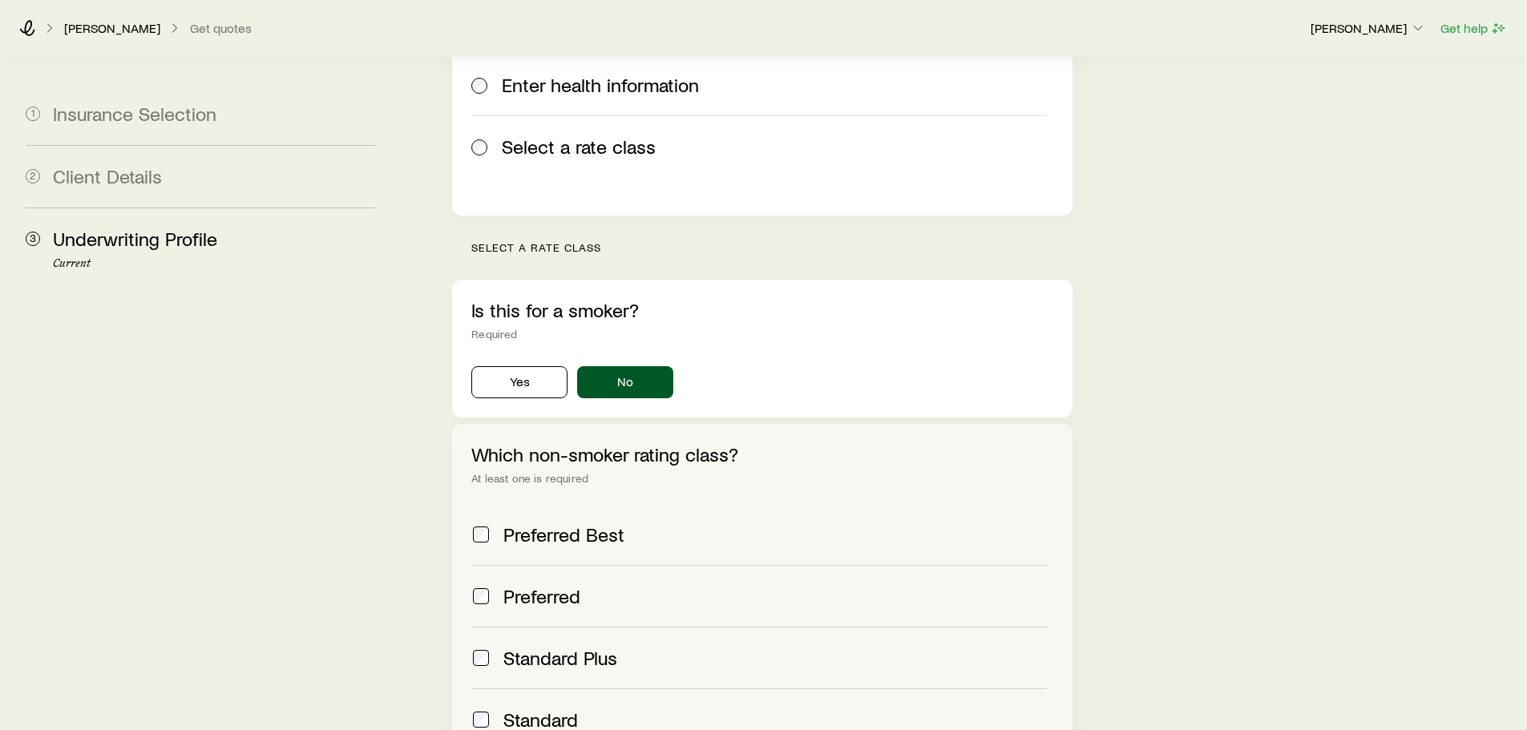
click at [554, 689] on label "Standard" at bounding box center [758, 720] width 575 height 62
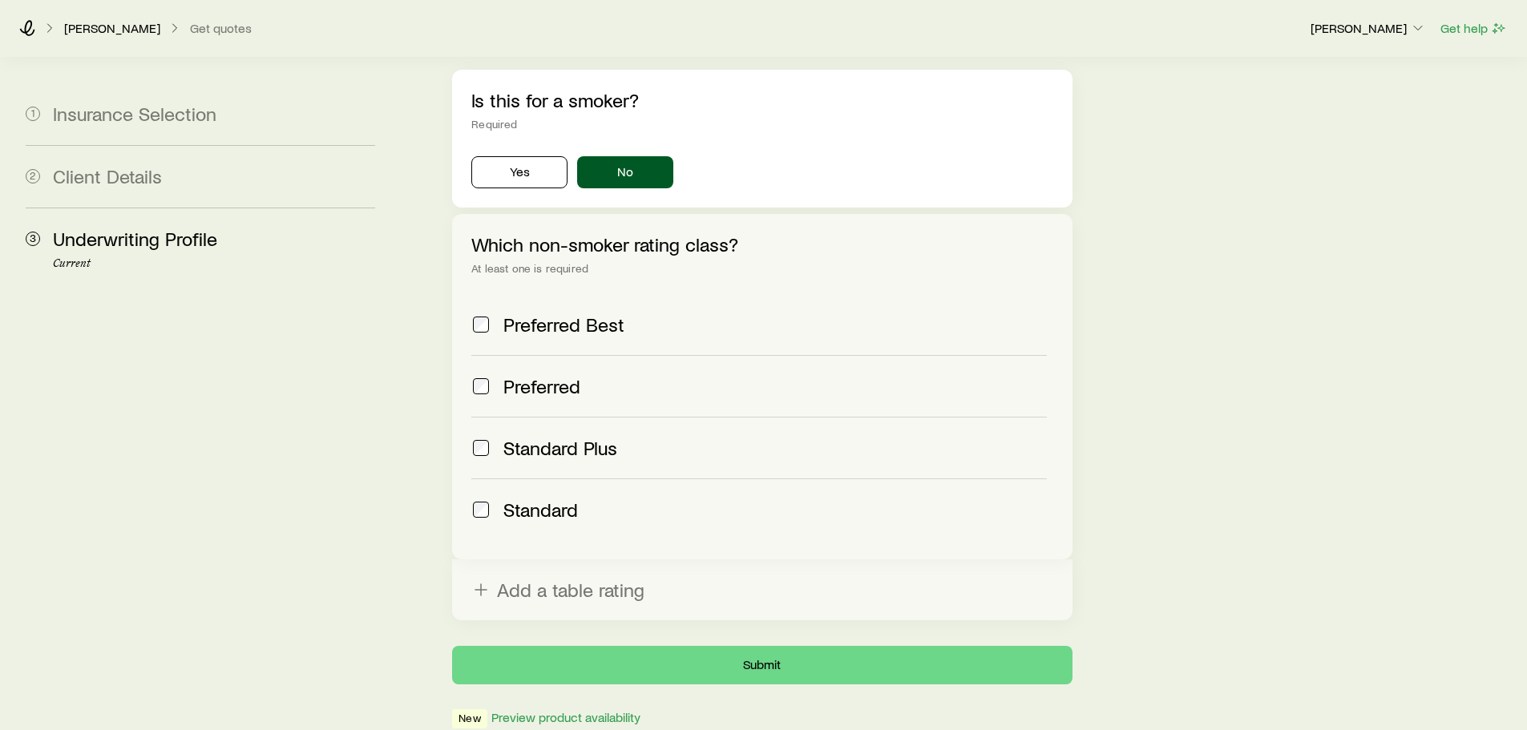
scroll to position [593, 0]
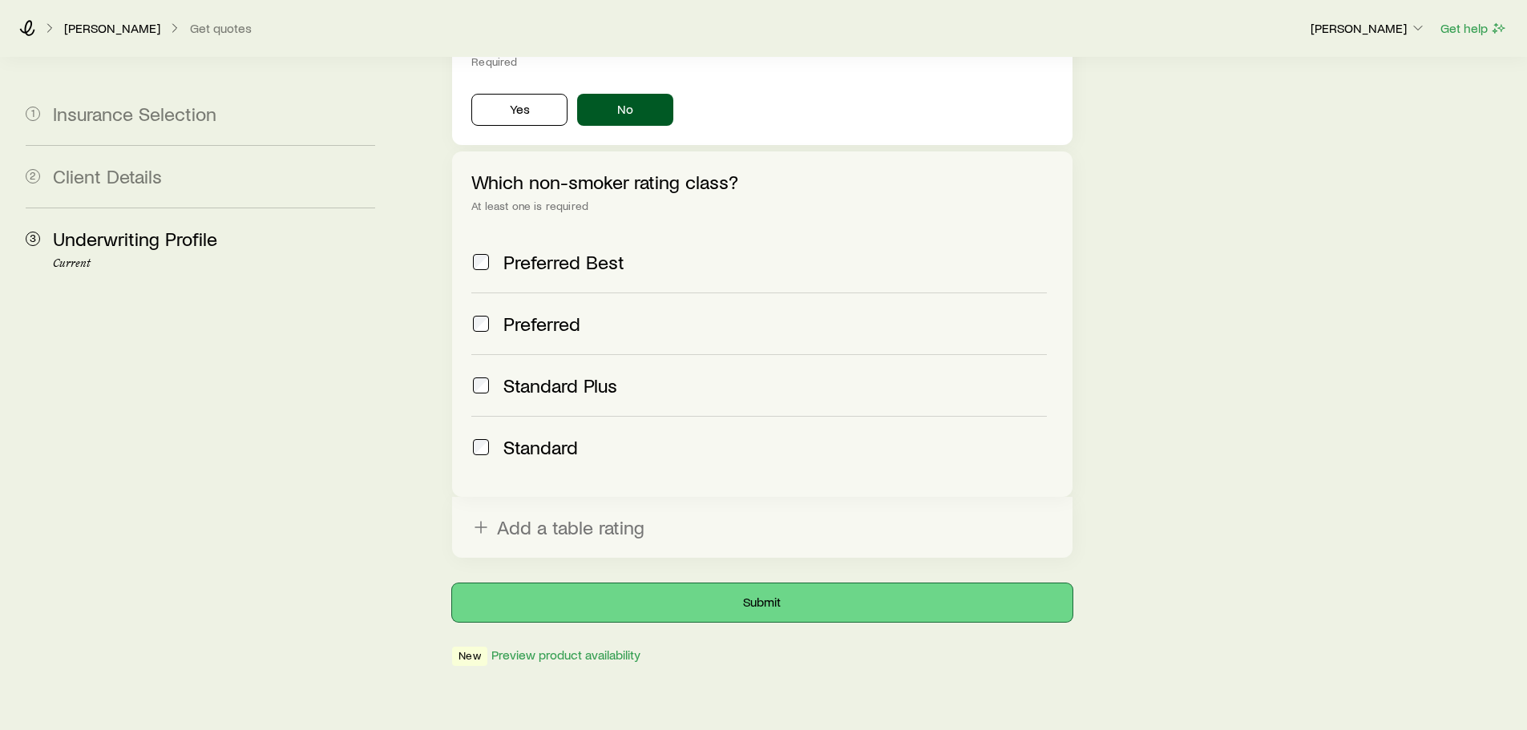
click at [653, 584] on button "Submit" at bounding box center [762, 603] width 620 height 38
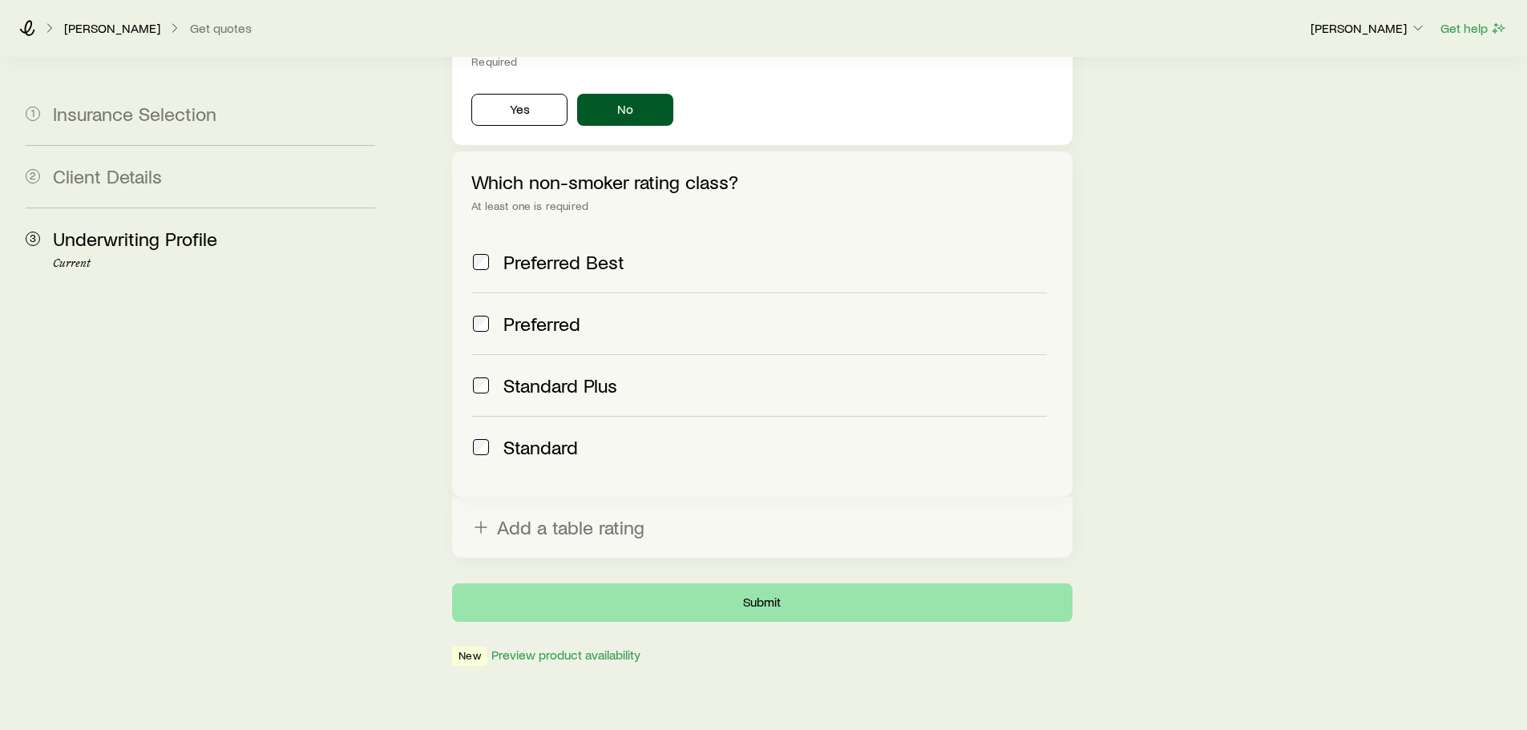
scroll to position [0, 0]
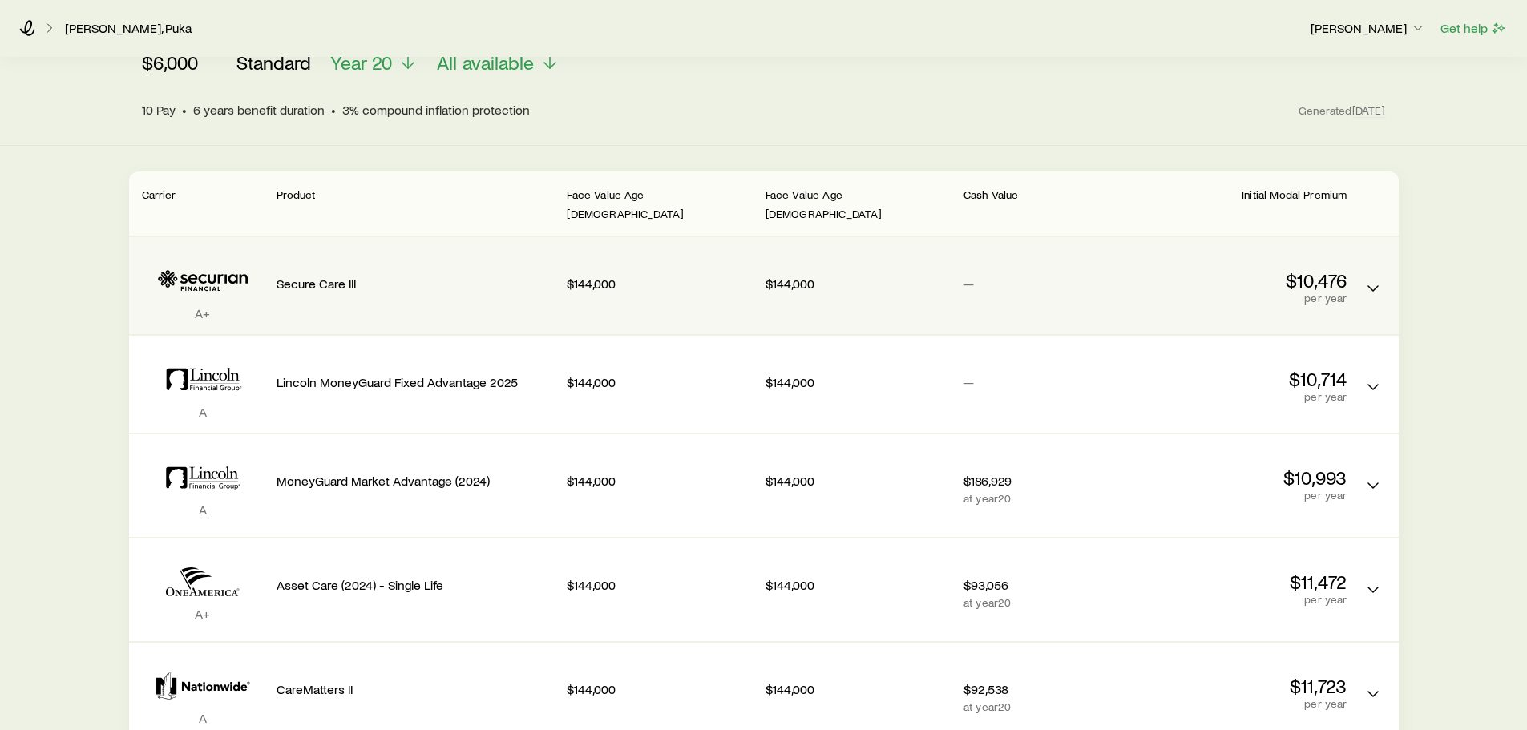
scroll to position [160, 0]
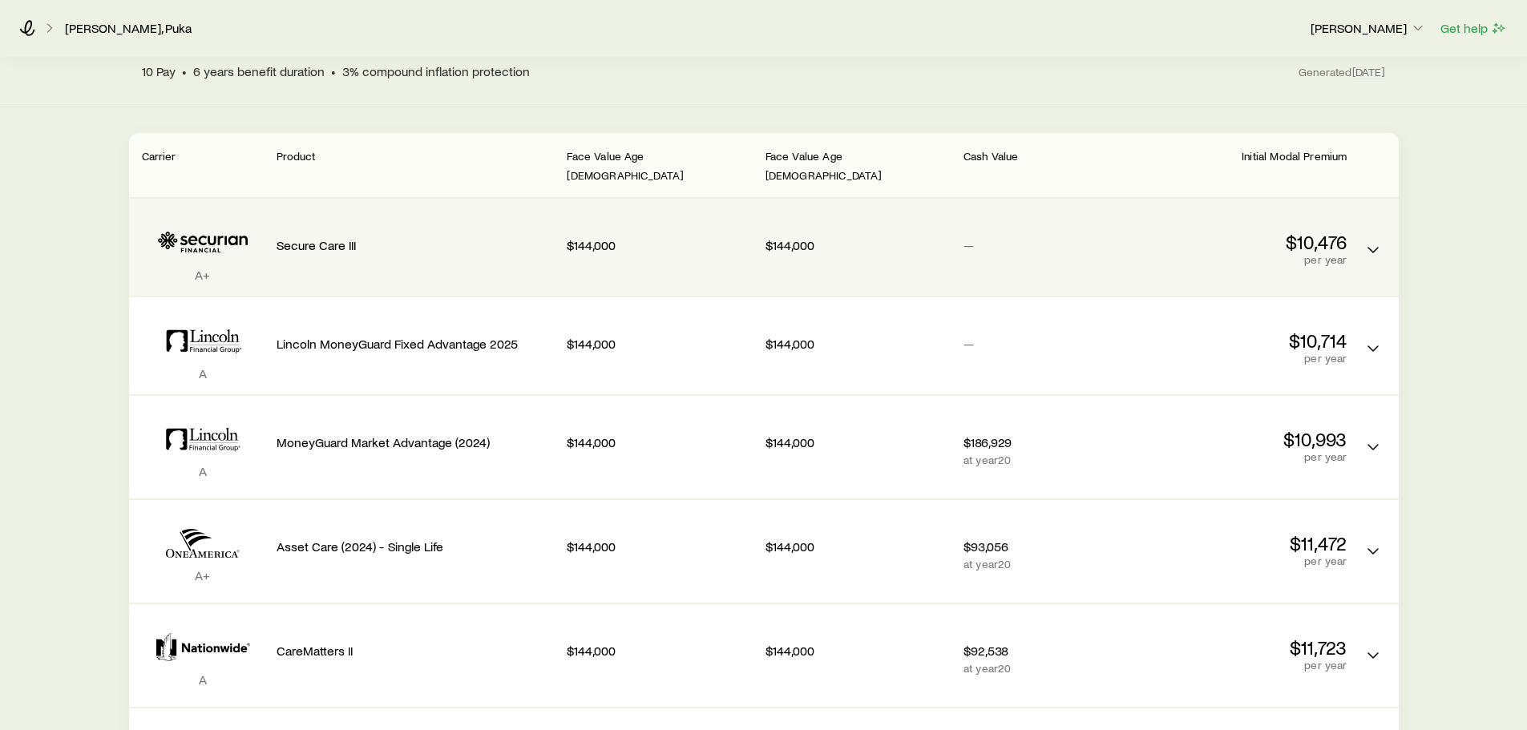
click at [1026, 237] on p "—" at bounding box center [1056, 245] width 185 height 16
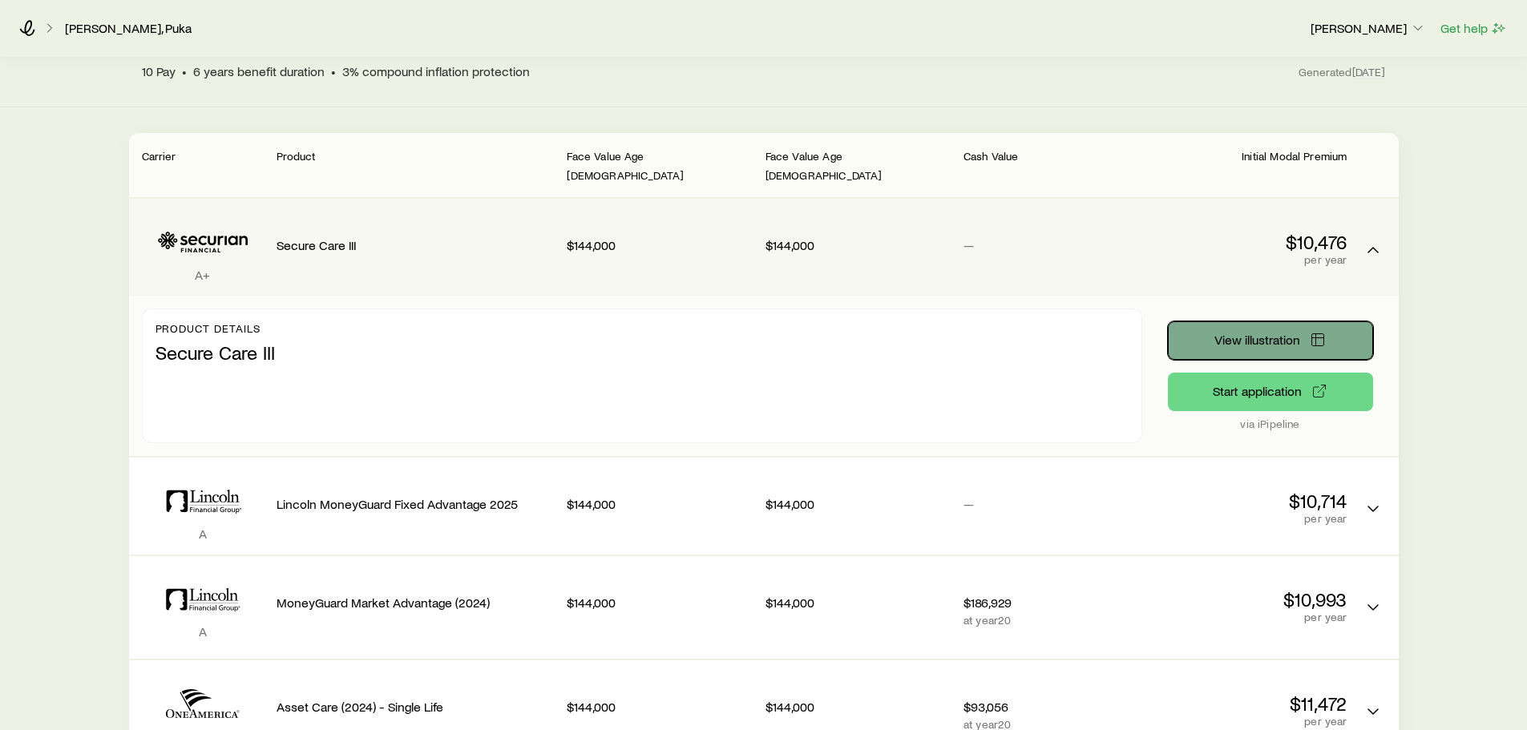
click at [1194, 321] on button "View illustration" at bounding box center [1270, 340] width 205 height 38
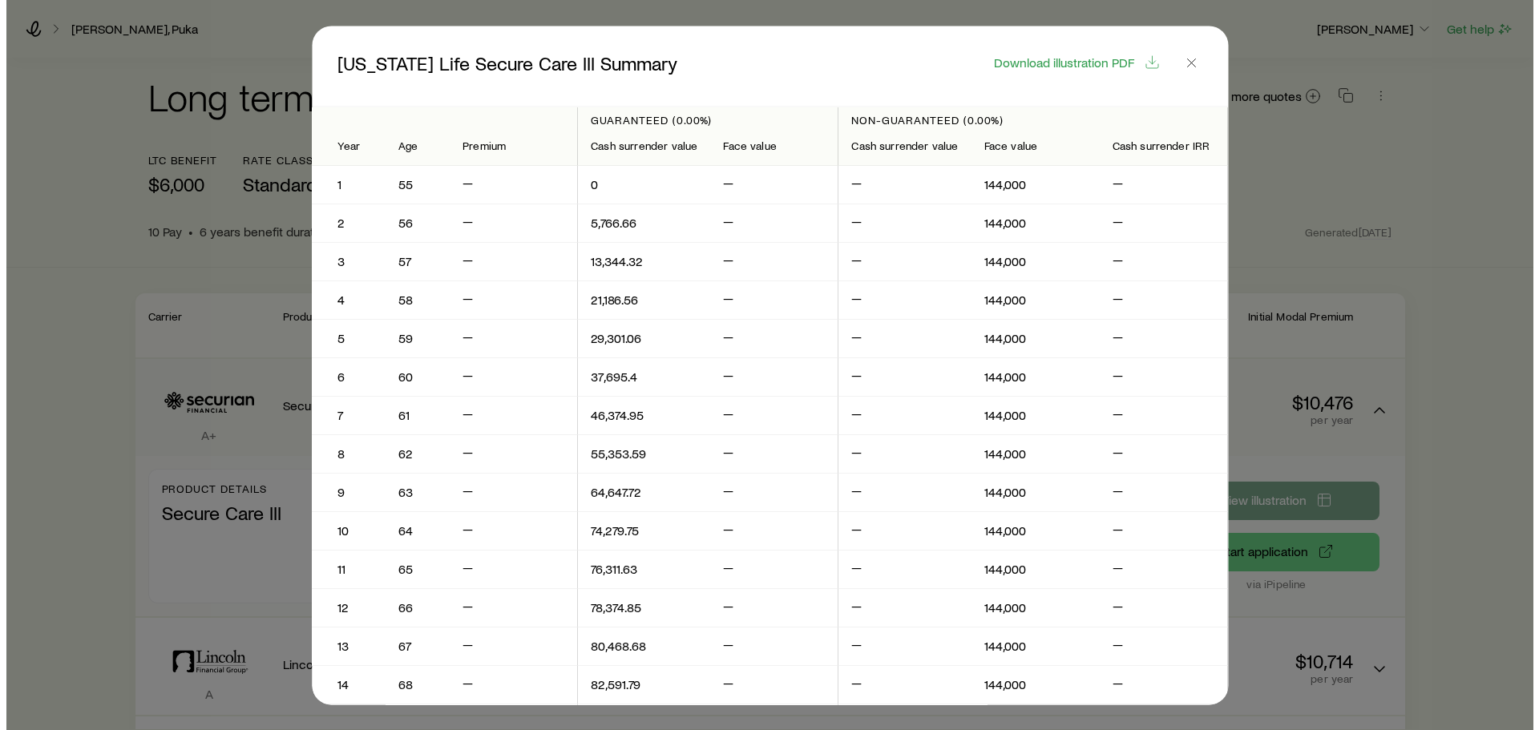
scroll to position [0, 0]
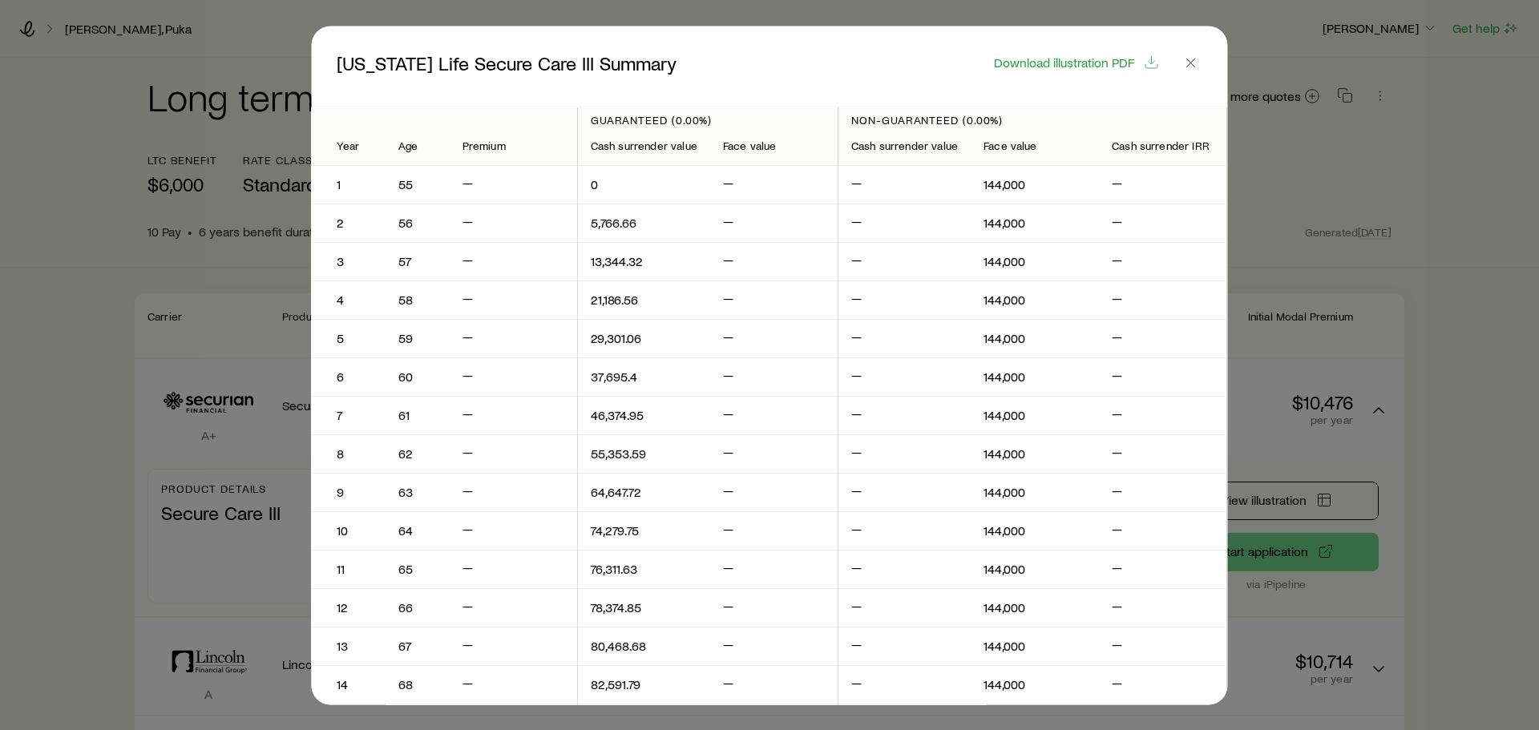
click at [1332, 168] on div at bounding box center [769, 365] width 1539 height 730
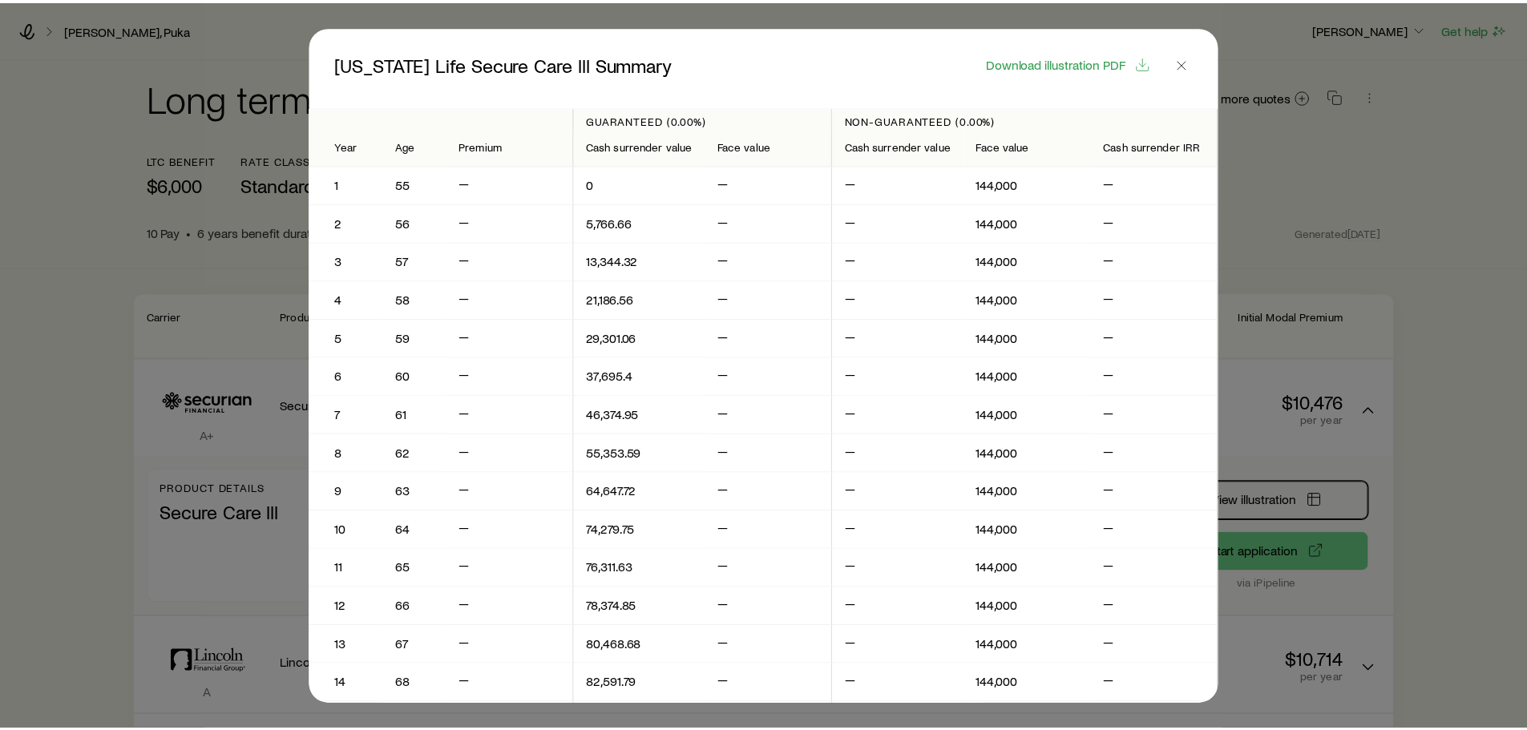
scroll to position [160, 0]
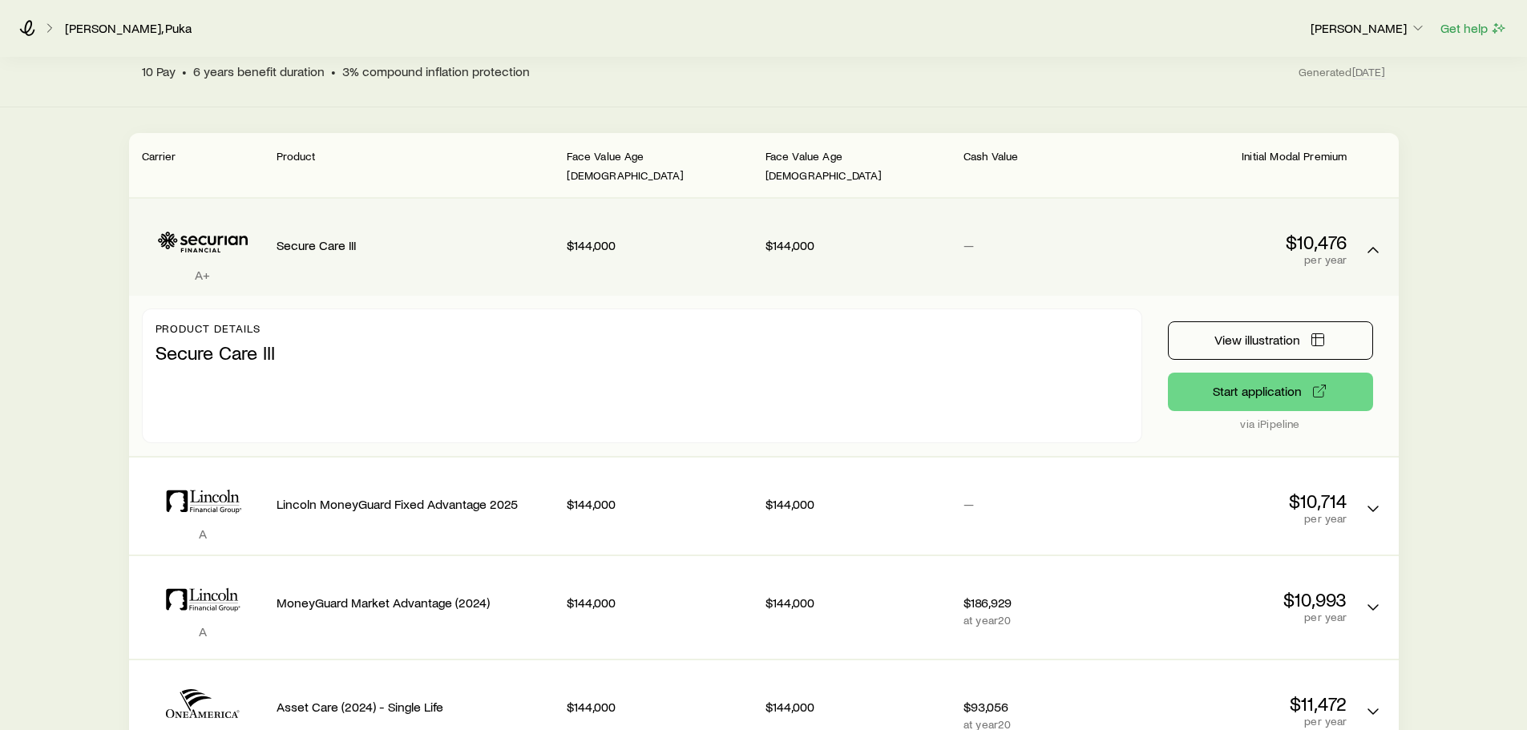
click at [619, 348] on div "Product details Secure Care III" at bounding box center [642, 376] width 1000 height 135
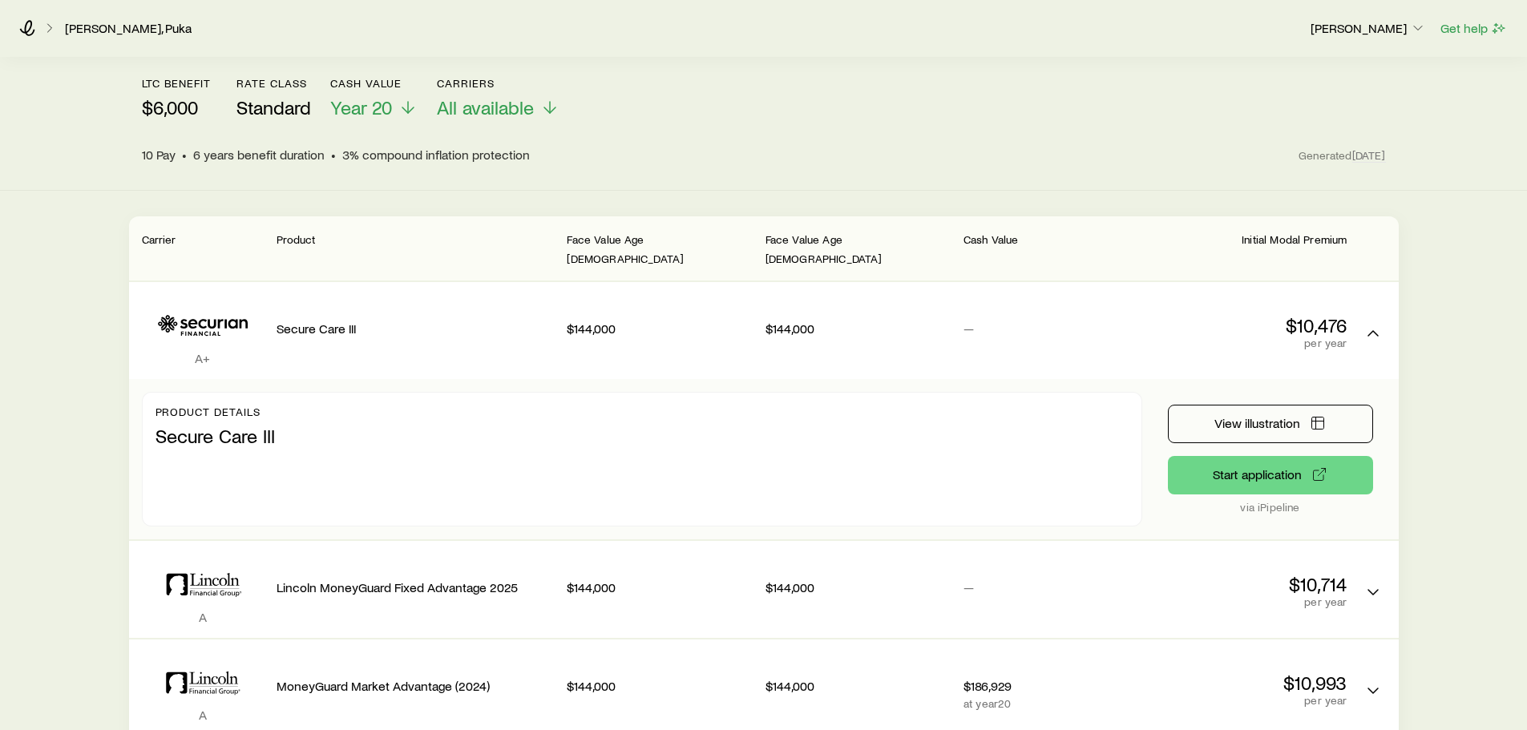
scroll to position [0, 0]
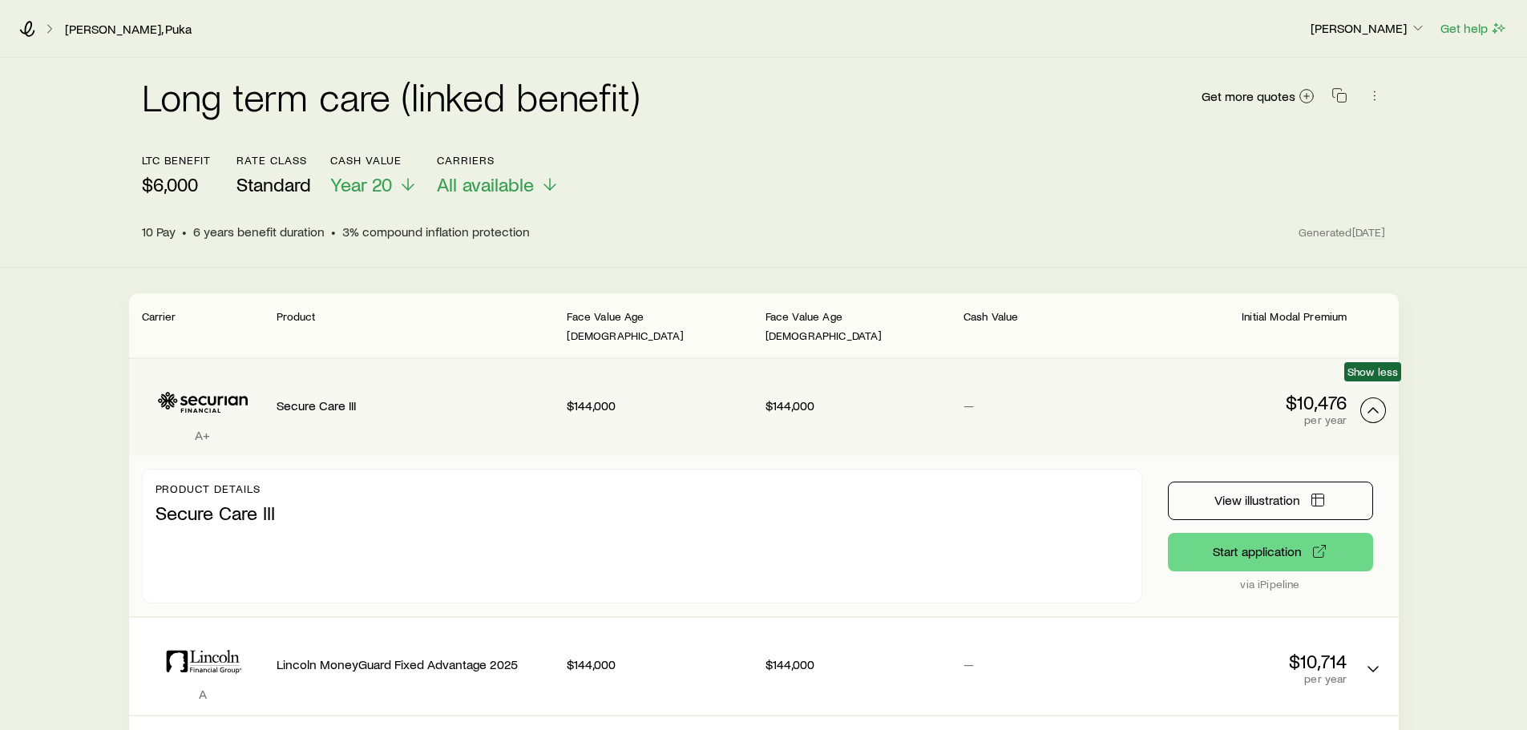
click at [1377, 401] on icon "LTC linked benefit quotes" at bounding box center [1373, 410] width 19 height 19
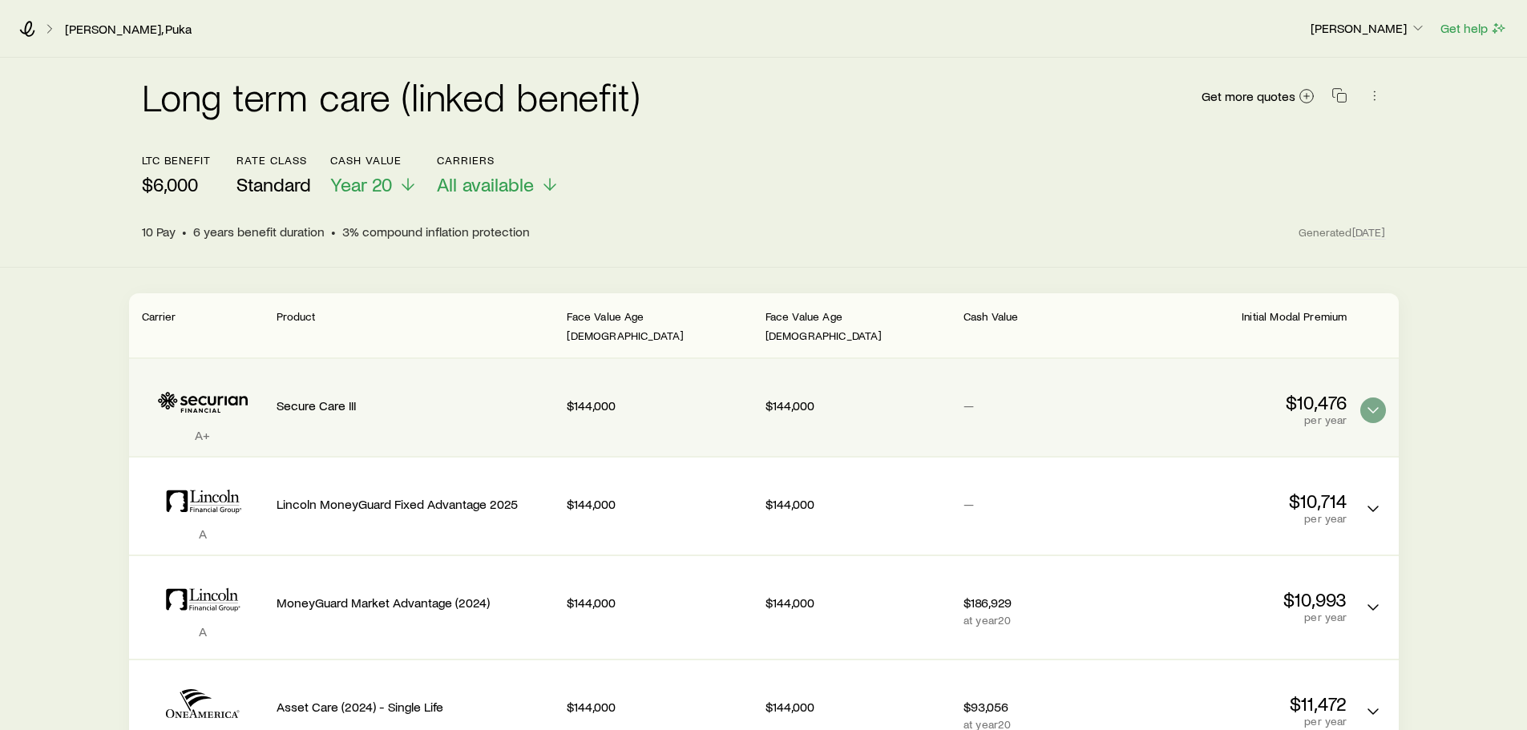
click at [1386, 394] on div "A+ Secure Care III $144,000 $144,000 — $10,476 per year" at bounding box center [764, 407] width 1270 height 97
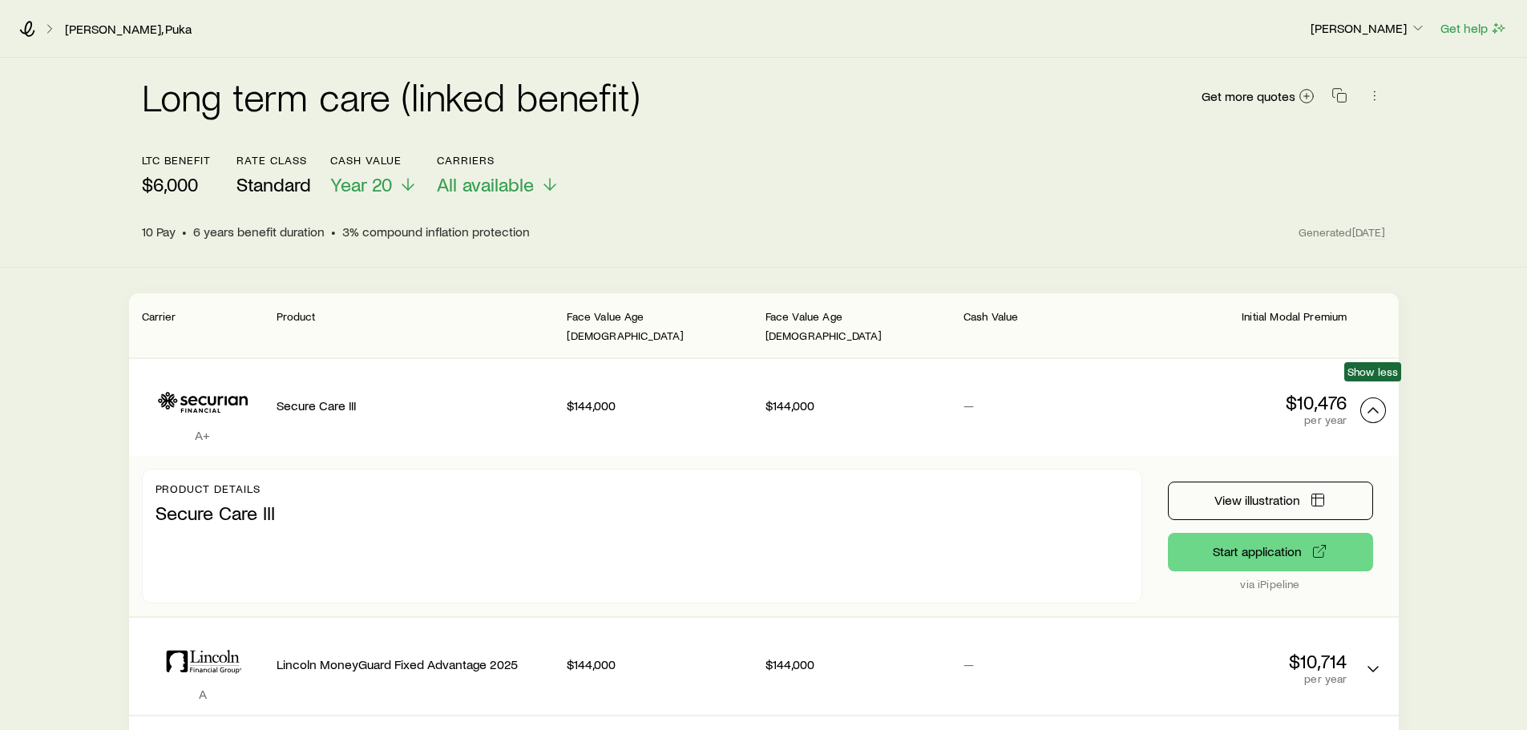
click at [1372, 401] on icon "LTC linked benefit quotes" at bounding box center [1373, 410] width 19 height 19
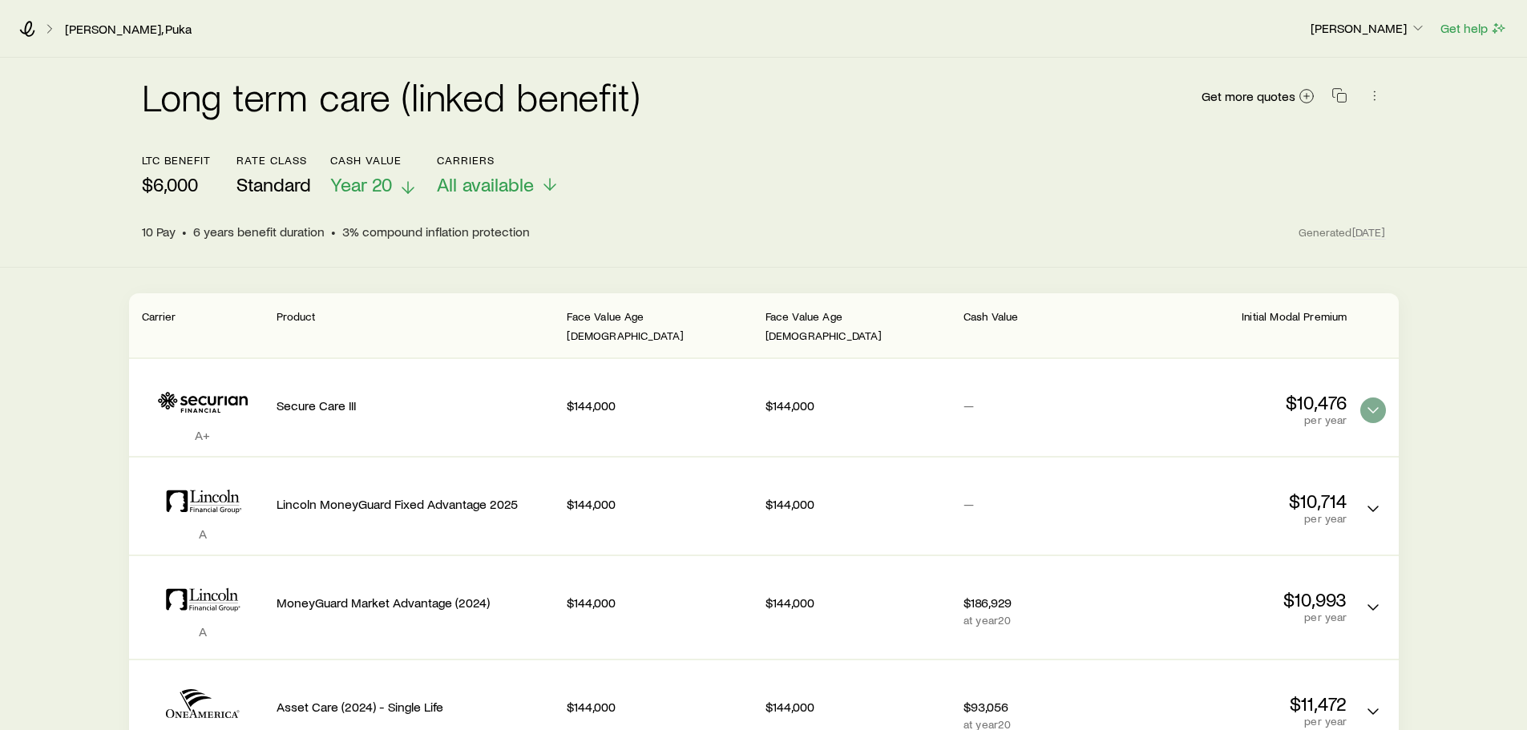
click at [384, 182] on span "Year 20" at bounding box center [361, 184] width 62 height 22
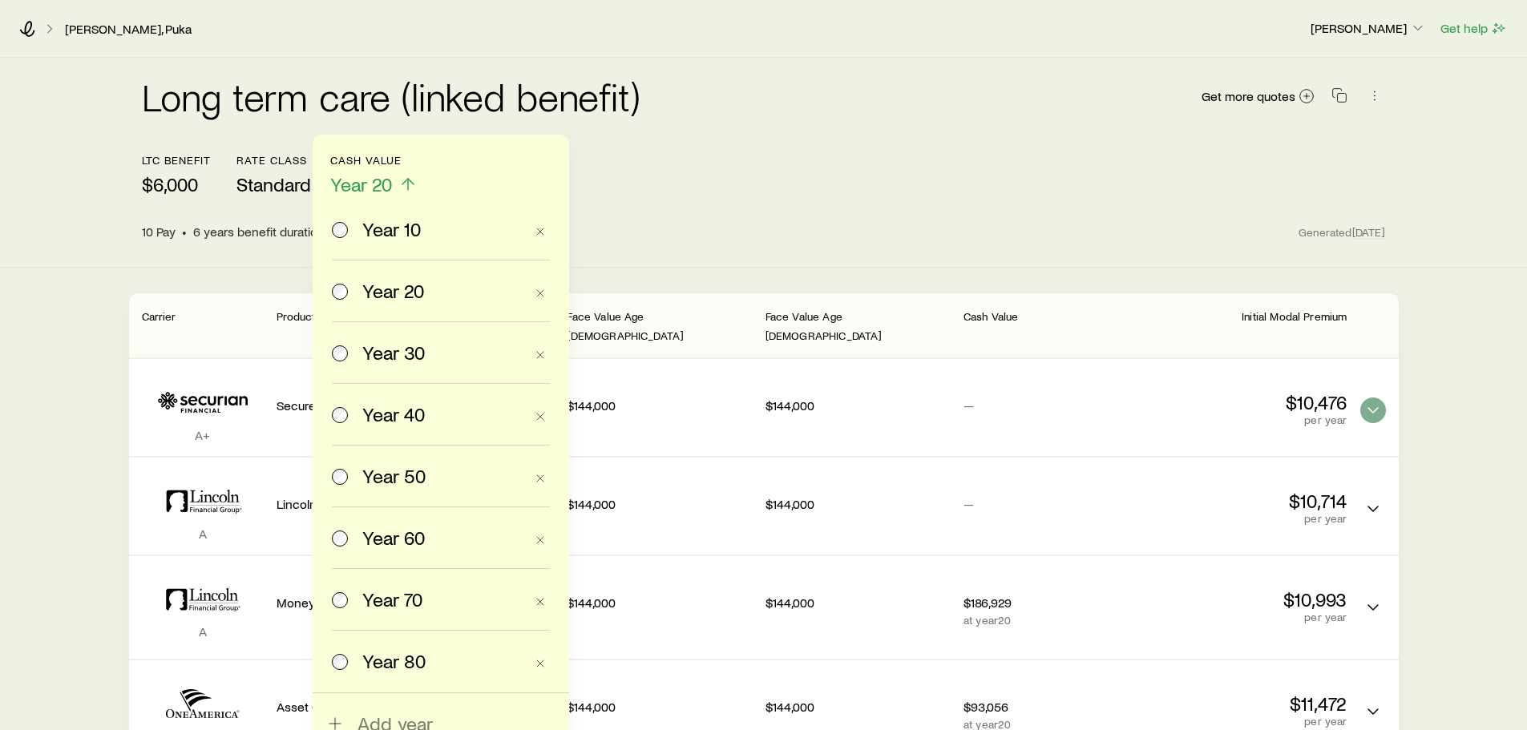
click at [387, 346] on span "Year 30" at bounding box center [393, 353] width 63 height 22
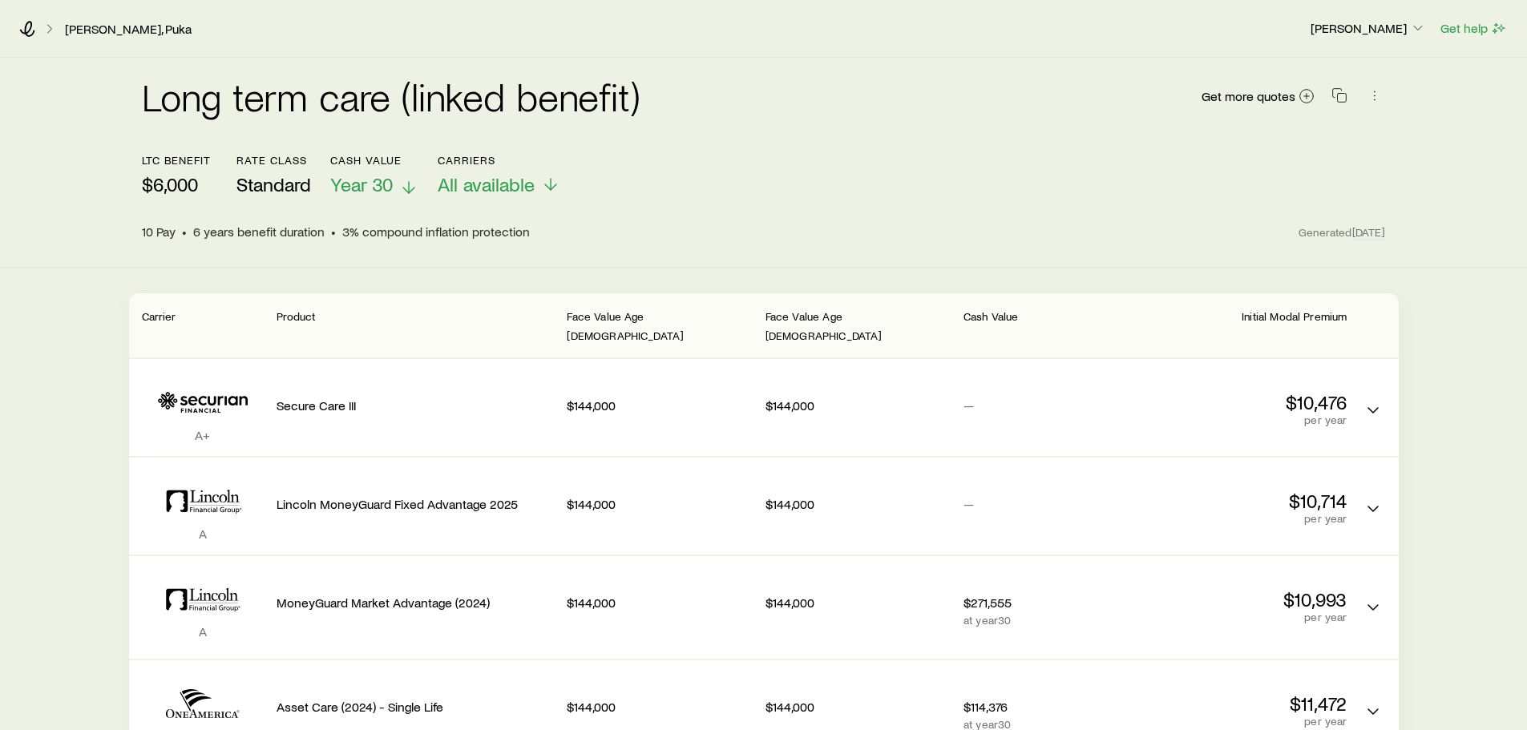
click at [390, 183] on span "Year 30" at bounding box center [361, 184] width 63 height 22
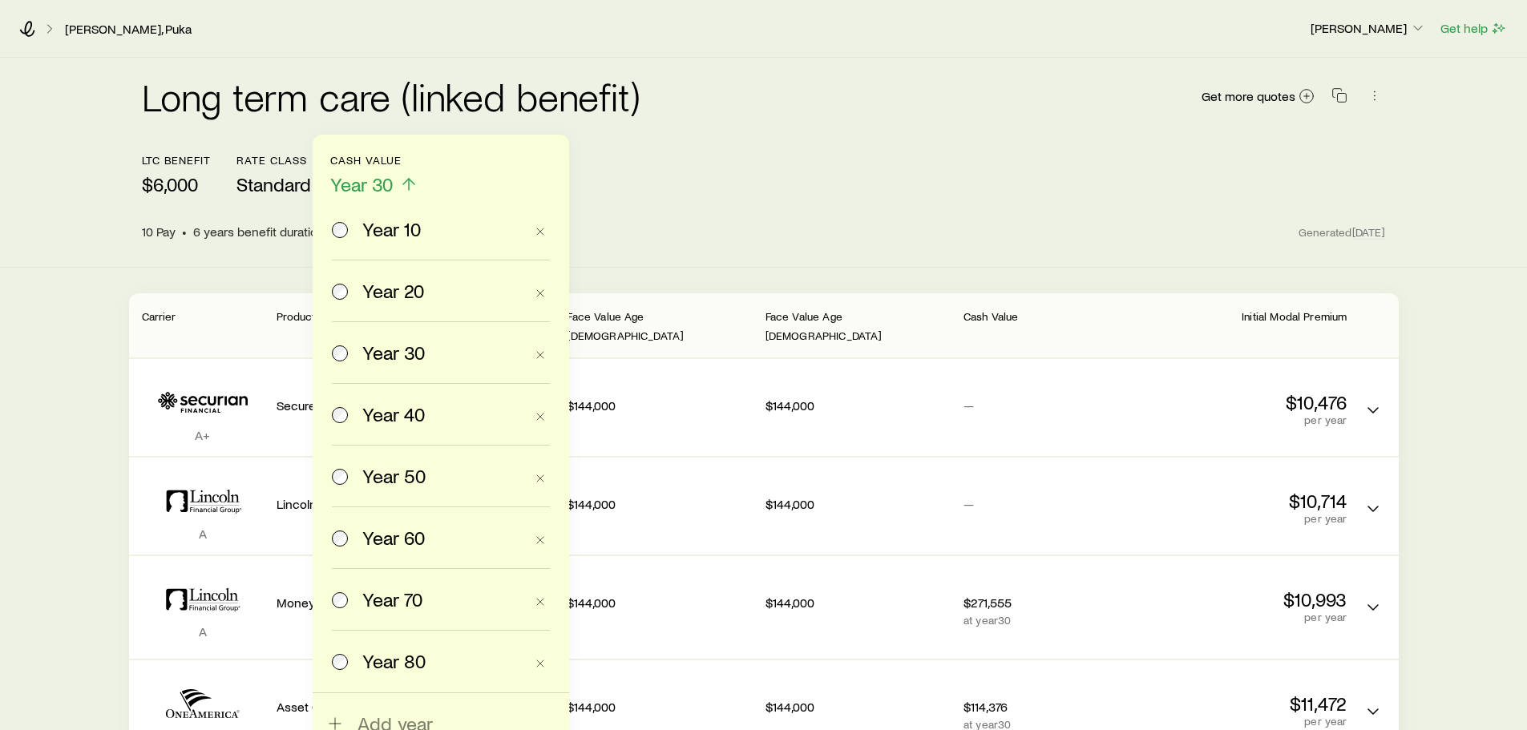
click at [377, 403] on span "Year 40" at bounding box center [393, 414] width 63 height 22
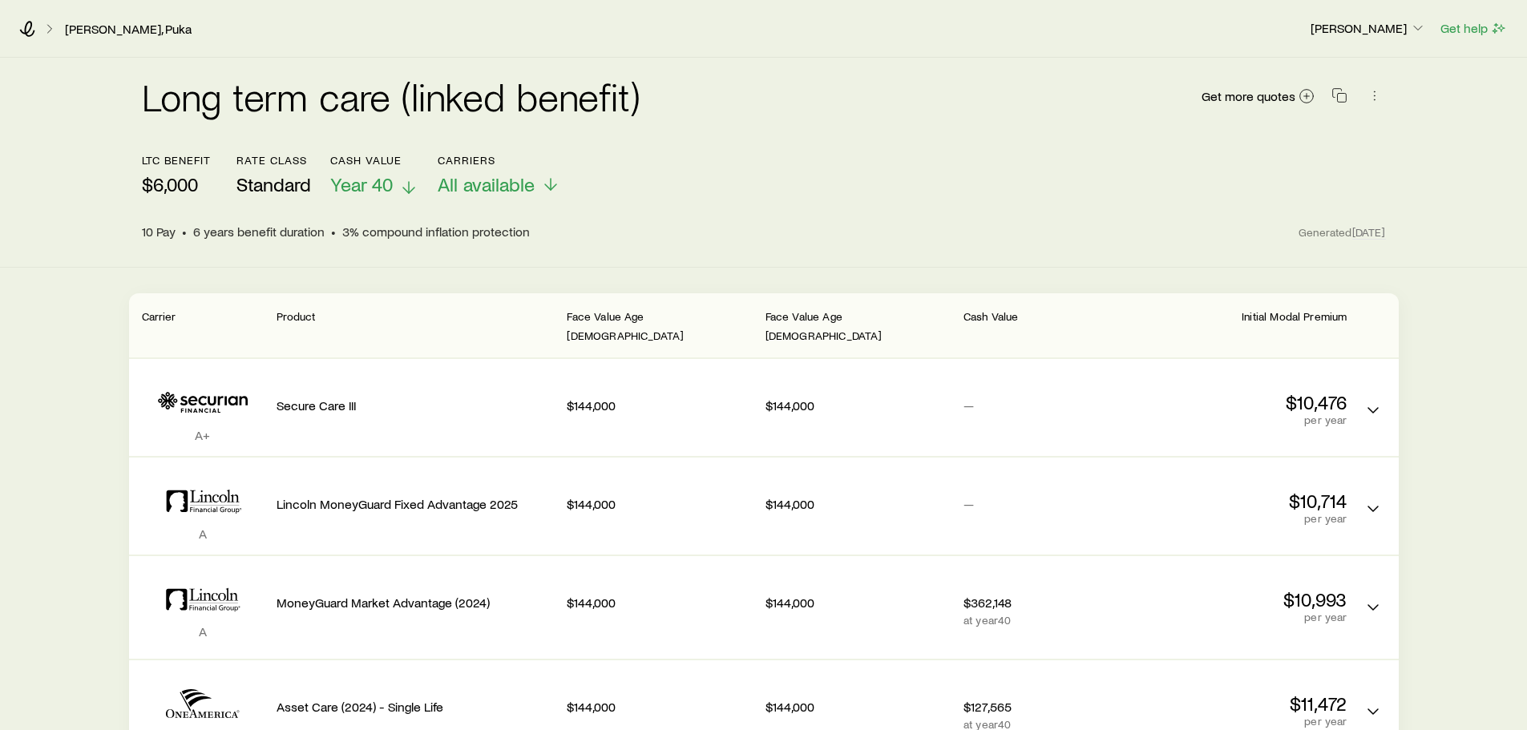
click at [382, 180] on span "Year 40" at bounding box center [361, 184] width 63 height 22
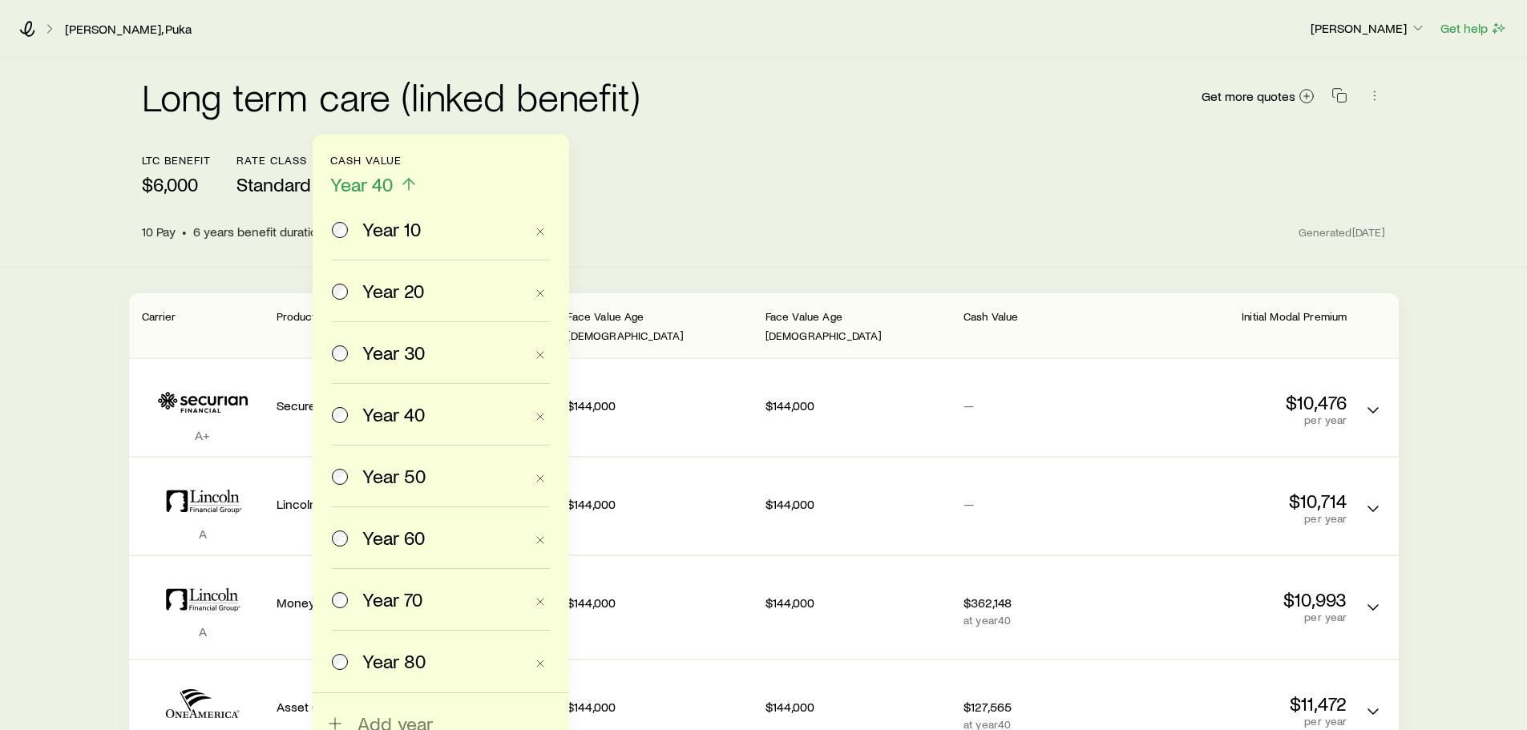
click at [799, 226] on div "10 Pay • 6 years benefit duration • 3% compound inflation protection" at bounding box center [721, 232] width 1158 height 16
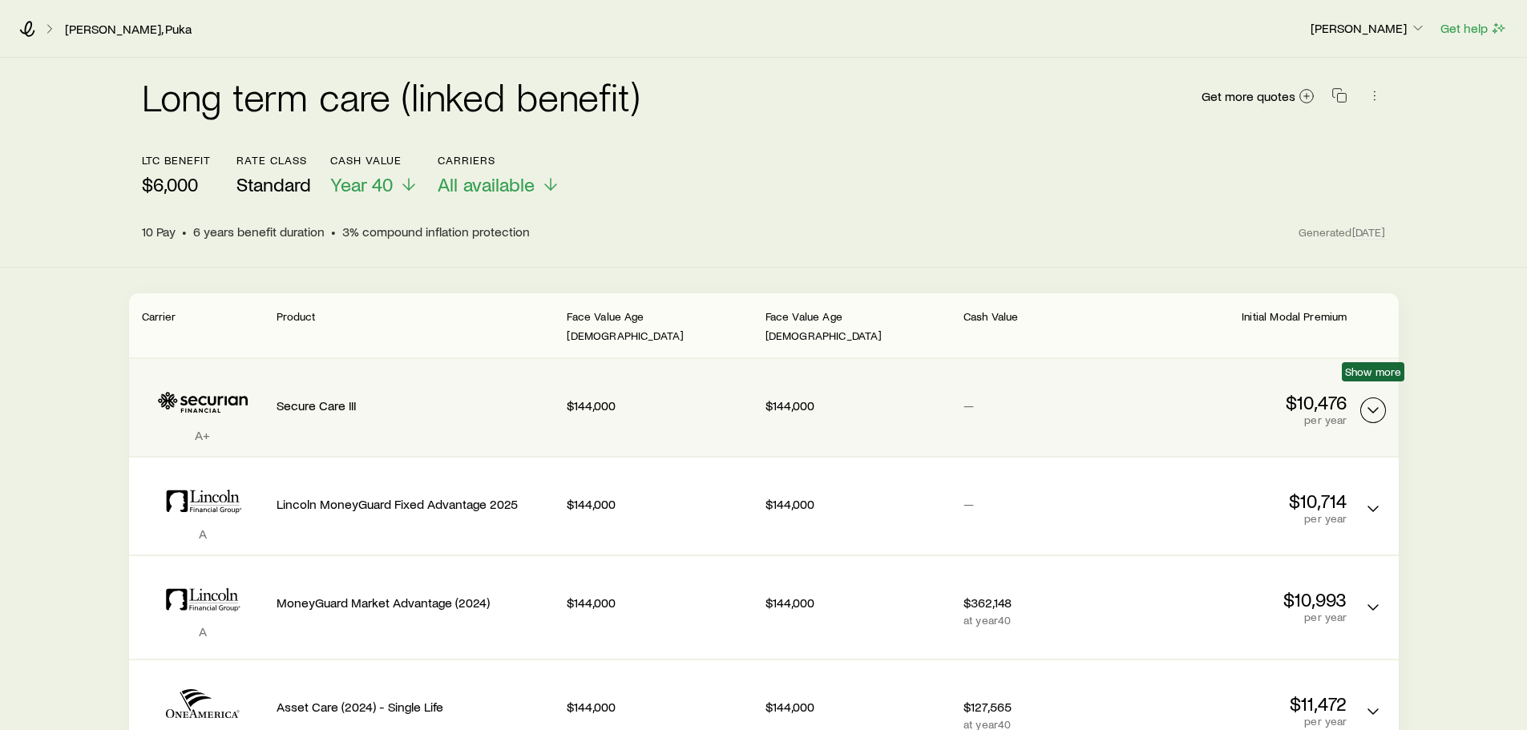
click at [1372, 401] on icon "LTC linked benefit quotes" at bounding box center [1373, 410] width 19 height 19
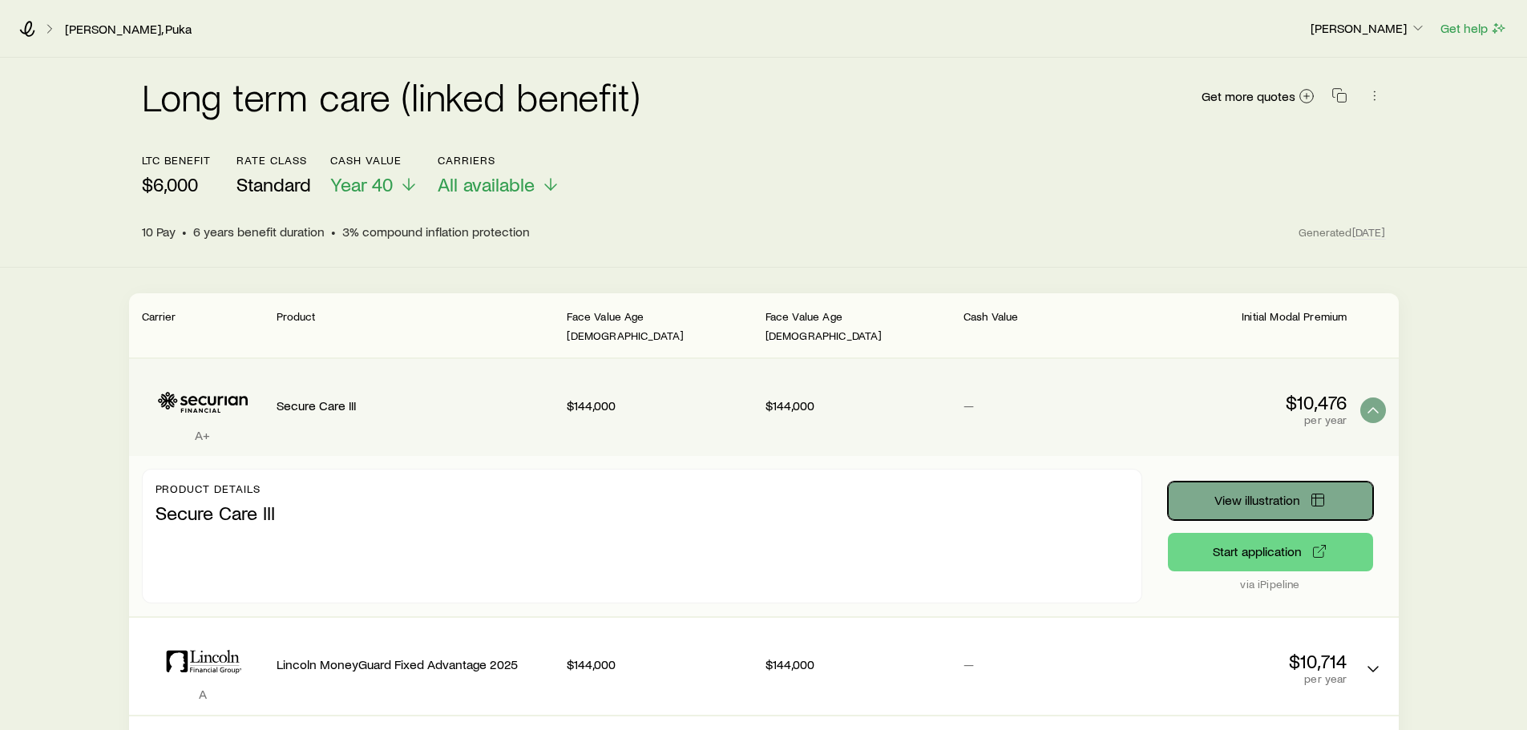
click at [1267, 494] on span "View illustration" at bounding box center [1258, 500] width 86 height 13
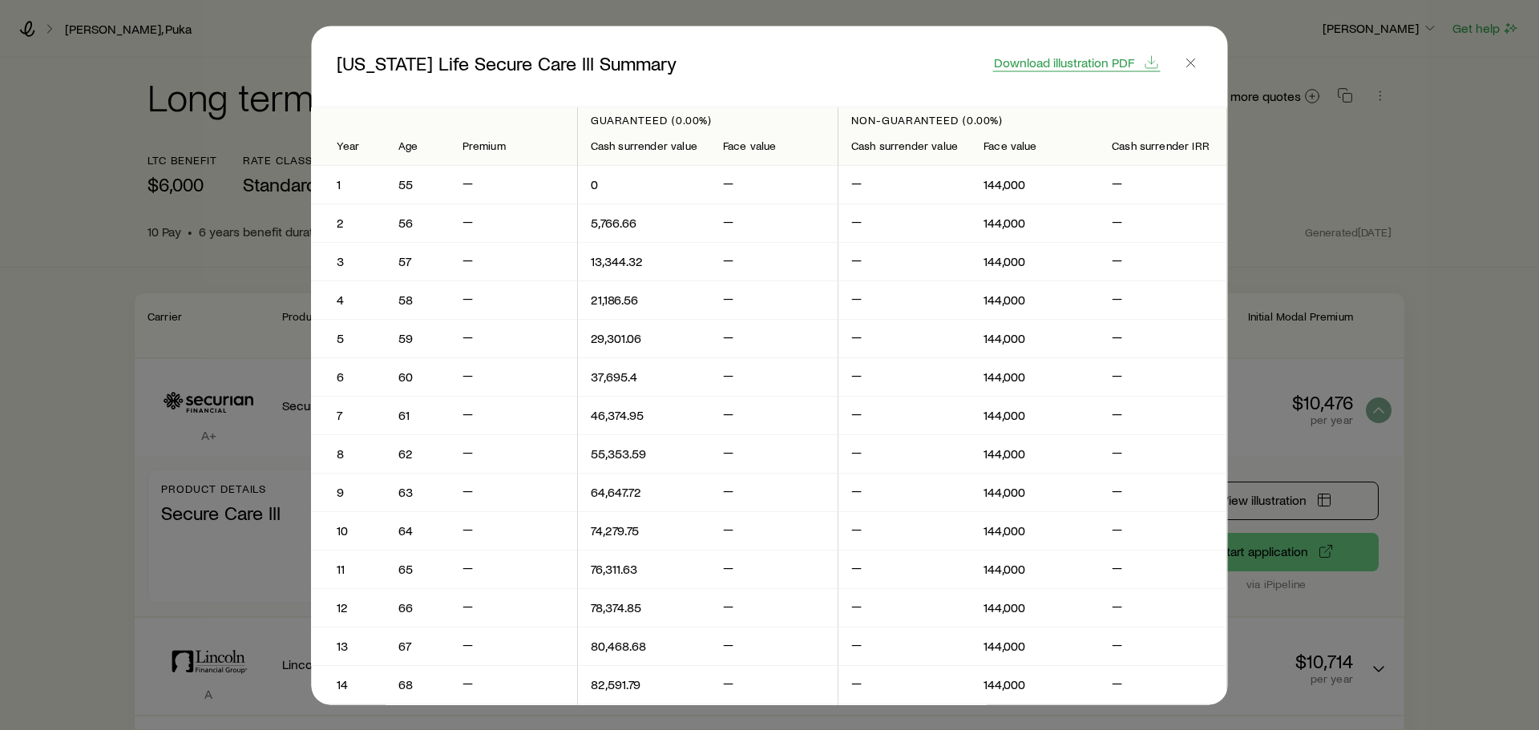
click at [1061, 63] on span "Download illustration PDF" at bounding box center [1064, 61] width 140 height 13
click at [1196, 75] on span "Close" at bounding box center [1191, 65] width 22 height 29
click at [1193, 61] on icon "button" at bounding box center [1191, 63] width 16 height 16
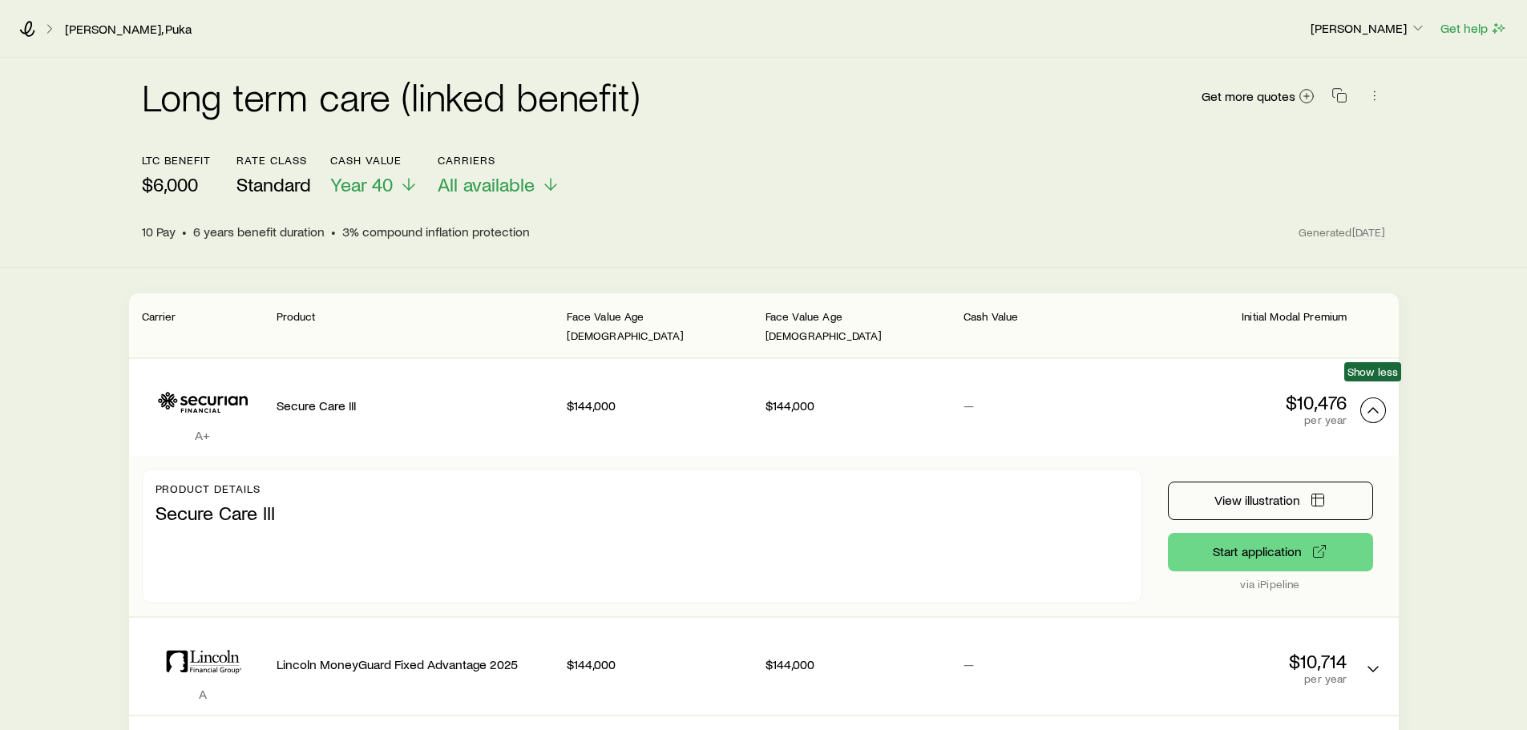
click at [1383, 398] on button "LTC linked benefit quotes" at bounding box center [1373, 411] width 26 height 26
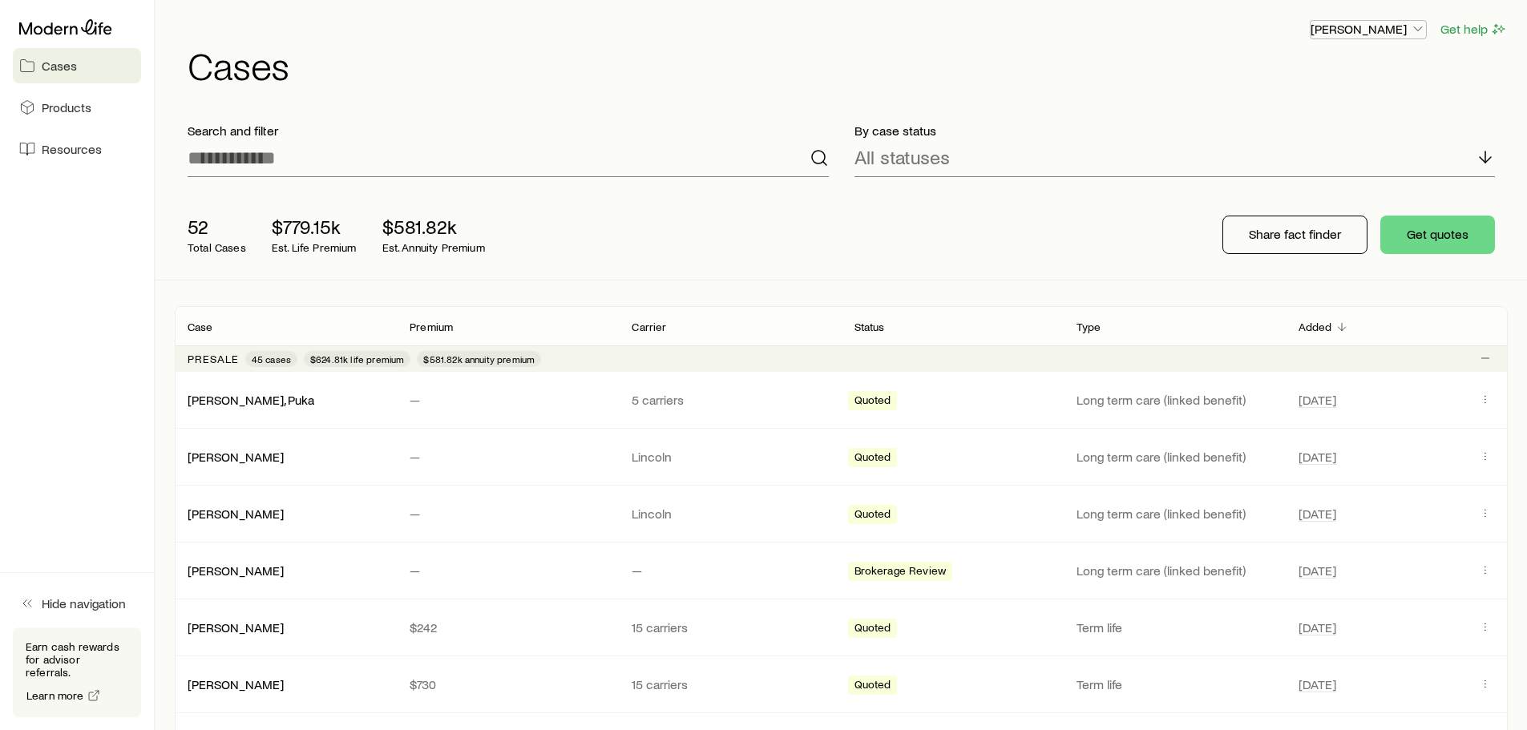
click at [1399, 31] on p "[PERSON_NAME]" at bounding box center [1368, 29] width 115 height 16
click at [1314, 188] on span "Sign out" at bounding box center [1293, 193] width 44 height 16
